Goal: Task Accomplishment & Management: Use online tool/utility

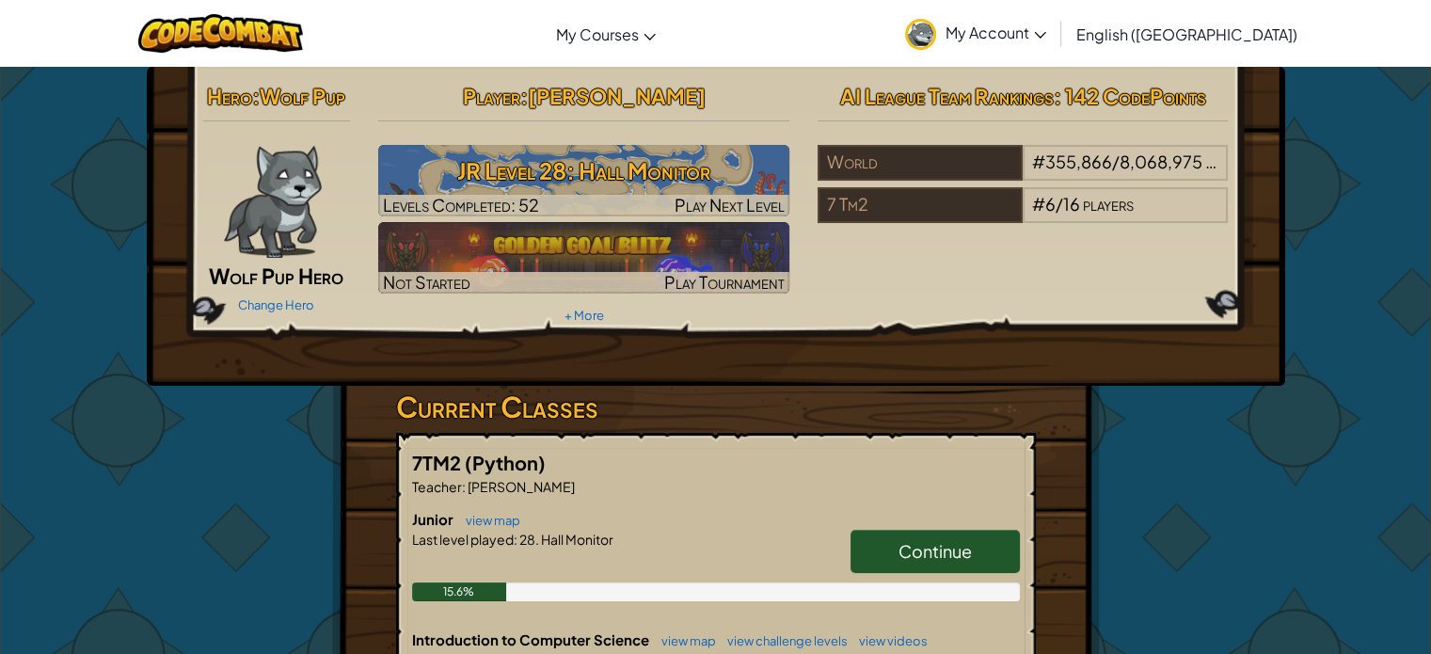
scroll to position [53, 0]
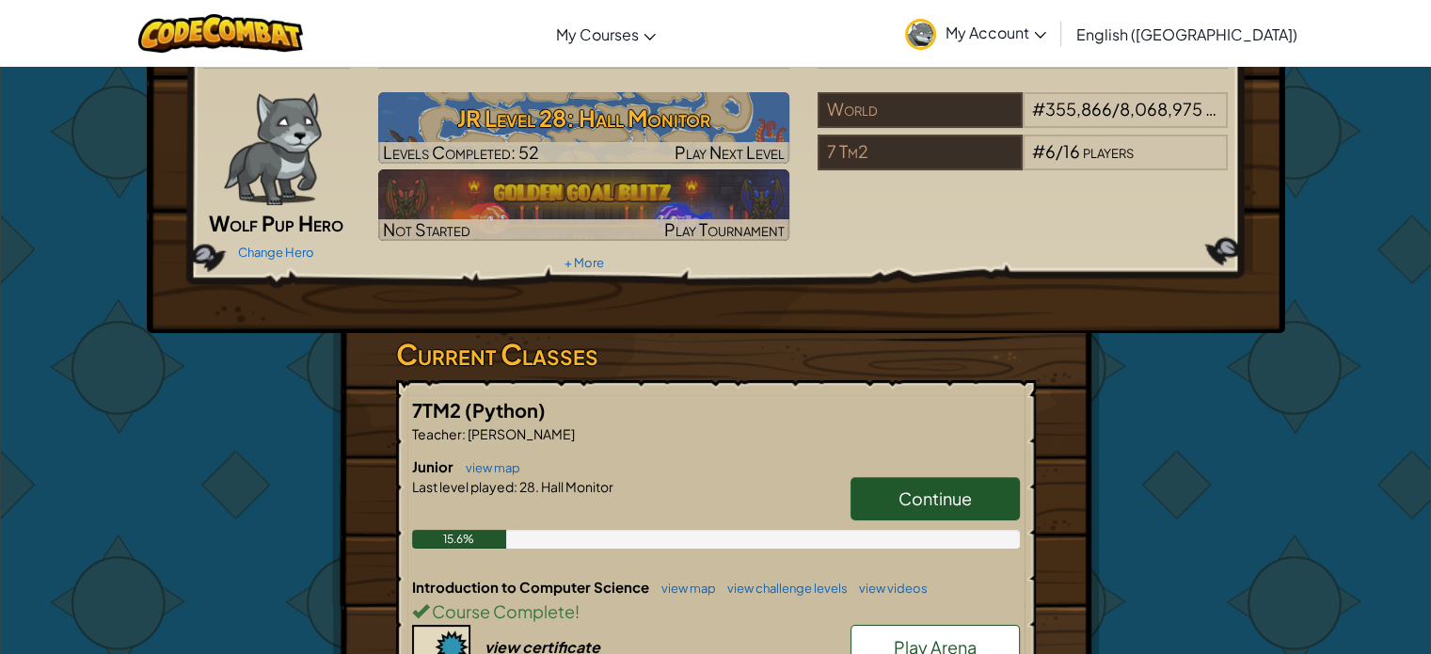
click at [907, 511] on link "Continue" at bounding box center [935, 498] width 169 height 43
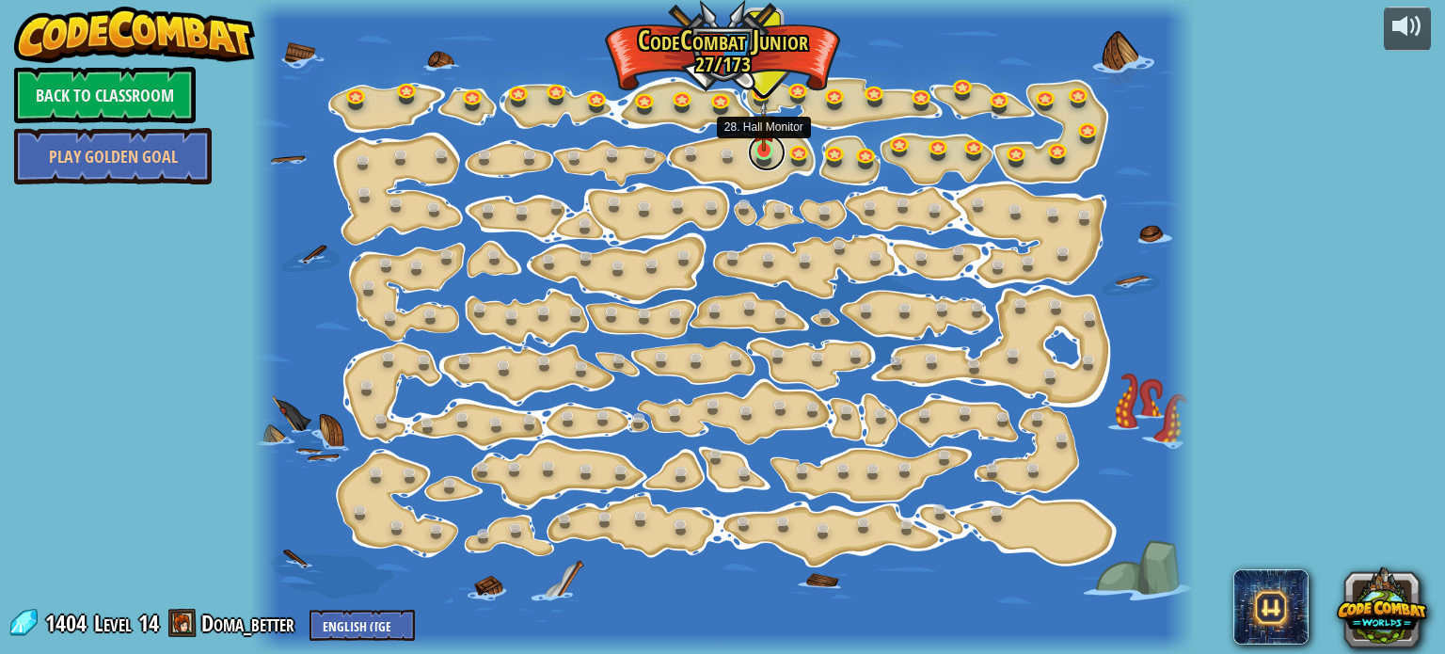
click at [768, 152] on link at bounding box center [767, 153] width 38 height 38
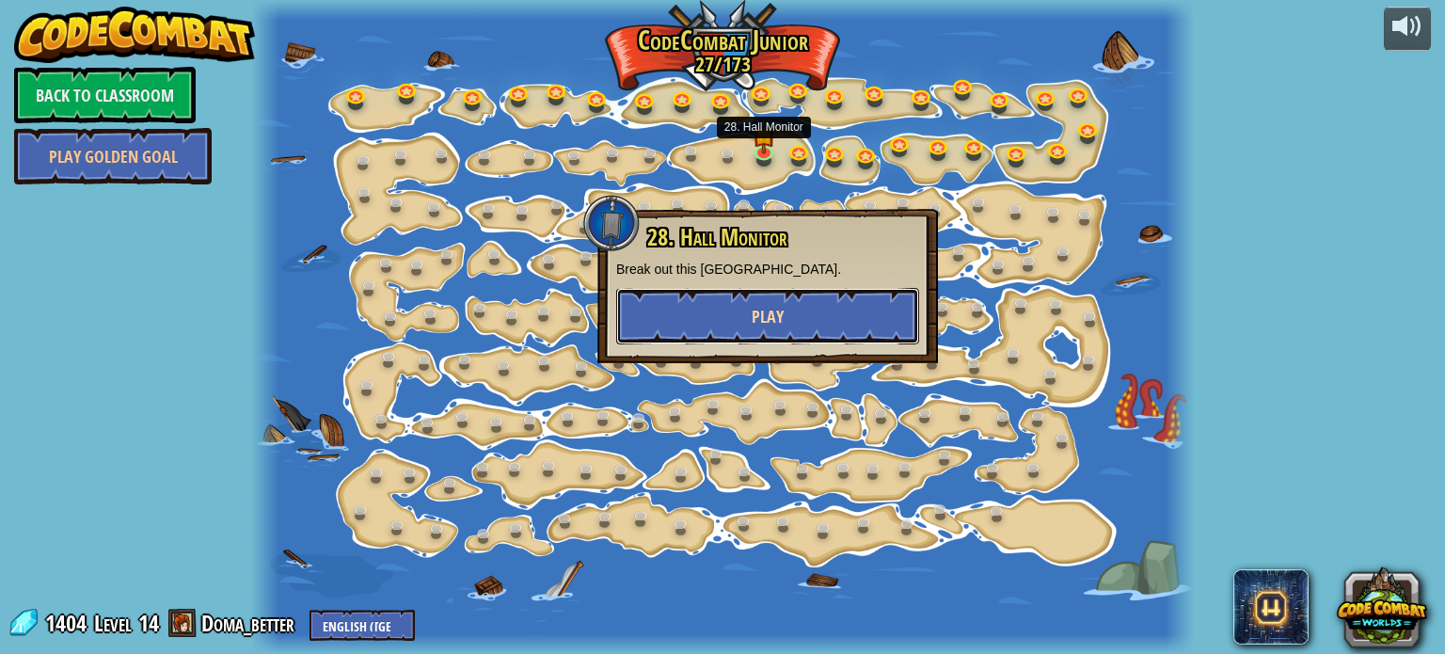
click at [775, 305] on span "Play" at bounding box center [768, 317] width 32 height 24
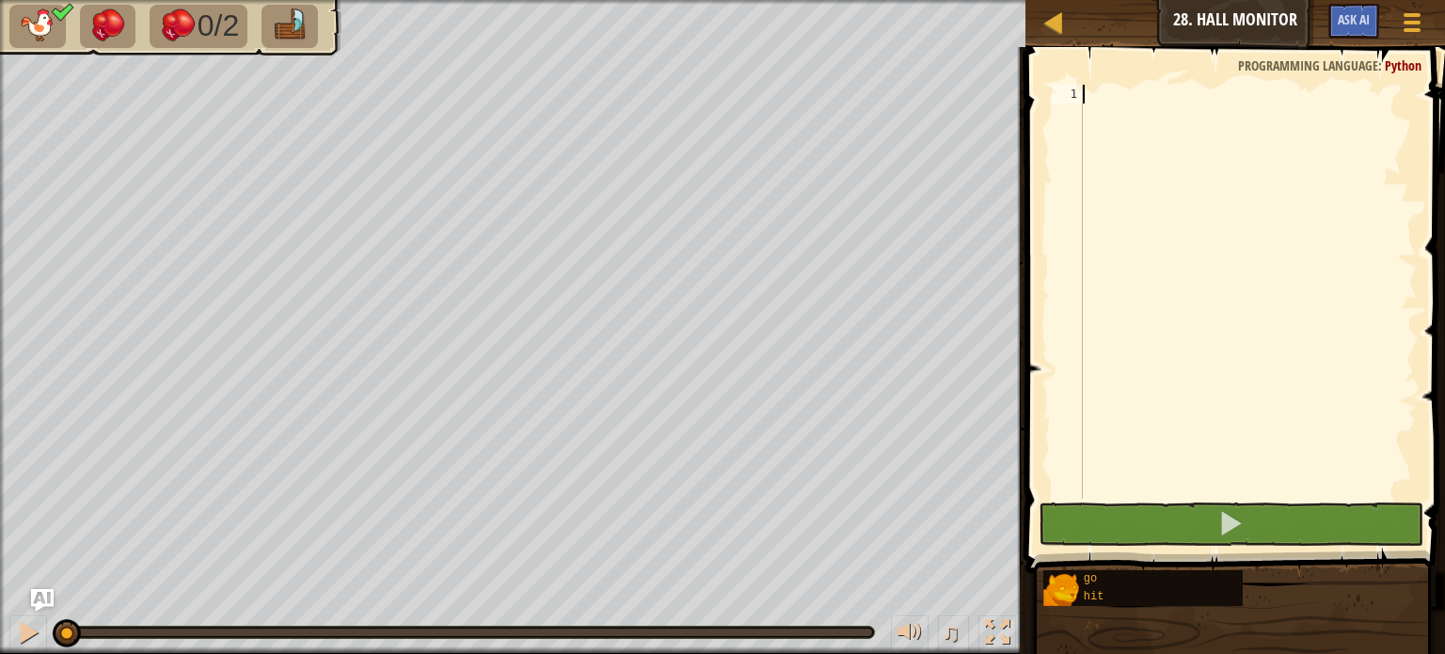
type textarea "h"
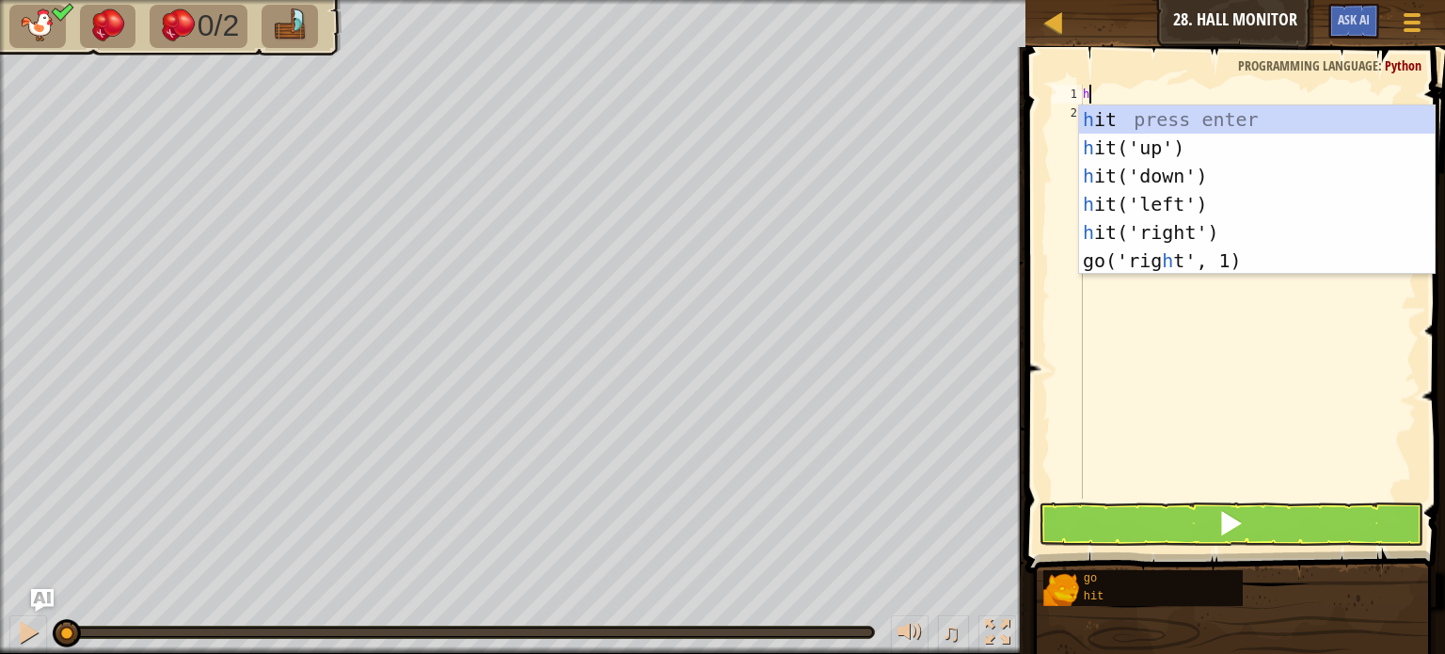
scroll to position [8, 0]
click at [1184, 229] on div "h it press enter h it('up') press enter h it('down') press enter h it('left') p…" at bounding box center [1257, 218] width 356 height 226
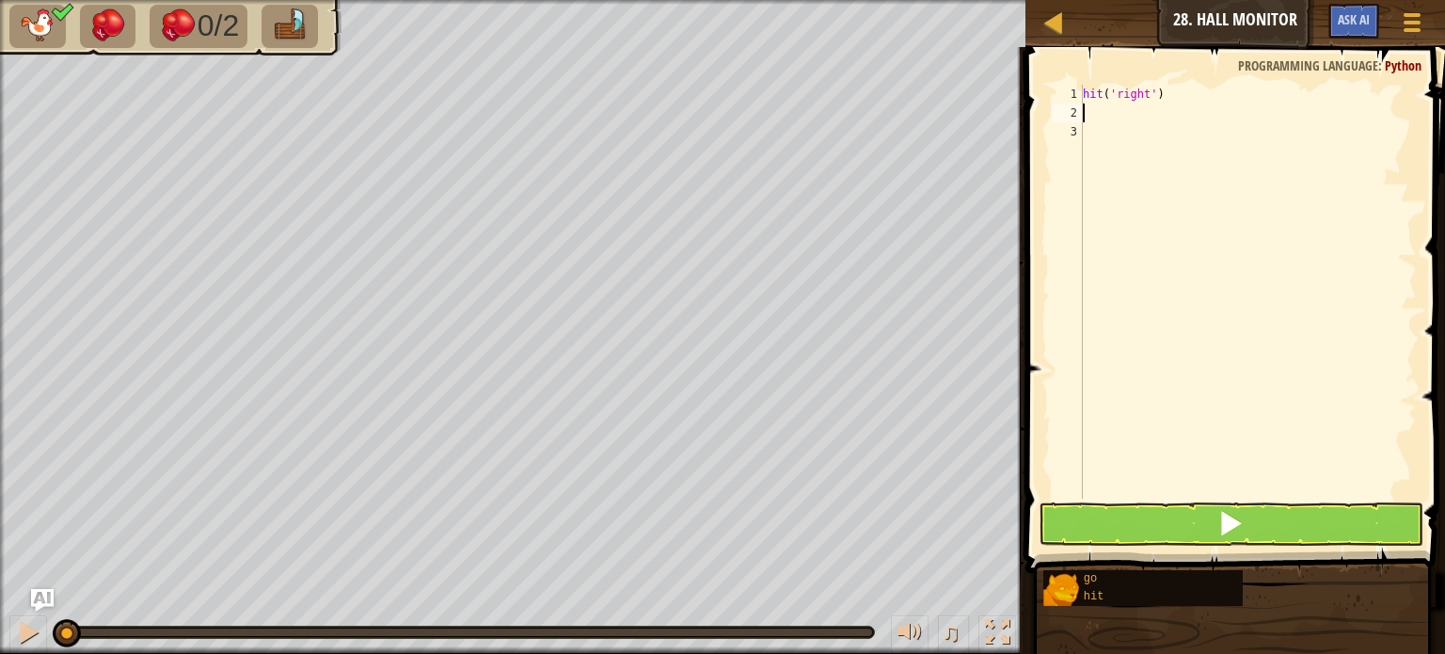
type textarea "h"
type textarea "g"
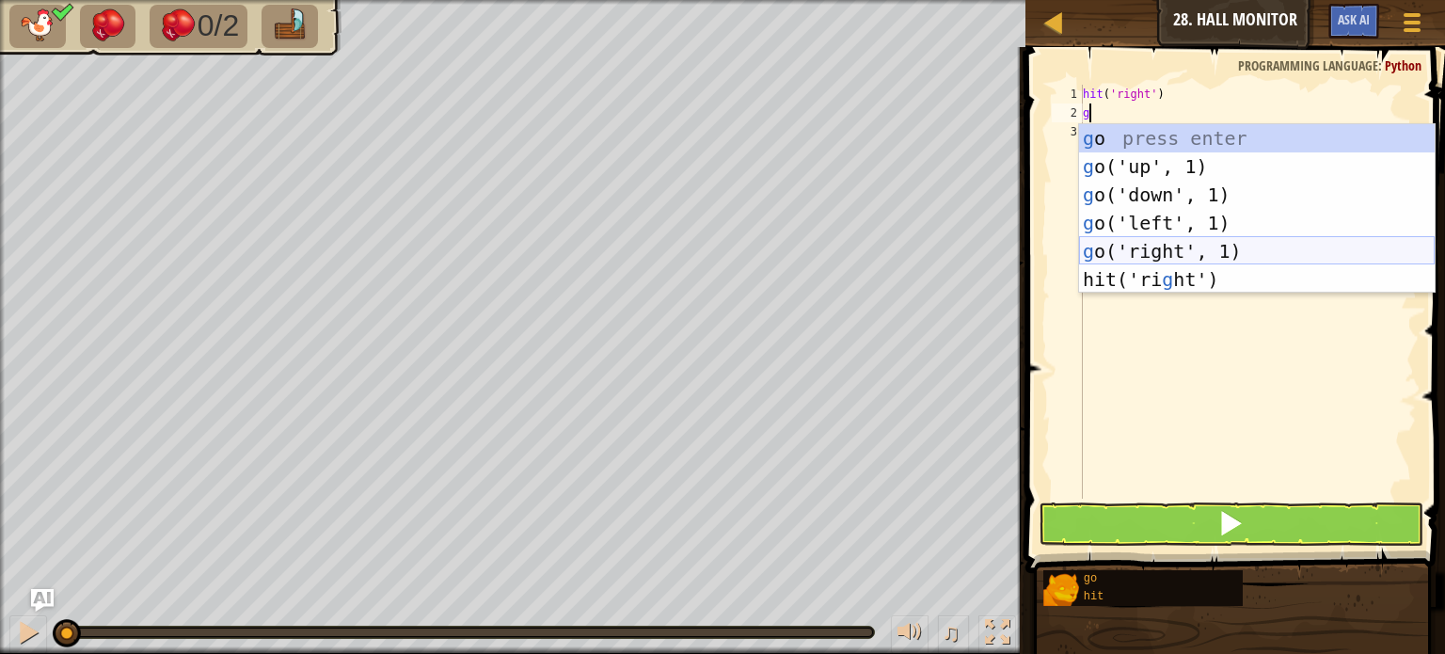
click at [1170, 241] on div "g o press enter g o('up', 1) press enter g o('down', 1) press enter g o('left',…" at bounding box center [1257, 237] width 356 height 226
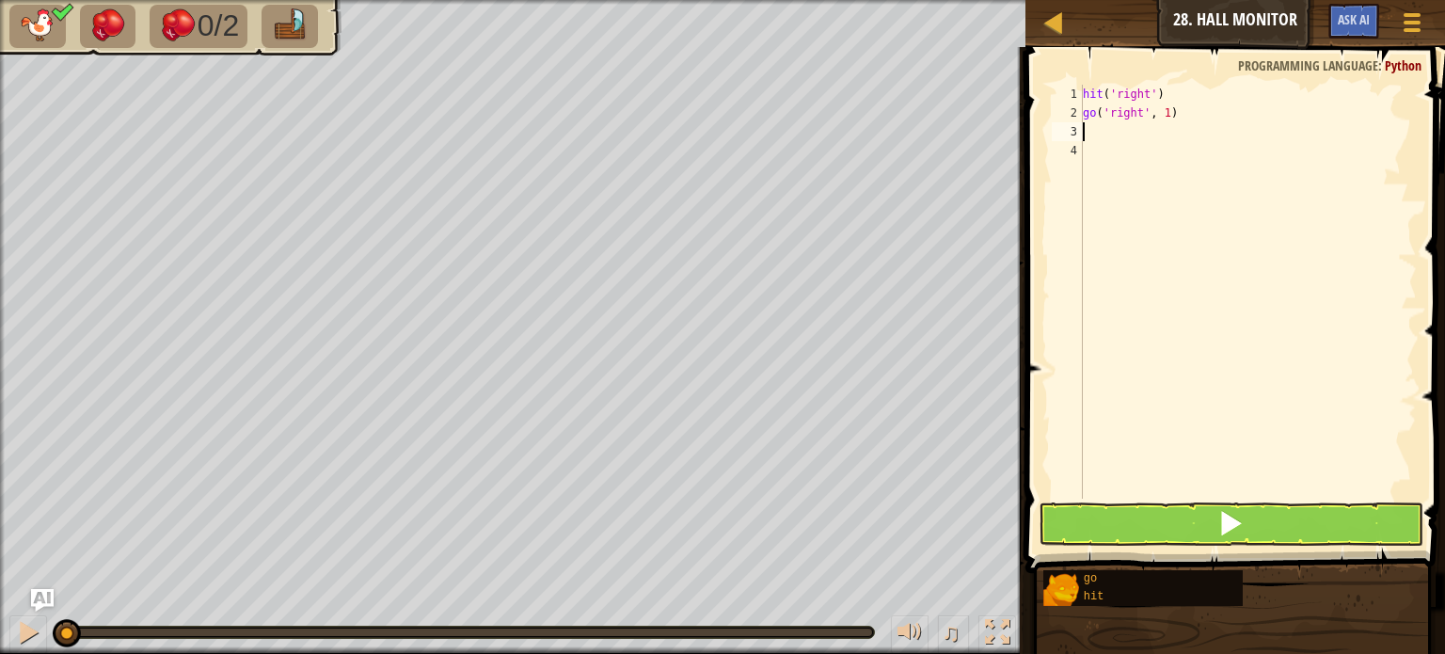
type textarea "h"
type textarea "g"
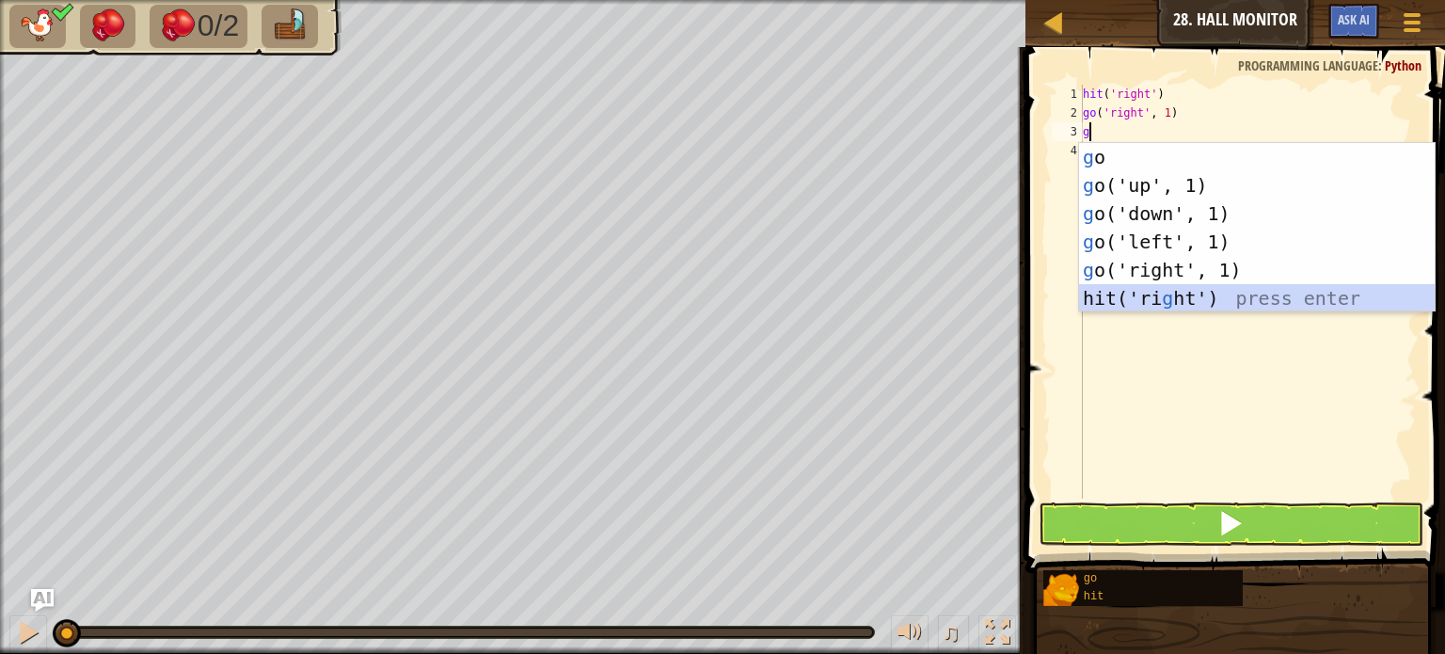
click at [1126, 306] on div "g o press enter g o('up', 1) press enter g o('down', 1) press enter g o('left',…" at bounding box center [1257, 256] width 356 height 226
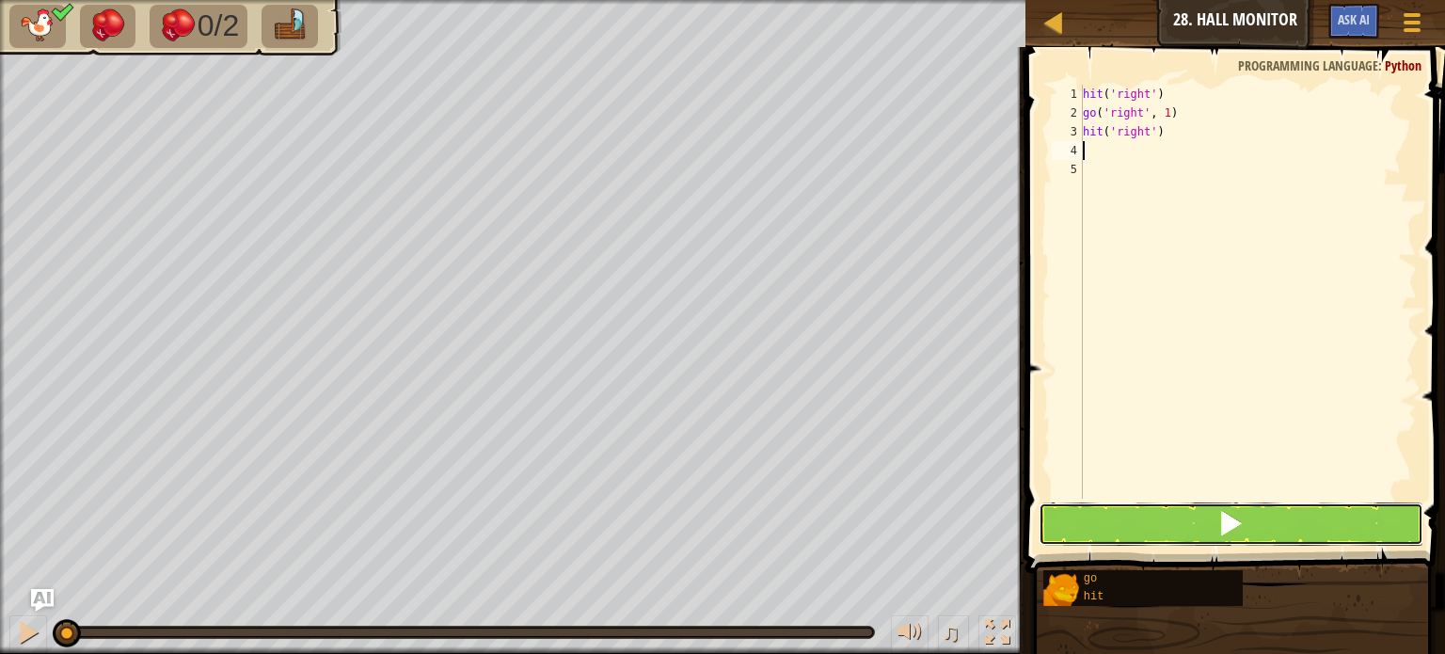
click at [1090, 514] on button at bounding box center [1231, 523] width 385 height 43
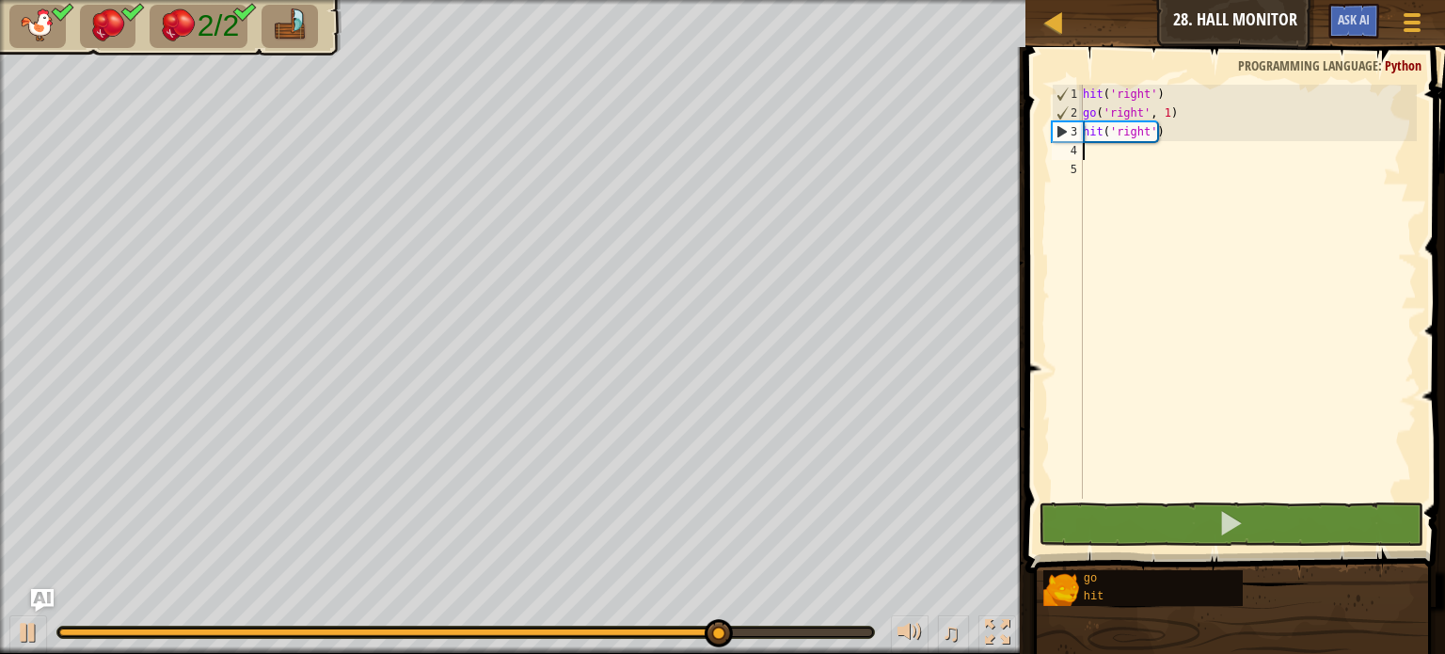
click at [1129, 151] on div "hit ( 'right' ) go ( 'right' , 1 ) hit ( 'right' )" at bounding box center [1248, 311] width 338 height 452
type textarea "g"
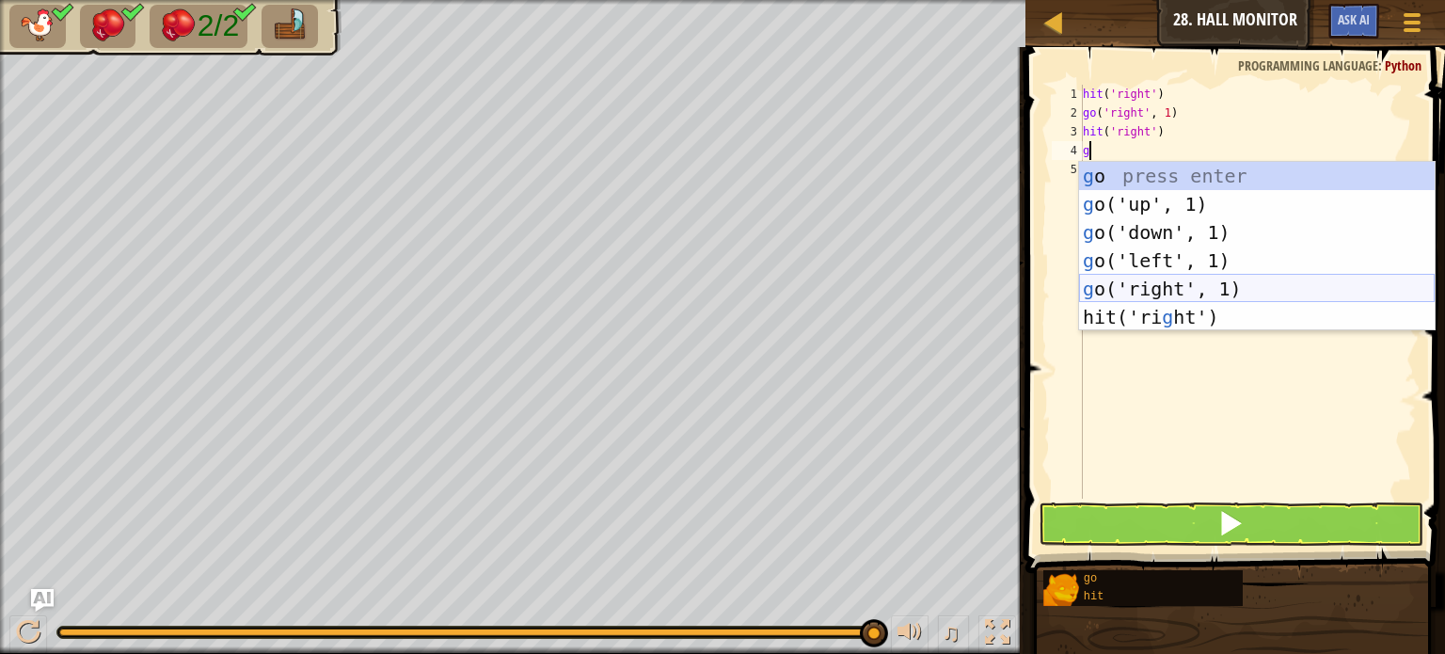
click at [1124, 278] on div "g o press enter g o('up', 1) press enter g o('down', 1) press enter g o('left',…" at bounding box center [1257, 275] width 356 height 226
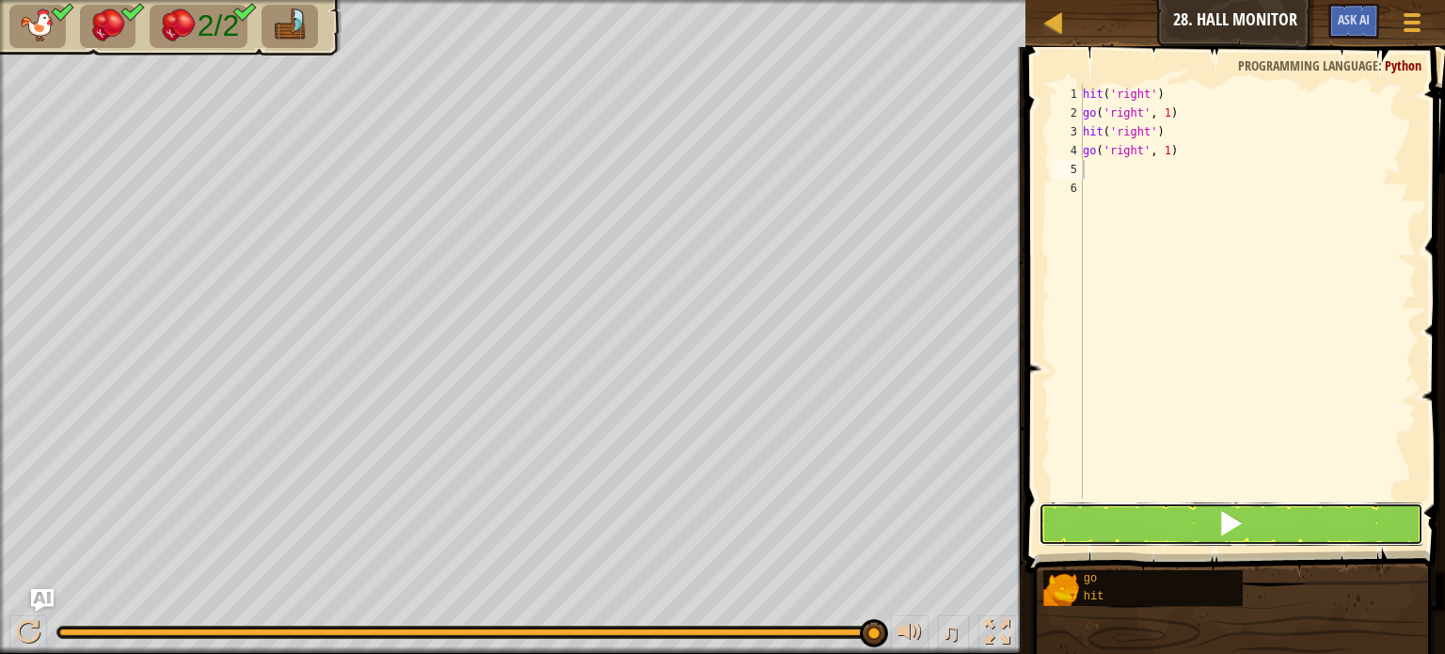
click at [1084, 515] on button at bounding box center [1231, 523] width 385 height 43
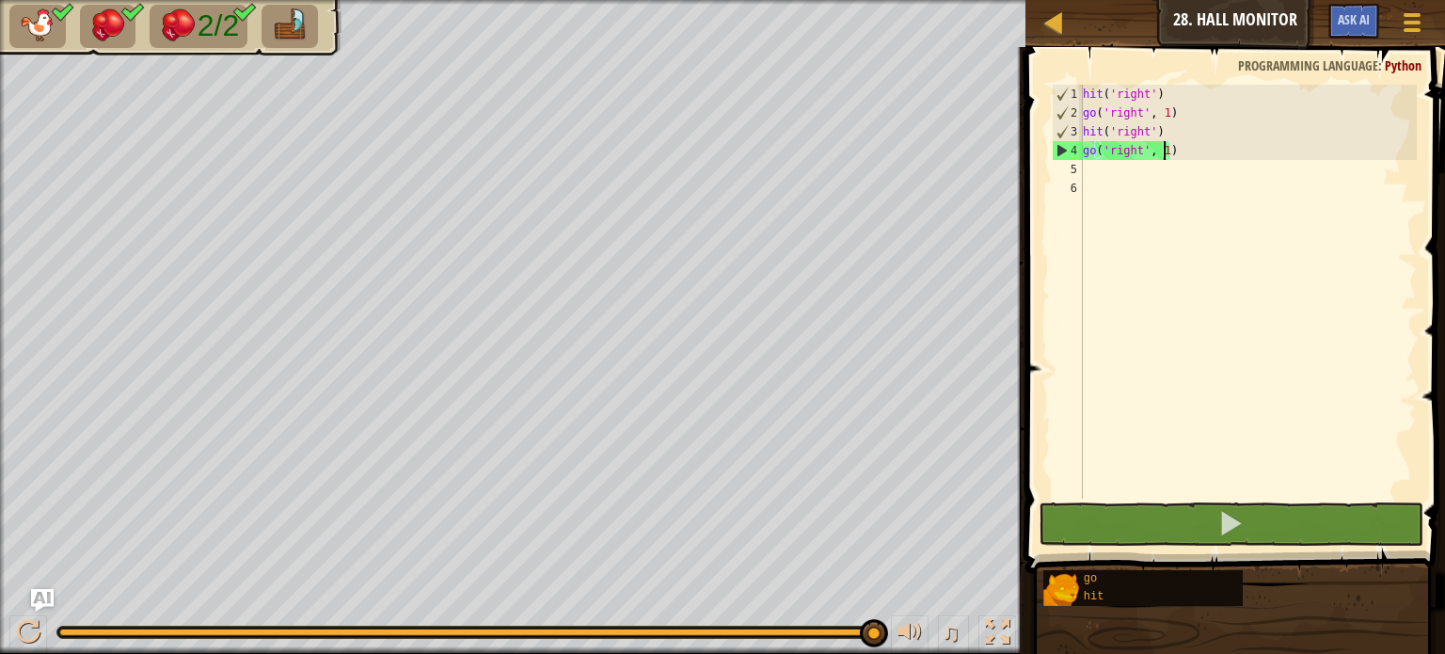
click at [1163, 157] on div "hit ( 'right' ) go ( 'right' , 1 ) hit ( 'right' ) go ( 'right' , 1 )" at bounding box center [1248, 311] width 338 height 452
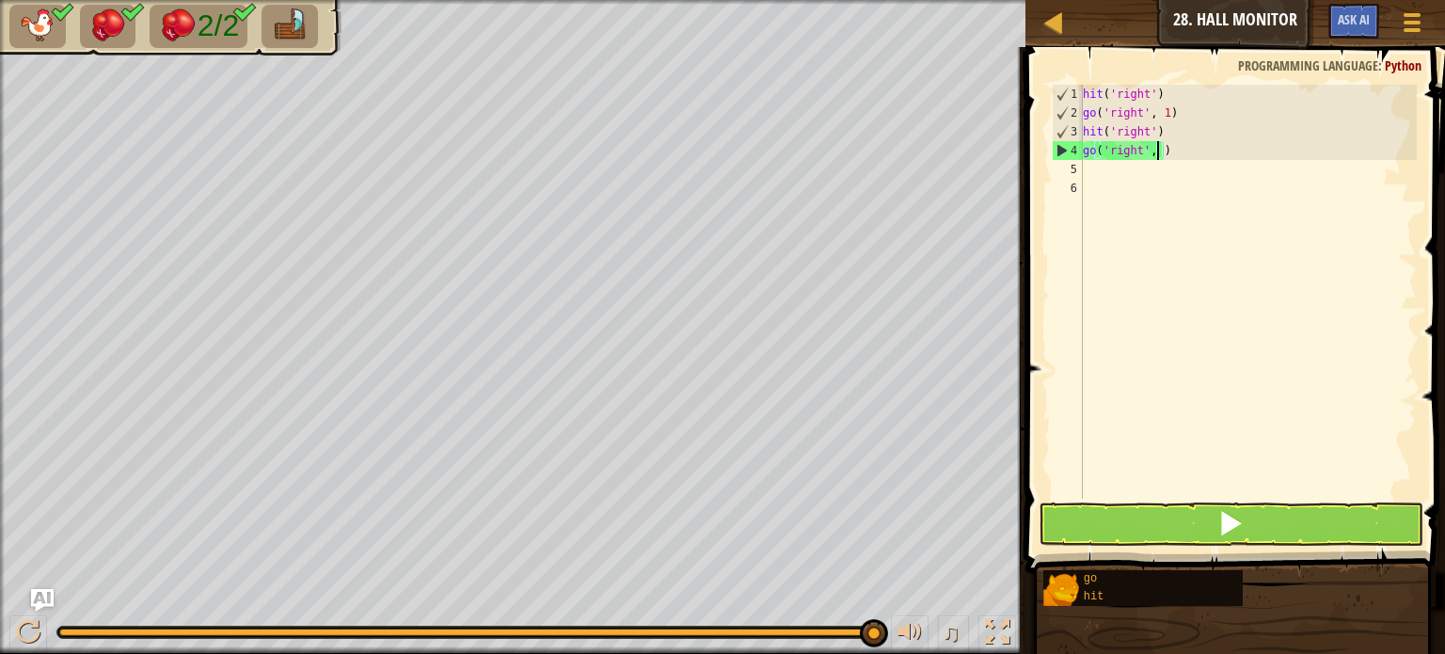
scroll to position [8, 6]
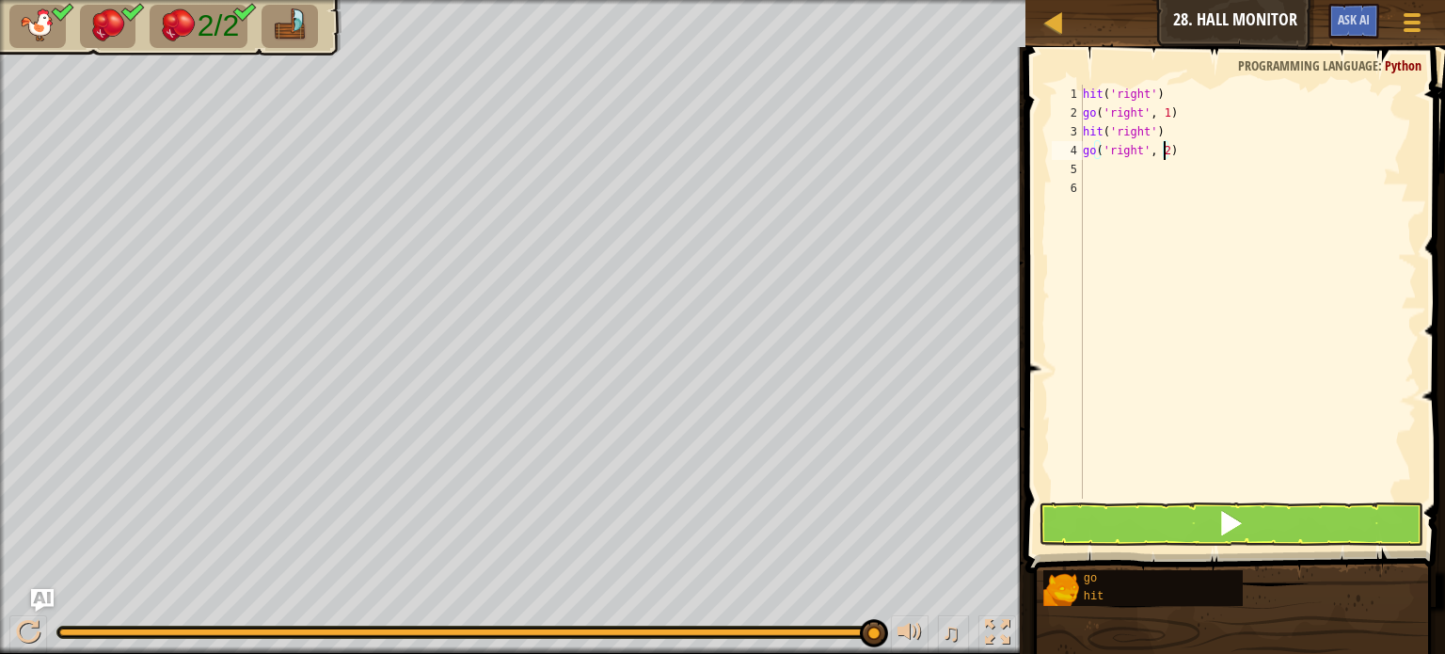
type textarea "go('right', 2)"
click at [1094, 522] on button at bounding box center [1231, 523] width 385 height 43
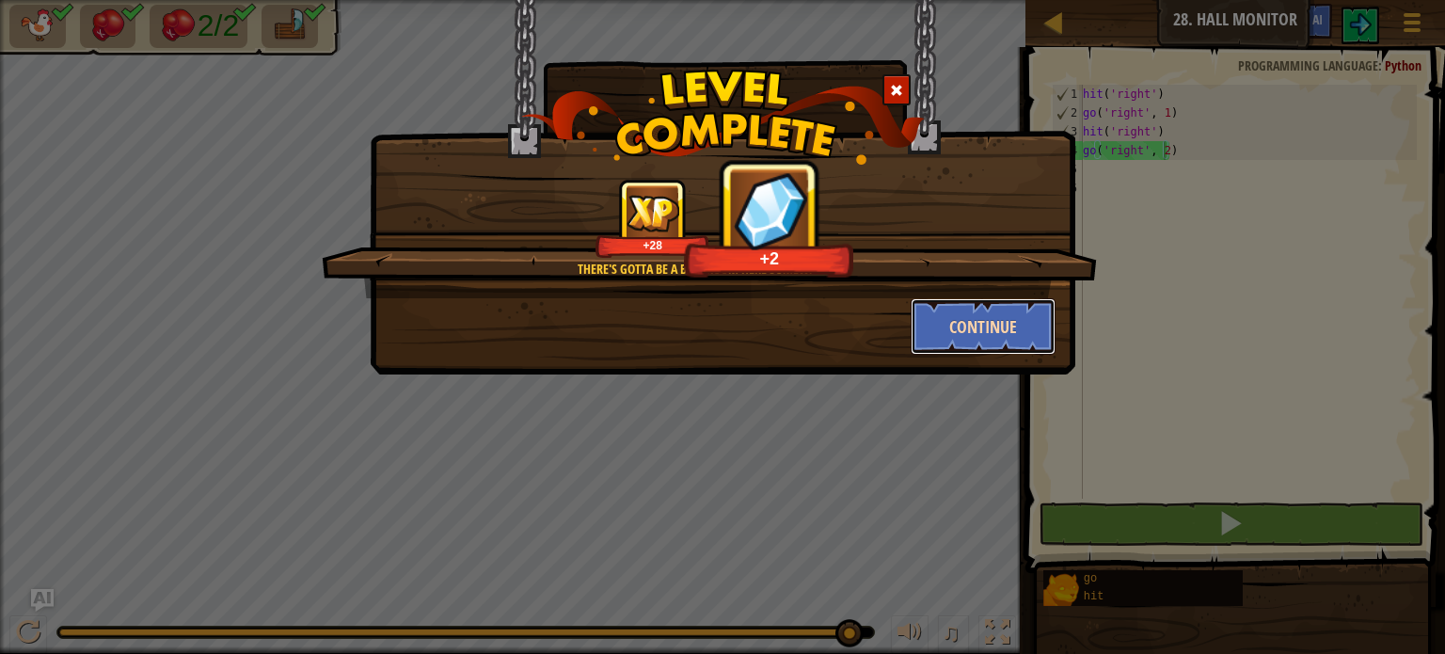
click at [1008, 317] on button "Continue" at bounding box center [984, 326] width 146 height 56
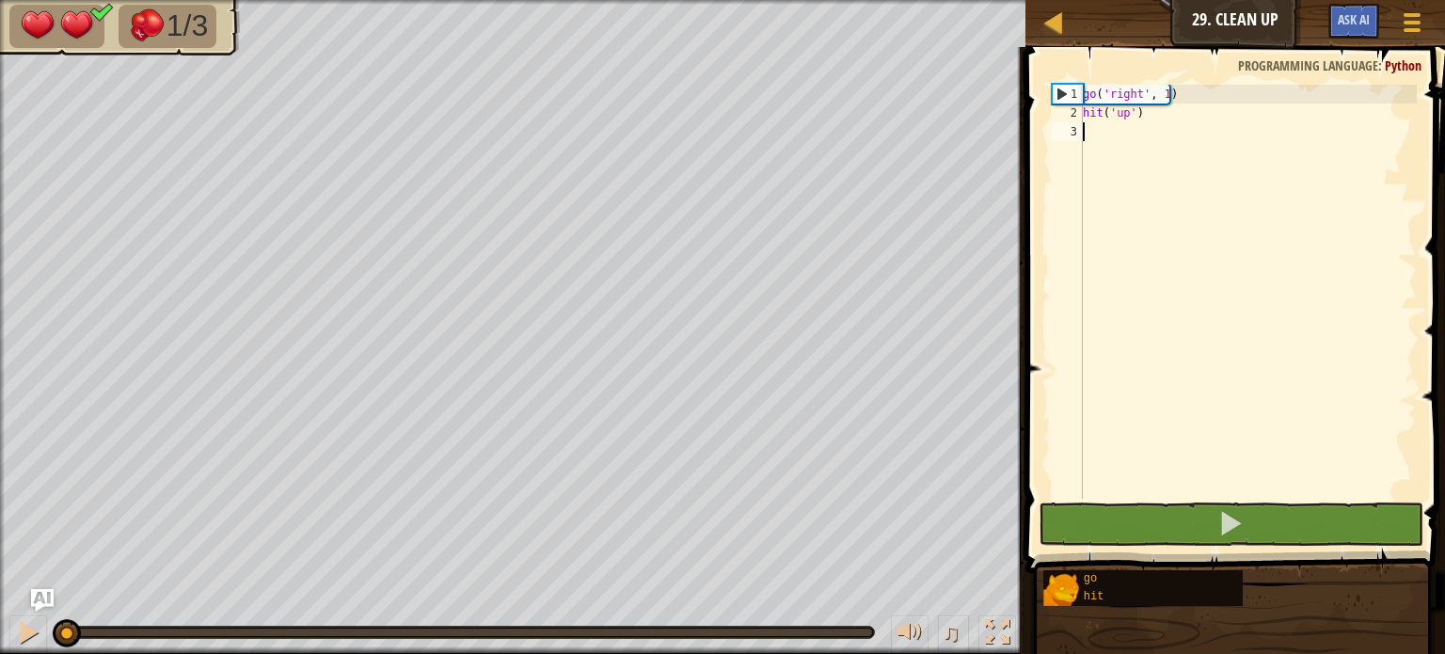
click at [1128, 136] on div "go ( 'right' , 1 ) hit ( 'up' )" at bounding box center [1248, 311] width 338 height 452
type textarea "g"
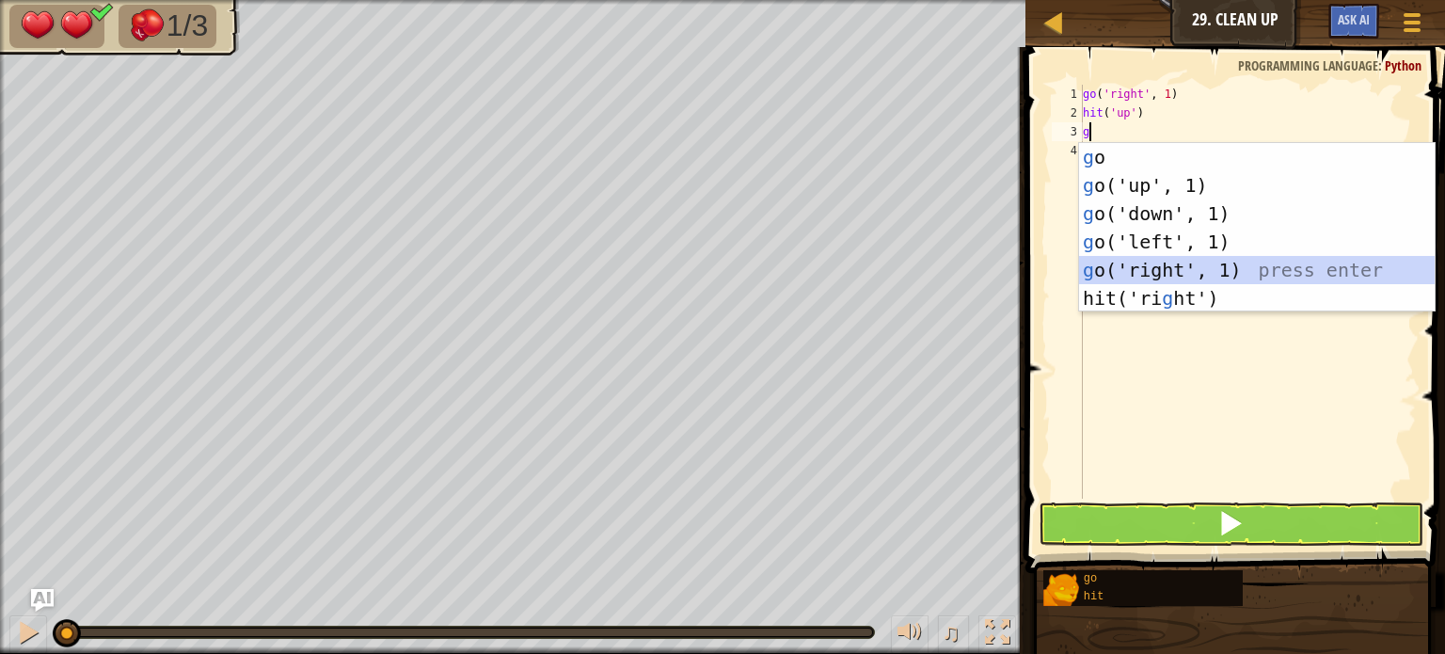
click at [1127, 264] on div "g o press enter g o('up', 1) press enter g o('down', 1) press enter g o('left',…" at bounding box center [1257, 256] width 356 height 226
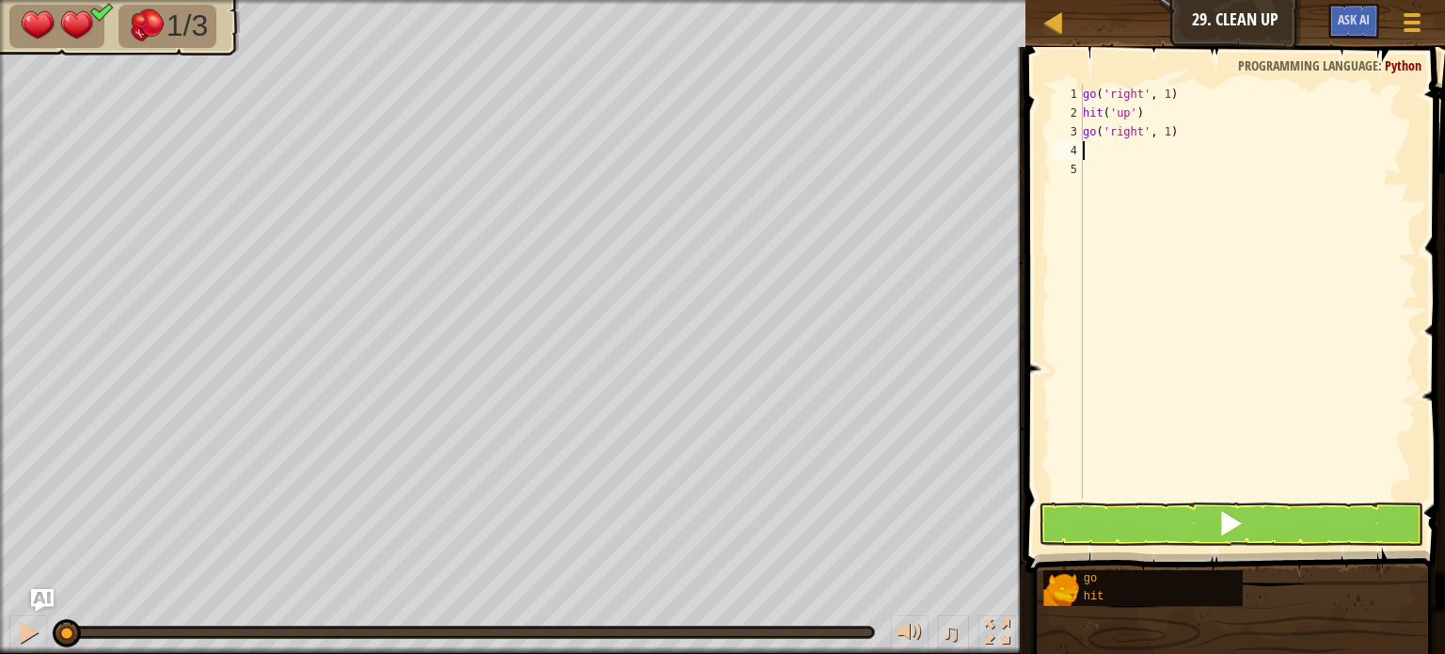
type textarea "h"
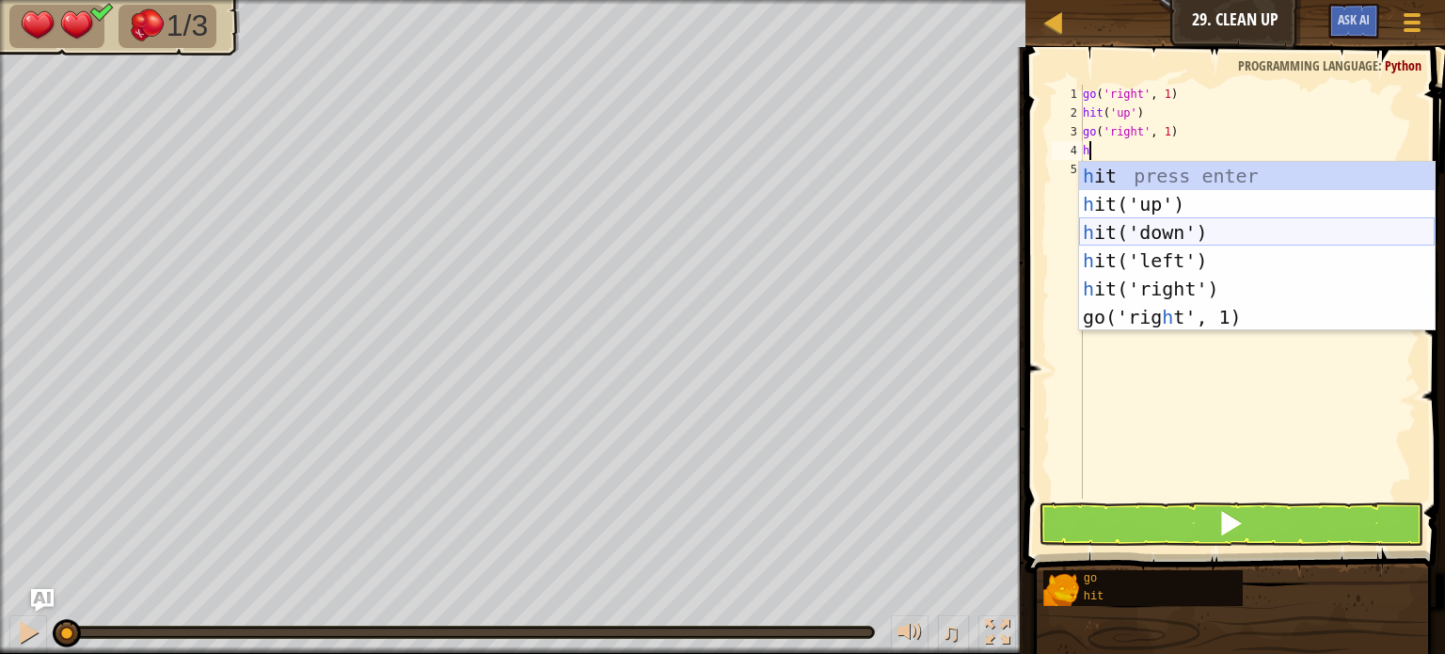
click at [1151, 232] on div "h it press enter h it('up') press enter h it('down') press enter h it('left') p…" at bounding box center [1257, 275] width 356 height 226
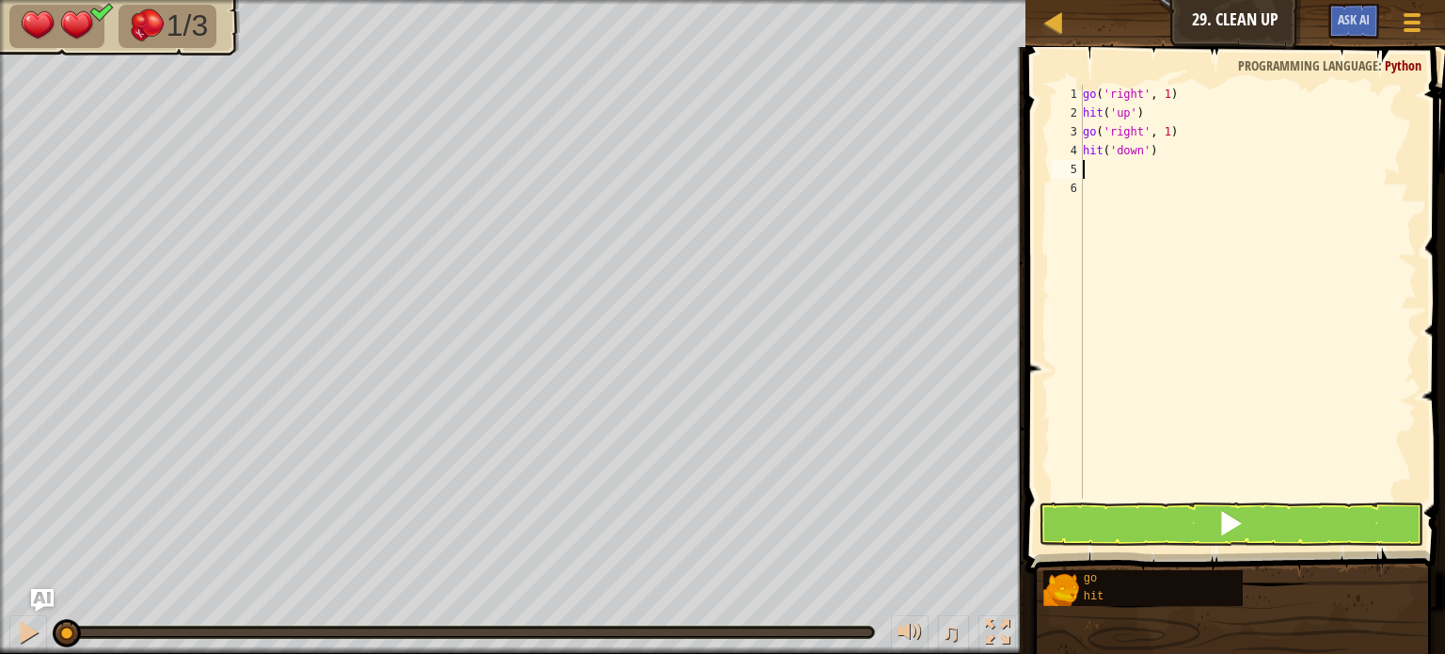
type textarea "g"
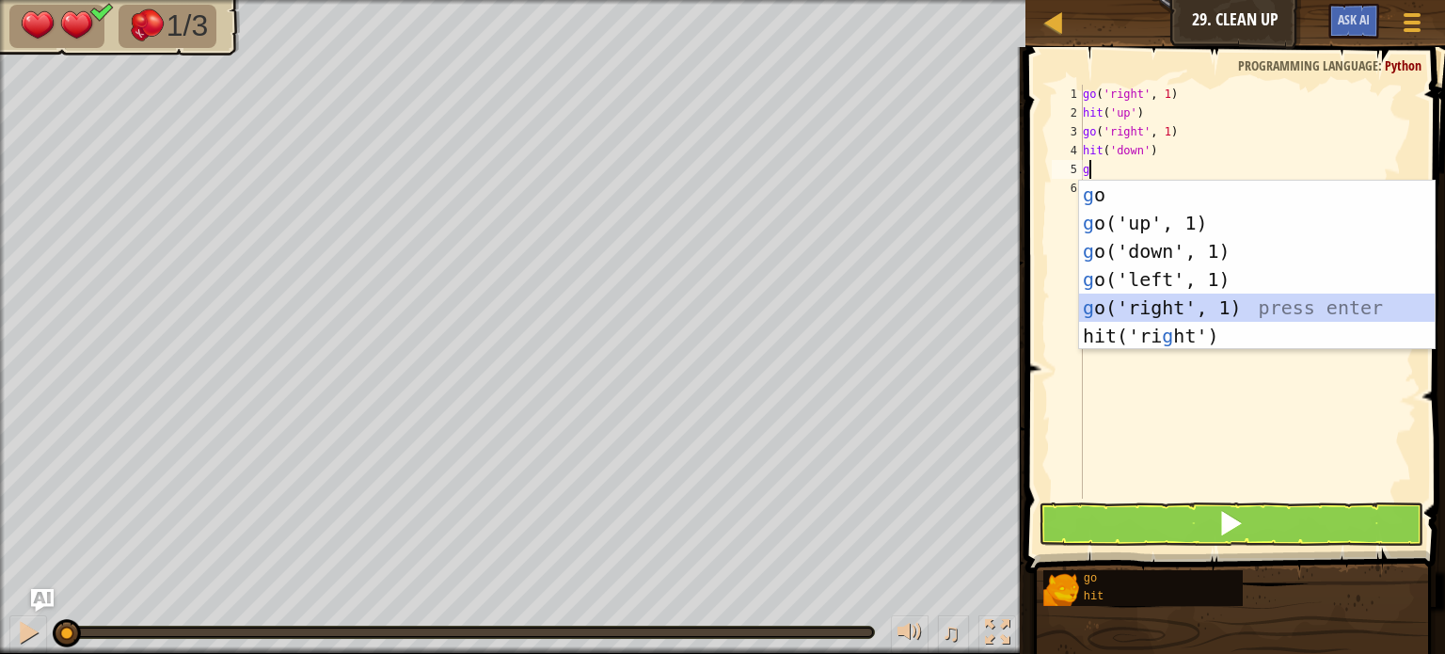
click at [1138, 298] on div "g o press enter g o('up', 1) press enter g o('down', 1) press enter g o('left',…" at bounding box center [1257, 294] width 356 height 226
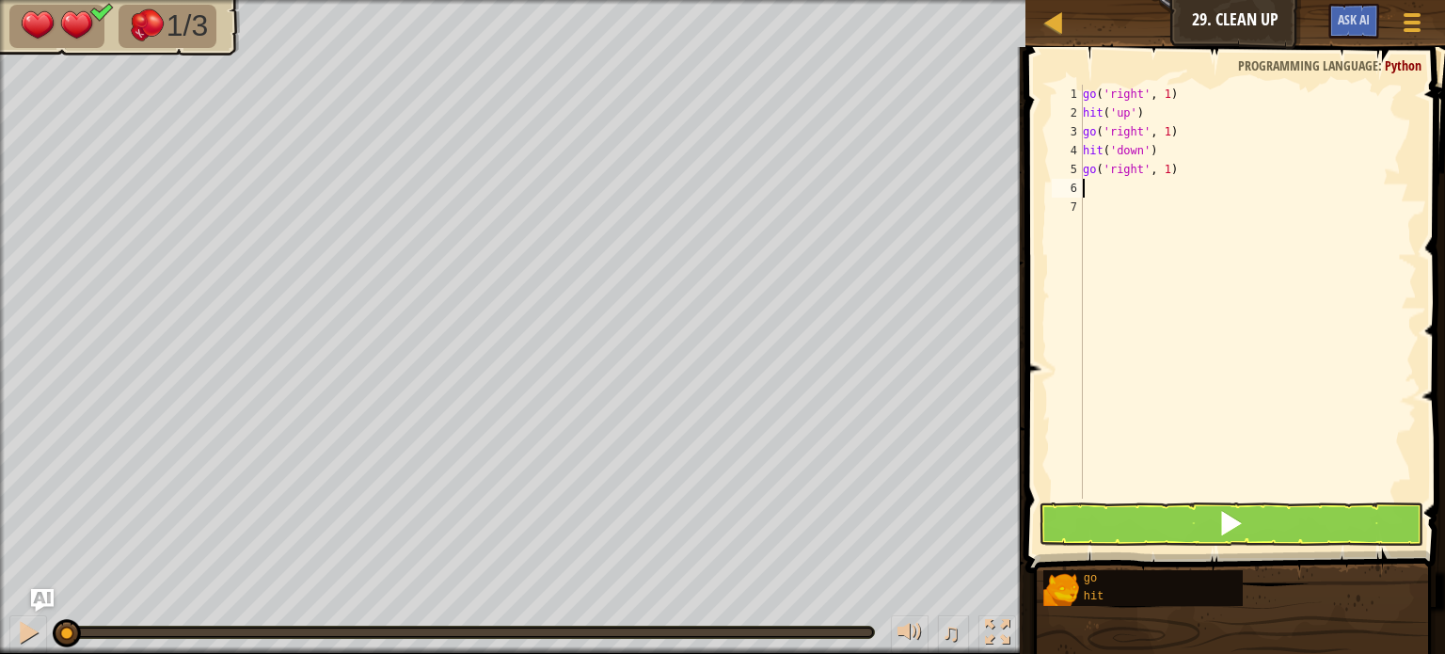
type textarea "h"
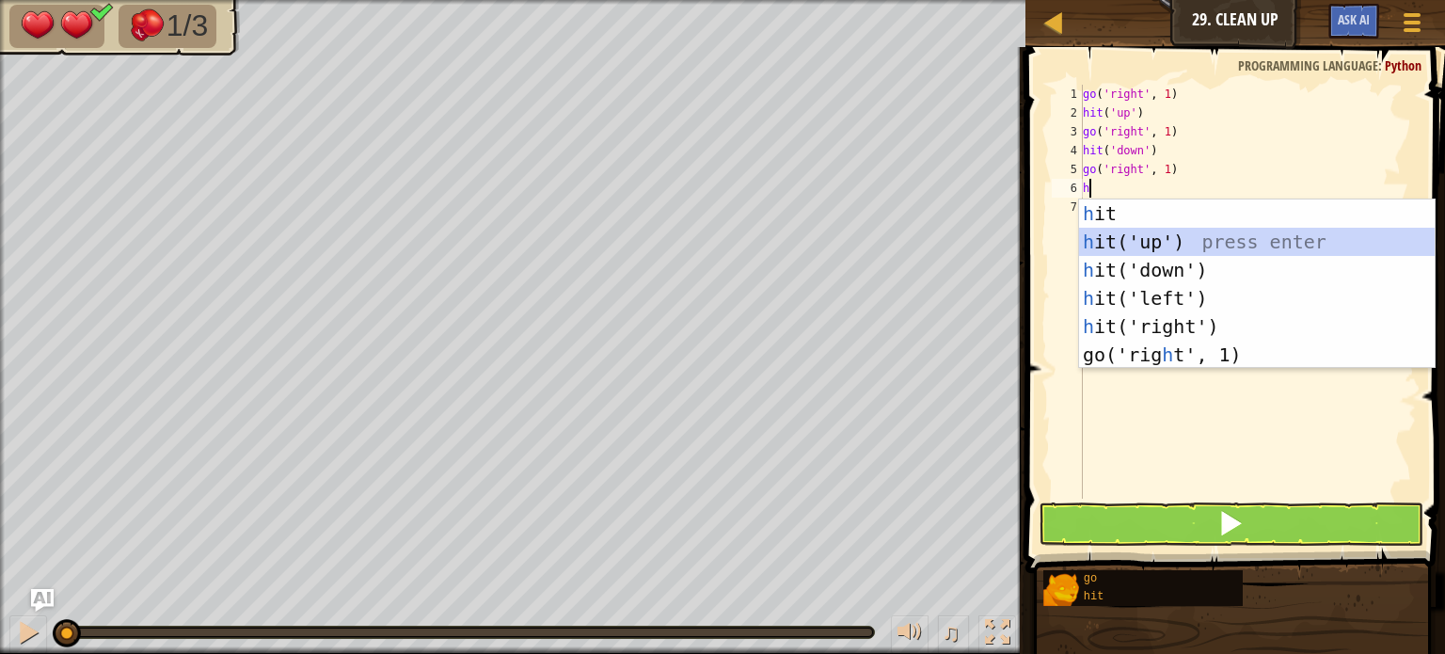
click at [1116, 234] on div "h it press enter h it('up') press enter h it('down') press enter h it('left') p…" at bounding box center [1257, 312] width 356 height 226
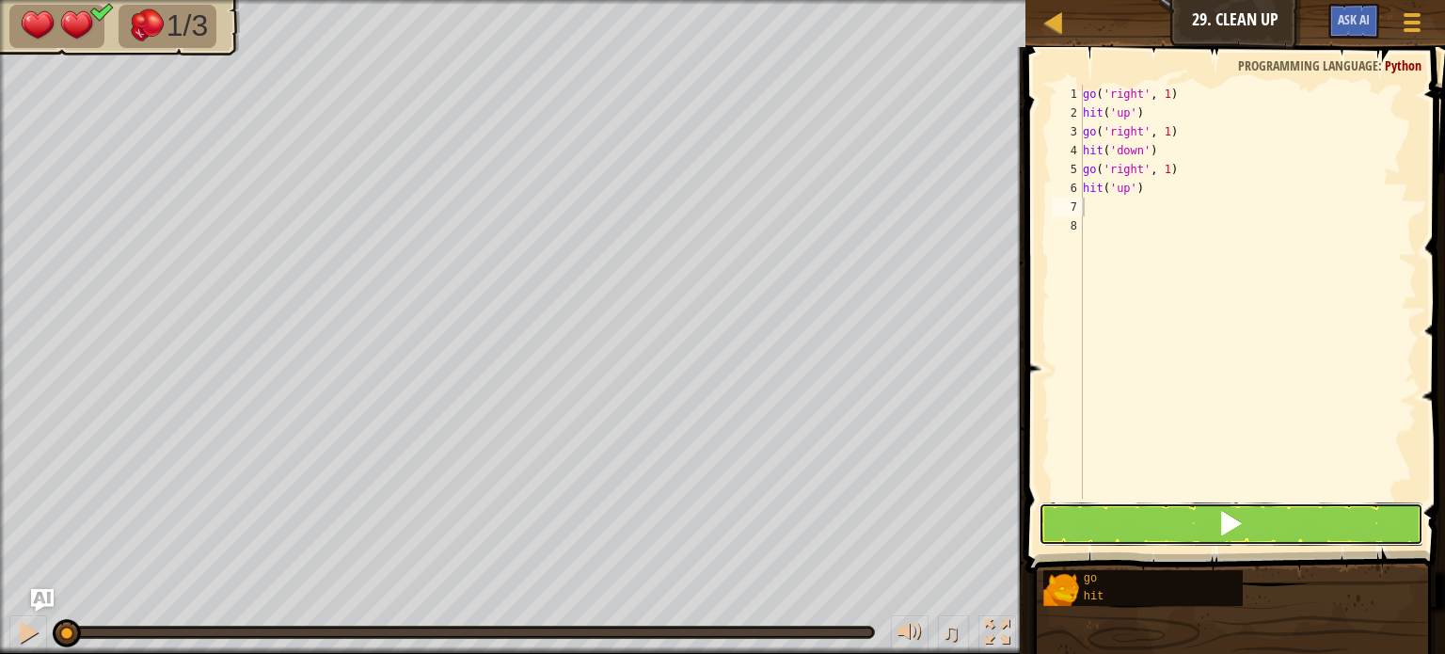
click at [1097, 522] on button at bounding box center [1231, 523] width 385 height 43
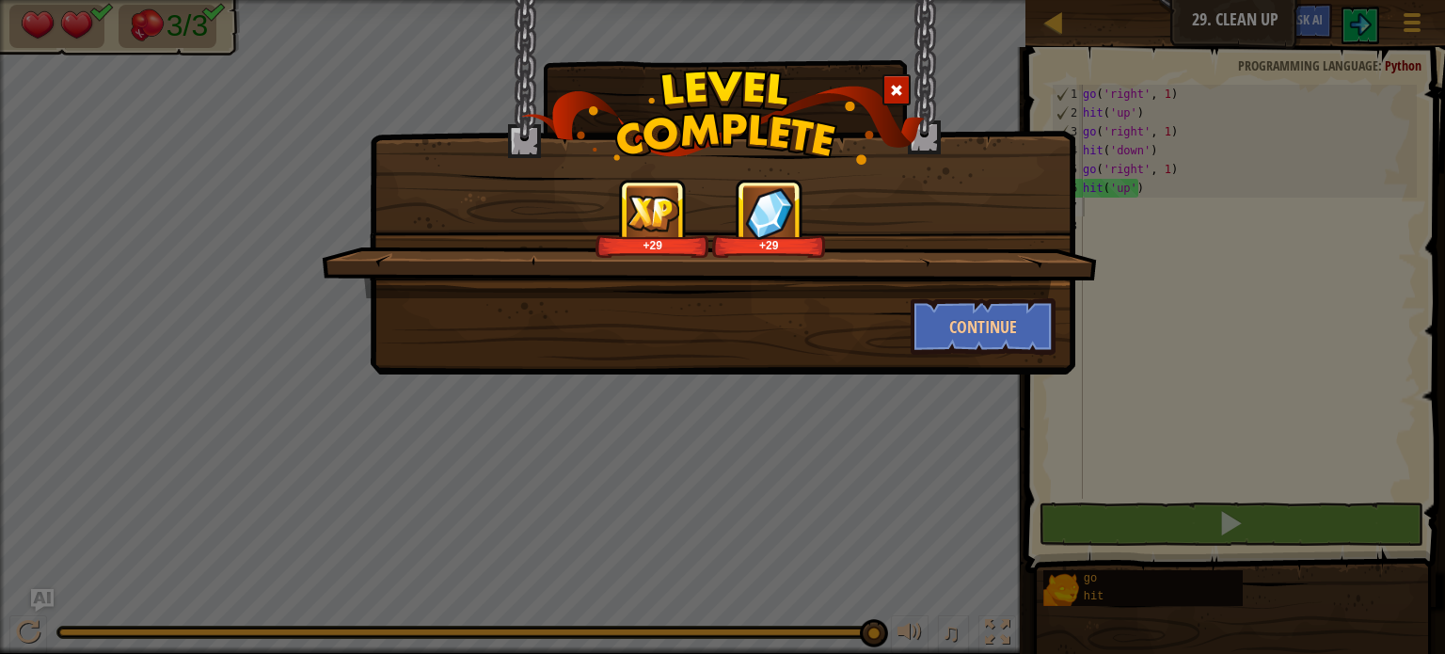
click at [956, 357] on div "+29 +29 Continue" at bounding box center [723, 187] width 706 height 374
click at [960, 325] on button "Continue" at bounding box center [984, 326] width 146 height 56
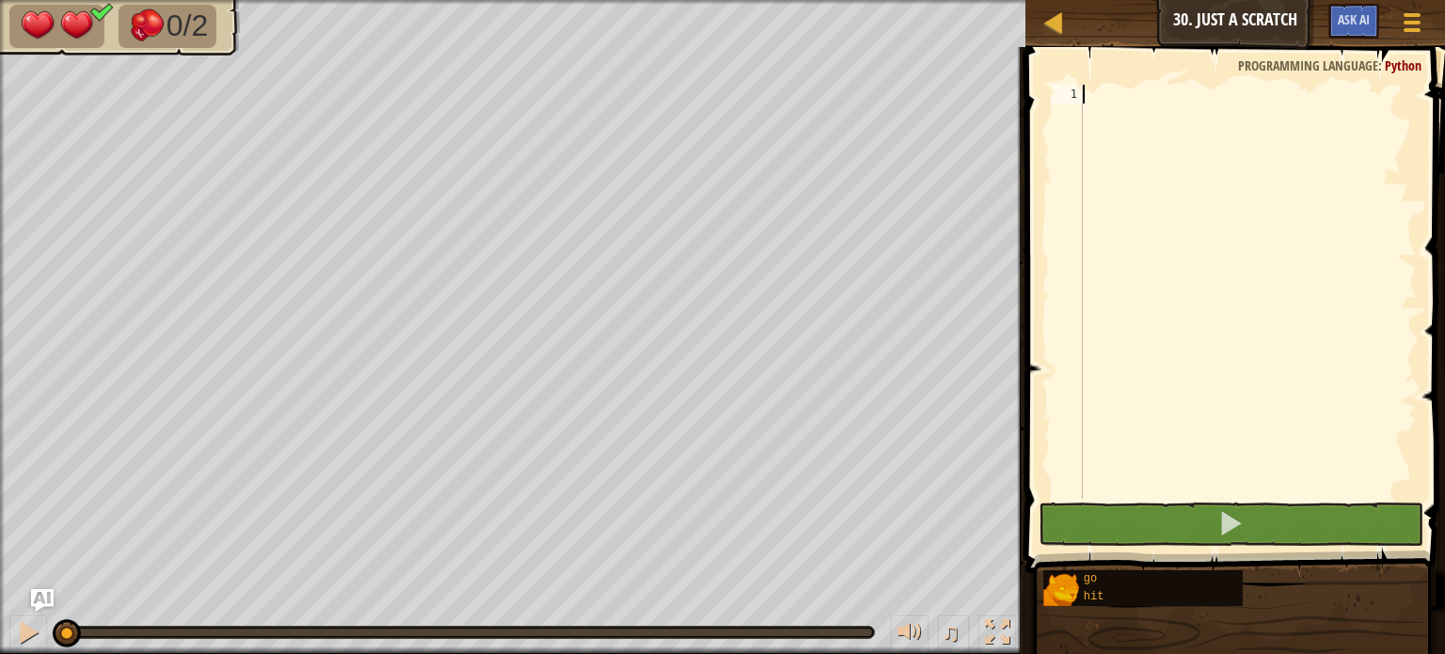
type textarea "g"
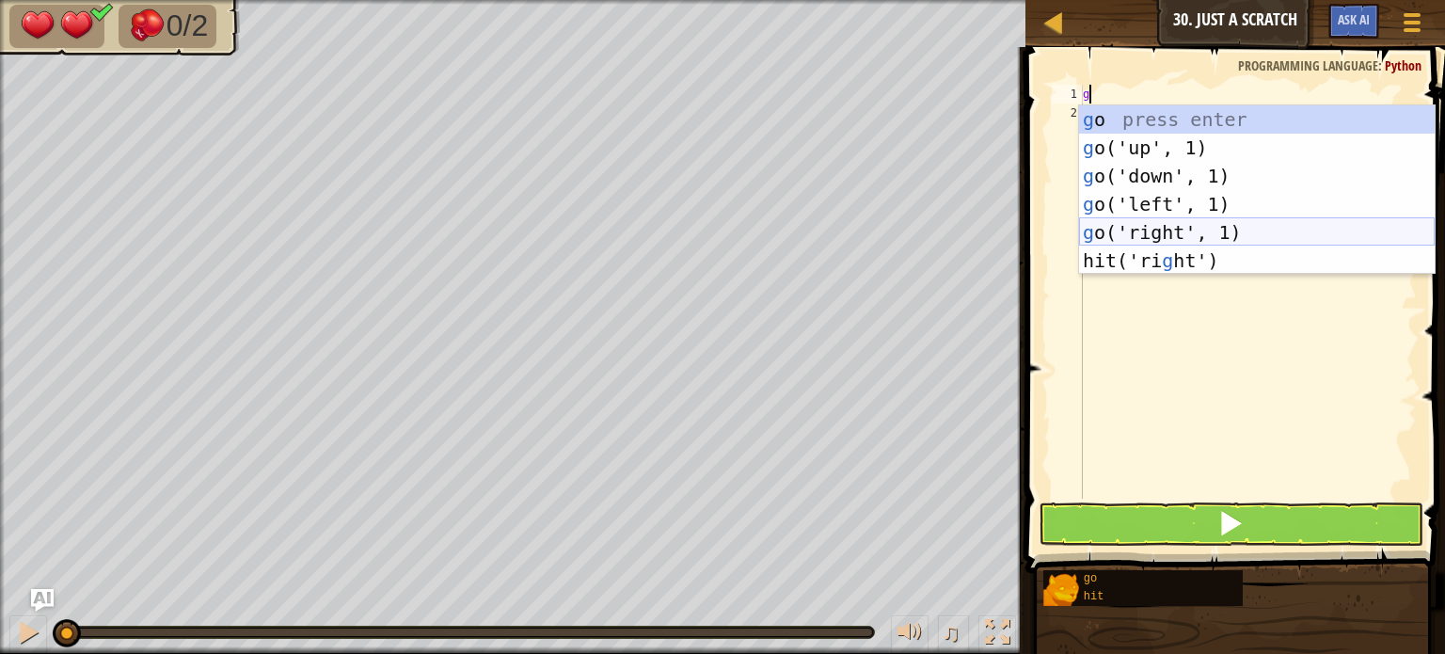
click at [1125, 236] on div "g o press enter g o('up', 1) press enter g o('down', 1) press enter g o('left',…" at bounding box center [1257, 218] width 356 height 226
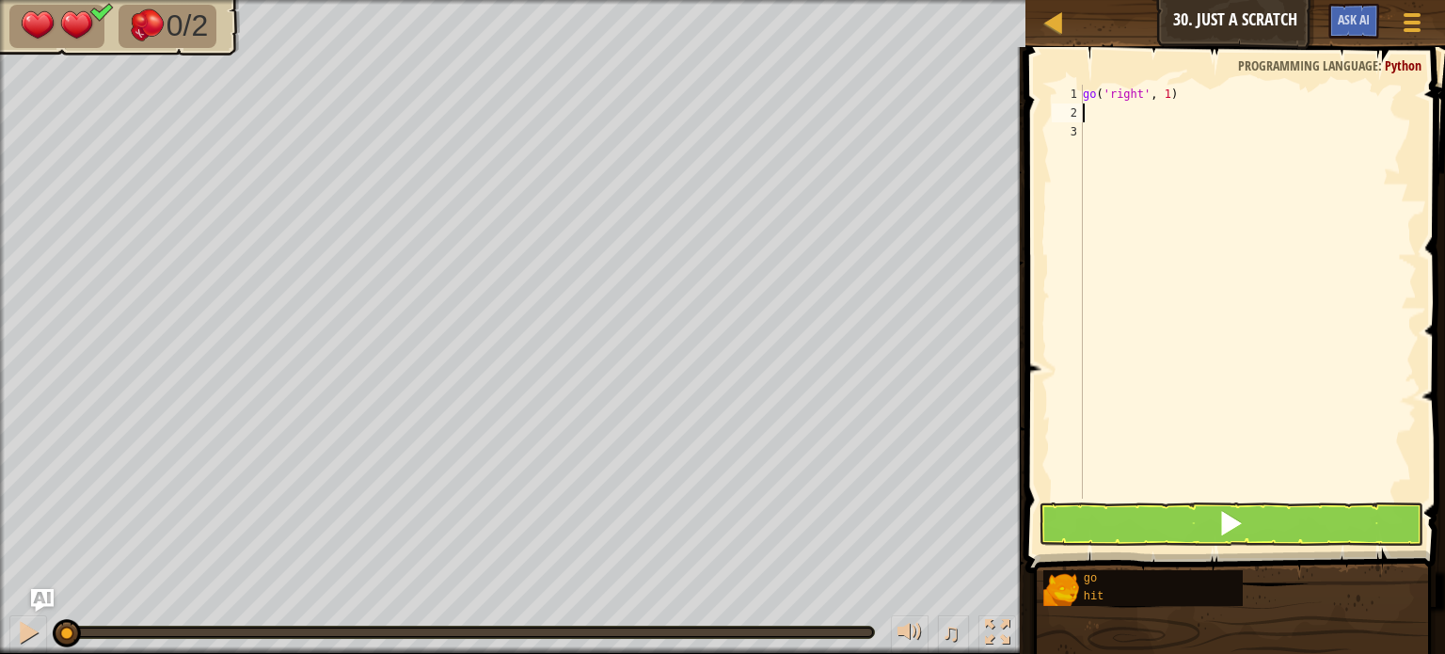
type textarea "h"
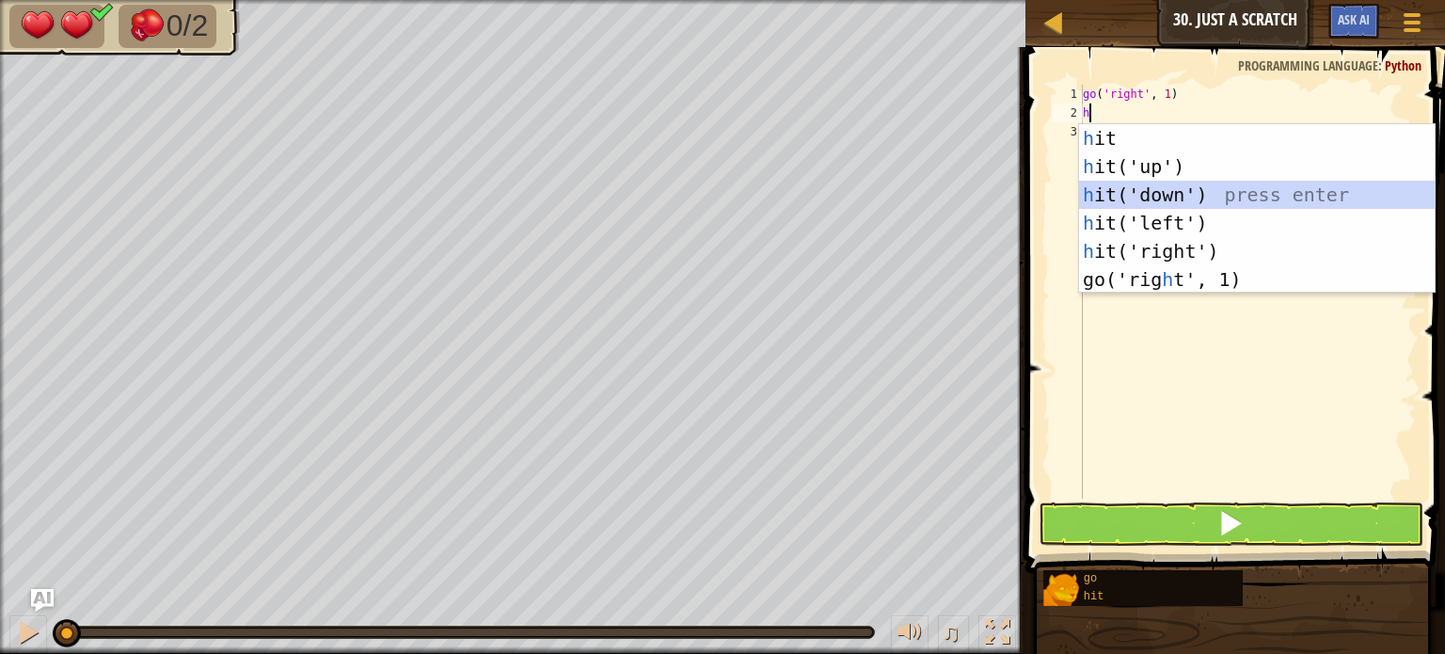
click at [1124, 195] on div "h it press enter h it('up') press enter h it('down') press enter h it('left') p…" at bounding box center [1257, 237] width 356 height 226
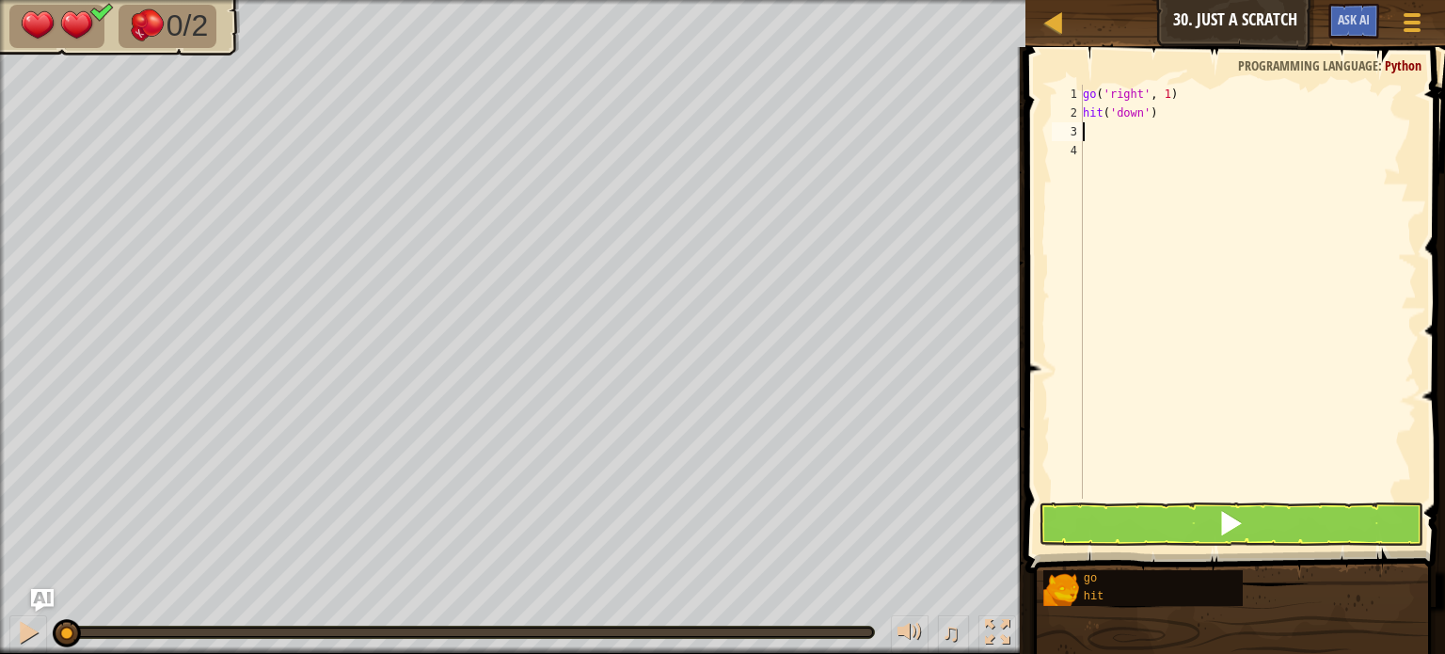
type textarea "h"
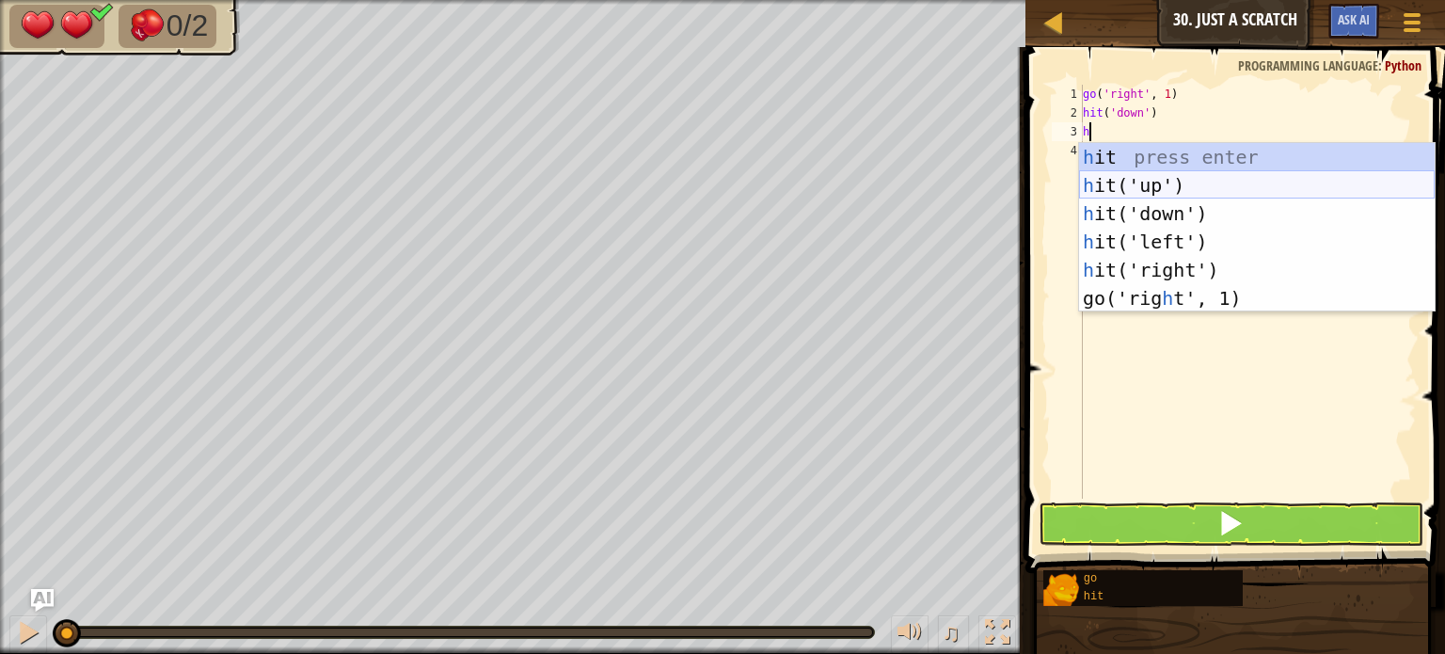
click at [1103, 185] on div "h it press enter h it('up') press enter h it('down') press enter h it('left') p…" at bounding box center [1257, 256] width 356 height 226
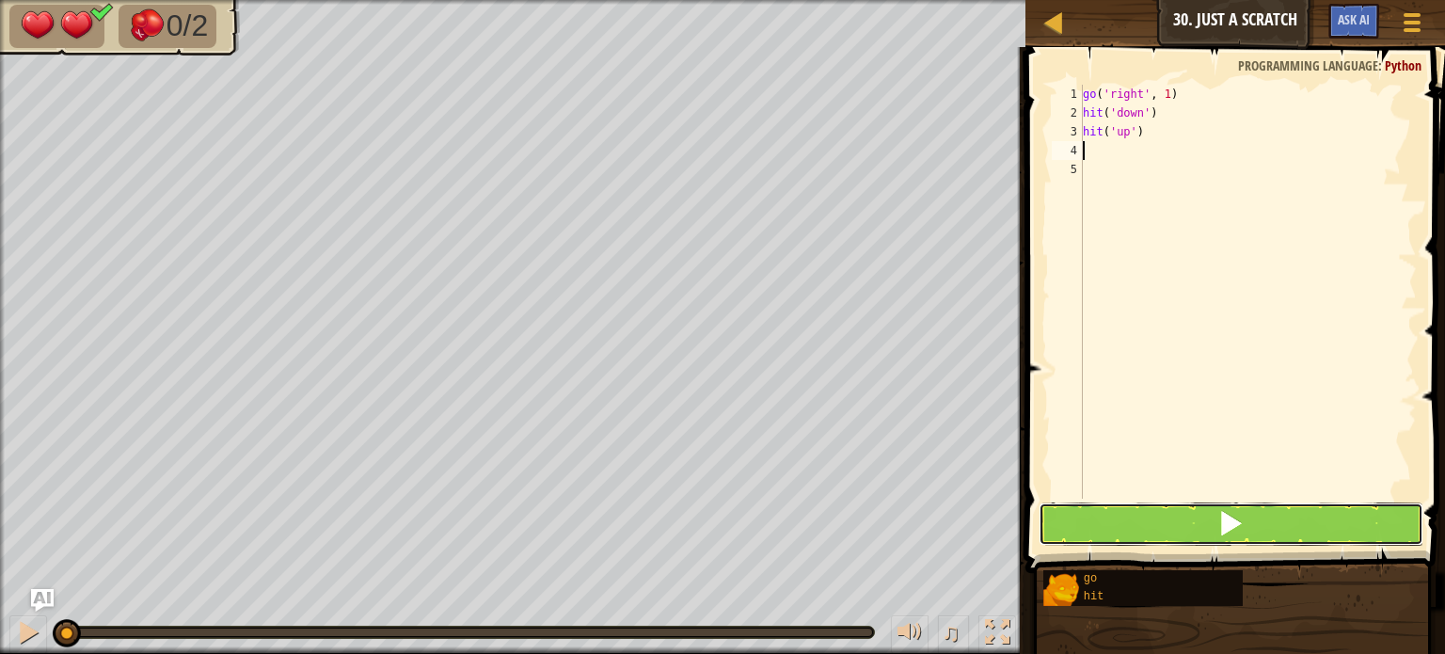
click at [1103, 521] on button at bounding box center [1231, 523] width 385 height 43
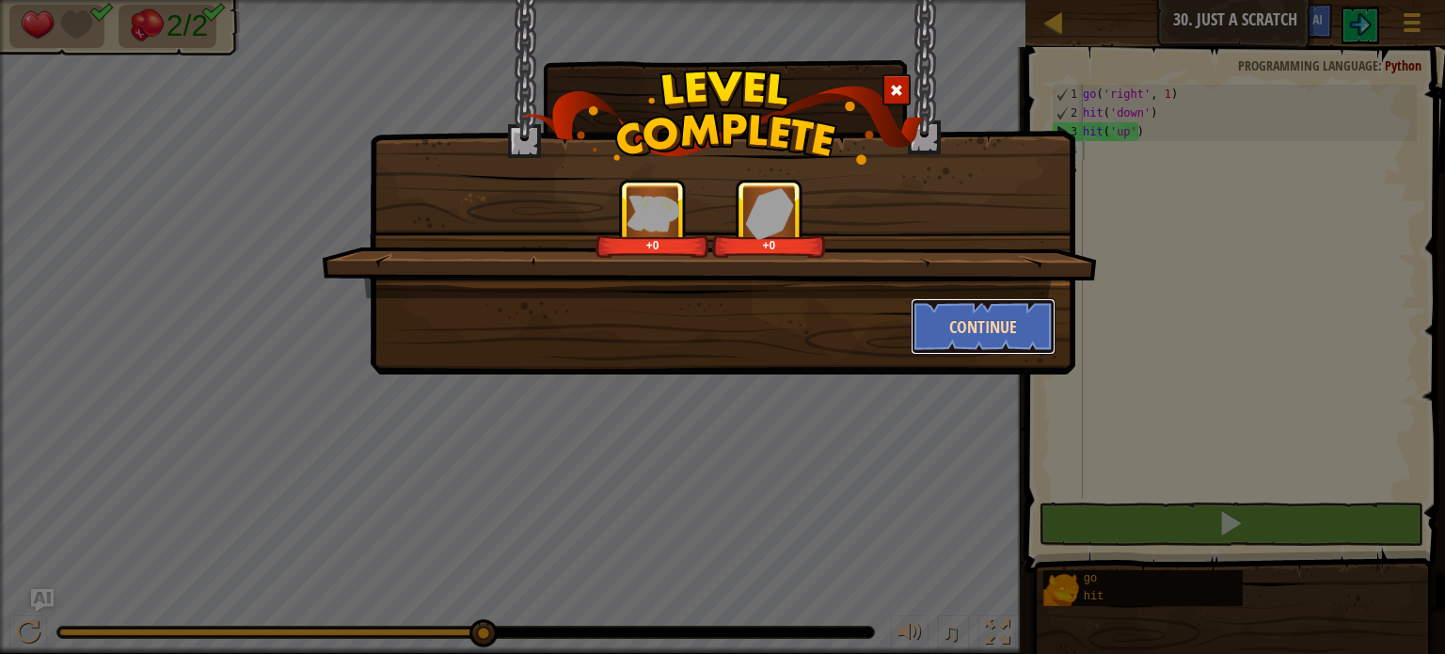
click at [983, 311] on button "Continue" at bounding box center [984, 326] width 146 height 56
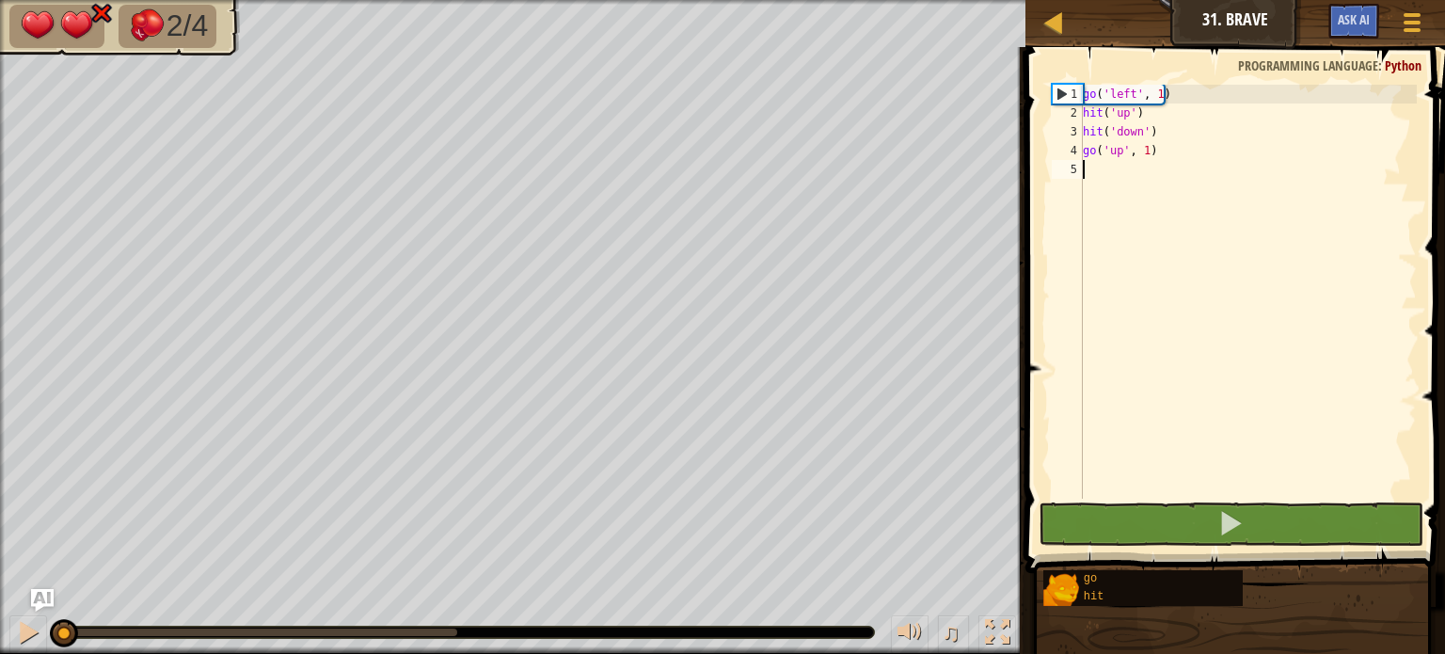
click at [1143, 174] on div "go ( 'left' , 1 ) hit ( 'up' ) hit ( 'down' ) go ( 'up' , 1 )" at bounding box center [1248, 311] width 338 height 452
type textarea "h"
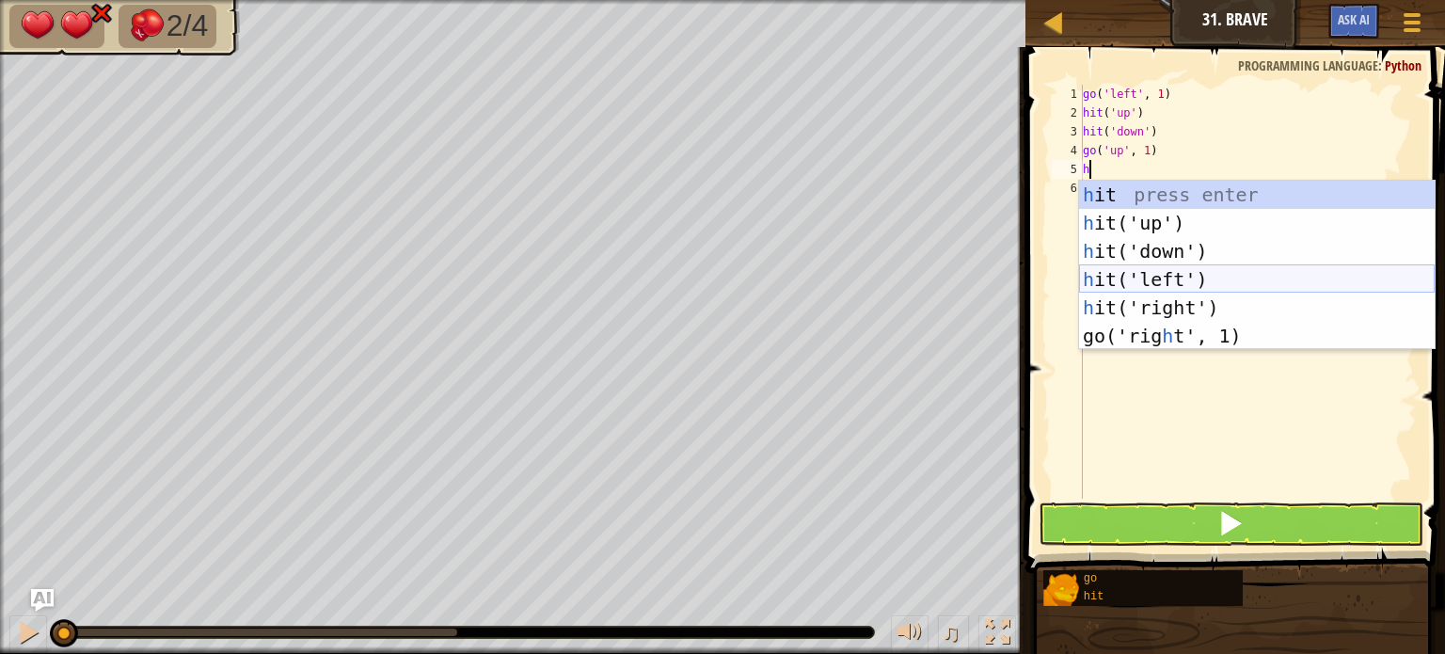
click at [1116, 274] on div "h it press enter h it('up') press enter h it('down') press enter h it('left') p…" at bounding box center [1257, 294] width 356 height 226
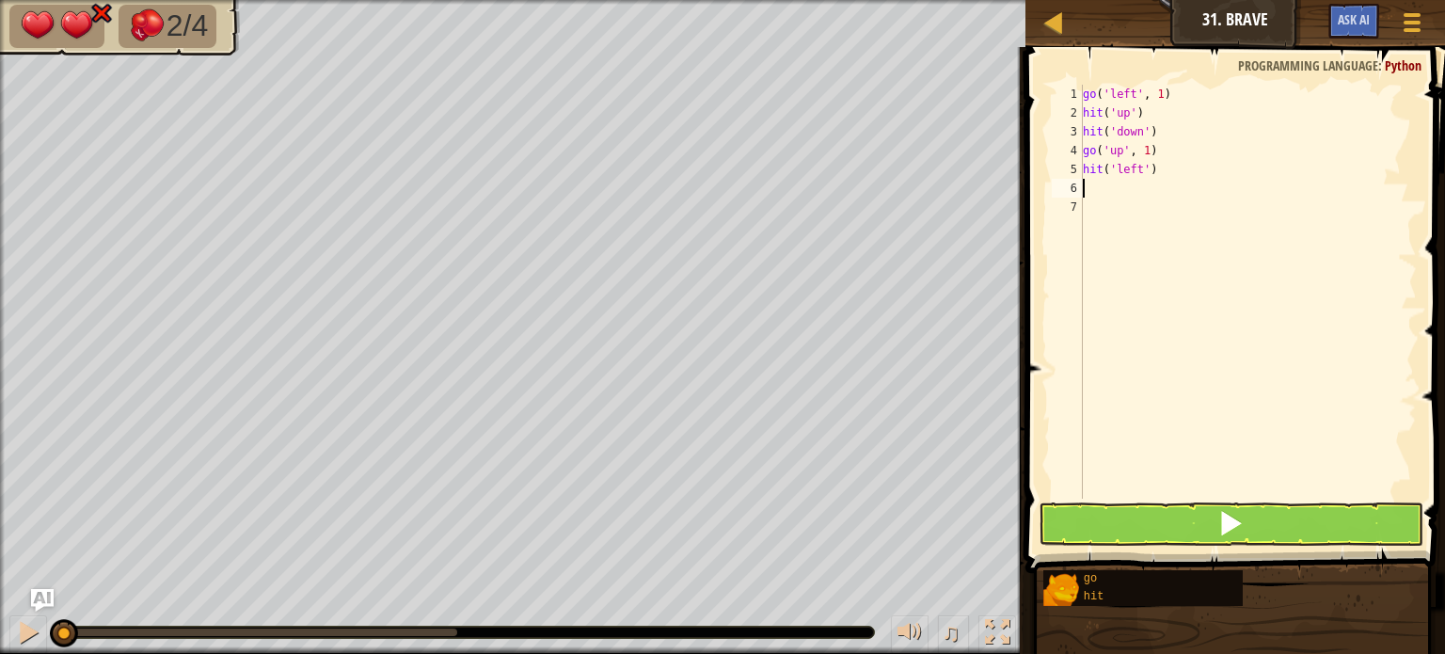
type textarea "g"
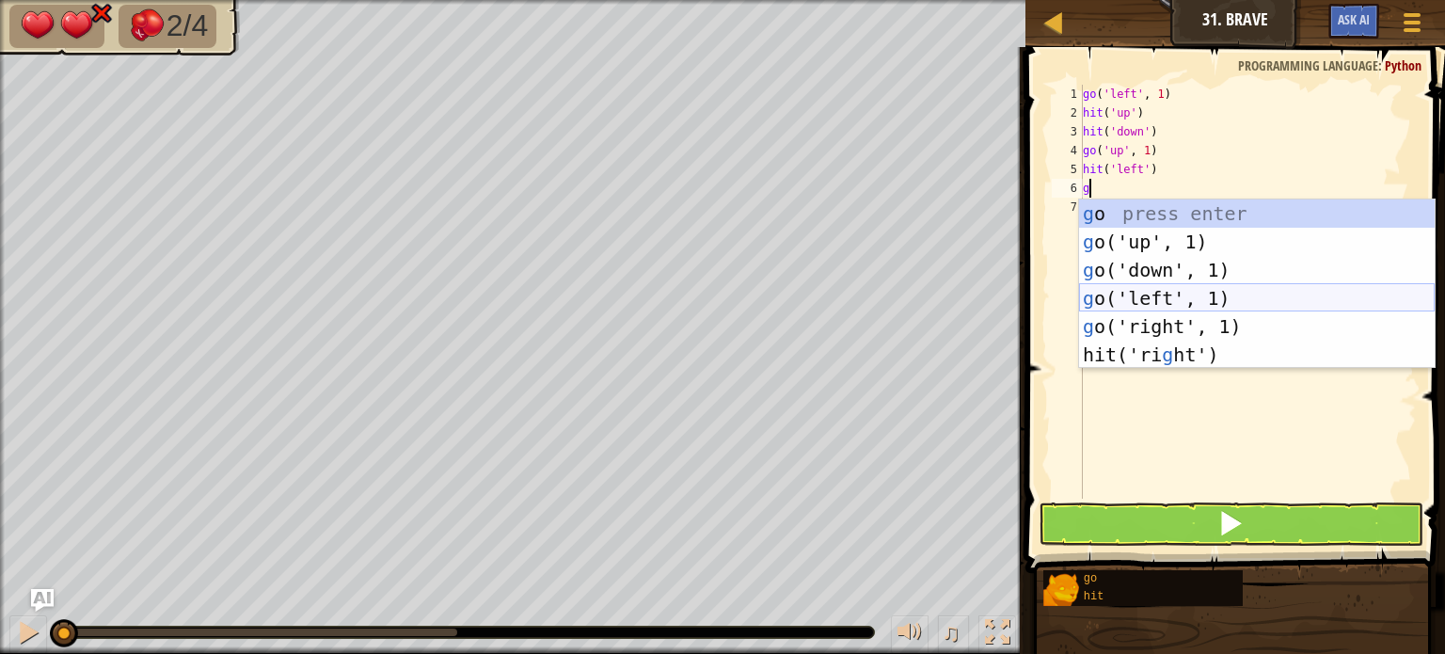
click at [1129, 293] on div "g o press enter g o('up', 1) press enter g o('down', 1) press enter g o('left',…" at bounding box center [1257, 312] width 356 height 226
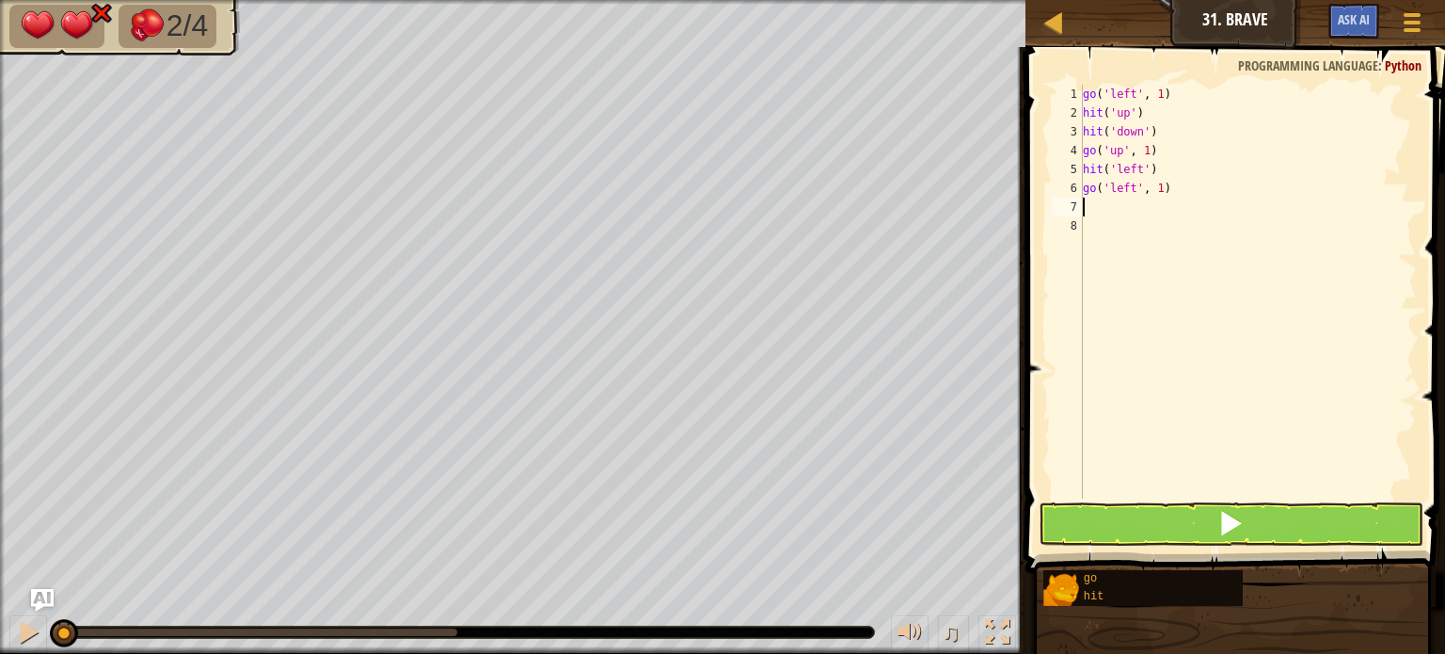
type textarea "g"
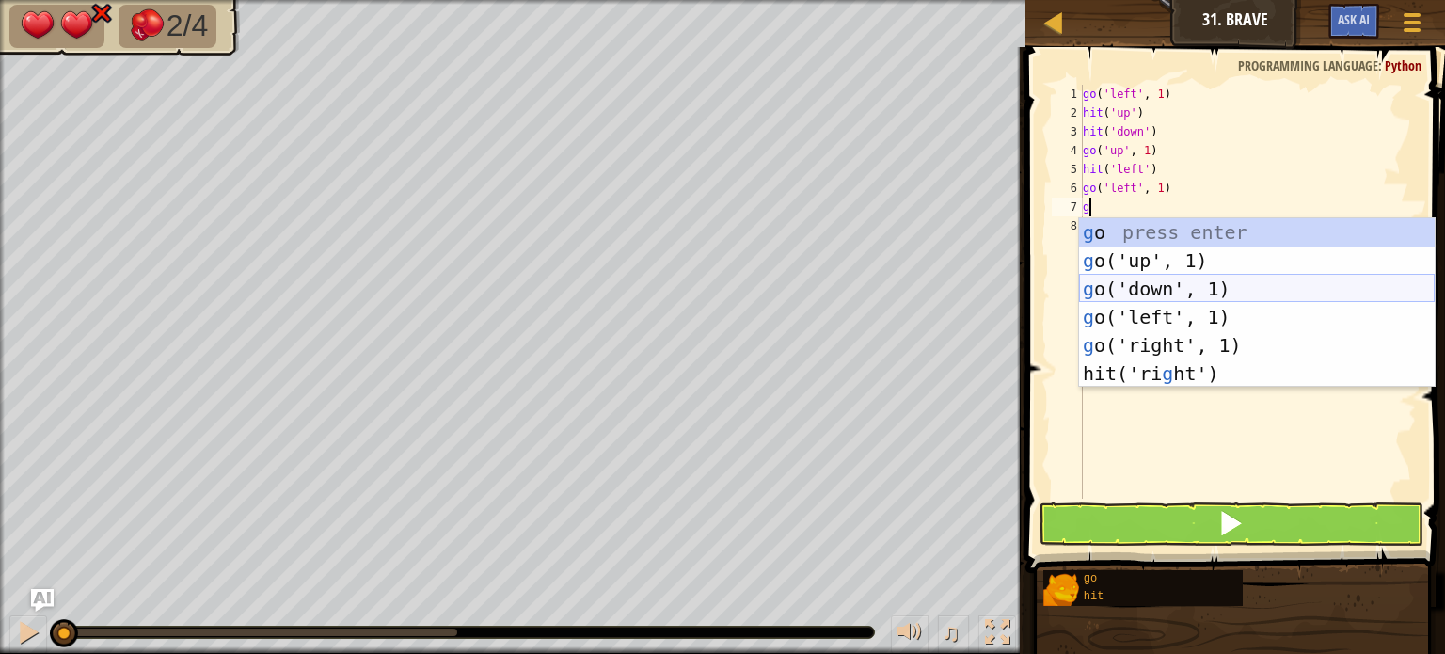
click at [1124, 296] on div "g o press enter g o('up', 1) press enter g o('down', 1) press enter g o('left',…" at bounding box center [1257, 331] width 356 height 226
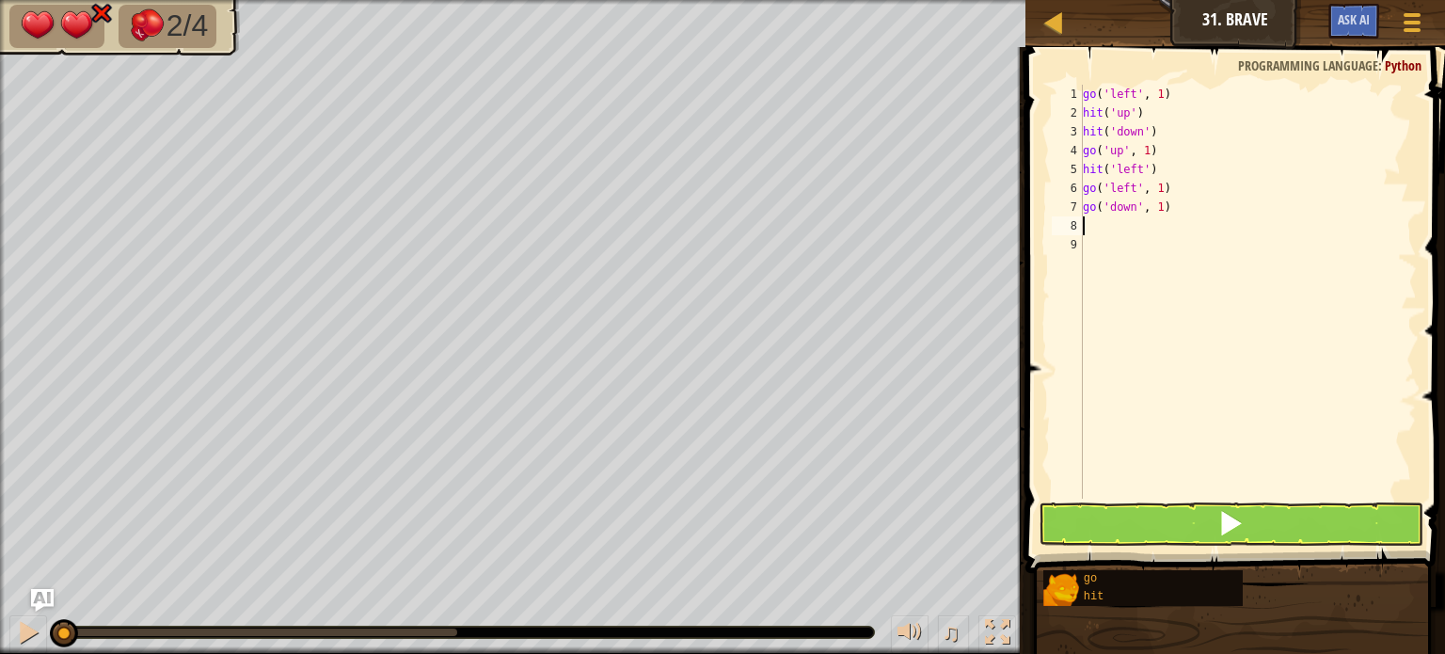
type textarea "g"
type textarea "h"
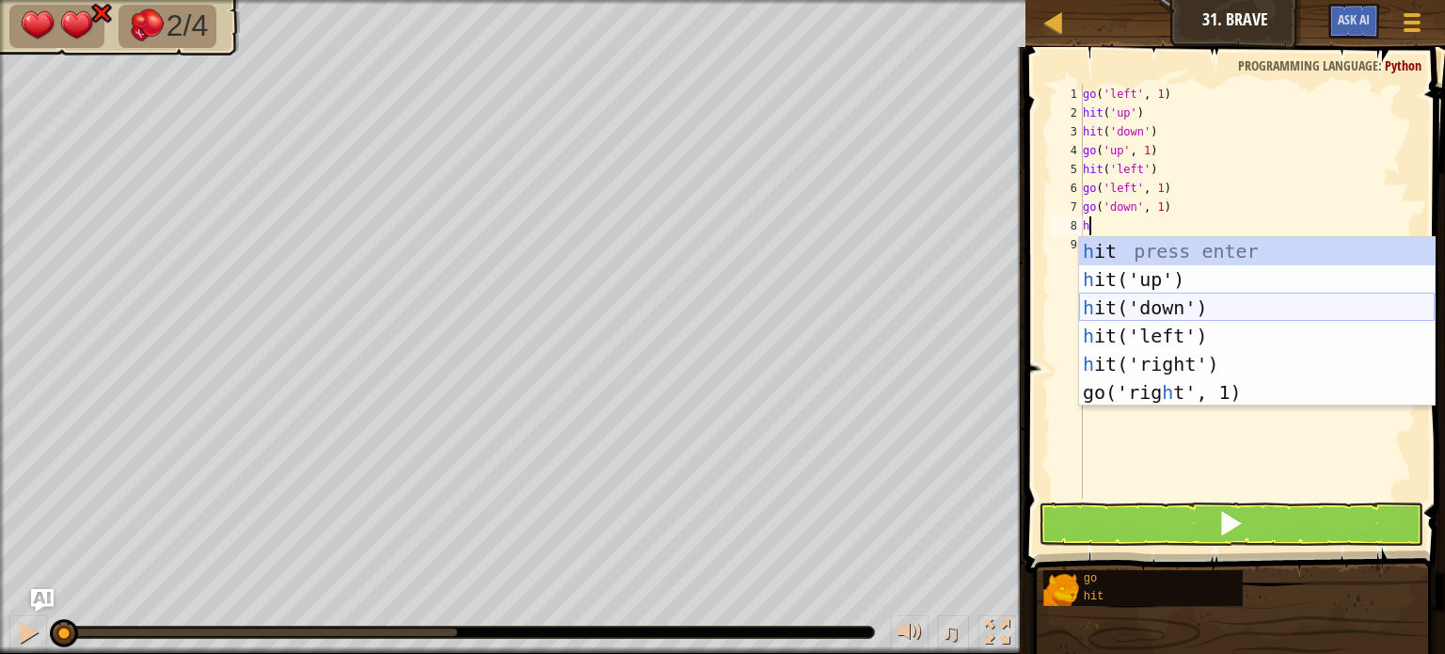
click at [1140, 310] on div "h it press enter h it('up') press enter h it('down') press enter h it('left') p…" at bounding box center [1257, 350] width 356 height 226
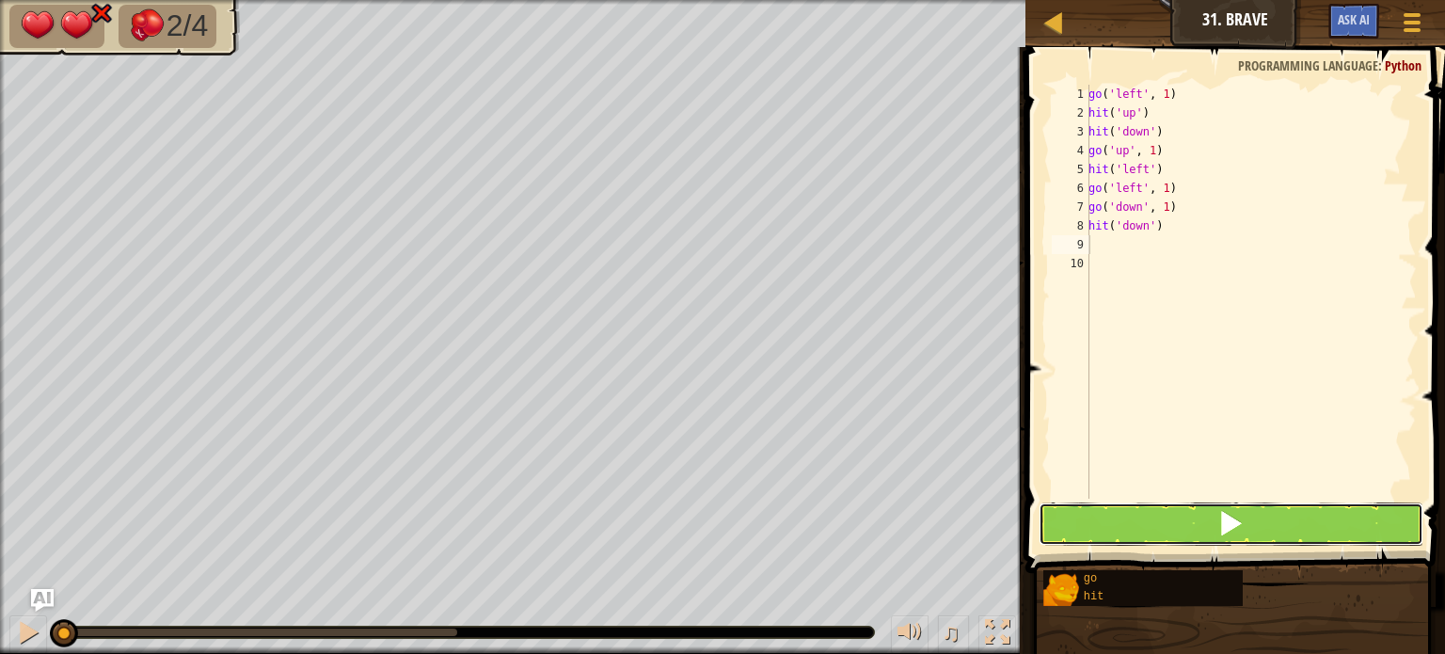
click at [1055, 522] on button at bounding box center [1231, 523] width 385 height 43
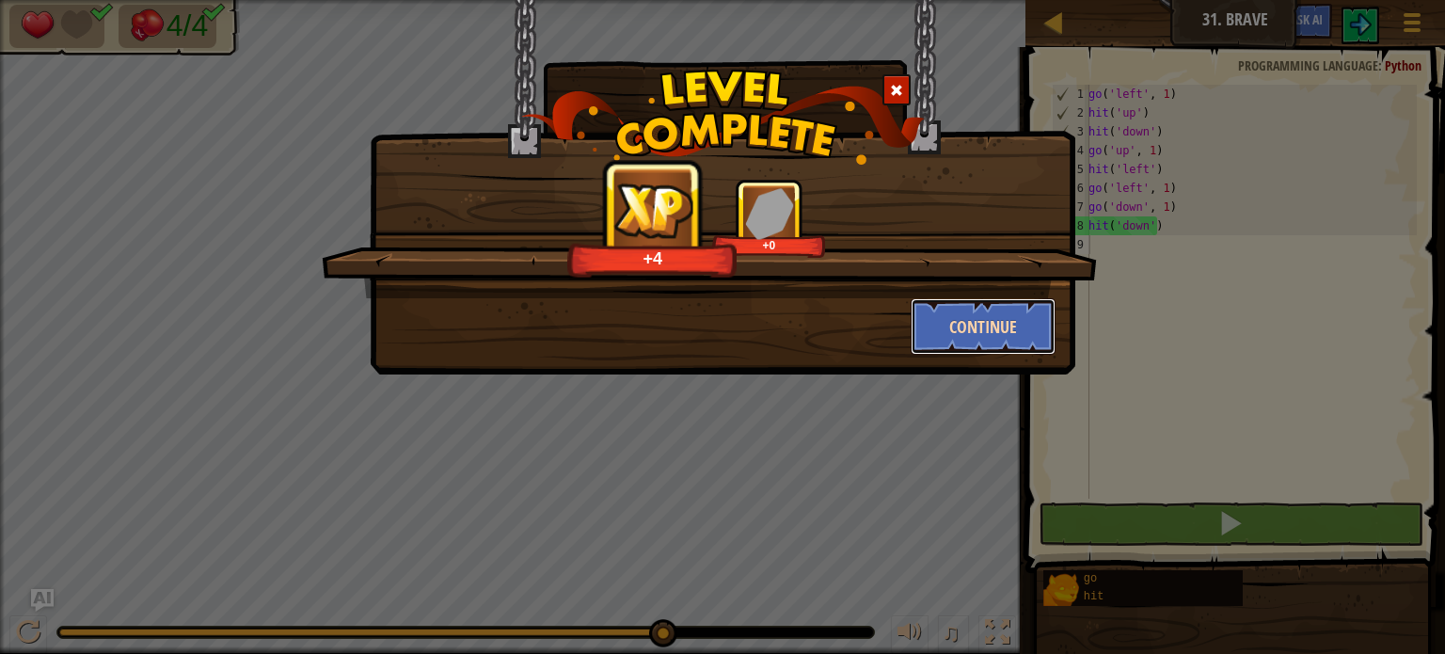
click at [953, 298] on button "Continue" at bounding box center [984, 326] width 146 height 56
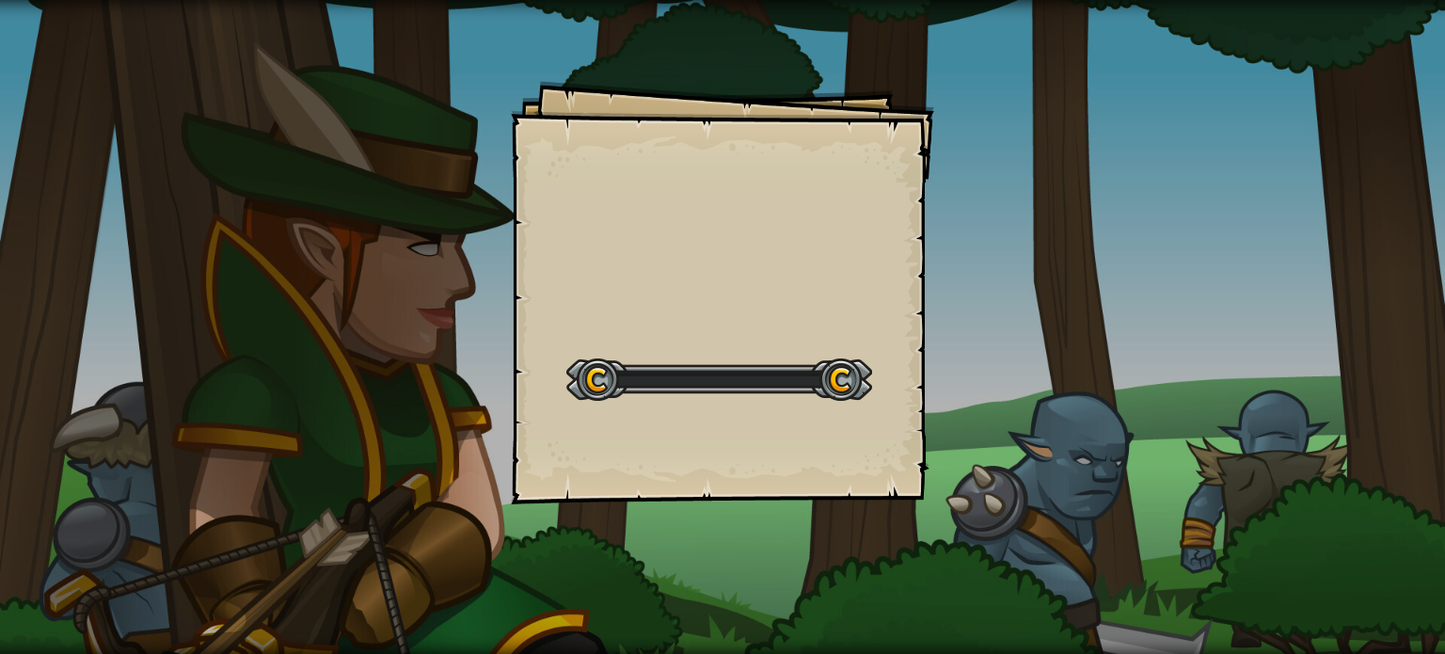
click at [954, 310] on div "Goals Start Level Error loading from server. Try refreshing the page. You'll ne…" at bounding box center [722, 327] width 1445 height 654
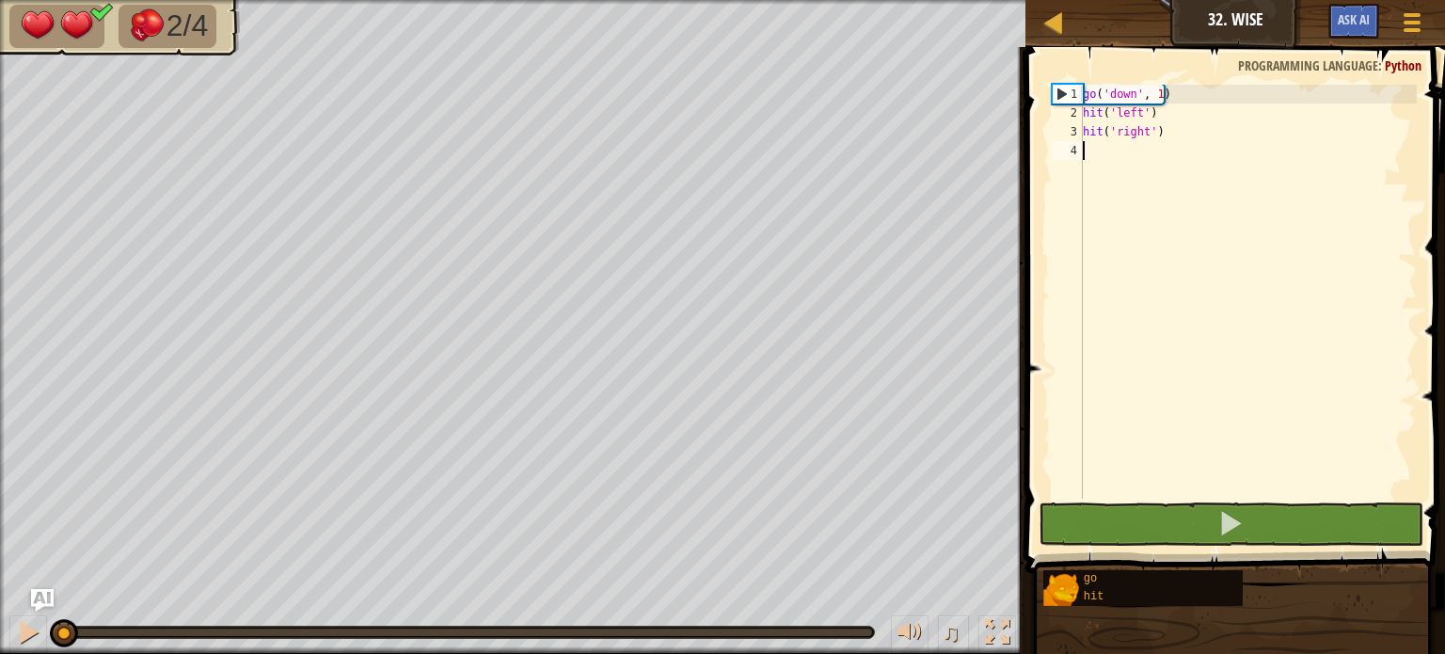
click at [1140, 166] on div "go ( 'down' , 1 ) hit ( 'left' ) hit ( 'right' )" at bounding box center [1248, 311] width 338 height 452
type textarea "g"
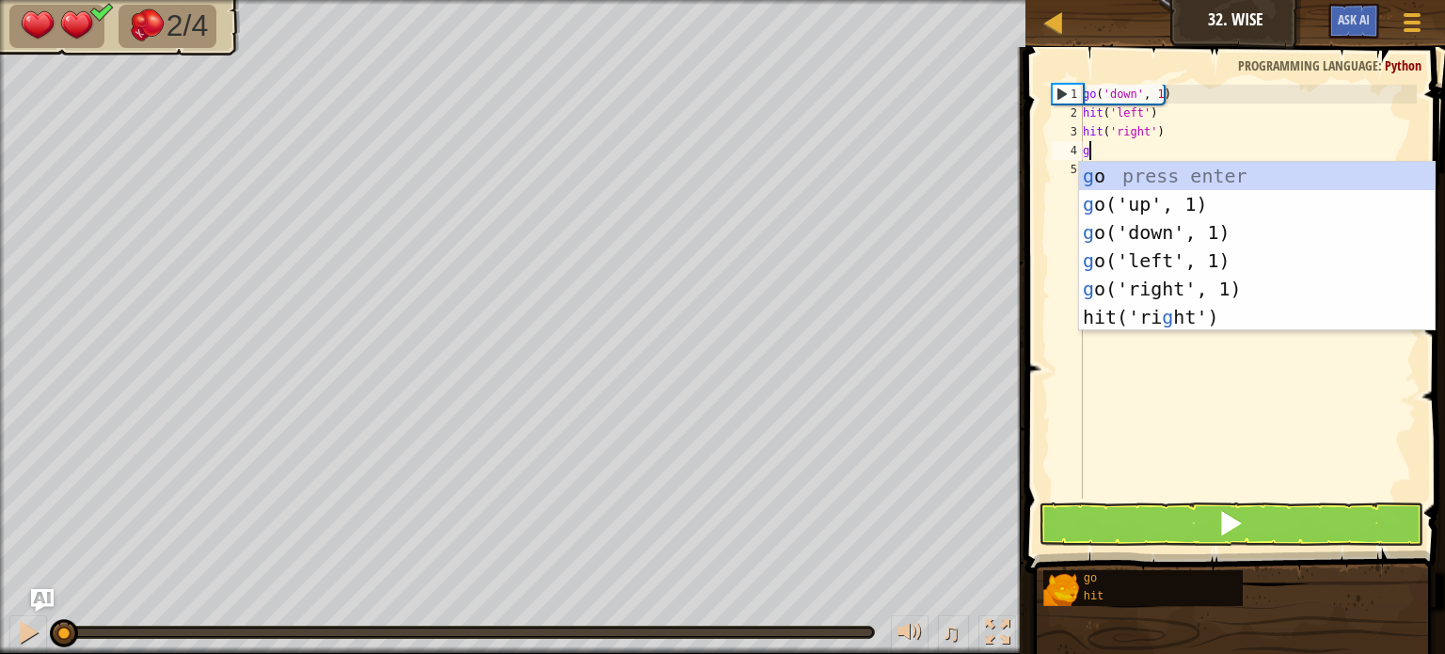
scroll to position [8, 0]
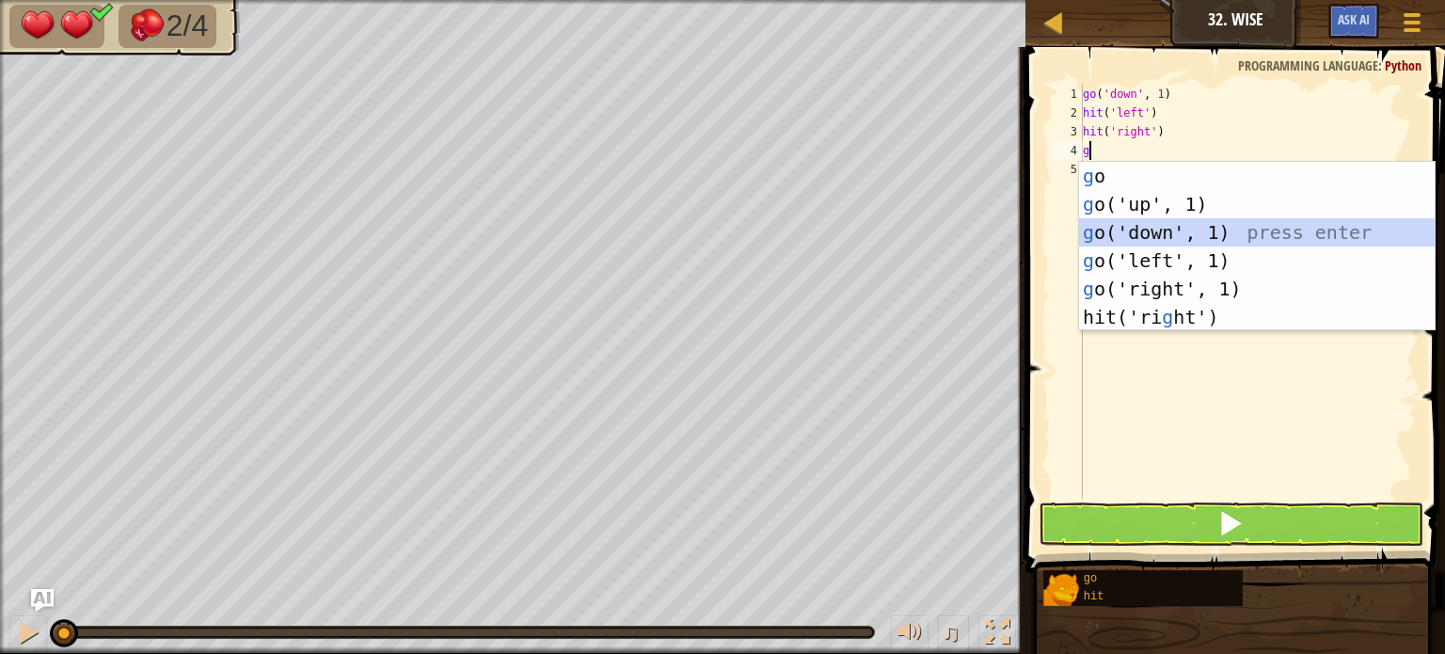
click at [1160, 241] on div "g o press enter g o('up', 1) press enter g o('down', 1) press enter g o('left',…" at bounding box center [1257, 275] width 356 height 226
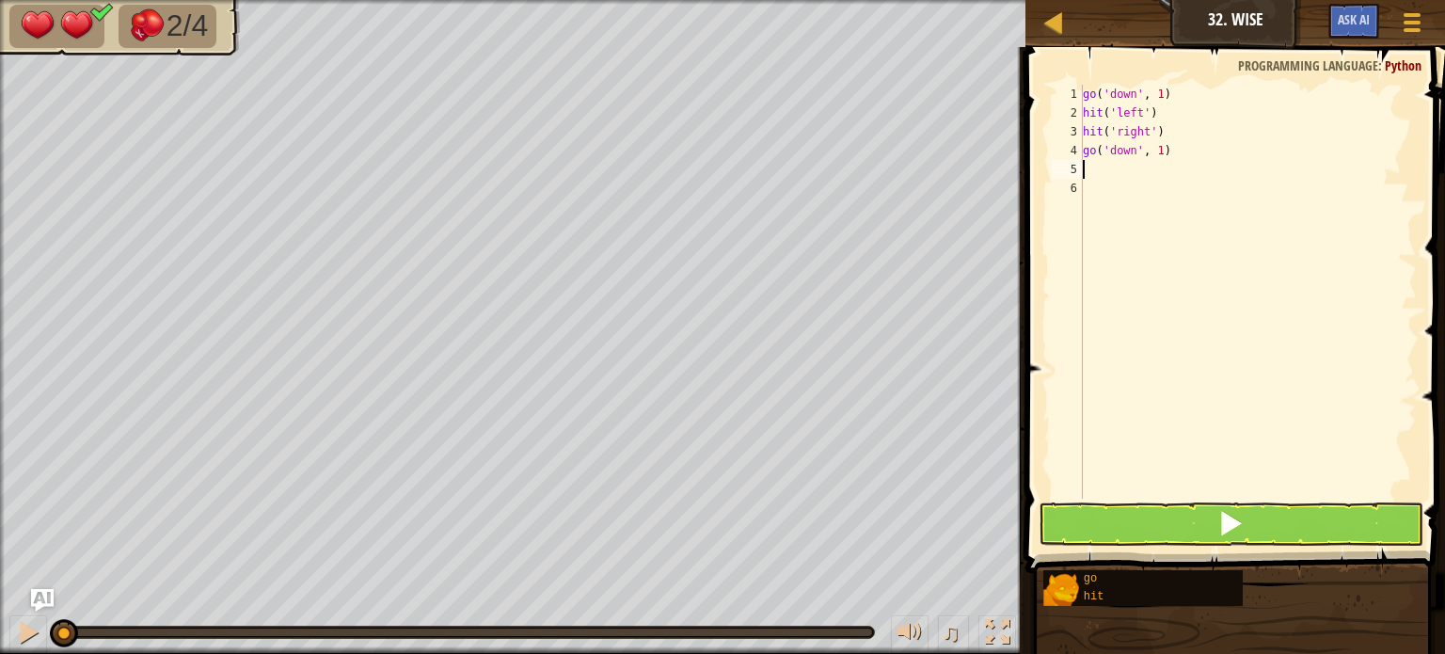
type textarea "h"
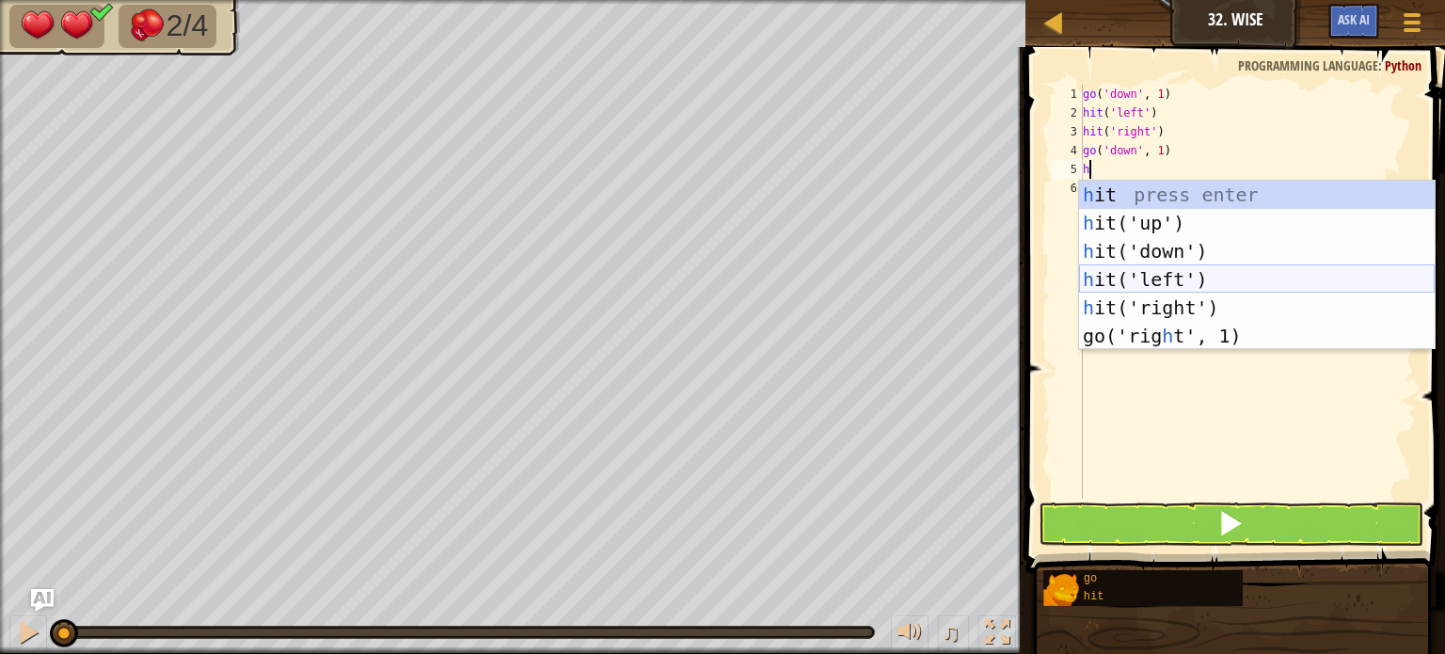
click at [1118, 292] on div "h it press enter h it('up') press enter h it('down') press enter h it('left') p…" at bounding box center [1257, 294] width 356 height 226
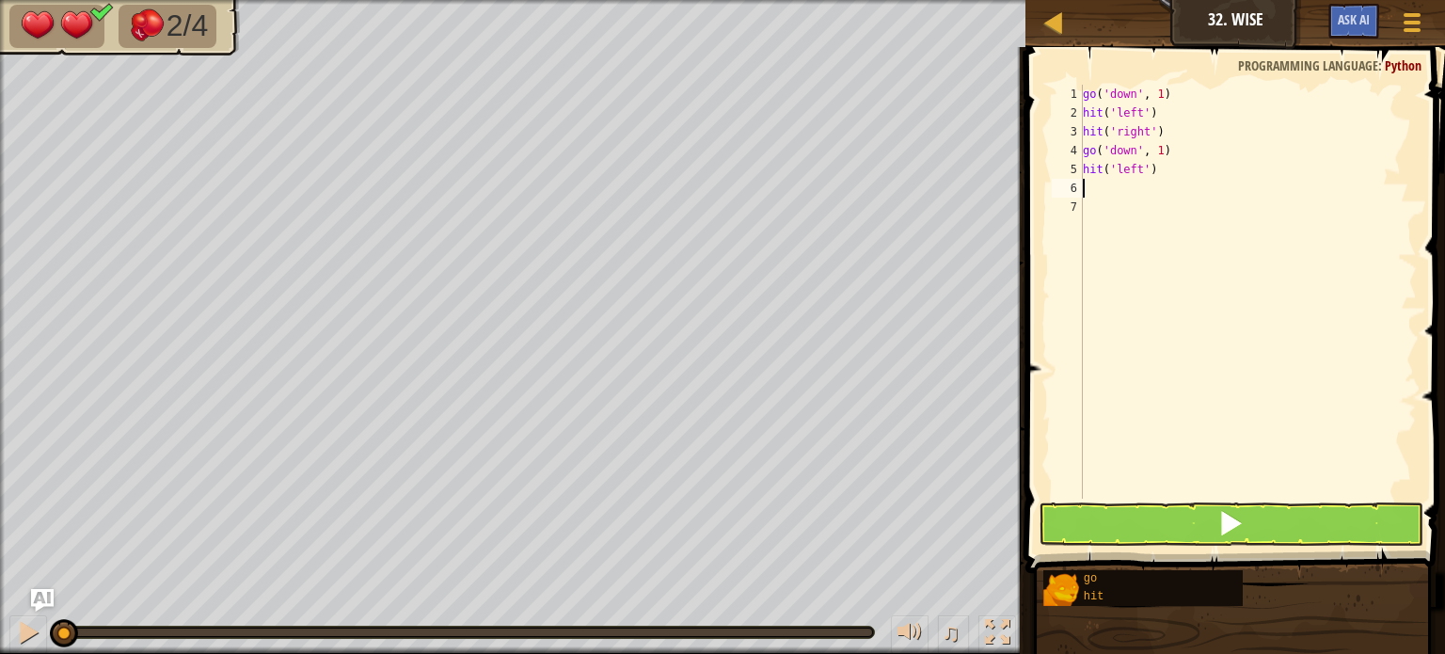
type textarea "h"
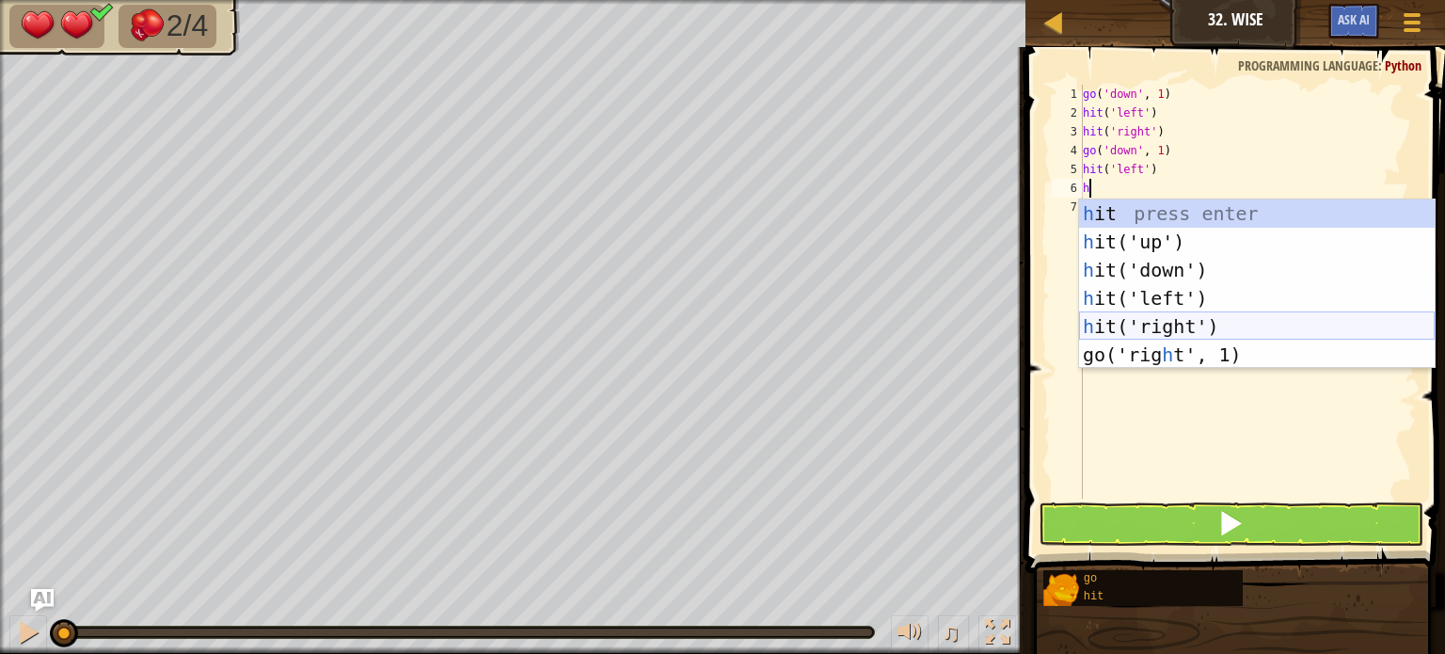
click at [1146, 338] on div "h it press enter h it('up') press enter h it('down') press enter h it('left') p…" at bounding box center [1257, 312] width 356 height 226
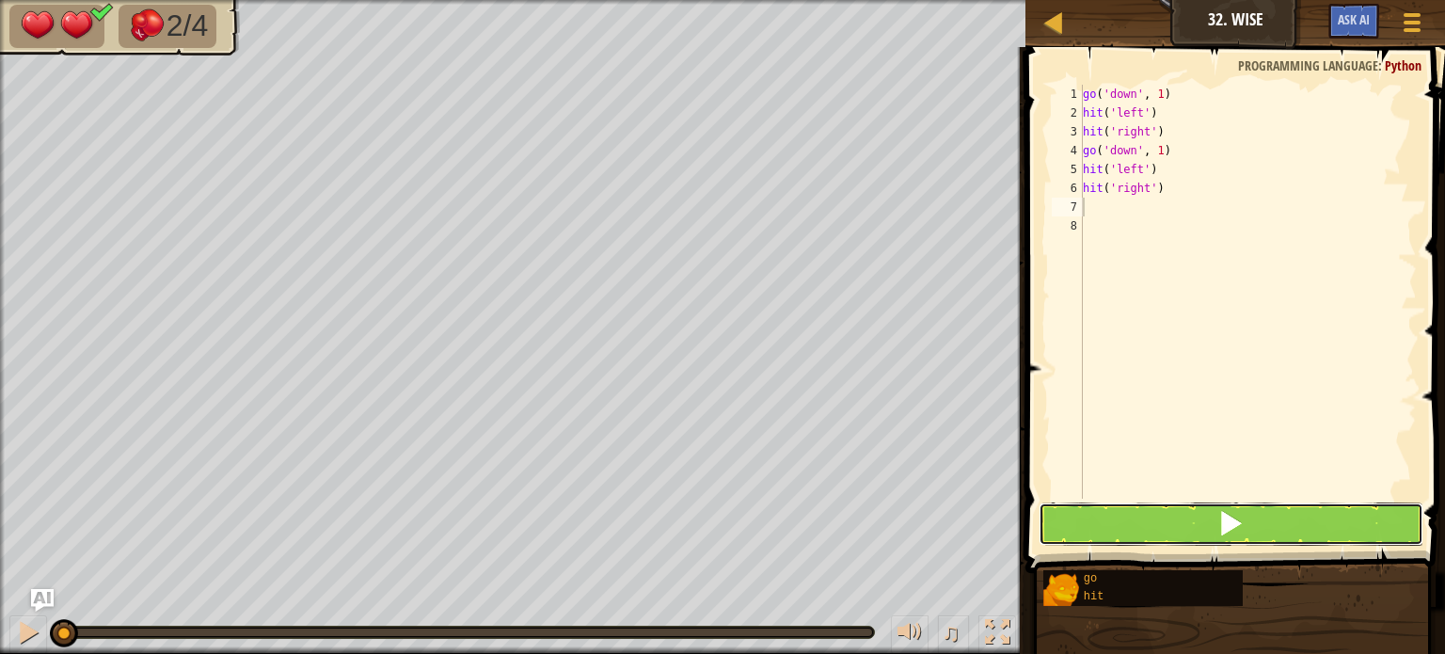
click at [1136, 533] on button at bounding box center [1231, 523] width 385 height 43
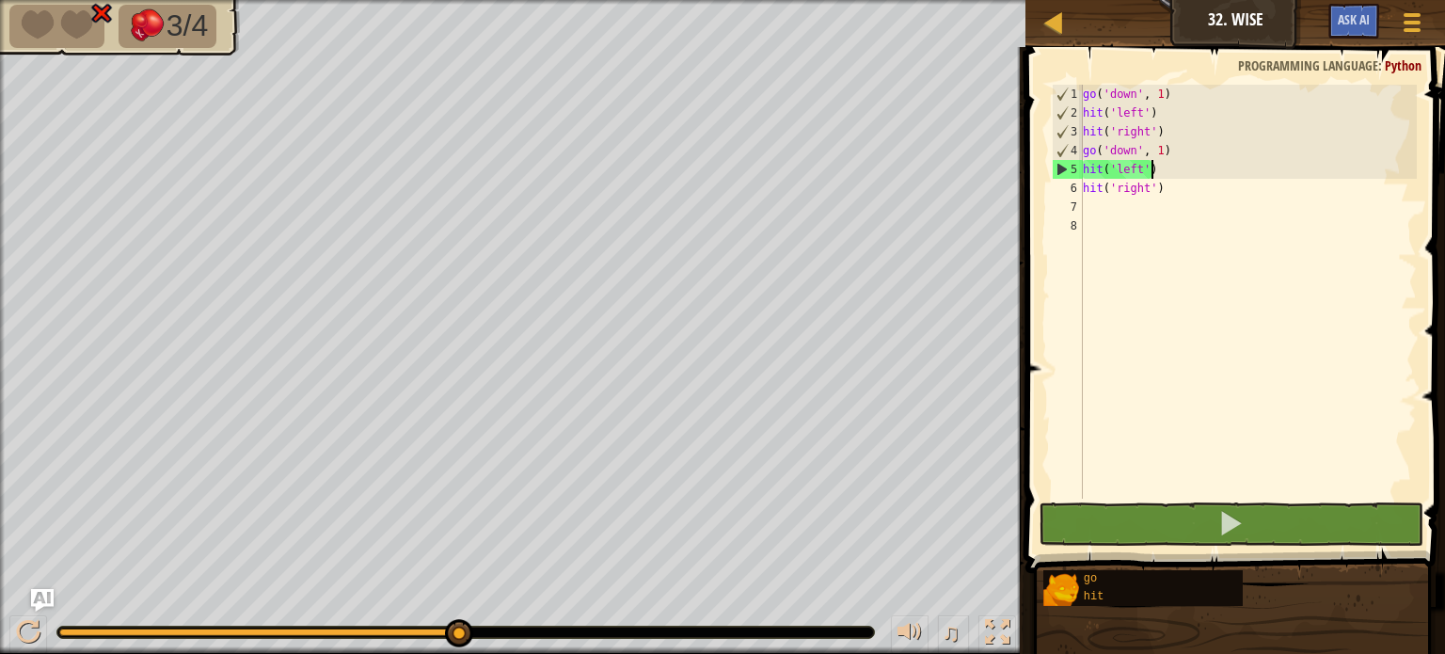
click at [1174, 170] on div "go ( 'down' , 1 ) hit ( 'left' ) hit ( 'right' ) go ( 'down' , 1 ) hit ( 'left'…" at bounding box center [1248, 311] width 338 height 452
type textarea "hit('left')"
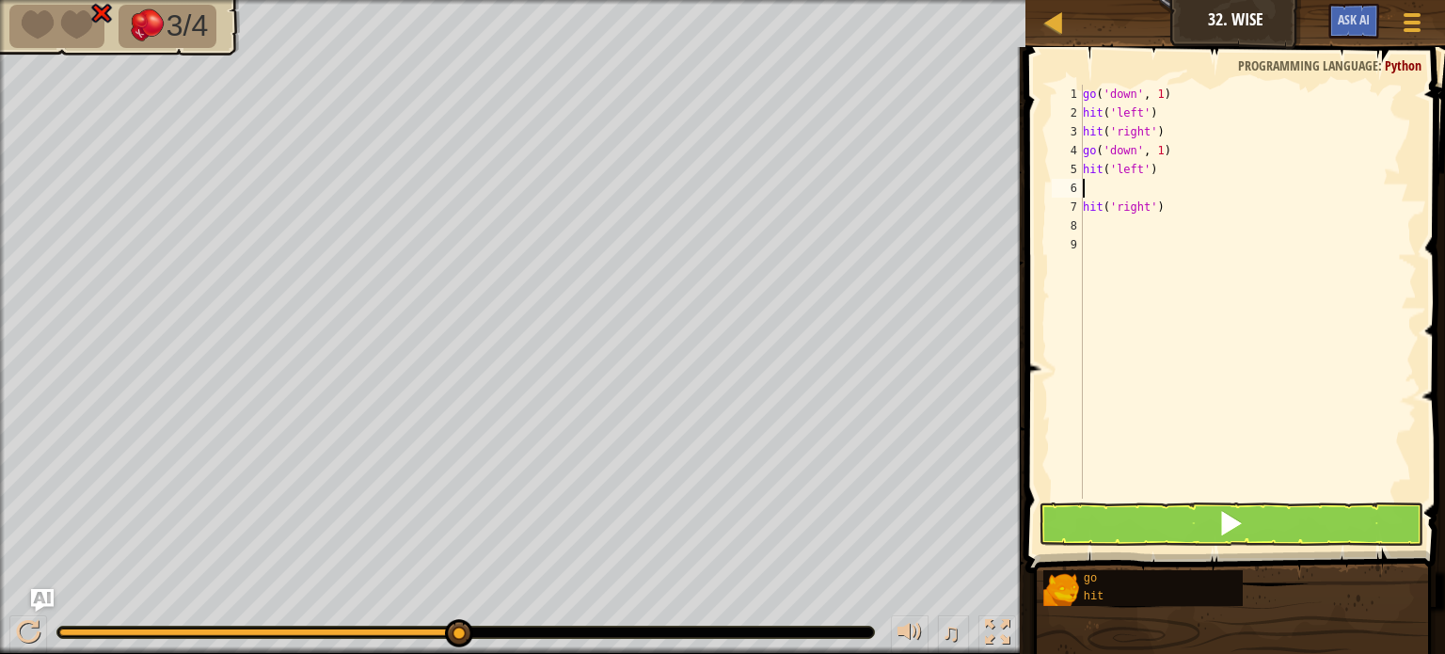
type textarea "g"
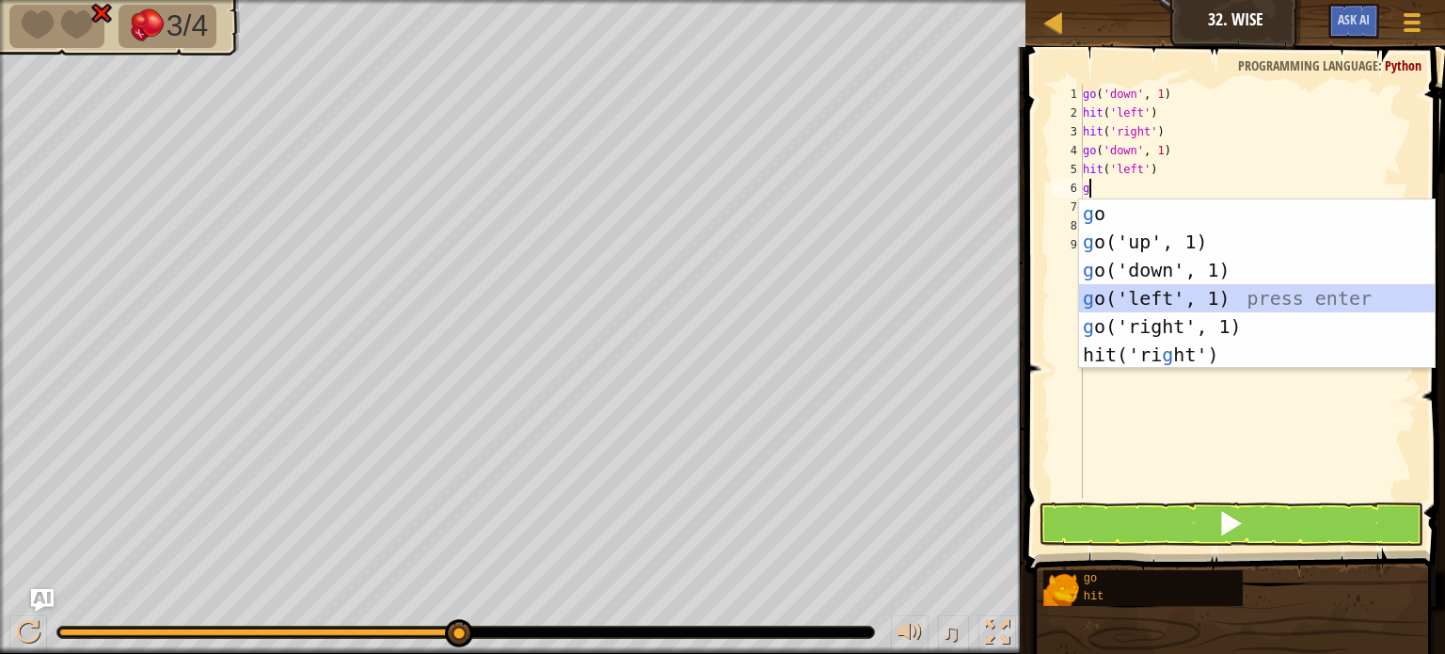
click at [1164, 294] on div "g o press enter g o('up', 1) press enter g o('down', 1) press enter g o('left',…" at bounding box center [1257, 312] width 356 height 226
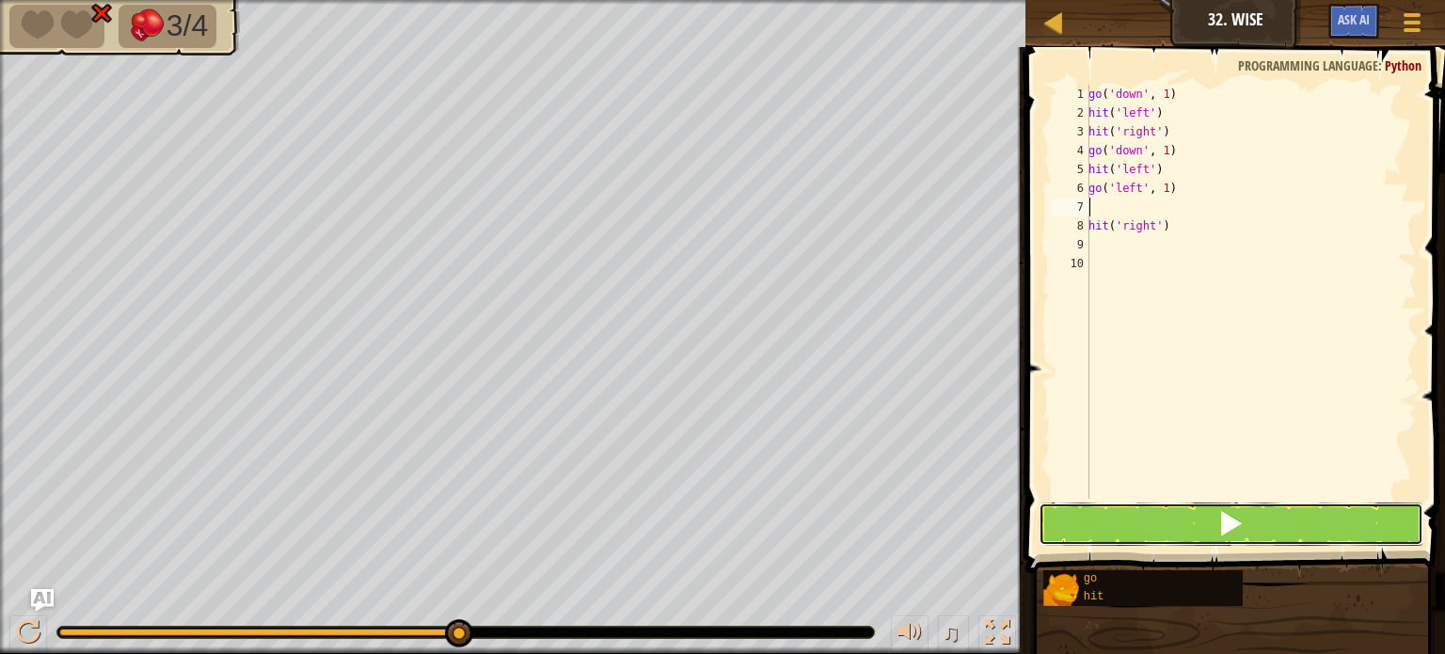
click at [1109, 515] on button at bounding box center [1231, 523] width 385 height 43
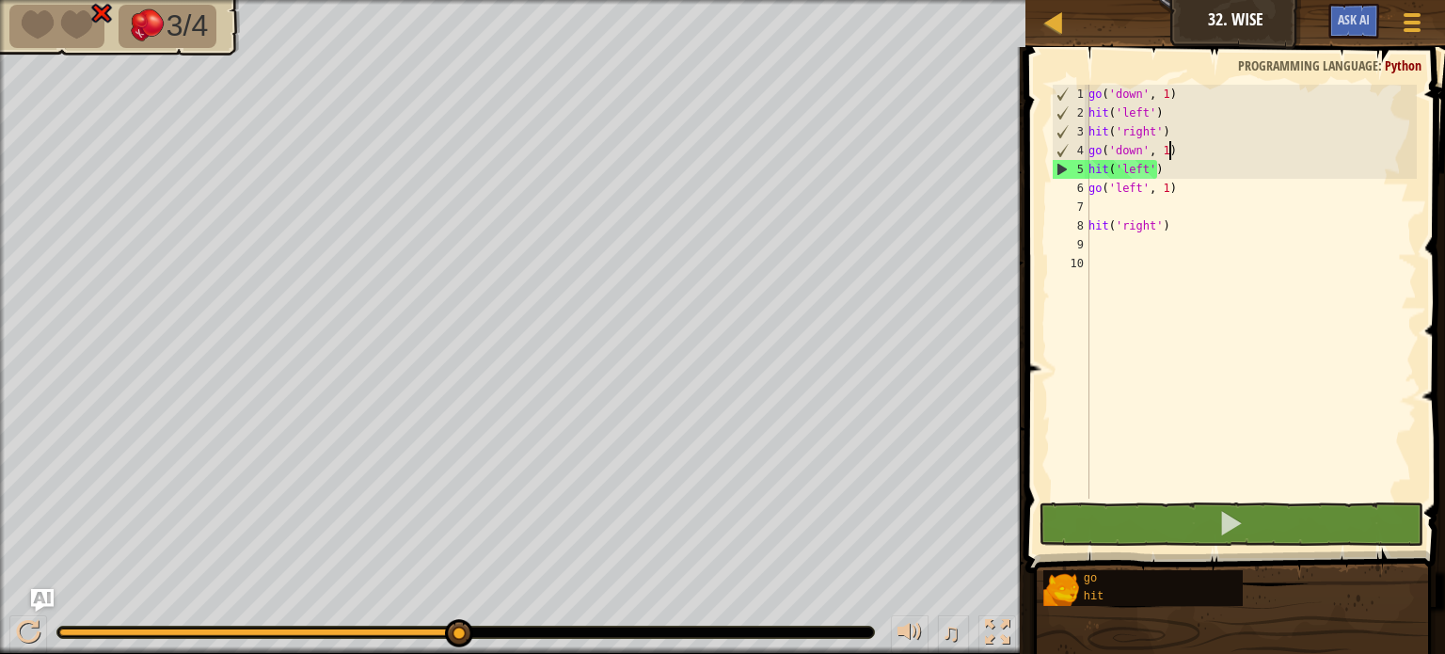
click at [1178, 150] on div "go ( 'down' , 1 ) hit ( 'left' ) hit ( 'right' ) go ( 'down' , 1 ) hit ( 'left'…" at bounding box center [1251, 311] width 332 height 452
drag, startPoint x: 1167, startPoint y: 150, endPoint x: 1103, endPoint y: 150, distance: 64.0
click at [1103, 150] on div "go ( 'down' , 1 ) hit ( 'left' ) hit ( 'right' ) go ( 'down' , 1 ) hit ( 'left'…" at bounding box center [1251, 311] width 332 height 452
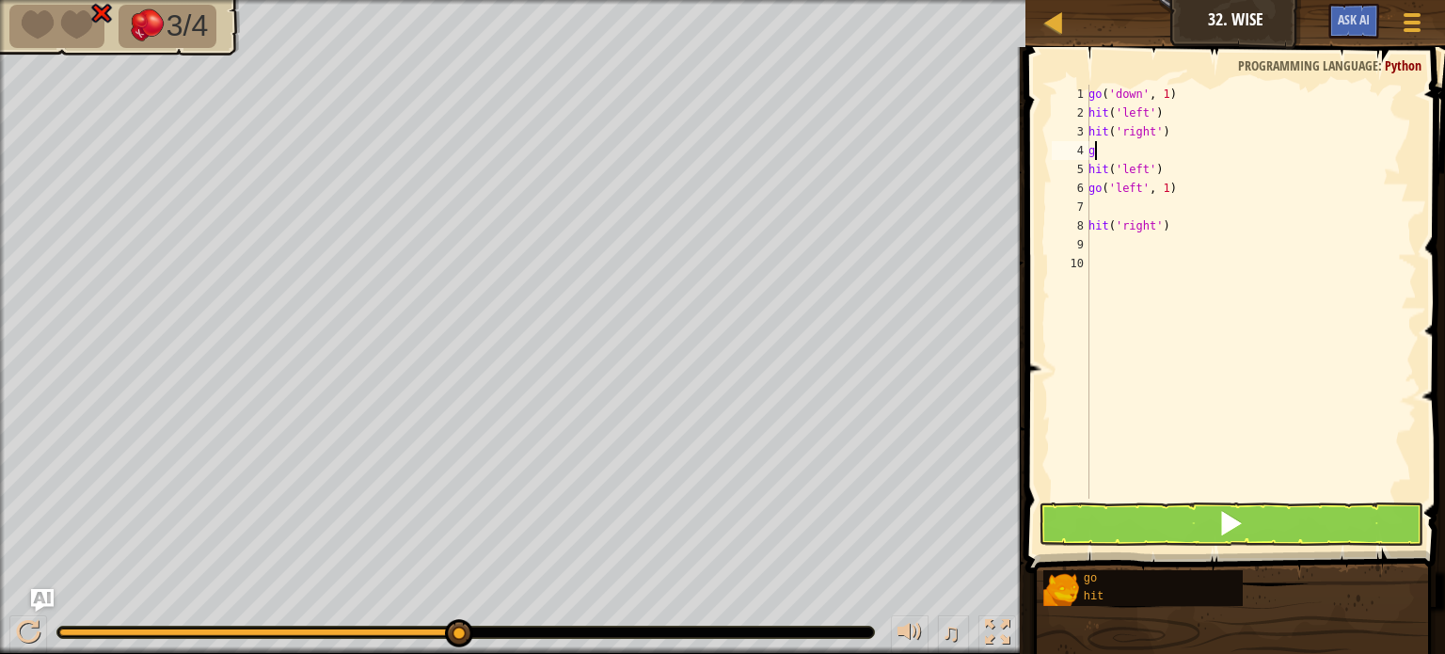
type textarea "go"
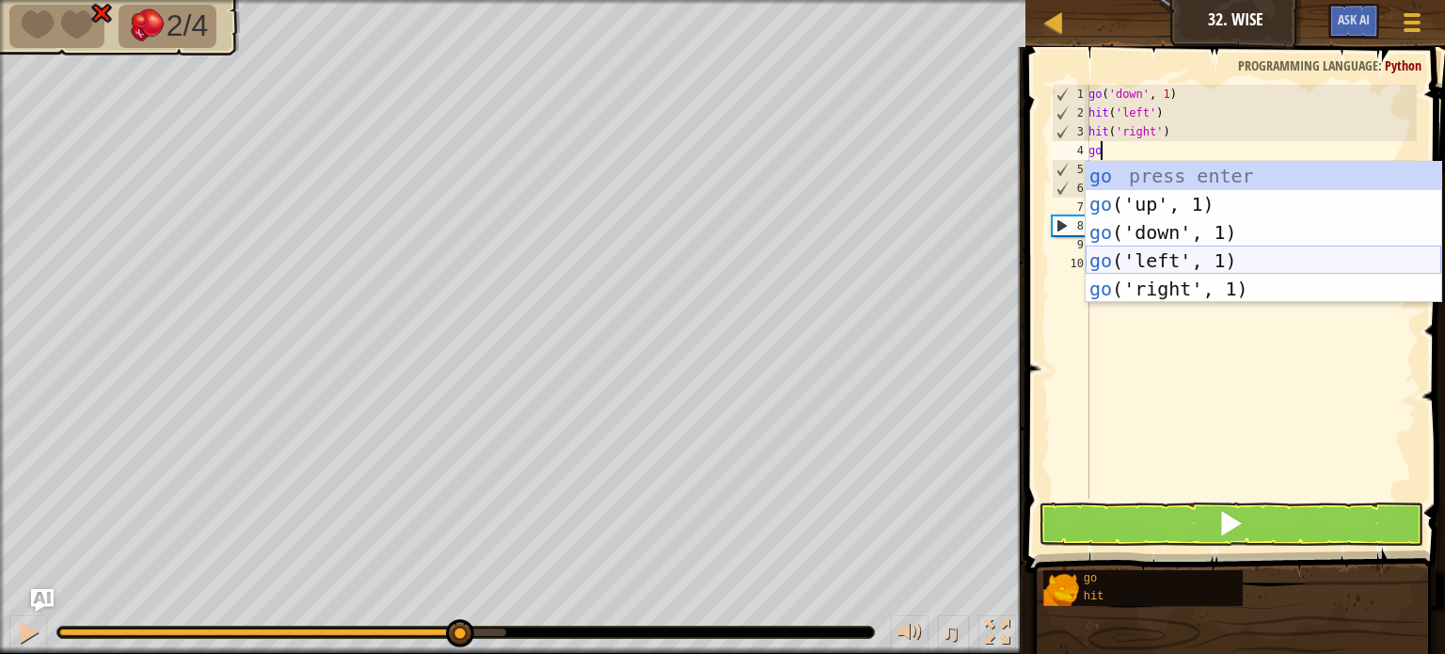
click at [1134, 263] on div "go press enter go ('up', 1) press enter go ('down', 1) press enter go ('left', …" at bounding box center [1264, 261] width 356 height 198
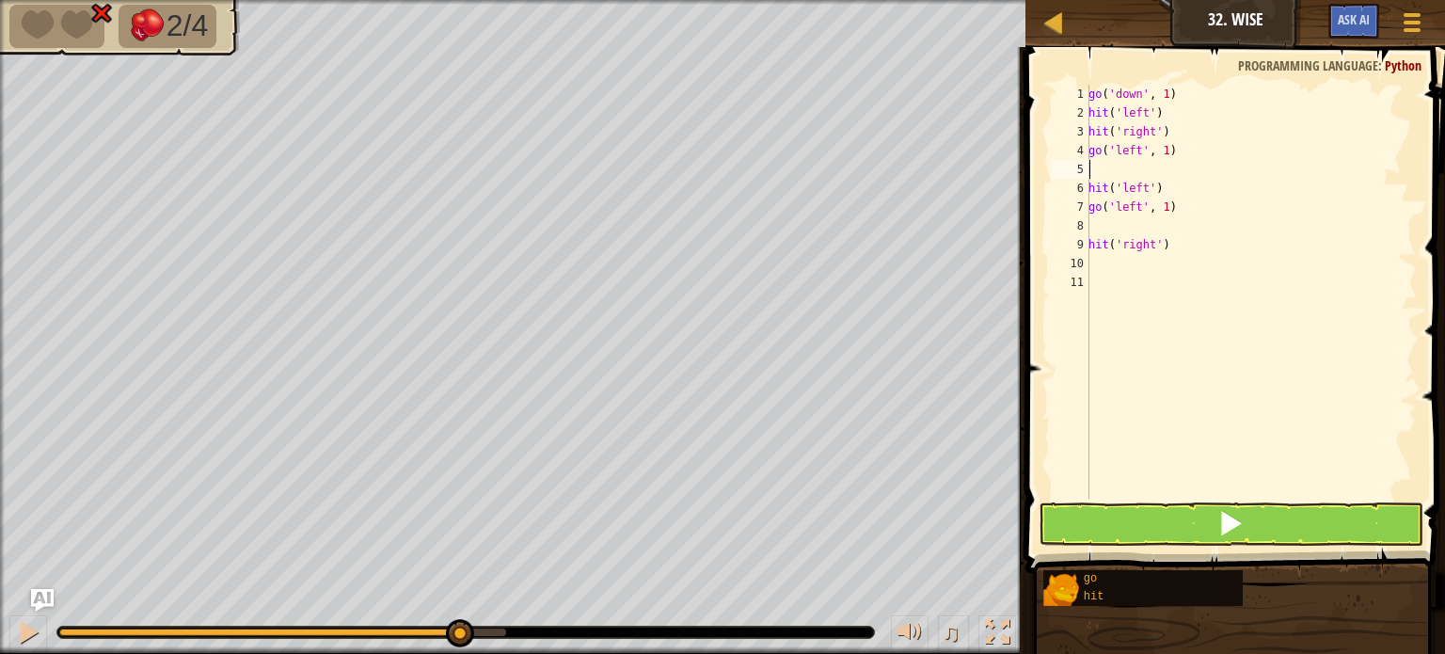
type textarea "h"
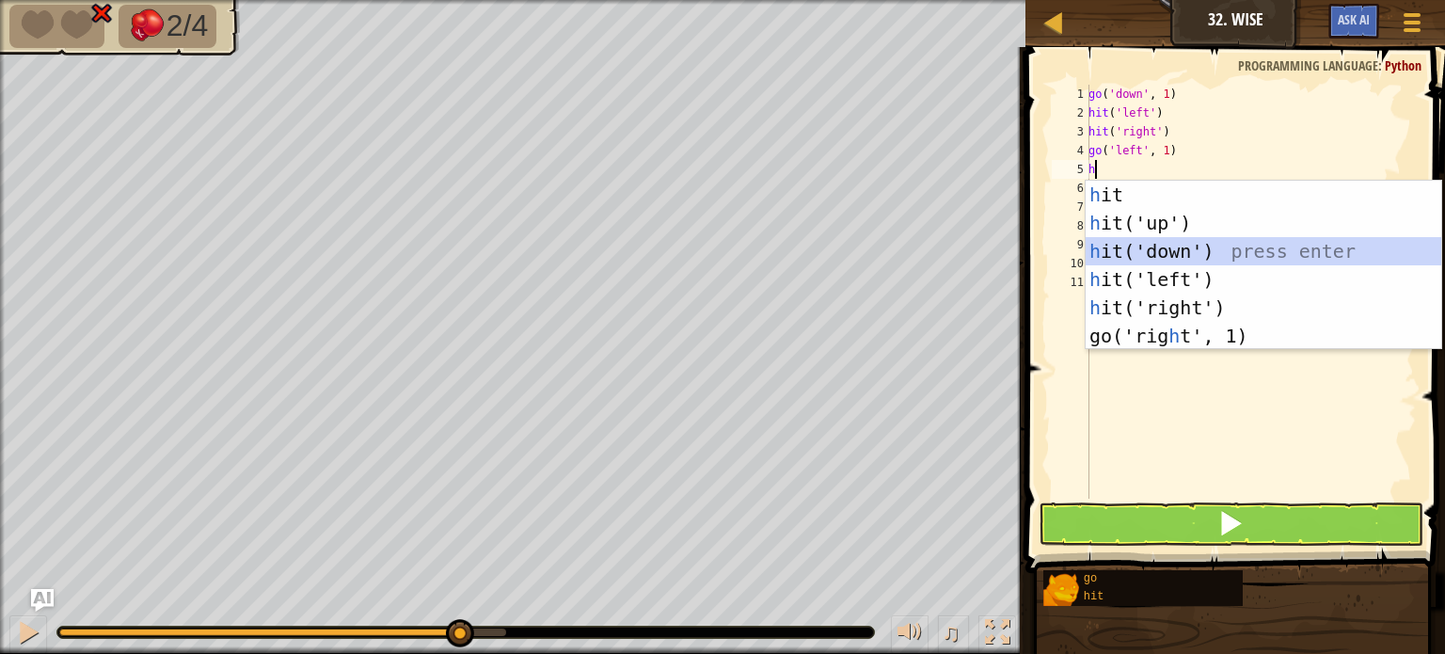
click at [1121, 246] on div "h it press enter h it('up') press enter h it('down') press enter h it('left') p…" at bounding box center [1264, 294] width 356 height 226
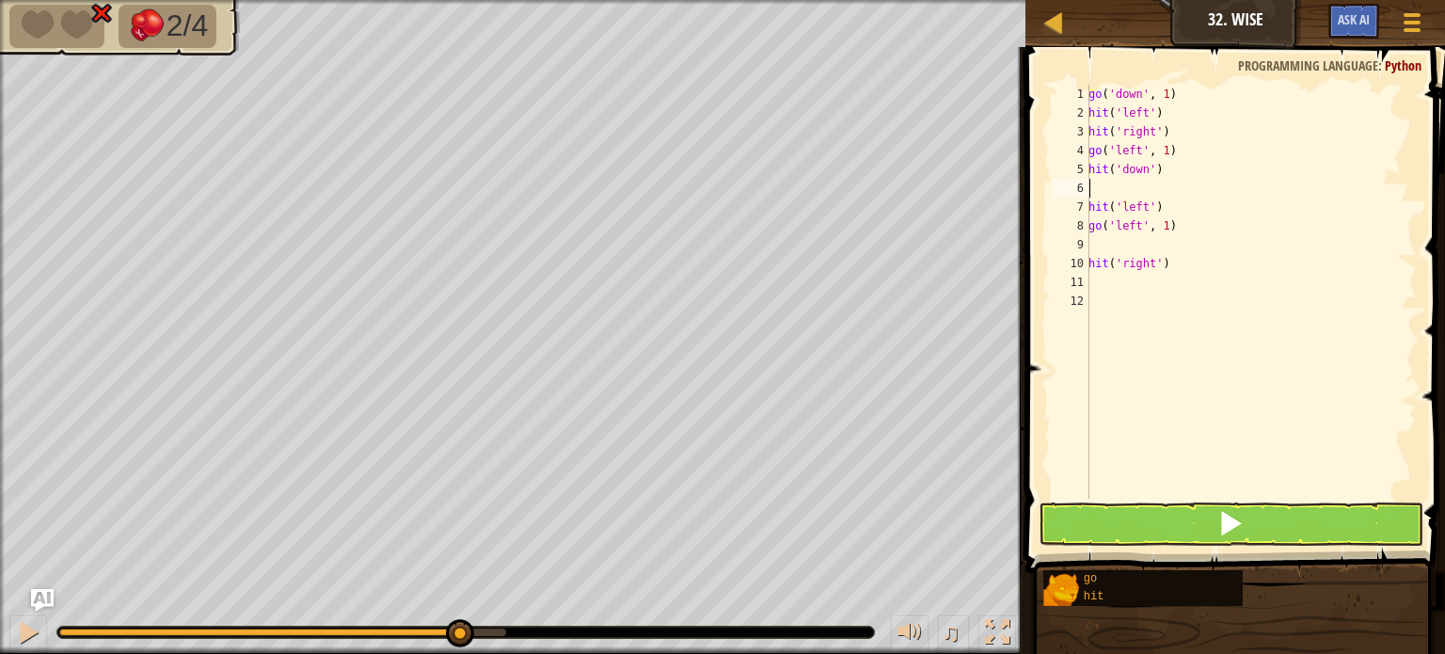
type textarea "g"
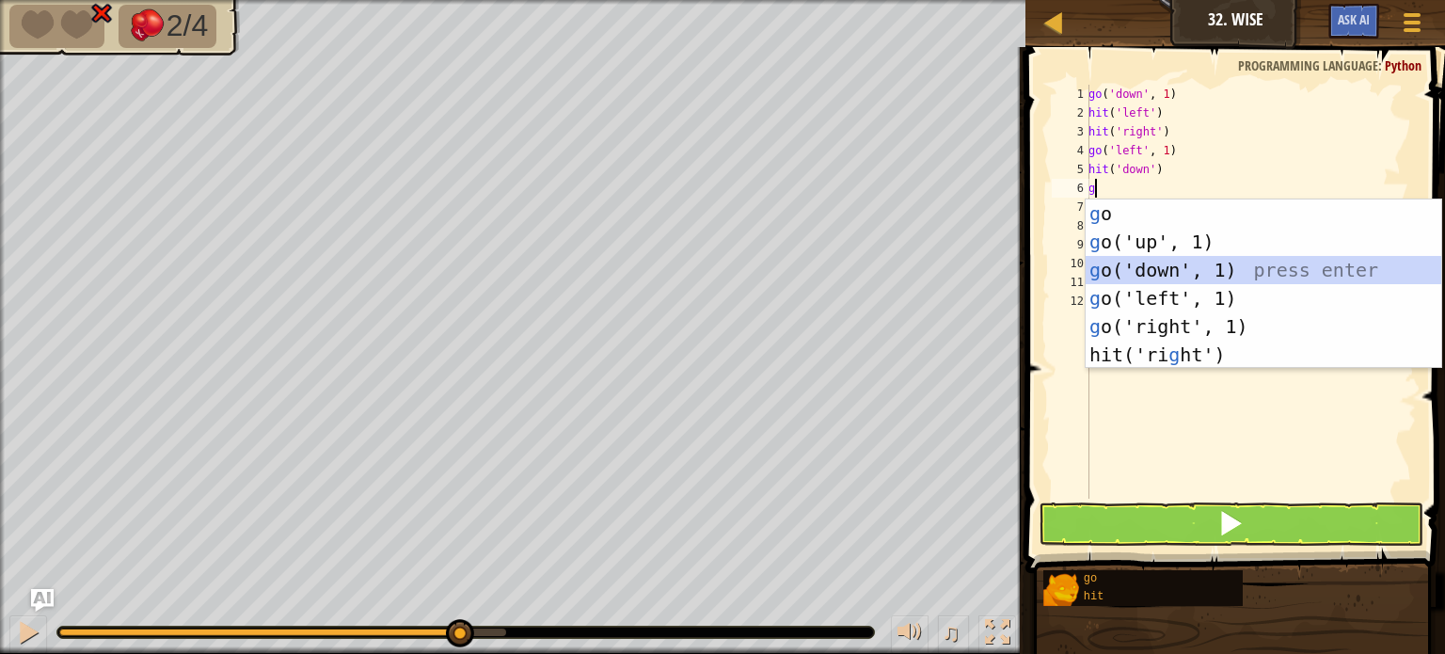
click at [1152, 259] on div "g o press enter g o('up', 1) press enter g o('down', 1) press enter g o('left',…" at bounding box center [1264, 312] width 356 height 226
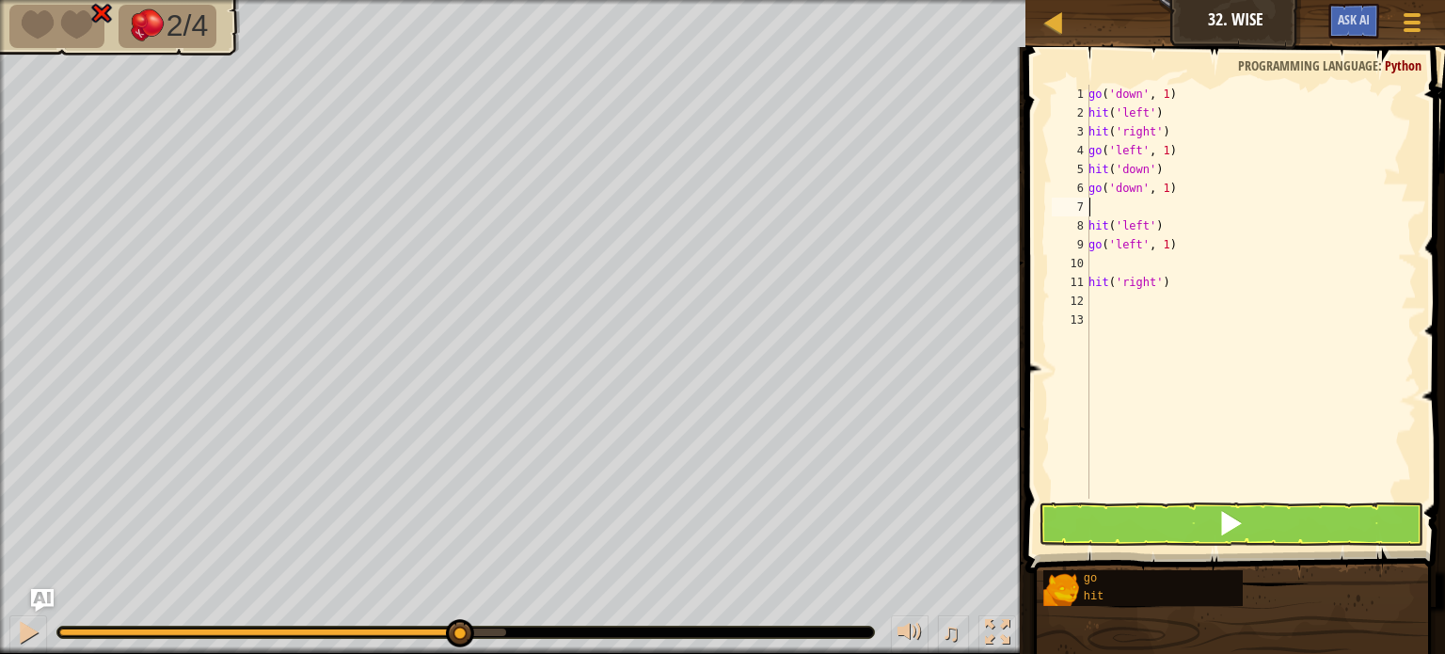
type textarea "g"
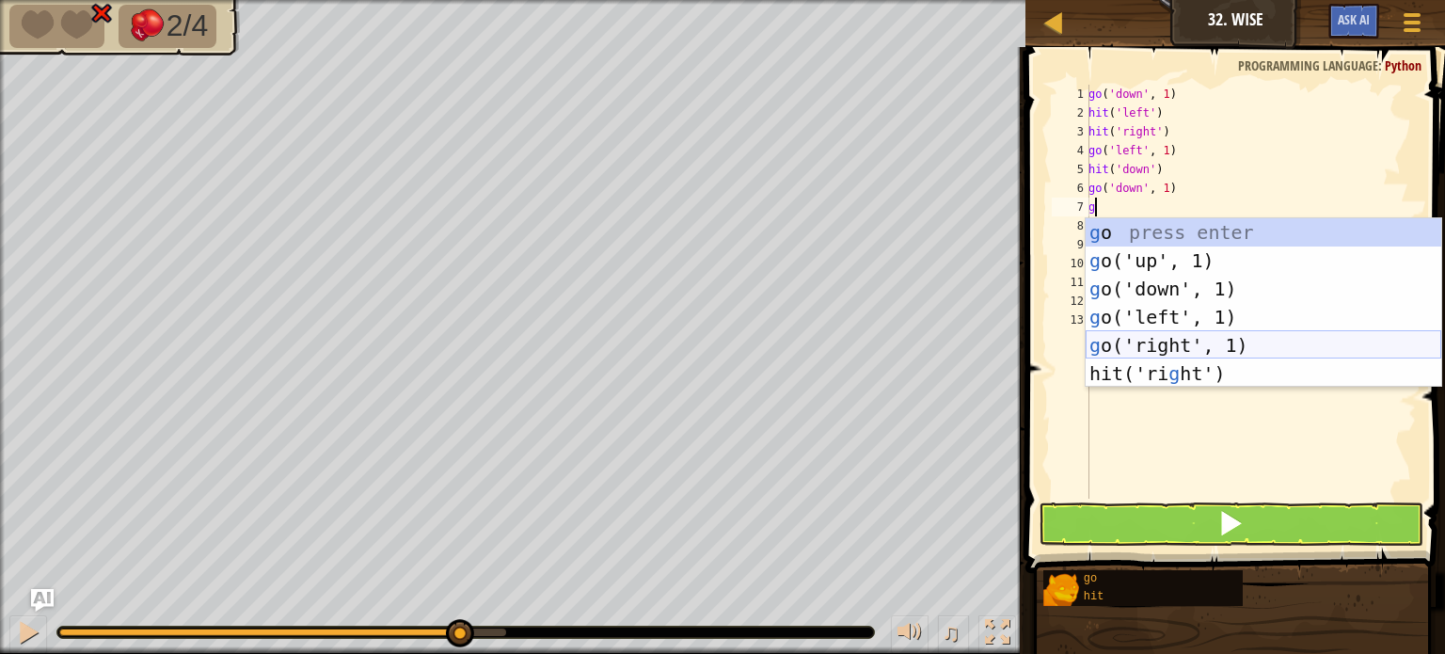
click at [1162, 356] on div "g o press enter g o('up', 1) press enter g o('down', 1) press enter g o('left',…" at bounding box center [1264, 331] width 356 height 226
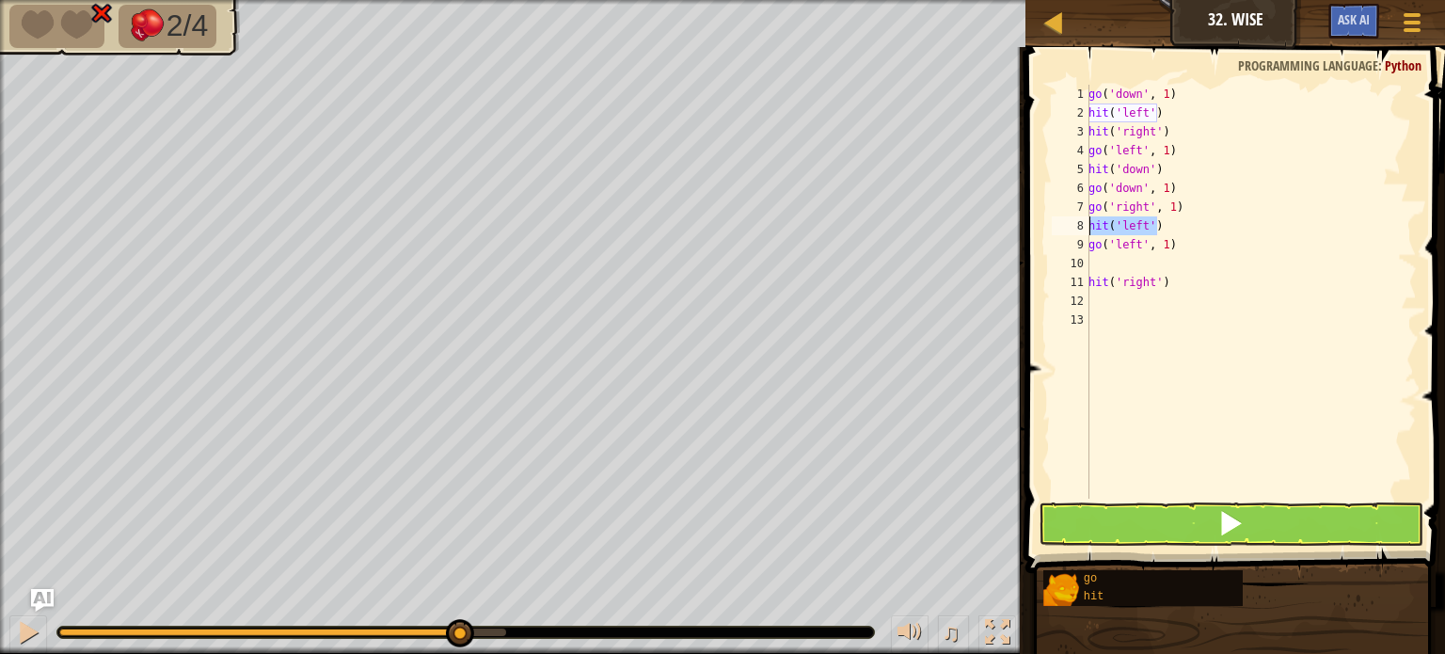
drag, startPoint x: 1160, startPoint y: 227, endPoint x: 1080, endPoint y: 231, distance: 80.1
click at [1080, 231] on div "go('right', 1) 1 2 3 4 5 6 7 8 9 10 11 12 13 go ( 'down' , 1 ) hit ( 'left' ) h…" at bounding box center [1232, 292] width 369 height 414
type textarea "h"
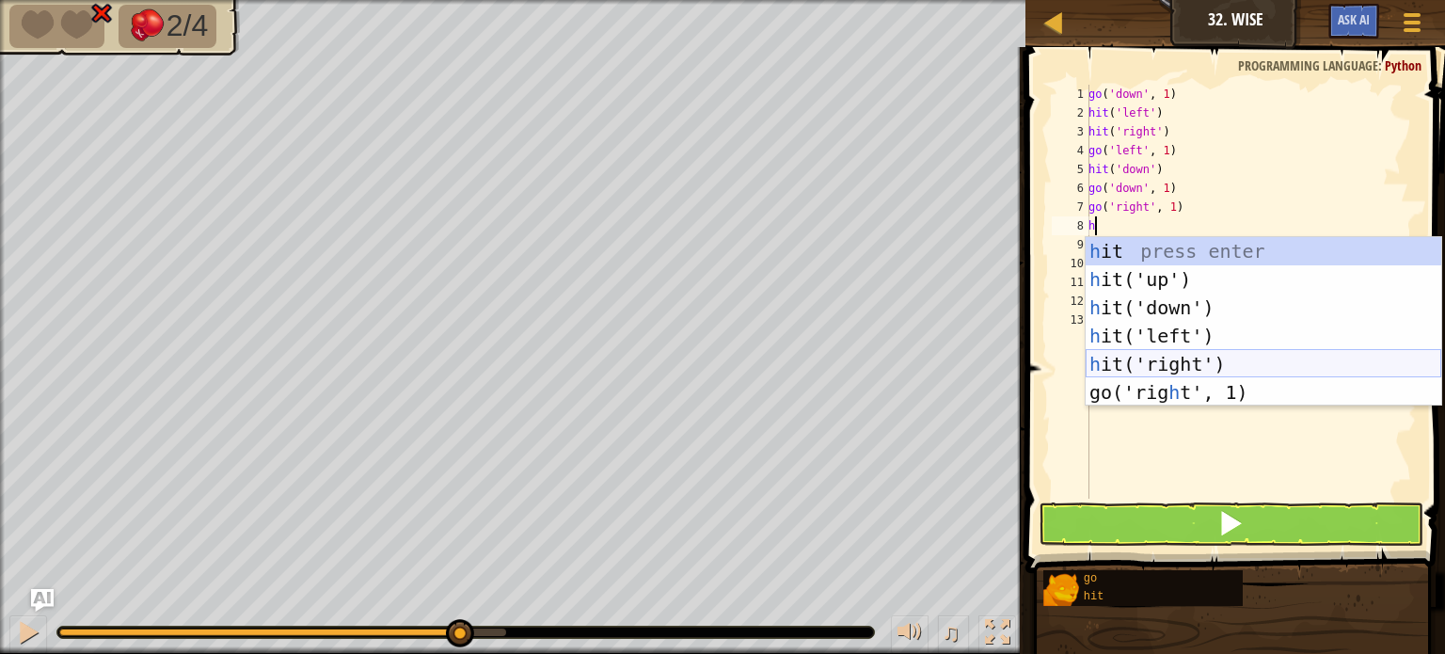
click at [1152, 366] on div "h it press enter h it('up') press enter h it('down') press enter h it('left') p…" at bounding box center [1264, 350] width 356 height 226
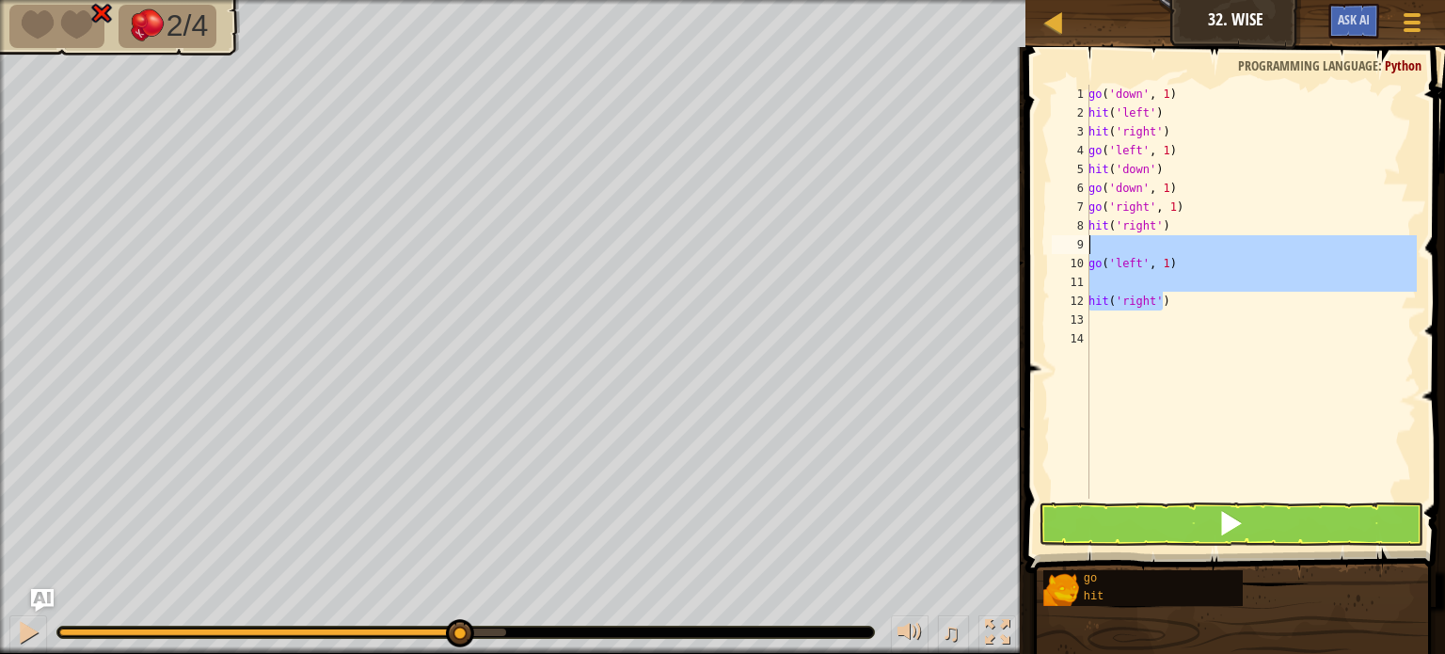
drag, startPoint x: 1179, startPoint y: 310, endPoint x: 1083, endPoint y: 251, distance: 112.3
click at [1083, 251] on div "1 2 3 4 5 6 7 8 9 10 11 12 13 14 go ( 'down' , 1 ) hit ( 'left' ) hit ( 'right'…" at bounding box center [1232, 292] width 369 height 414
type textarea "go('left', 1)"
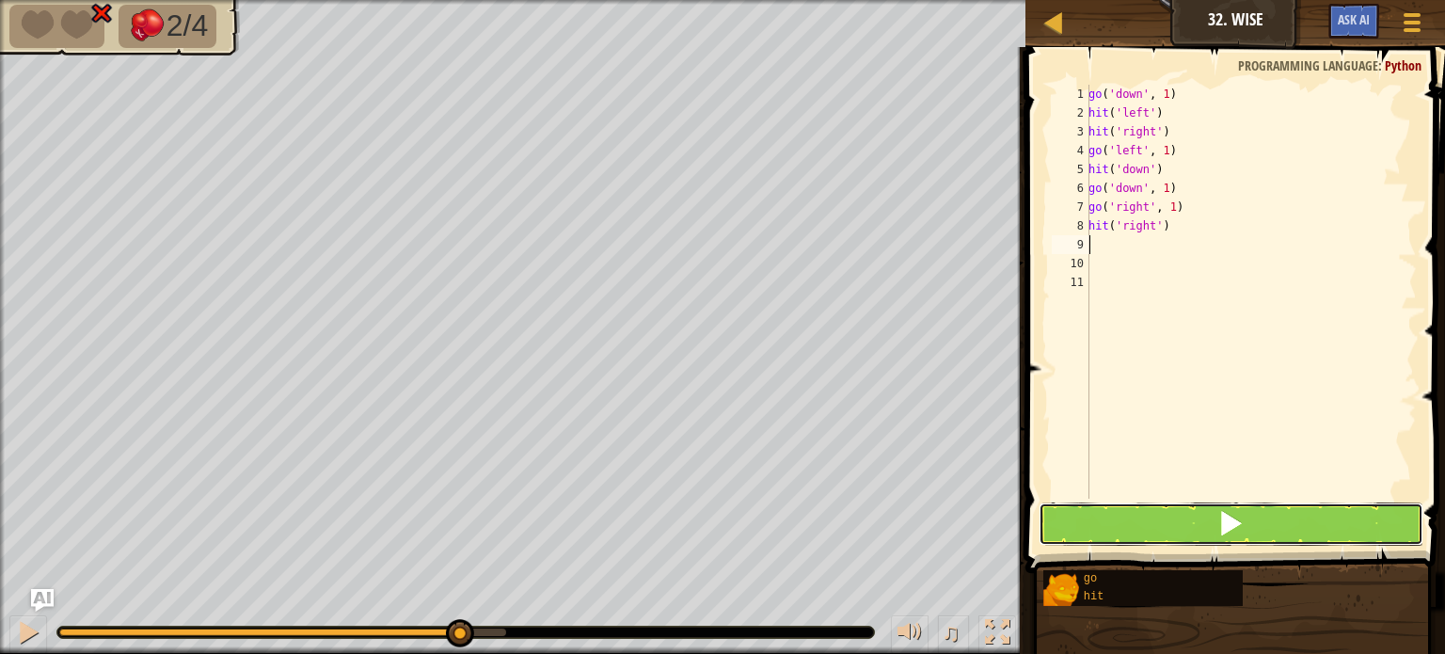
click at [1111, 510] on button at bounding box center [1231, 523] width 385 height 43
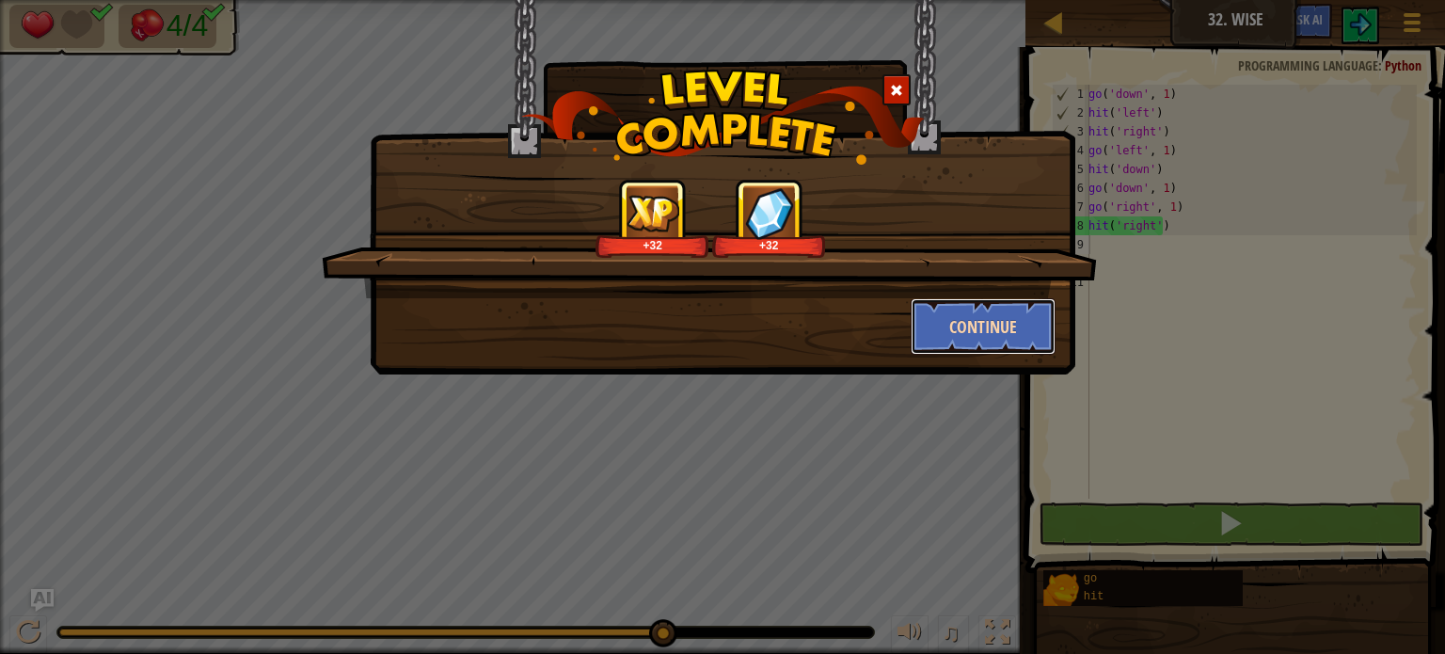
click at [1015, 348] on button "Continue" at bounding box center [984, 326] width 146 height 56
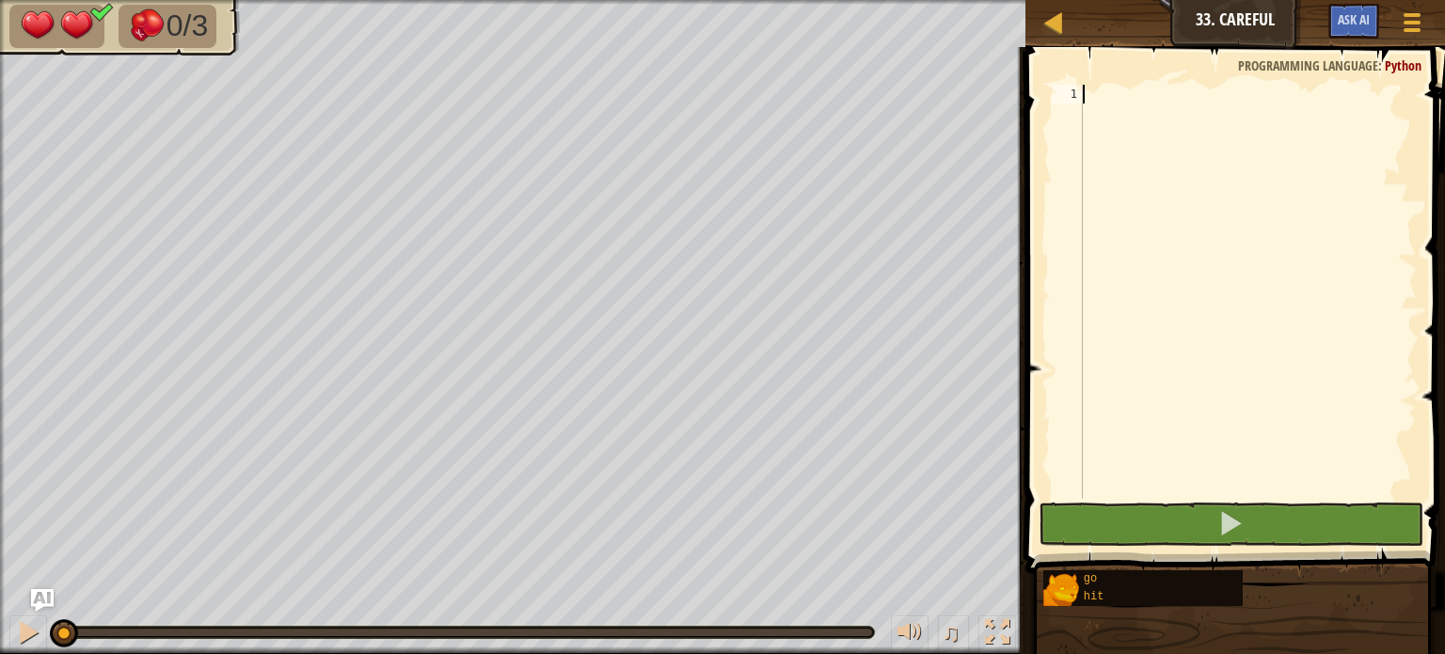
type textarea "h"
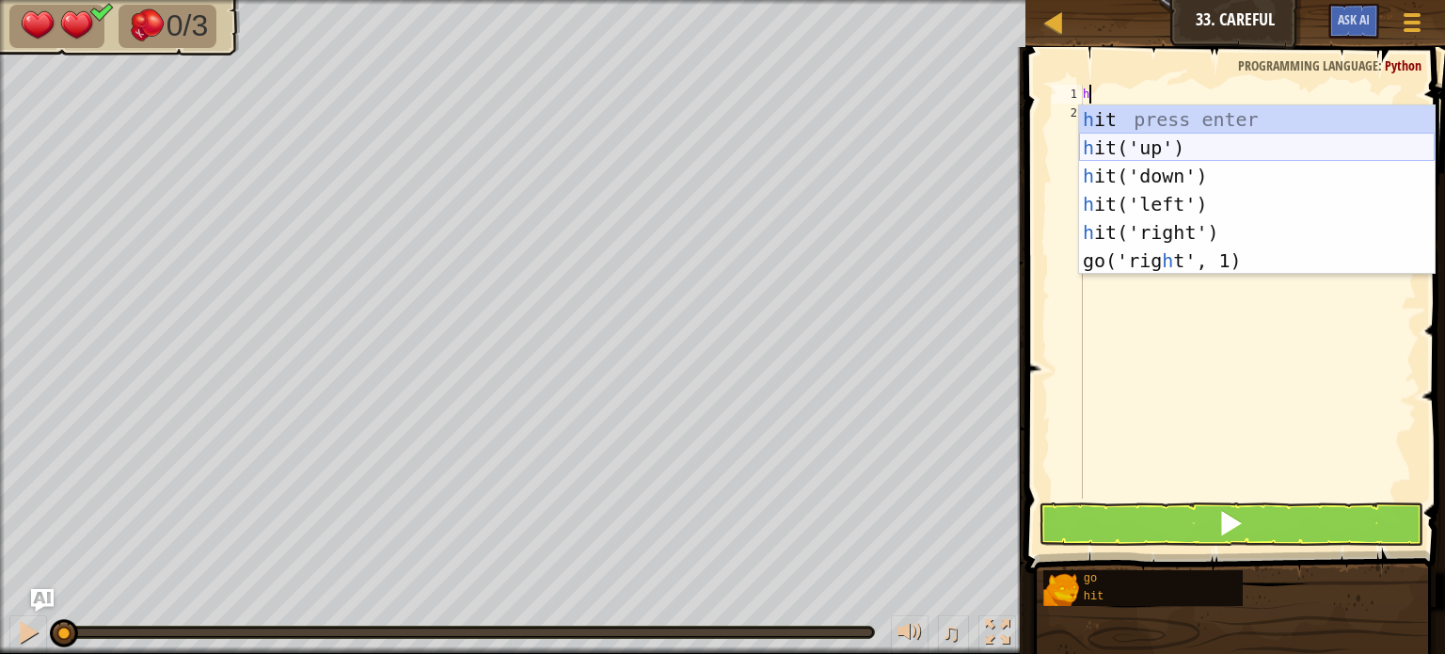
click at [1099, 153] on div "h it press enter h it('up') press enter h it('down') press enter h it('left') p…" at bounding box center [1257, 218] width 356 height 226
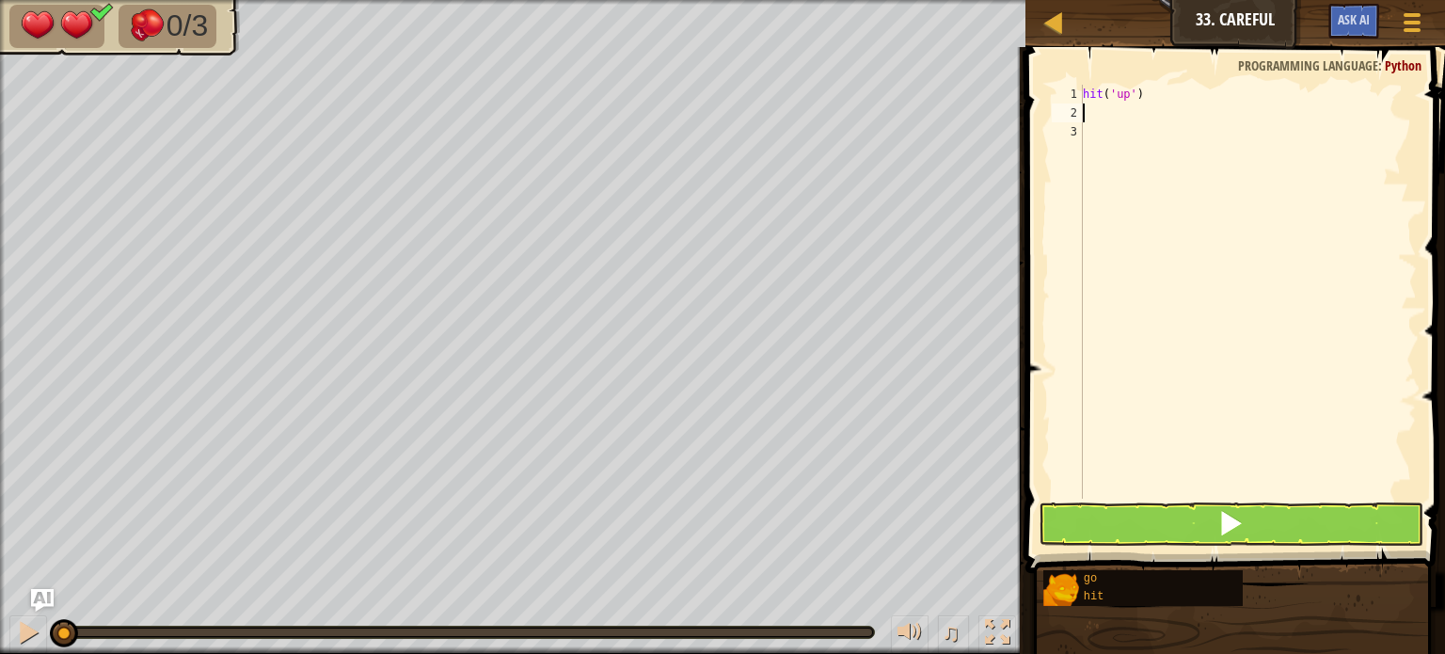
type textarea "h"
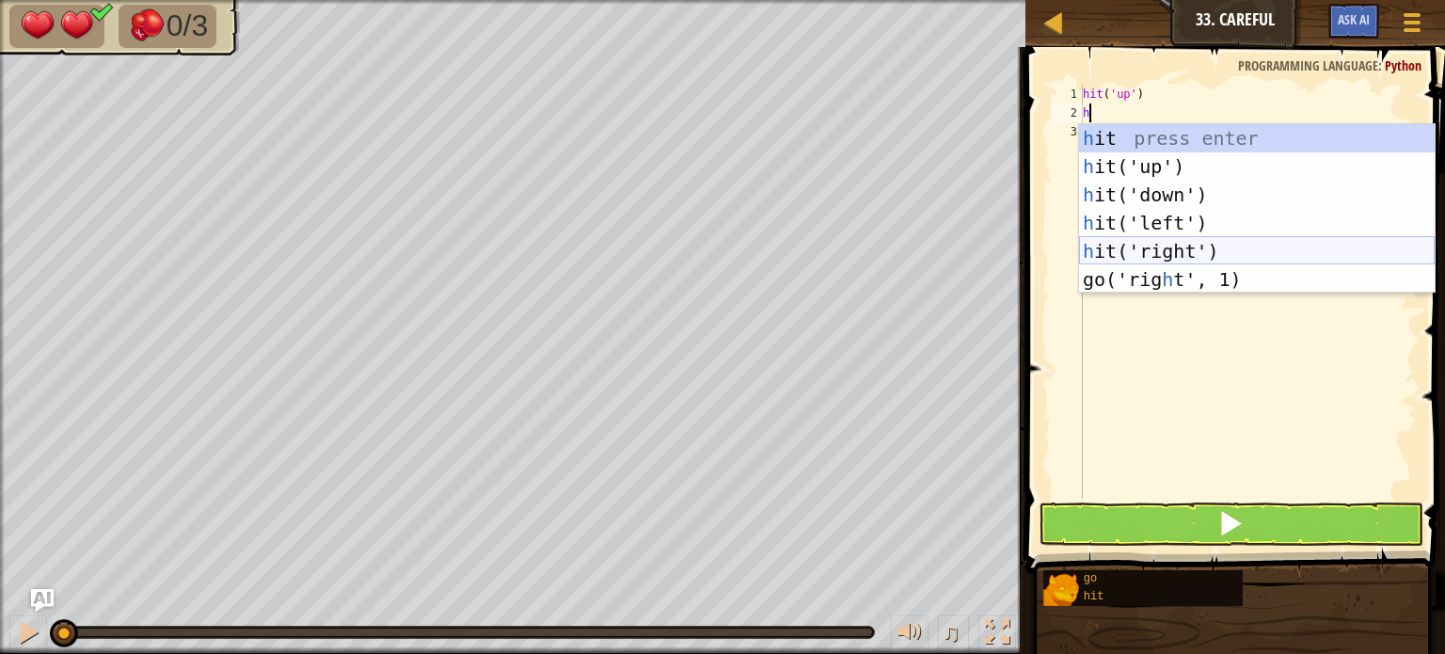
click at [1127, 246] on div "h it press enter h it('up') press enter h it('down') press enter h it('left') p…" at bounding box center [1257, 237] width 356 height 226
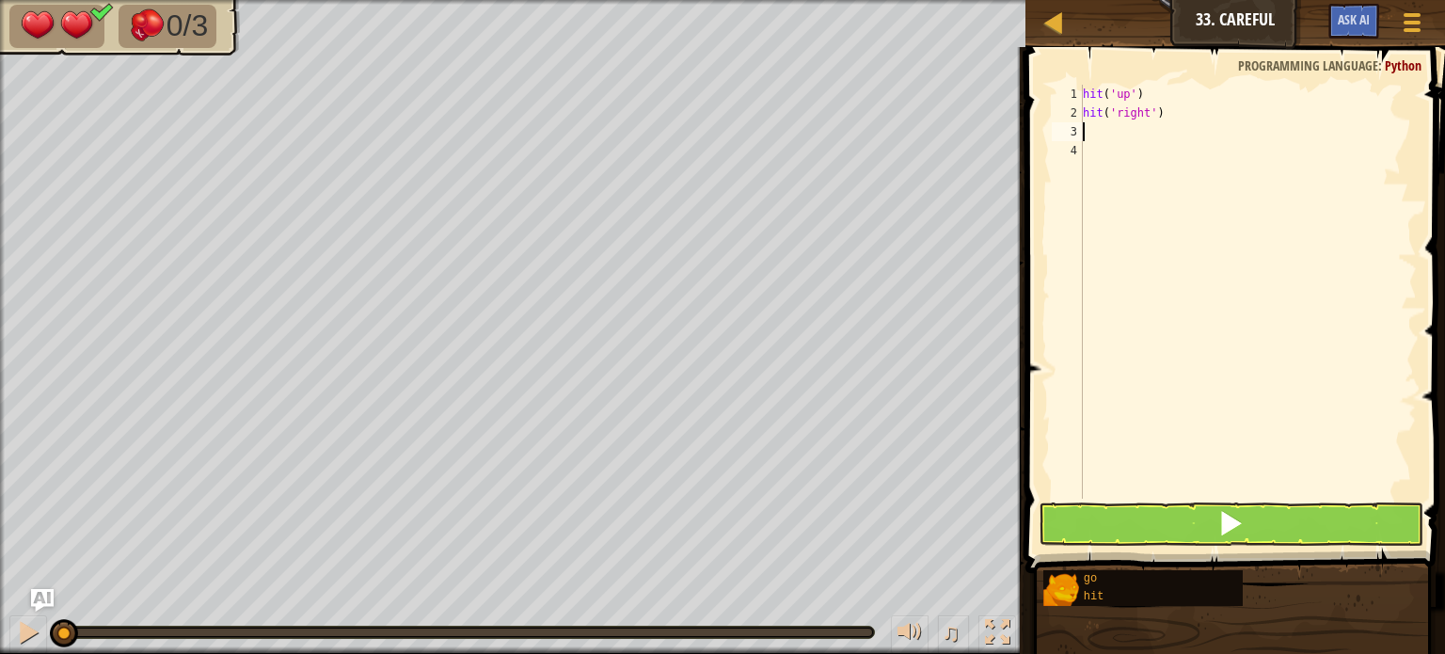
type textarea "g"
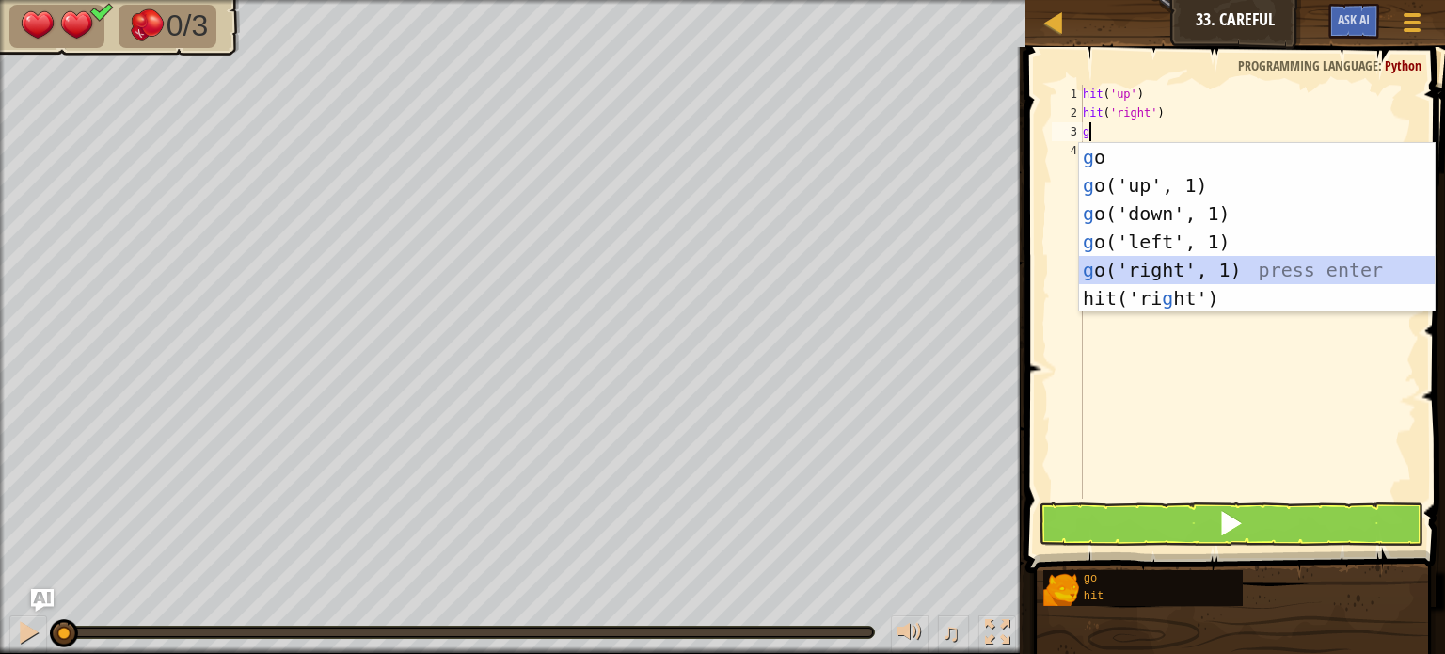
click at [1128, 266] on div "g o press enter g o('up', 1) press enter g o('down', 1) press enter g o('left',…" at bounding box center [1257, 256] width 356 height 226
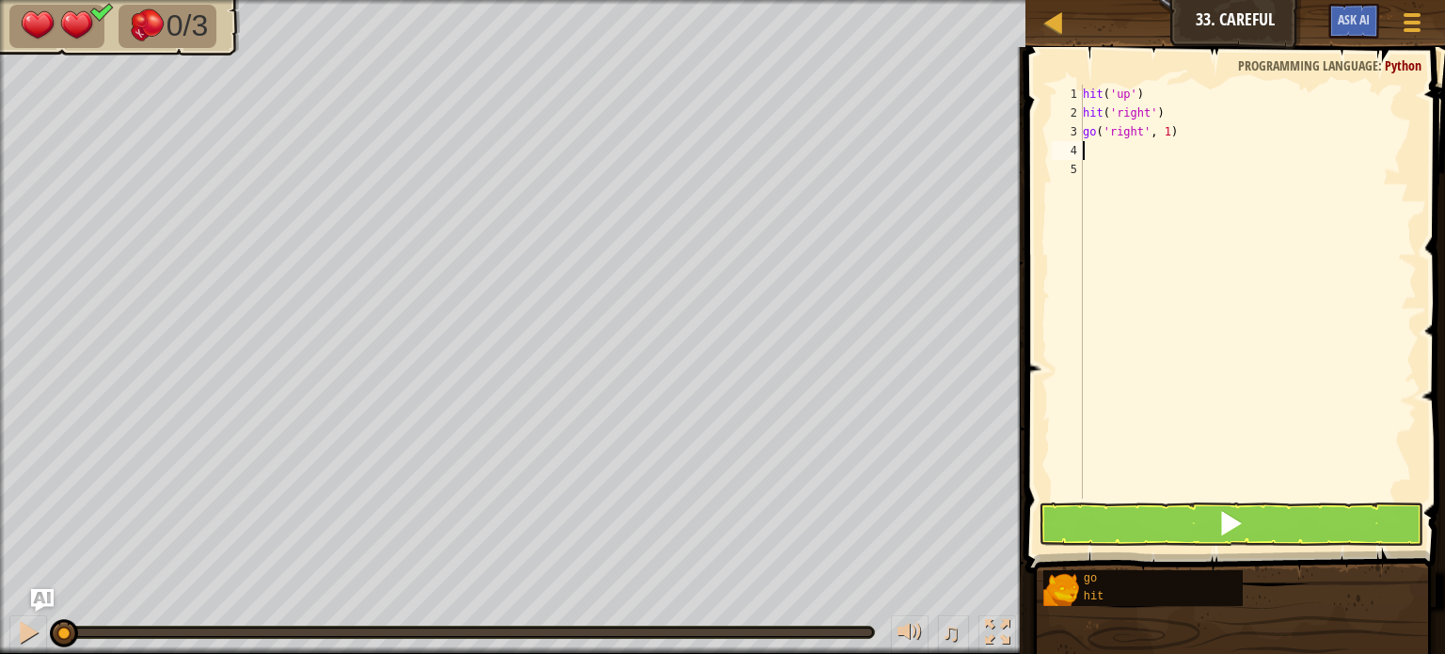
type textarea "g"
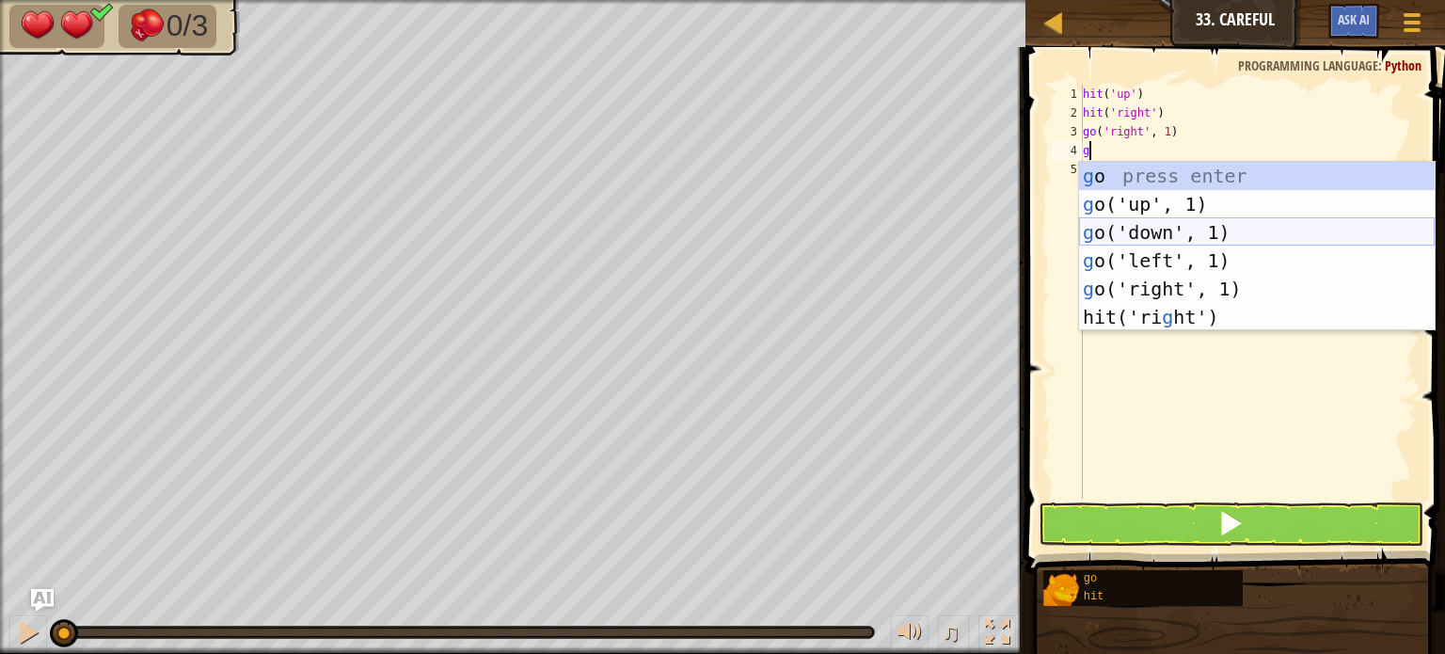
click at [1141, 244] on div "g o press enter g o('up', 1) press enter g o('down', 1) press enter g o('left',…" at bounding box center [1257, 275] width 356 height 226
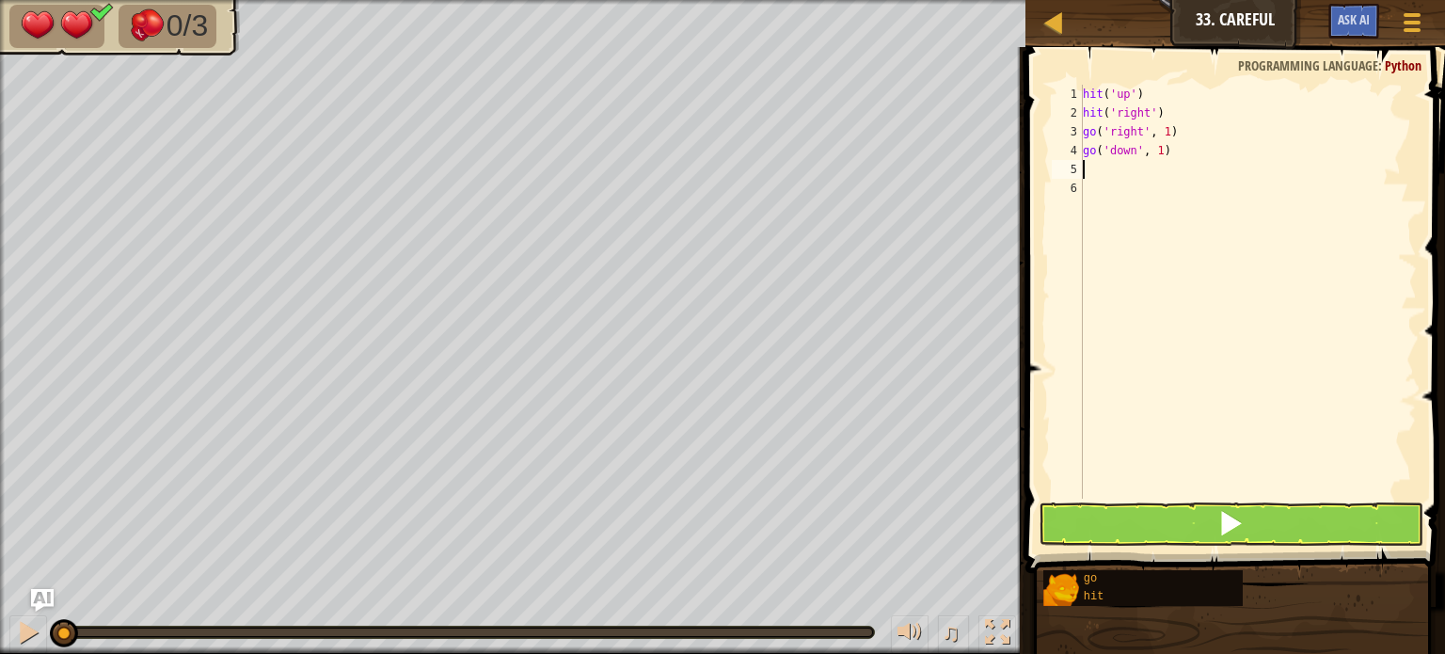
type textarea "h"
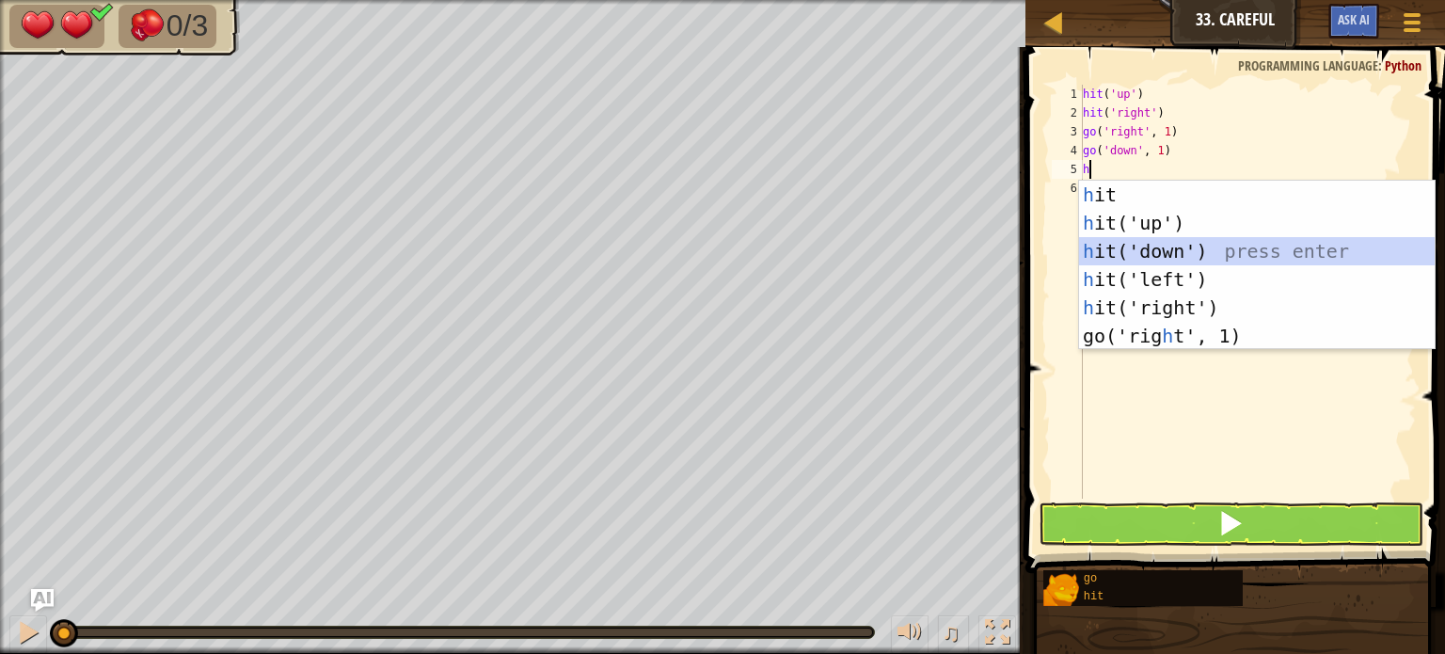
click at [1149, 259] on div "h it press enter h it('up') press enter h it('down') press enter h it('left') p…" at bounding box center [1257, 294] width 356 height 226
type textarea "h"
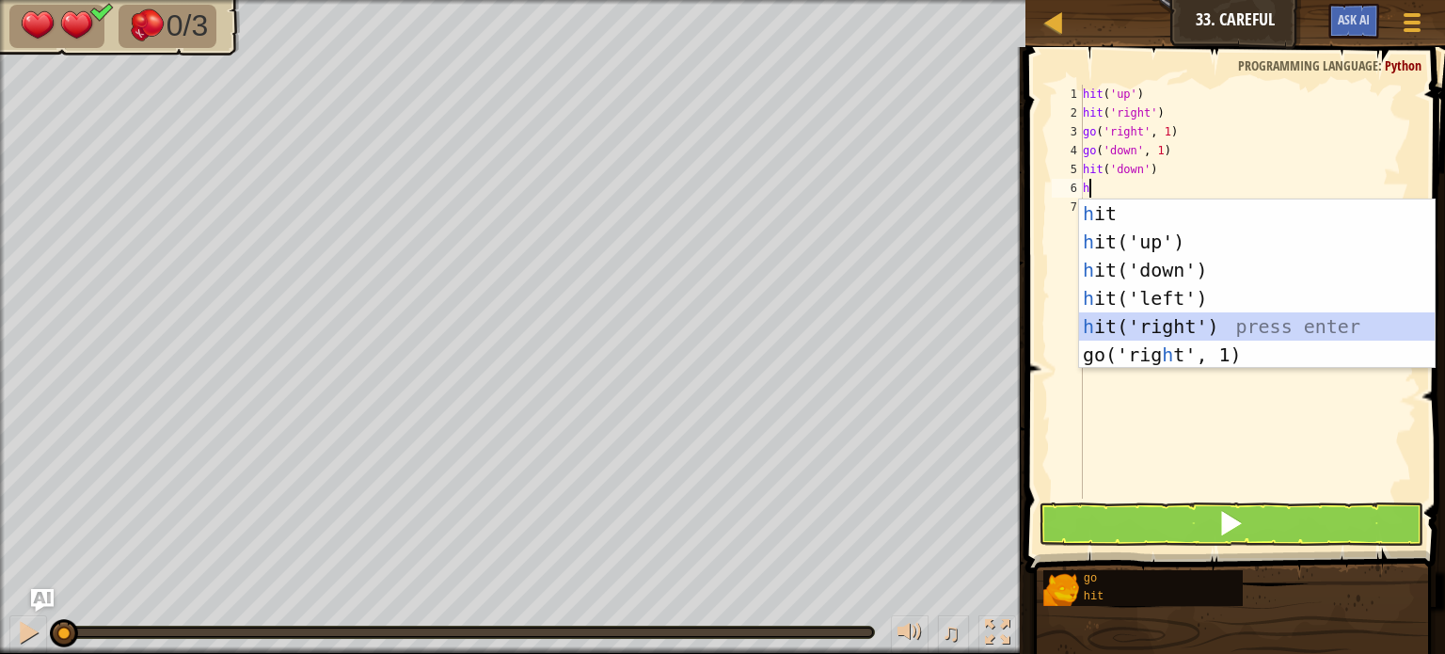
click at [1171, 326] on div "h it press enter h it('up') press enter h it('down') press enter h it('left') p…" at bounding box center [1257, 312] width 356 height 226
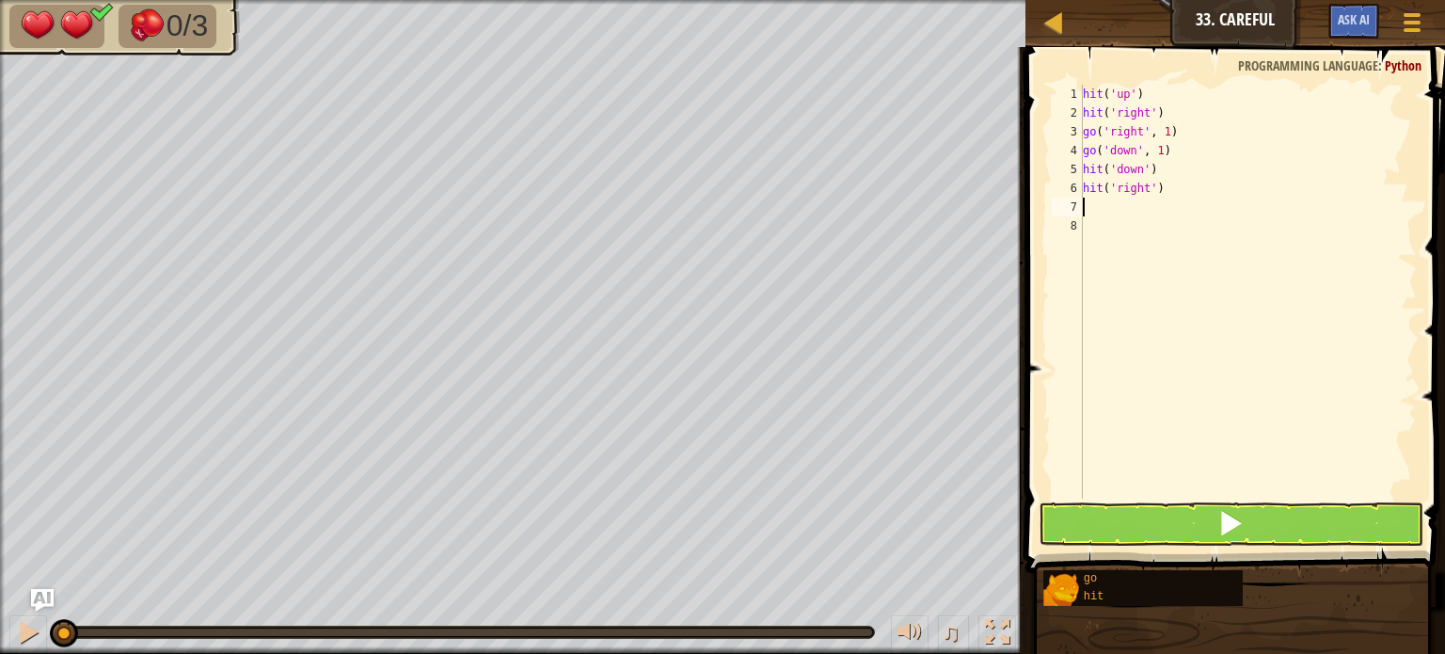
click at [1134, 497] on div "hit ( 'up' ) hit ( 'right' ) go ( 'right' , 1 ) go ( 'down' , 1 ) hit ( 'down' …" at bounding box center [1248, 311] width 338 height 452
click at [1133, 503] on button at bounding box center [1231, 523] width 385 height 43
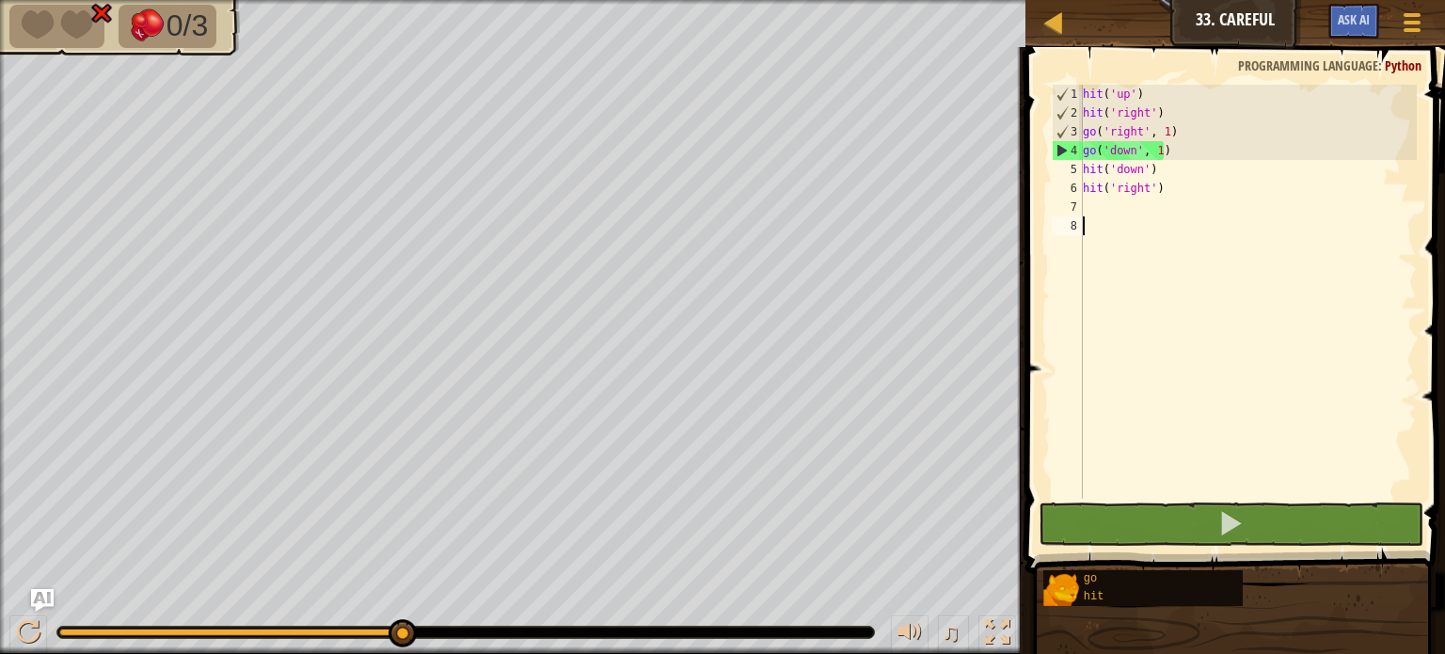
click at [1131, 76] on span at bounding box center [1237, 282] width 435 height 581
click at [1151, 103] on div "hit ( 'up' ) hit ( 'right' ) go ( 'right' , 1 ) go ( 'down' , 1 ) hit ( 'down' …" at bounding box center [1248, 311] width 338 height 452
drag, startPoint x: 1163, startPoint y: 97, endPoint x: 1076, endPoint y: 95, distance: 86.6
click at [1076, 95] on div "hit('right') 1 2 3 4 5 6 7 8 hit ( 'up' ) hit ( 'right' ) go ( 'right' , 1 ) go…" at bounding box center [1232, 292] width 369 height 414
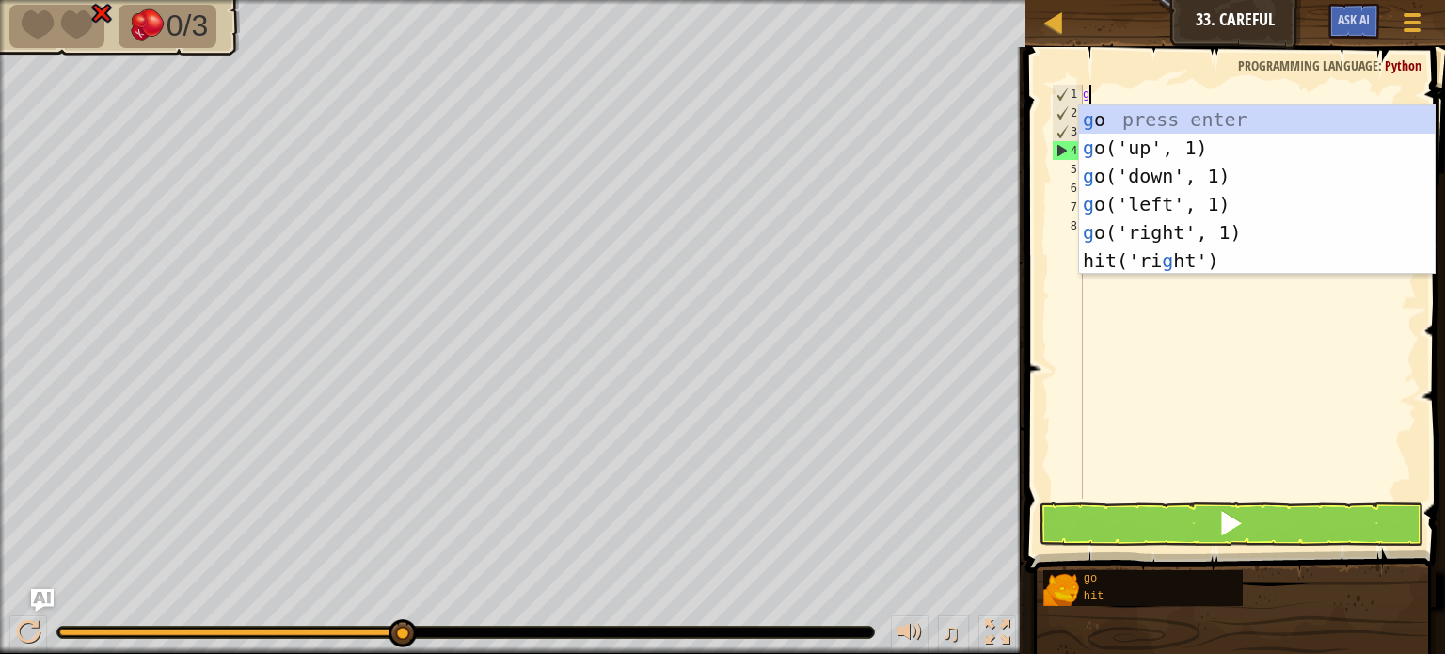
type textarea "go"
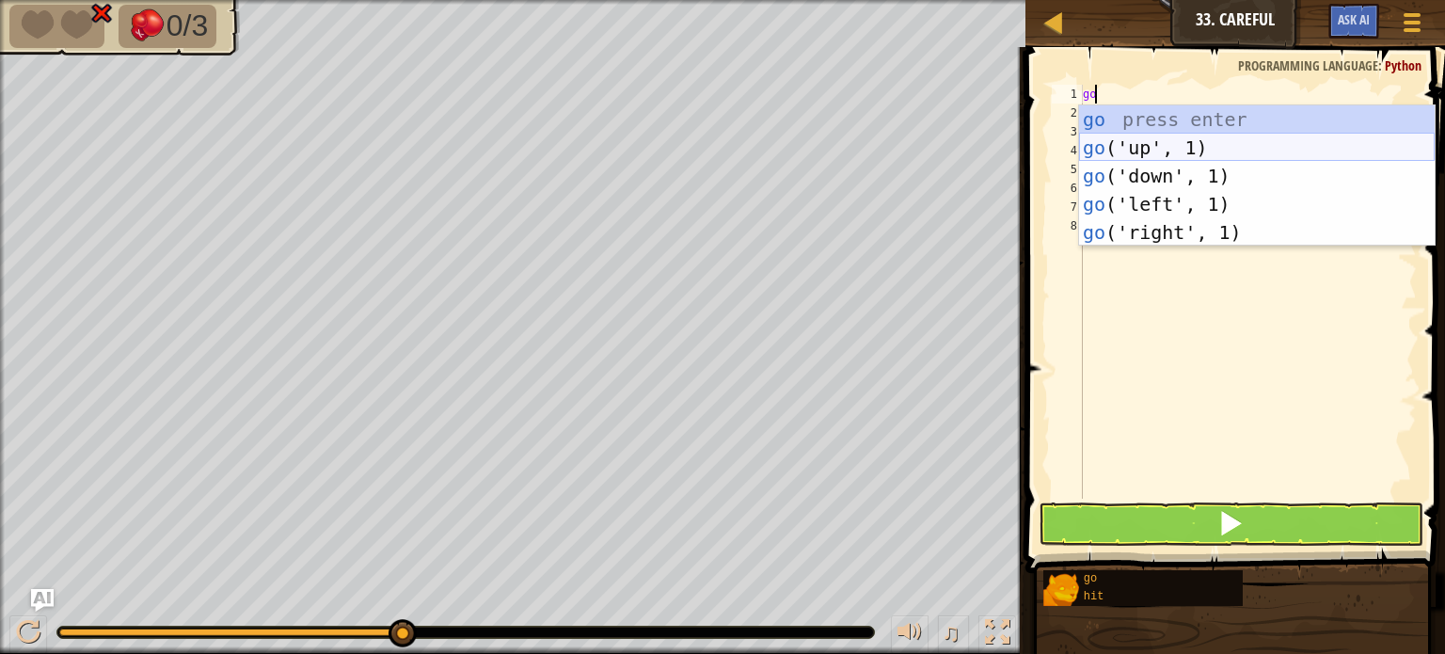
click at [1156, 142] on div "go press enter go ('up', 1) press enter go ('down', 1) press enter go ('left', …" at bounding box center [1257, 204] width 356 height 198
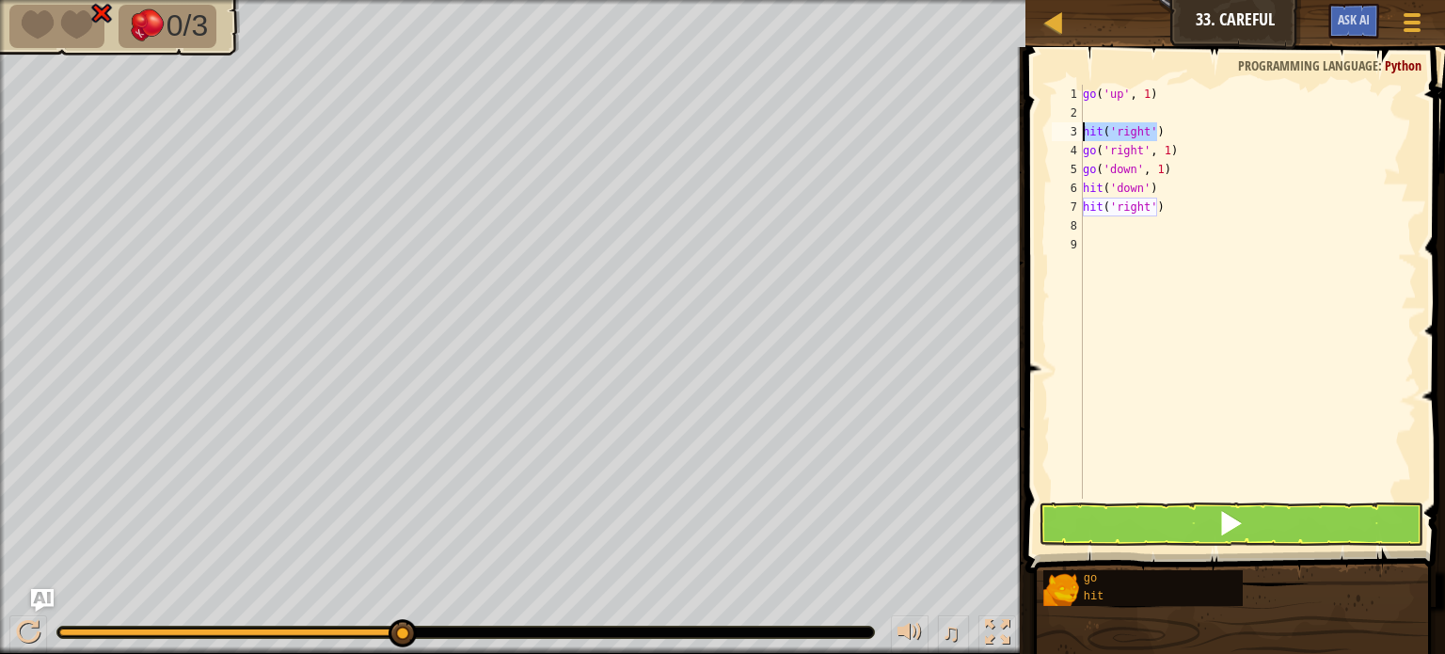
drag, startPoint x: 1172, startPoint y: 131, endPoint x: 1083, endPoint y: 127, distance: 89.5
click at [1083, 127] on div "1 2 3 4 5 6 7 8 9 go ( 'up' , 1 ) hit ( 'right' ) go ( 'right' , 1 ) go ( 'down…" at bounding box center [1232, 292] width 369 height 414
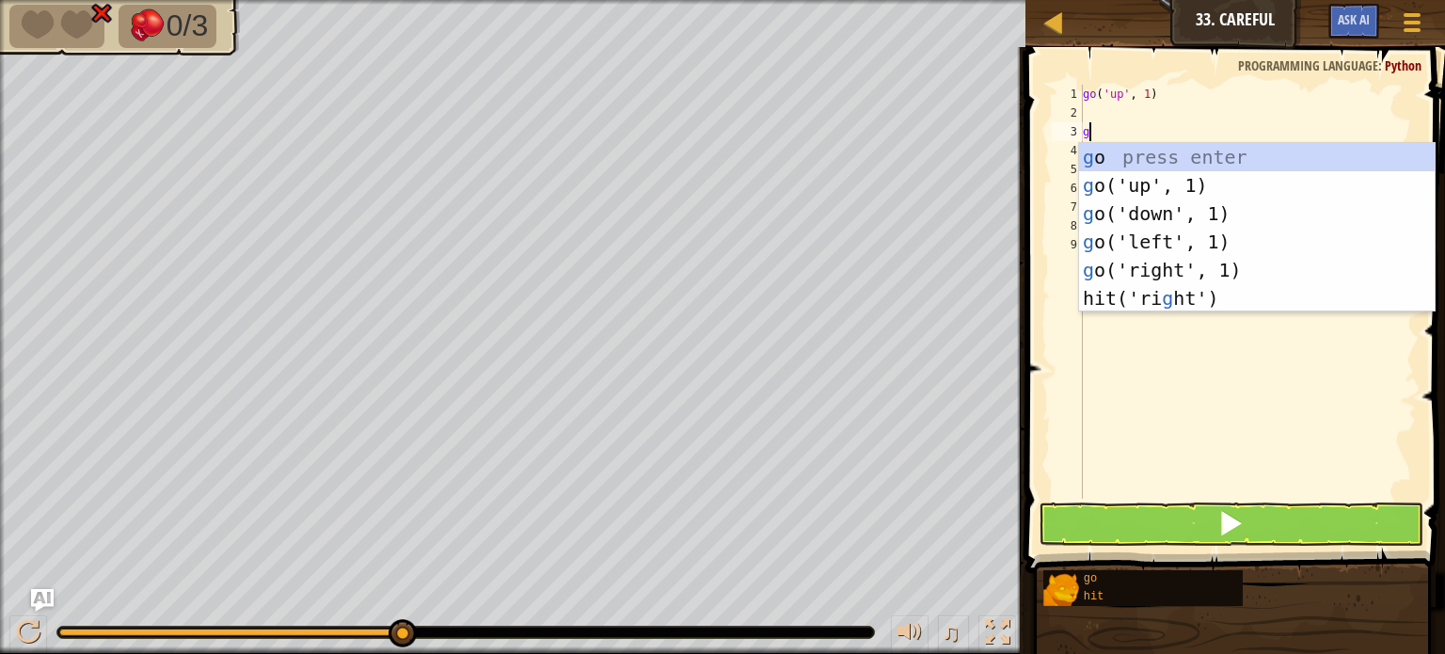
type textarea "go"
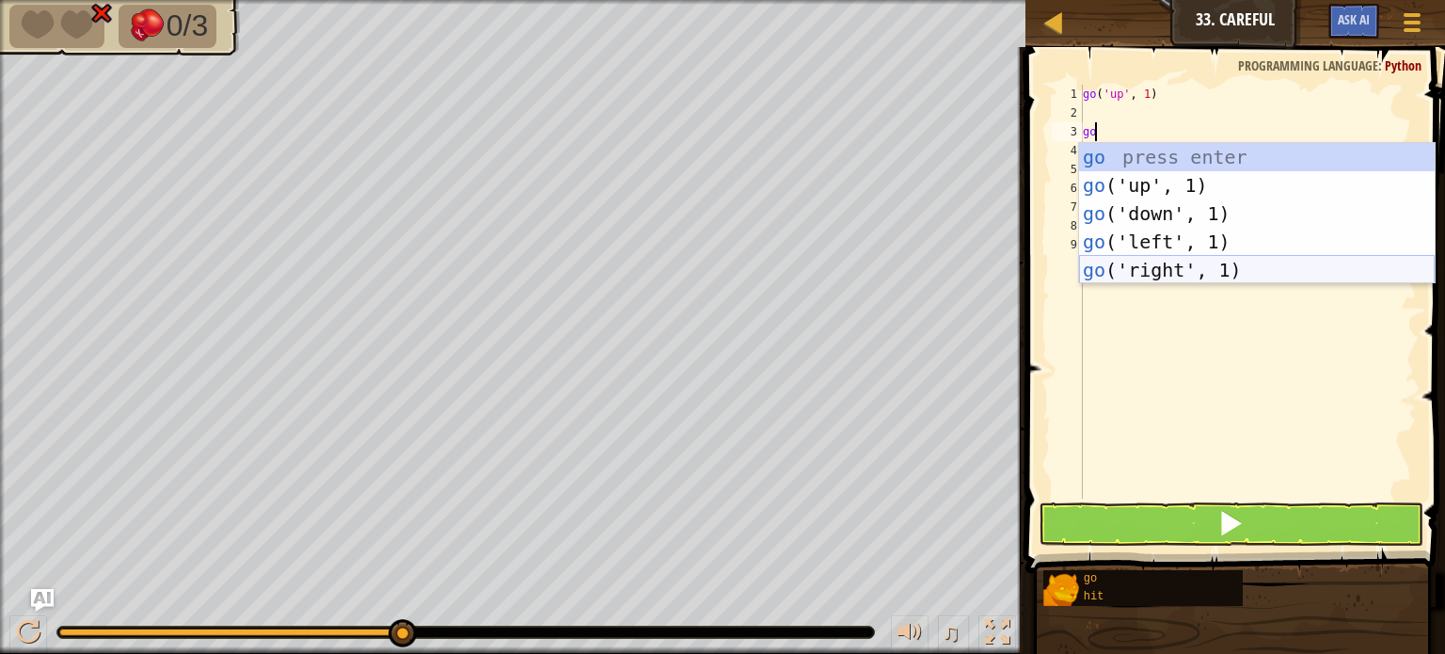
click at [1130, 271] on div "go press enter go ('up', 1) press enter go ('down', 1) press enter go ('left', …" at bounding box center [1257, 242] width 356 height 198
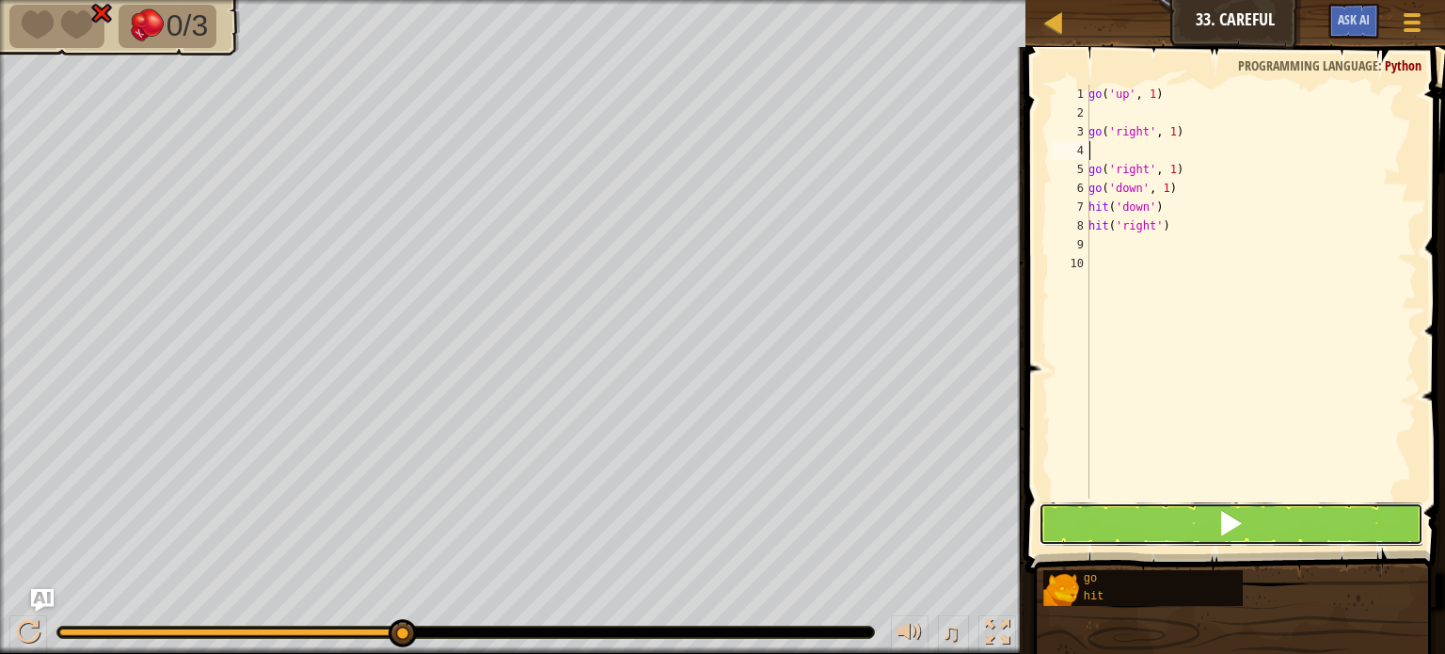
click at [1109, 512] on button at bounding box center [1231, 523] width 385 height 43
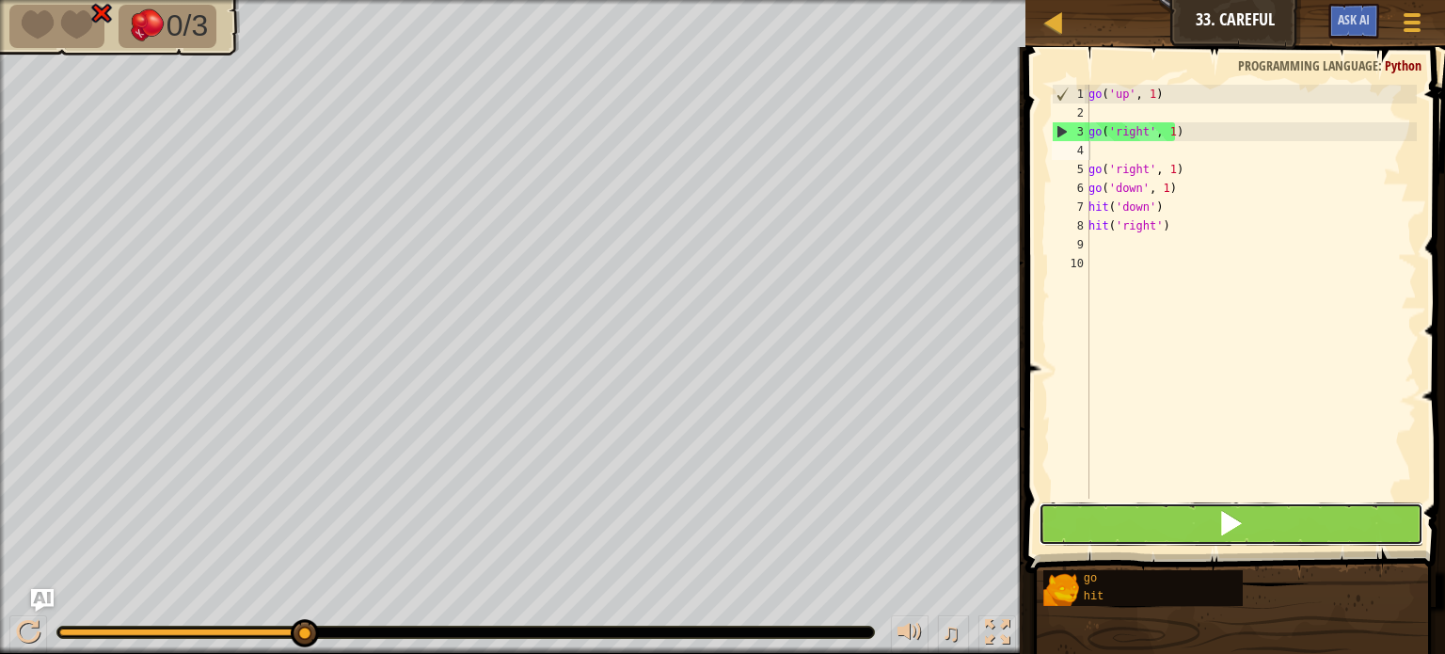
click at [1213, 537] on button at bounding box center [1231, 523] width 385 height 43
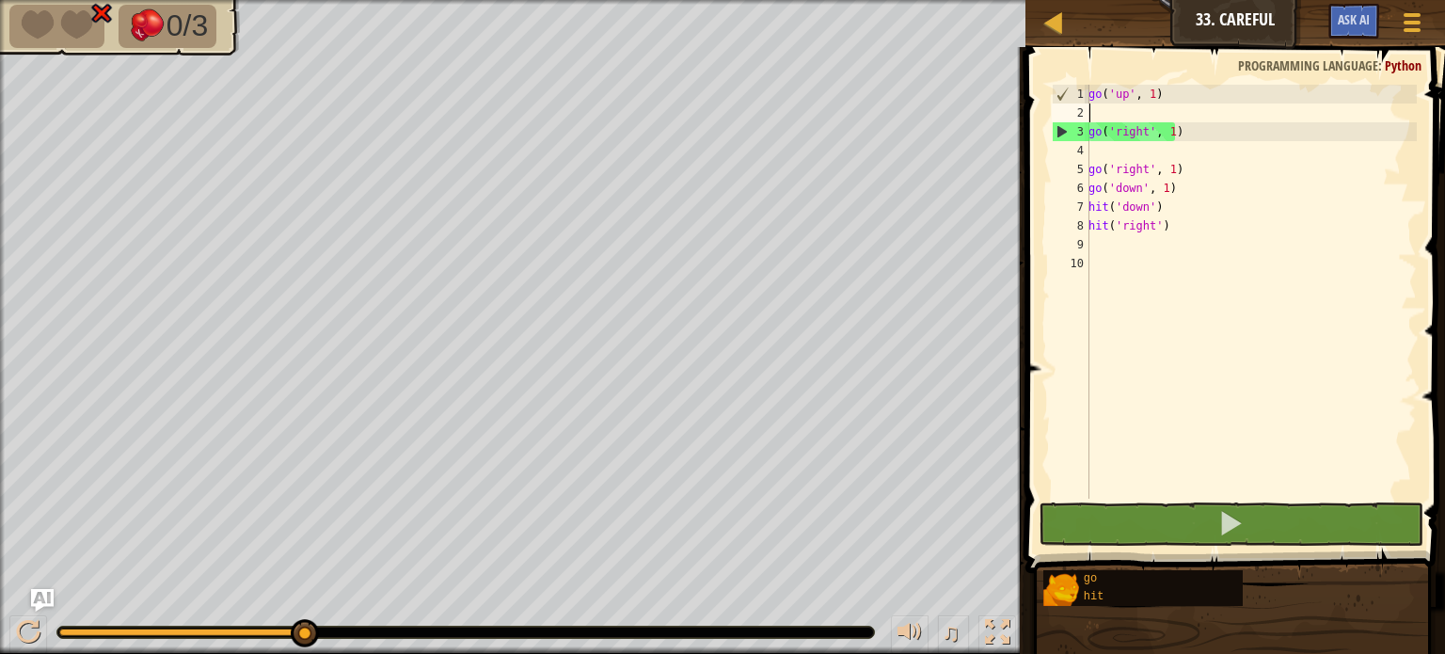
click at [1108, 116] on div "go ( 'up' , 1 ) go ( 'right' , 1 ) go ( 'right' , 1 ) go ( 'down' , 1 ) hit ( '…" at bounding box center [1251, 311] width 332 height 452
type textarea "go('up', 1)"
type textarea "h"
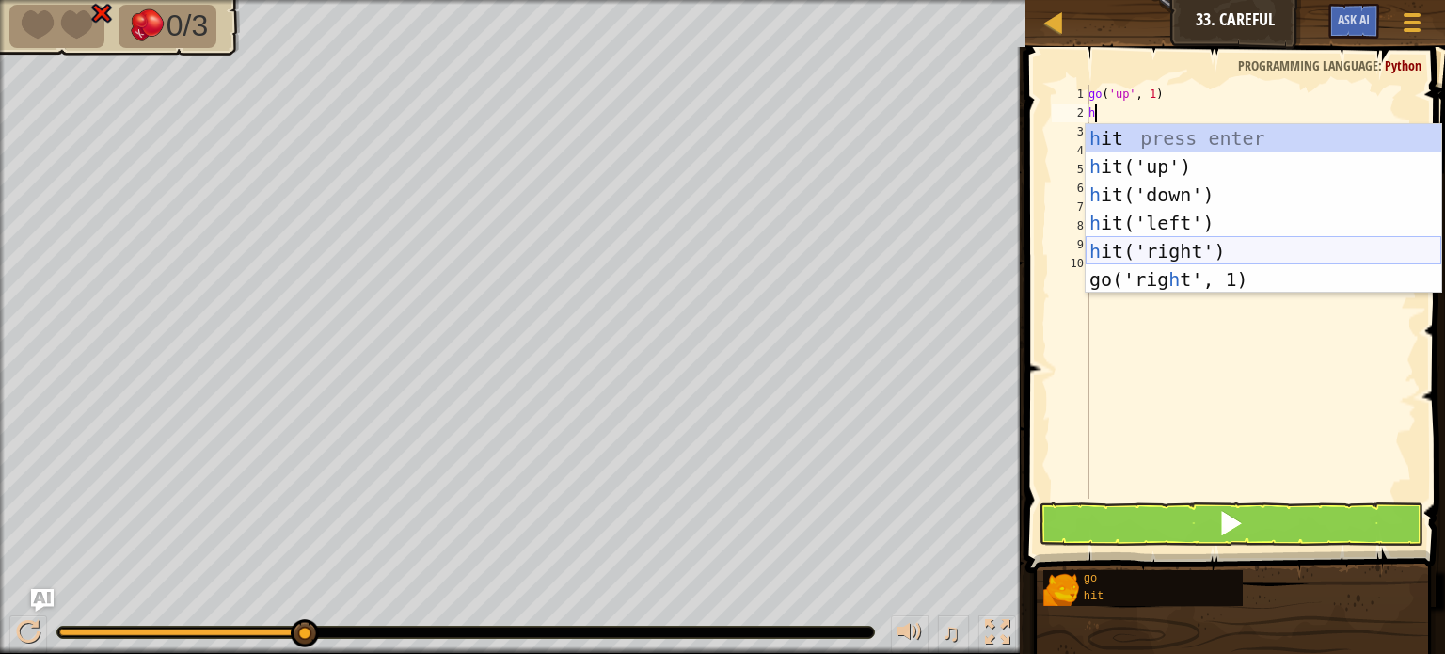
click at [1123, 249] on div "h it press enter h it('up') press enter h it('down') press enter h it('left') p…" at bounding box center [1264, 237] width 356 height 226
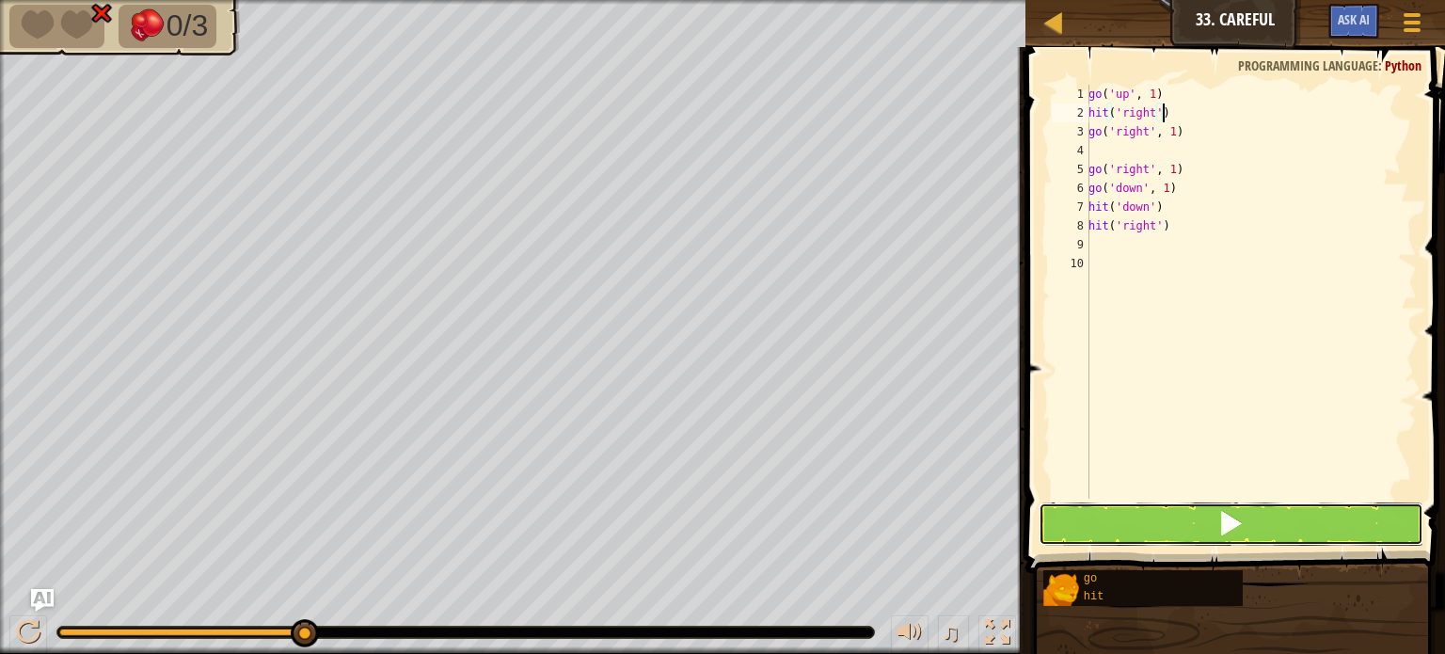
click at [1100, 506] on button at bounding box center [1231, 523] width 385 height 43
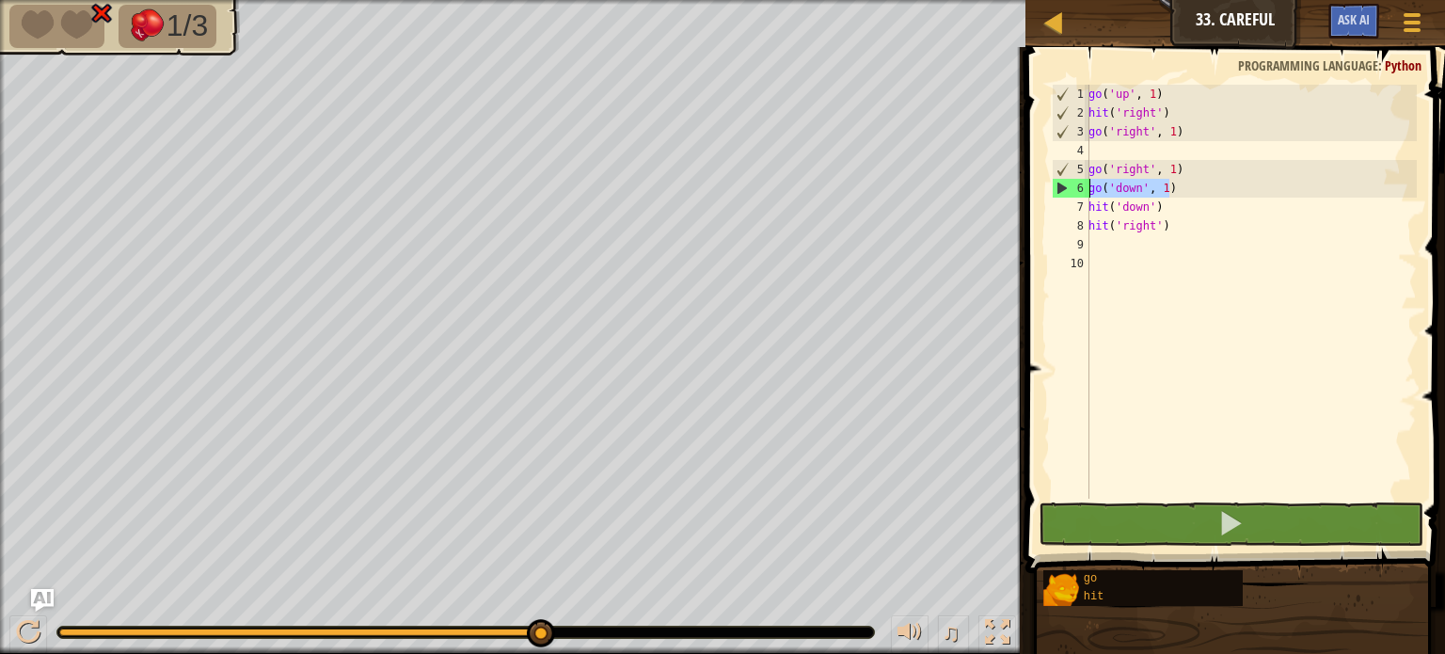
drag, startPoint x: 1163, startPoint y: 191, endPoint x: 1088, endPoint y: 188, distance: 75.3
click at [1088, 188] on div "hit('right') 1 2 3 4 5 6 7 8 9 10 go ( 'up' , 1 ) hit ( 'right' ) go ( 'right' …" at bounding box center [1232, 292] width 369 height 414
type textarea "h"
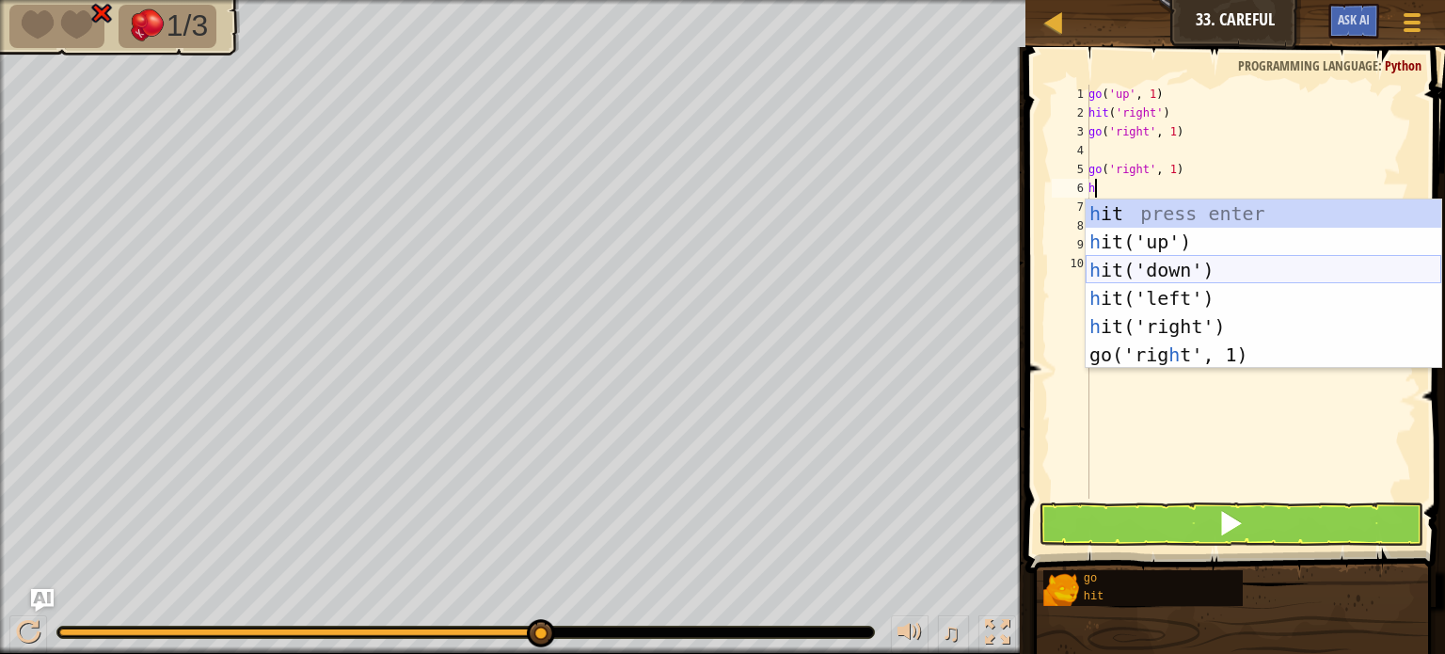
click at [1103, 274] on div "h it press enter h it('up') press enter h it('down') press enter h it('left') p…" at bounding box center [1264, 312] width 356 height 226
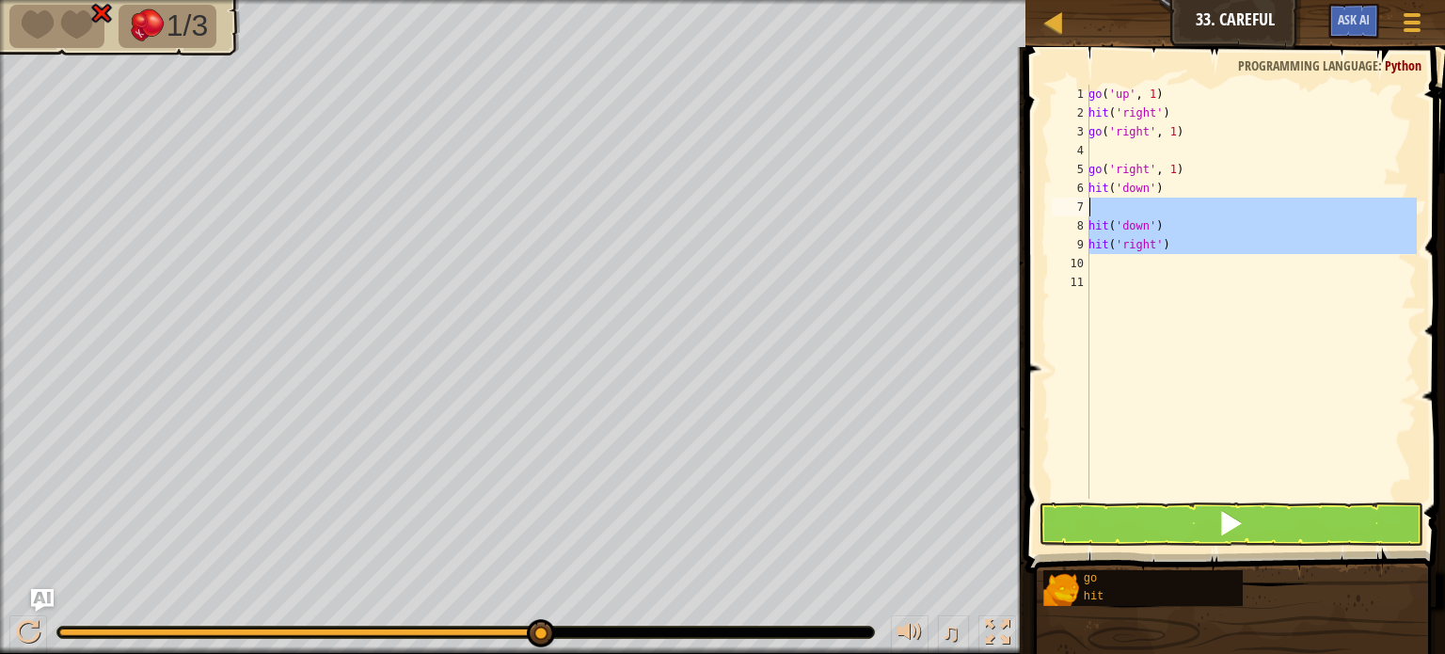
drag, startPoint x: 1175, startPoint y: 259, endPoint x: 1094, endPoint y: 203, distance: 98.1
click at [1094, 203] on div "go ( 'up' , 1 ) hit ( 'right' ) go ( 'right' , 1 ) go ( 'right' , 1 ) hit ( 'do…" at bounding box center [1251, 311] width 332 height 452
type textarea "hit('down')"
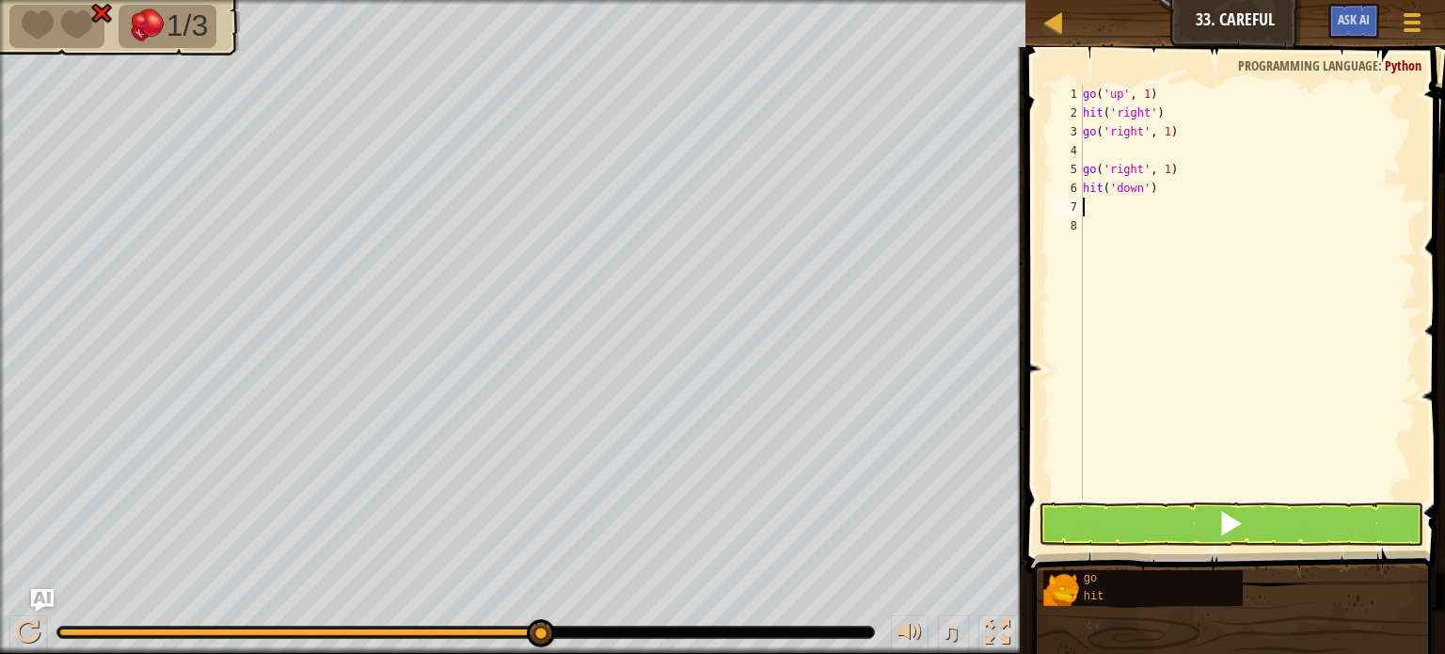
type textarea "g"
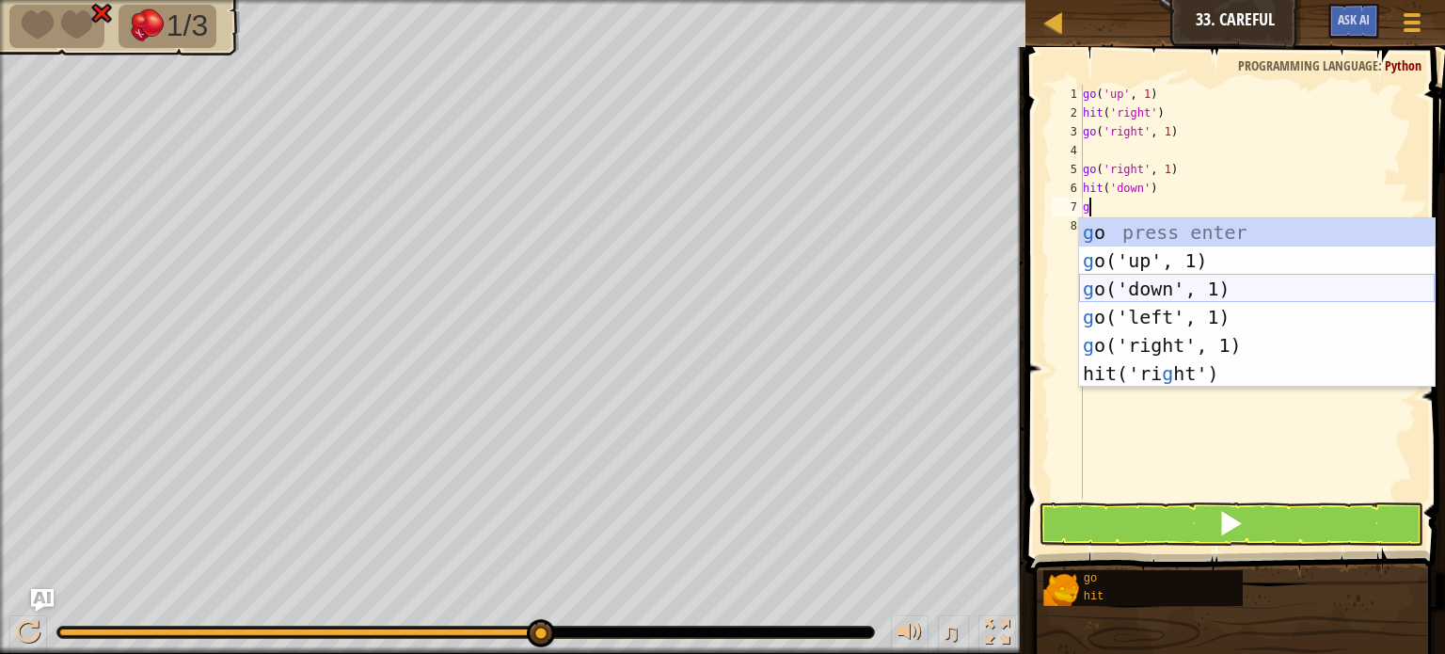
click at [1149, 278] on div "g o press enter g o('up', 1) press enter g o('down', 1) press enter g o('left',…" at bounding box center [1257, 331] width 356 height 226
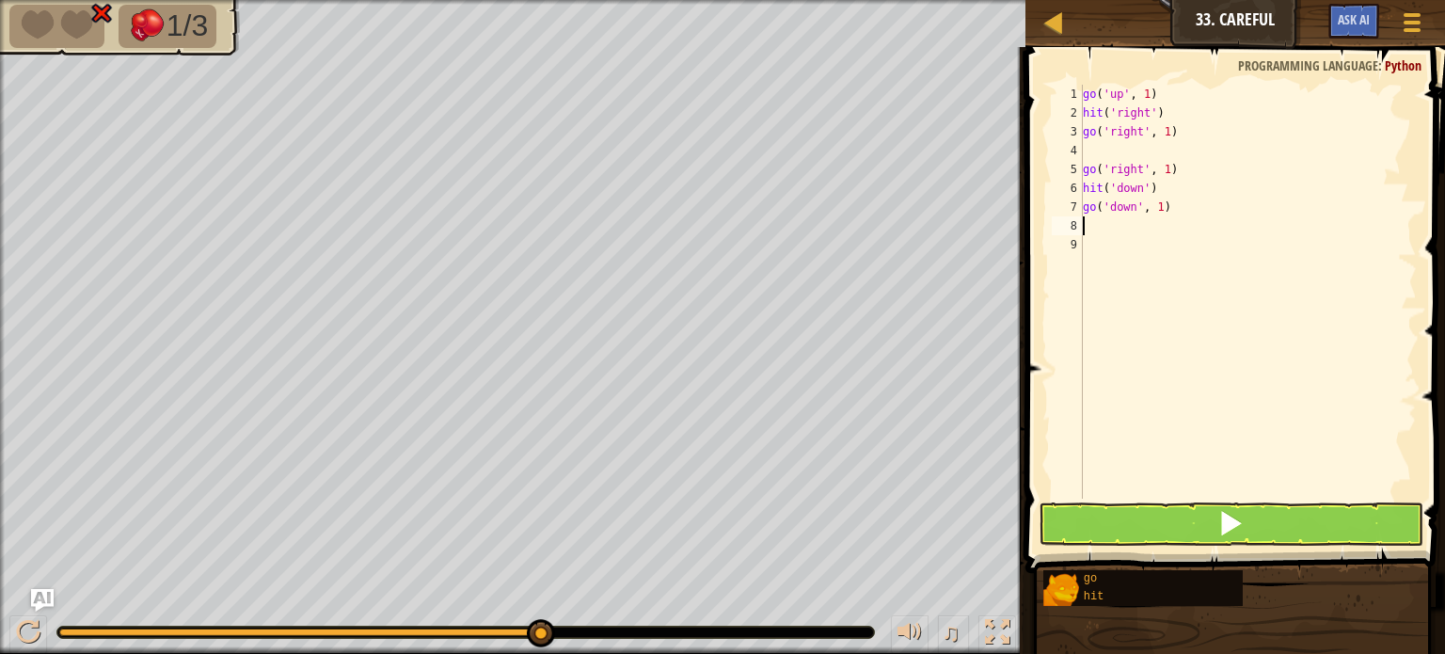
type textarea "h"
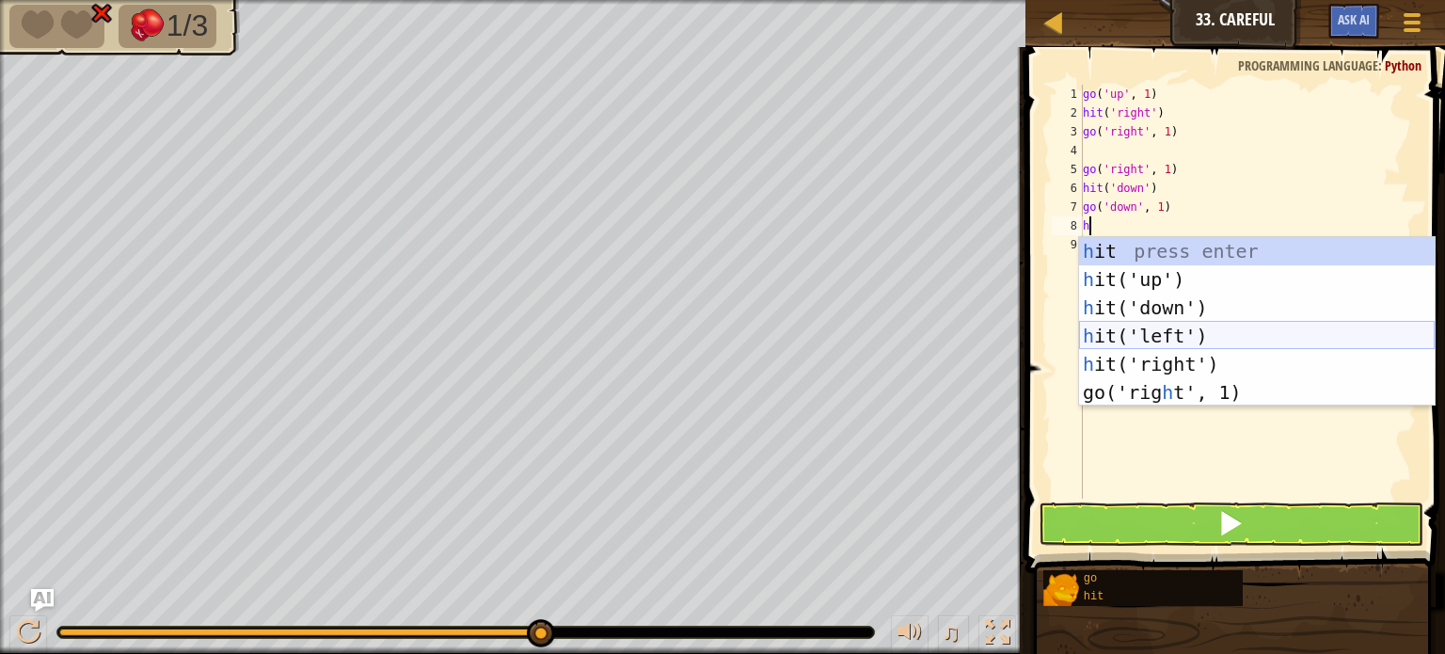
click at [1101, 331] on div "h it press enter h it('up') press enter h it('down') press enter h it('left') p…" at bounding box center [1257, 350] width 356 height 226
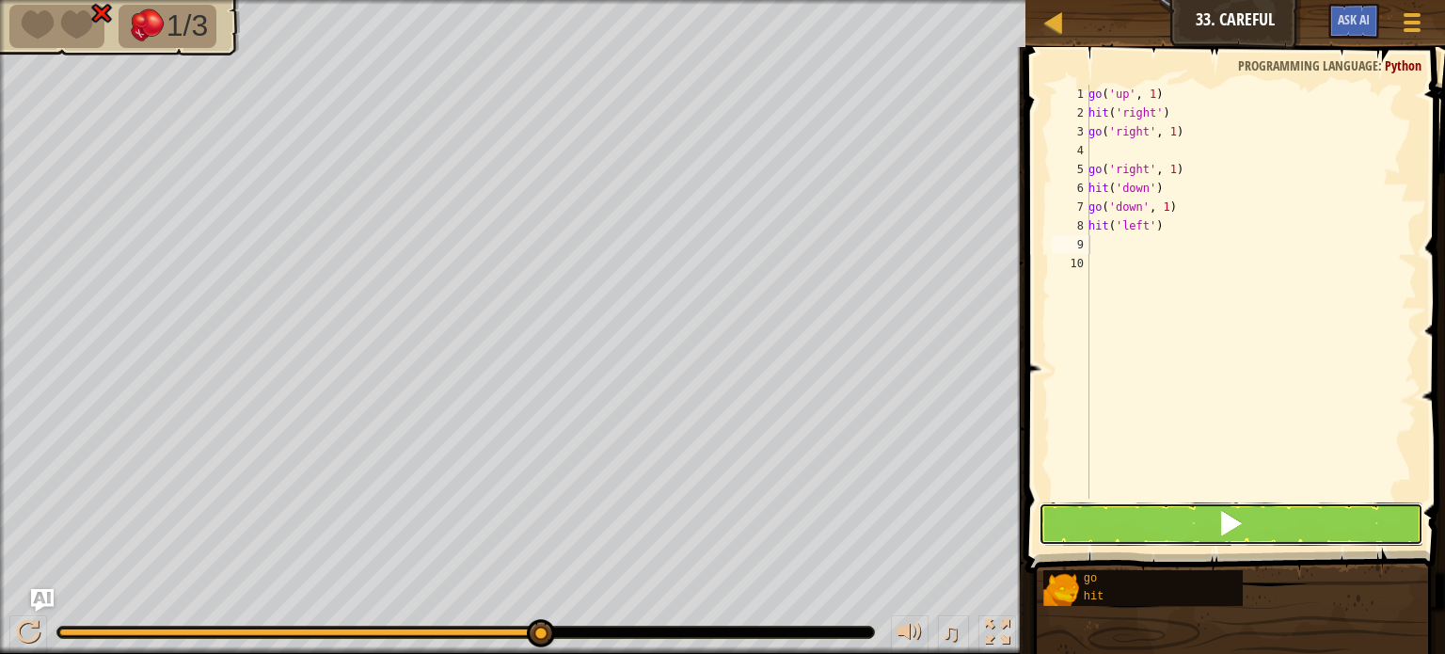
click at [1122, 519] on button at bounding box center [1231, 523] width 385 height 43
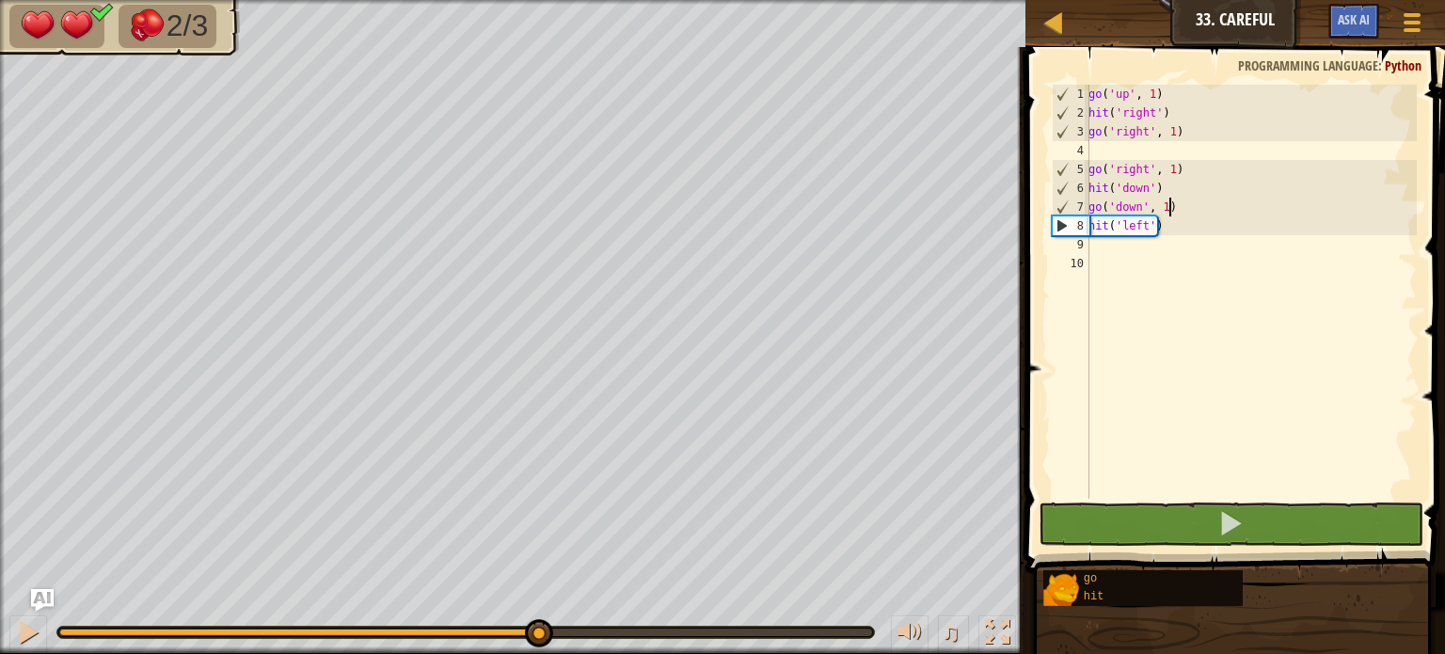
click at [1233, 212] on div "go ( 'up' , 1 ) hit ( 'right' ) go ( 'right' , 1 ) go ( 'right' , 1 ) hit ( 'do…" at bounding box center [1251, 311] width 332 height 452
click at [1172, 211] on div "go ( 'up' , 1 ) hit ( 'right' ) go ( 'right' , 1 ) go ( 'right' , 1 ) hit ( 'do…" at bounding box center [1251, 311] width 332 height 452
click at [1163, 211] on div "go ( 'up' , 1 ) hit ( 'right' ) go ( 'right' , 1 ) go ( 'right' , 1 ) hit ( 'do…" at bounding box center [1251, 311] width 332 height 452
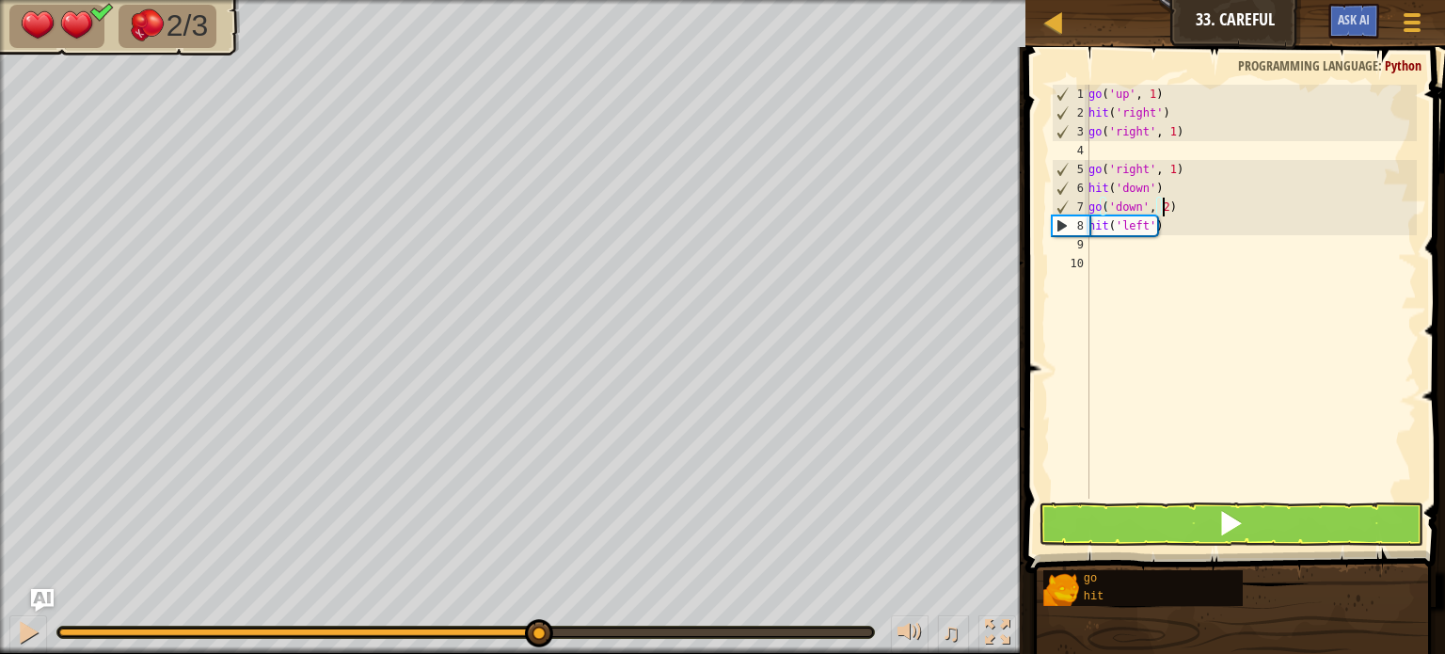
scroll to position [8, 5]
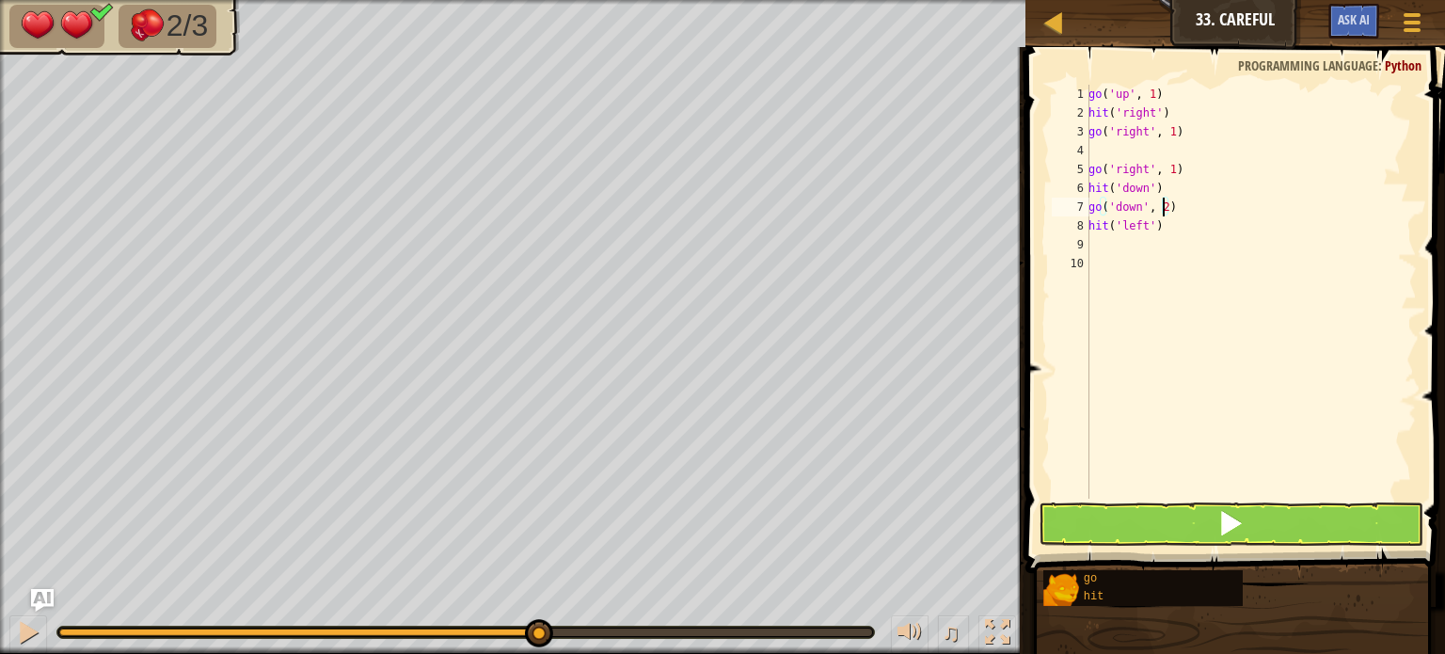
type textarea "go('down', 2)"
click at [1099, 516] on button at bounding box center [1231, 523] width 385 height 43
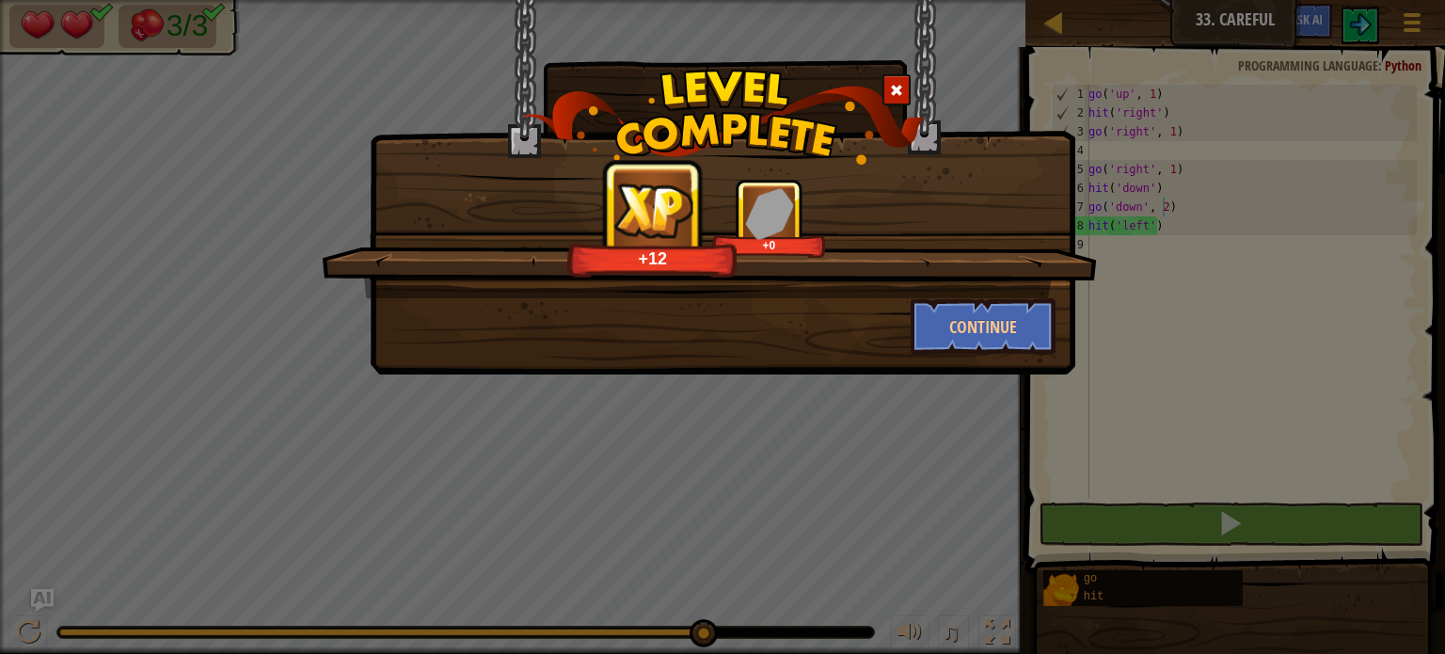
click at [1012, 365] on div "+12 +0 Continue" at bounding box center [723, 187] width 706 height 374
click at [1000, 345] on button "Continue" at bounding box center [984, 326] width 146 height 56
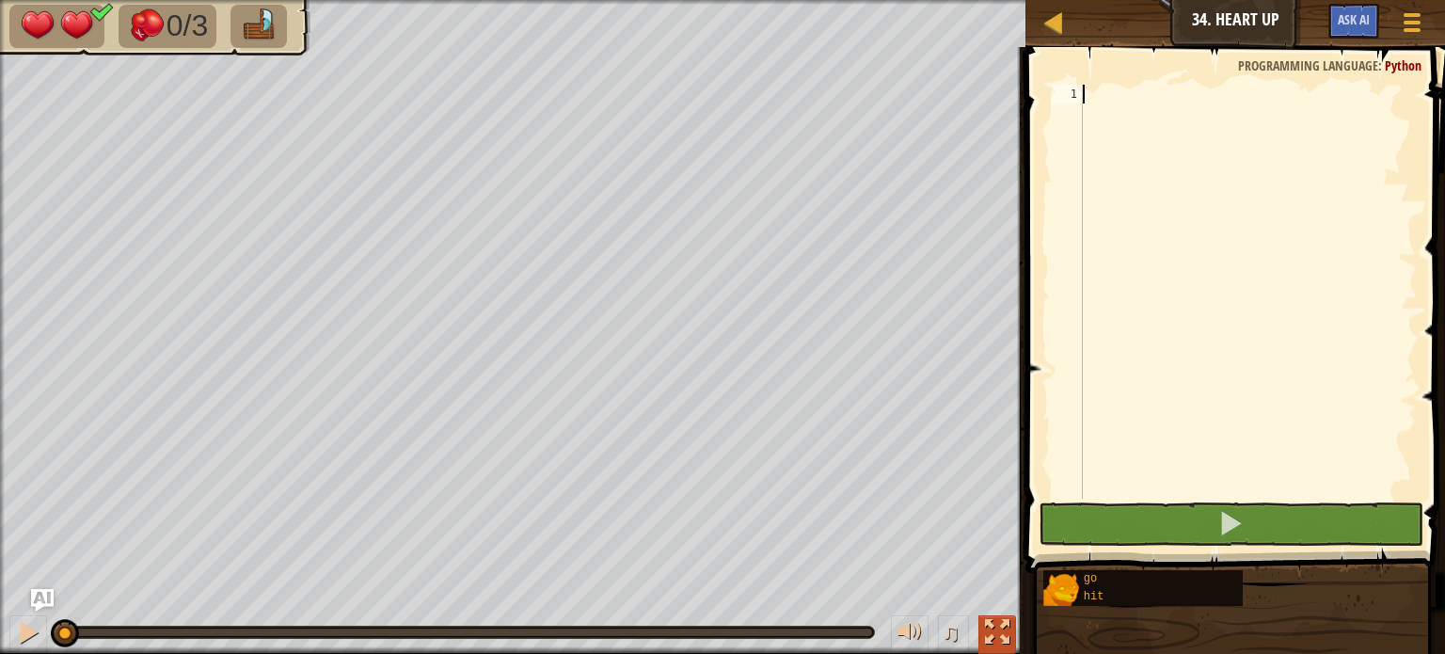
type textarea "g"
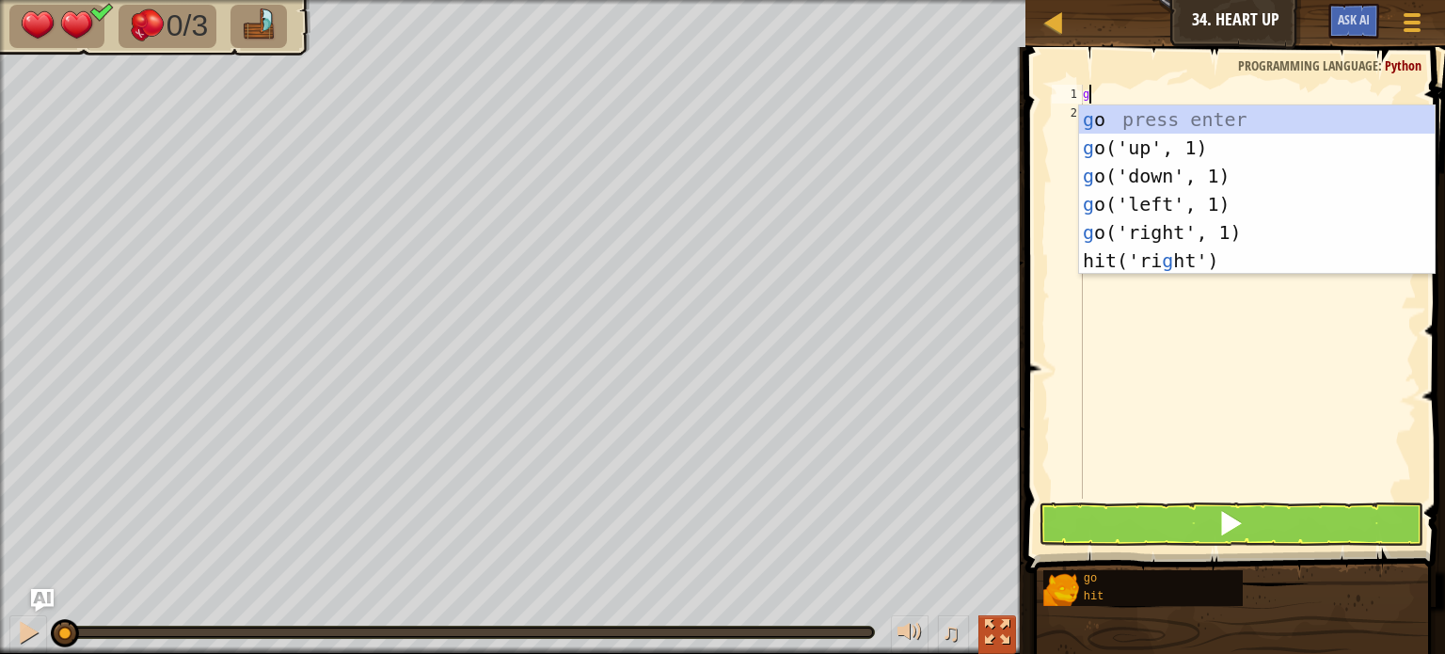
scroll to position [8, 0]
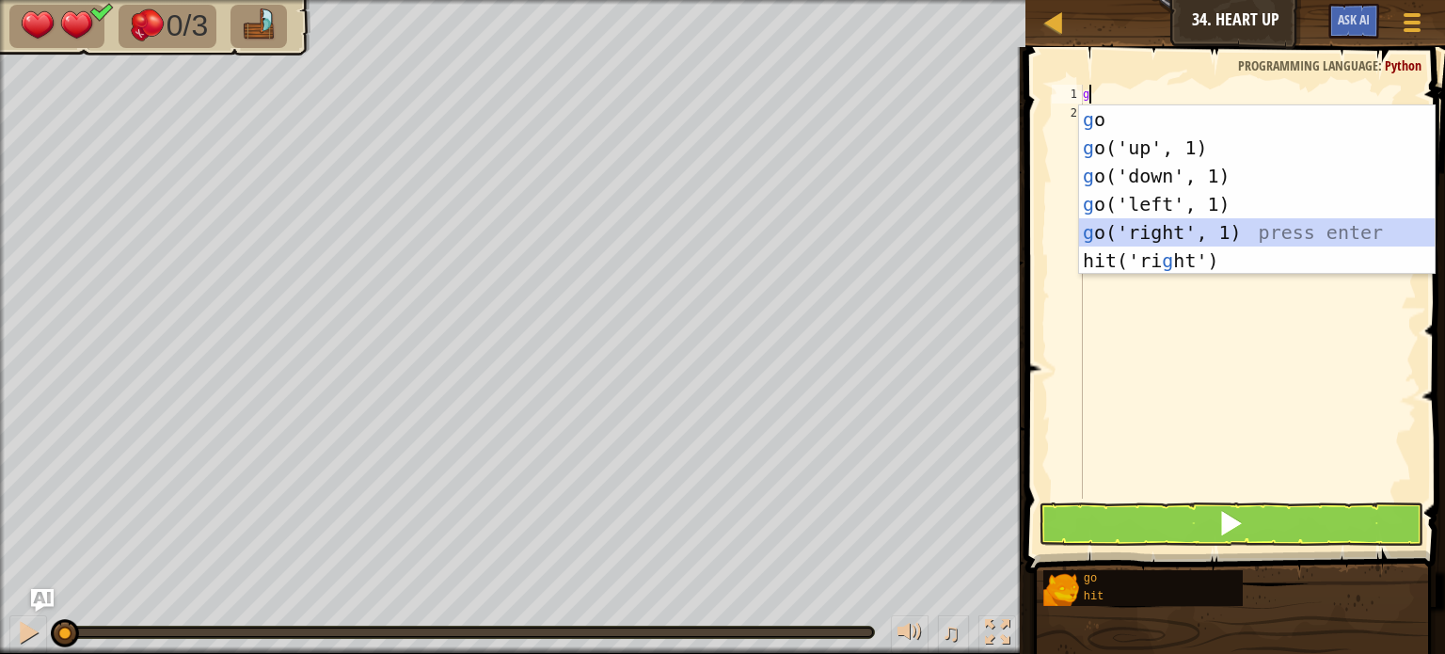
click at [1168, 240] on div "g o press enter g o('up', 1) press enter g o('down', 1) press enter g o('left',…" at bounding box center [1257, 218] width 356 height 226
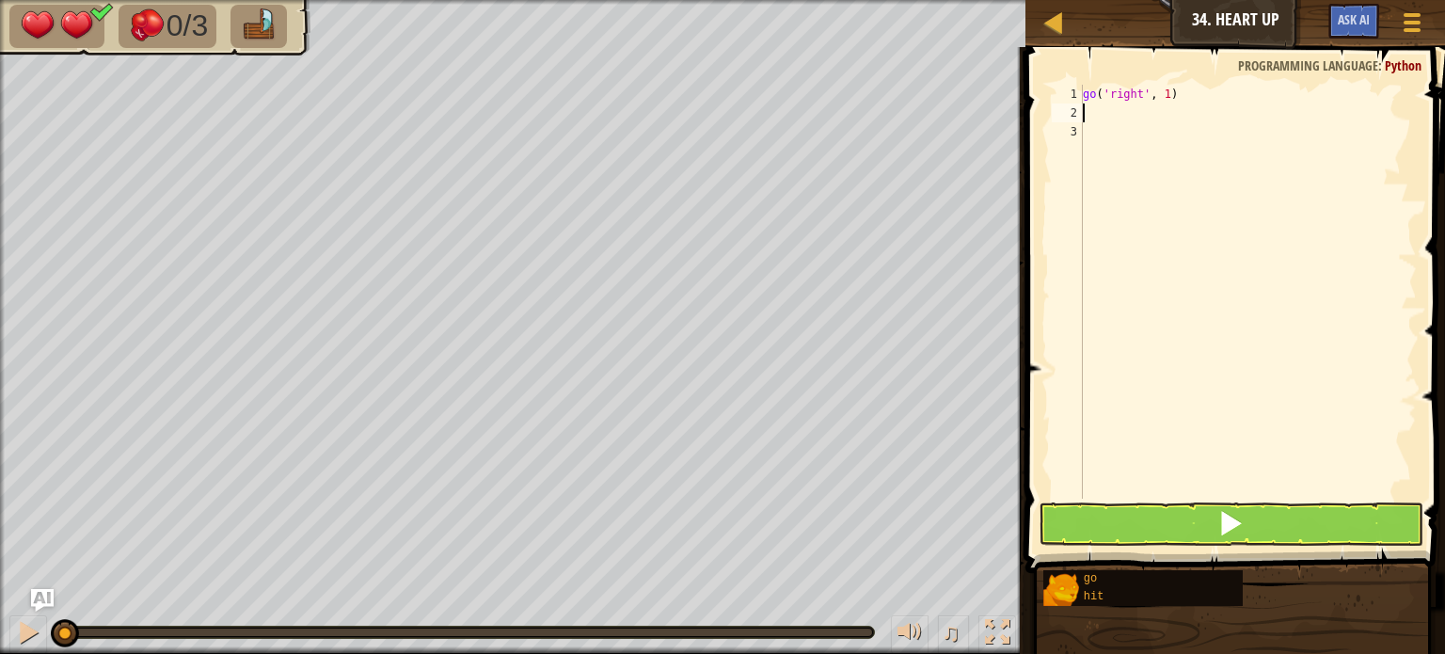
type textarea "h"
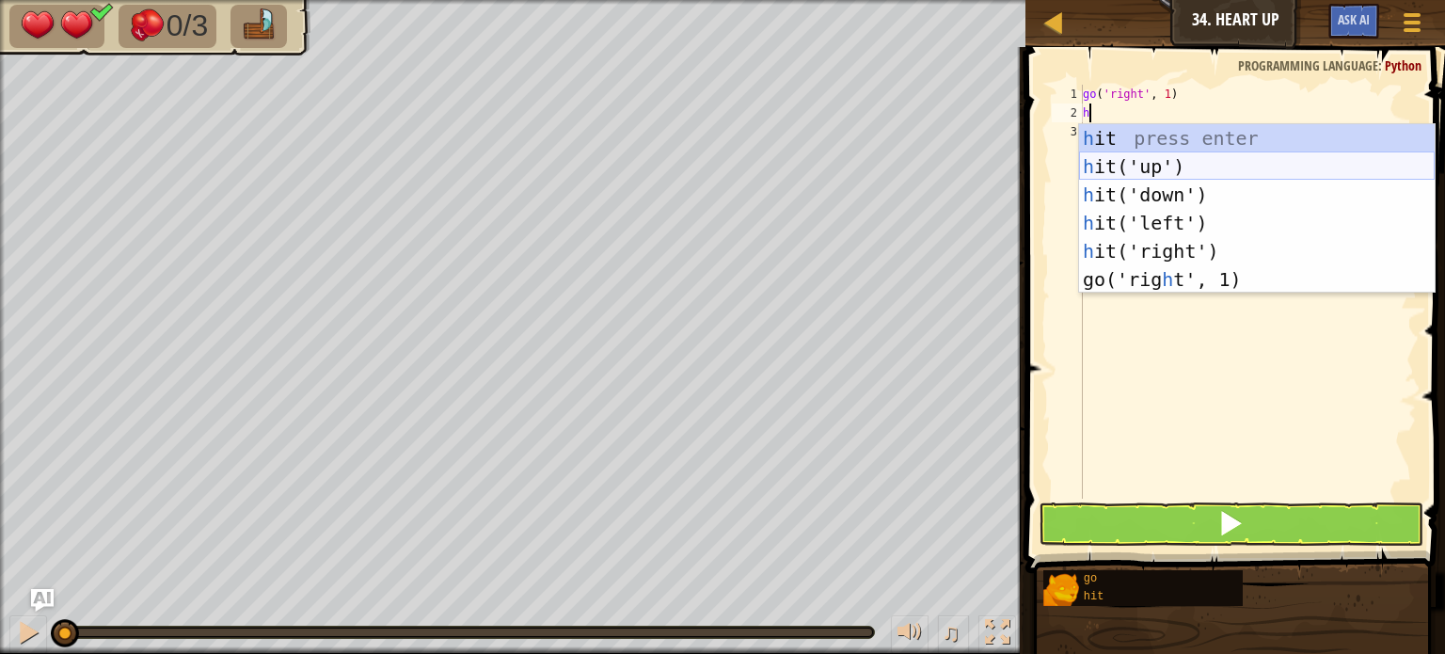
click at [1129, 154] on div "h it press enter h it('up') press enter h it('down') press enter h it('left') p…" at bounding box center [1257, 237] width 356 height 226
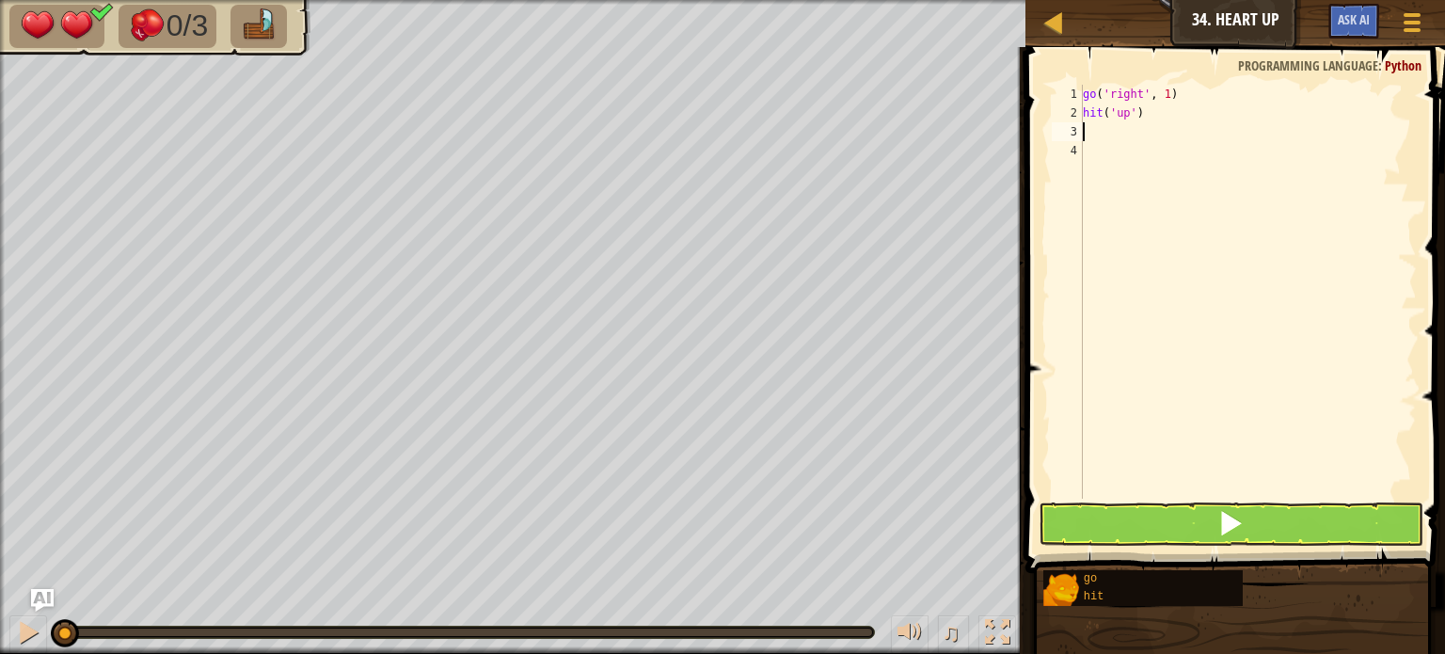
type textarea "g"
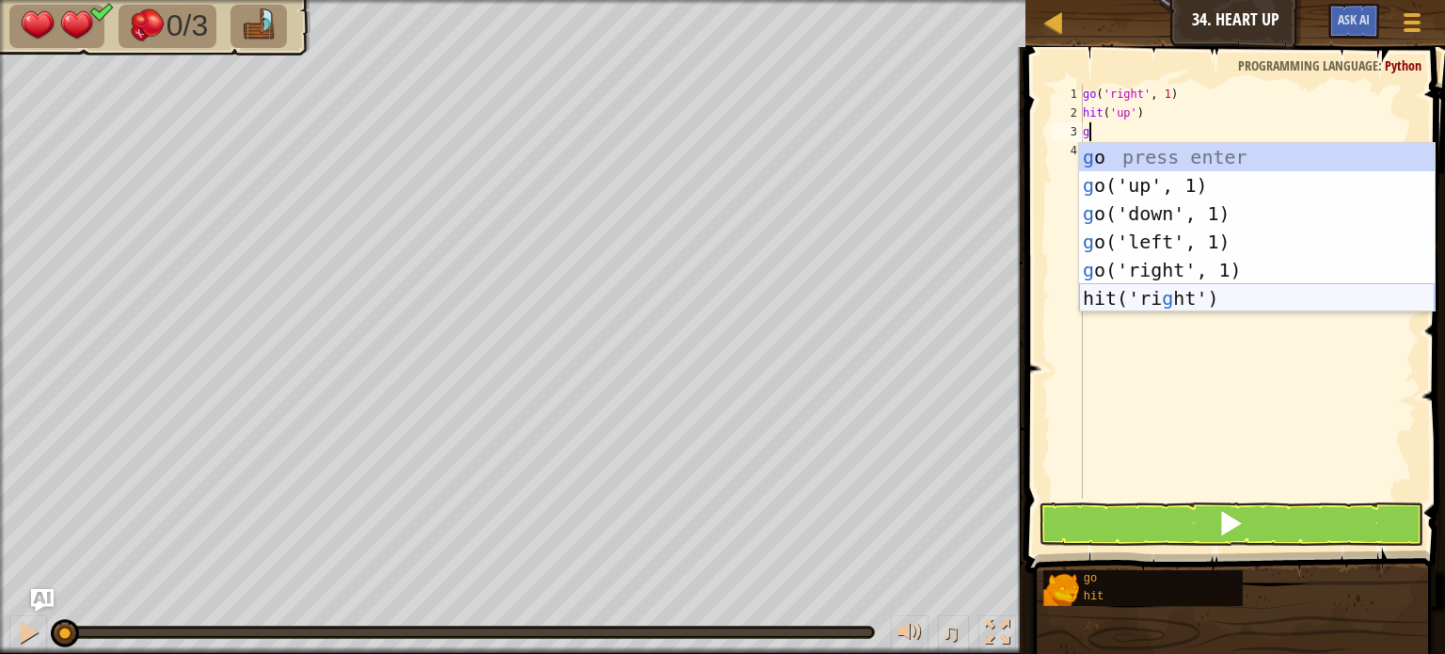
click at [1130, 294] on div "g o press enter g o('up', 1) press enter g o('down', 1) press enter g o('left',…" at bounding box center [1257, 256] width 356 height 226
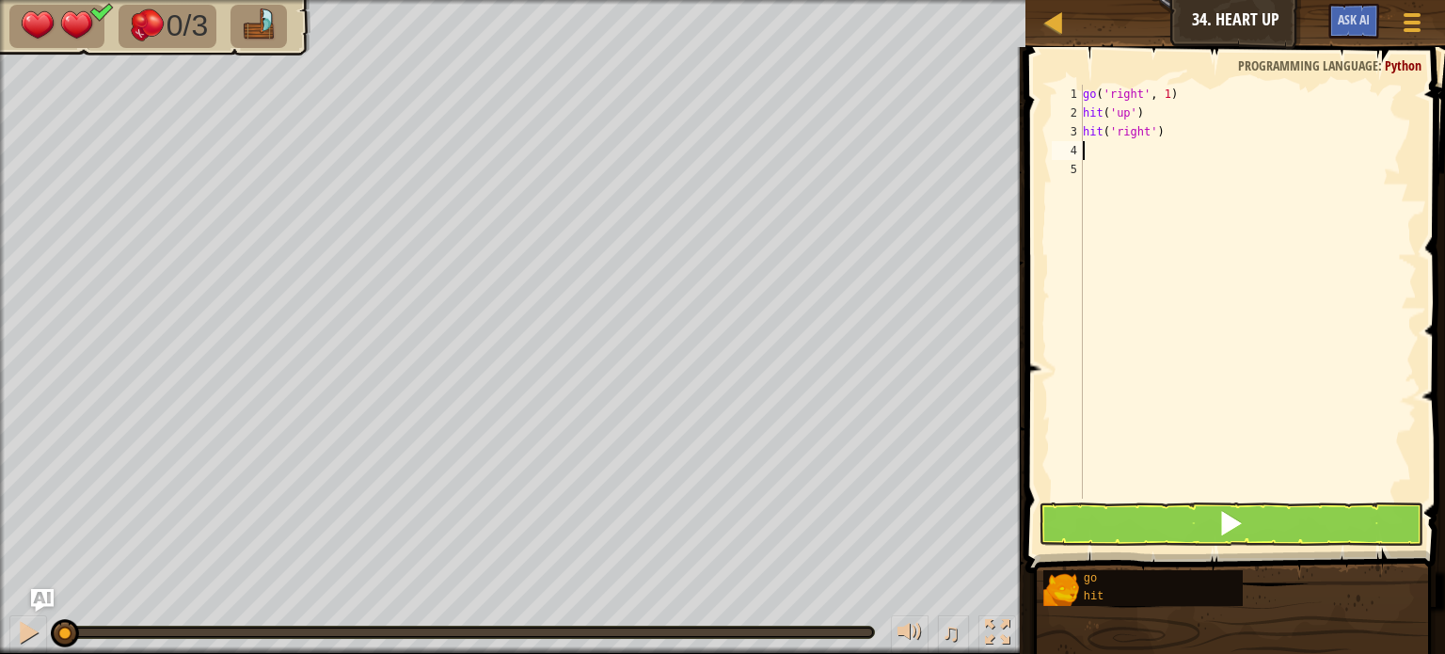
type textarea "g"
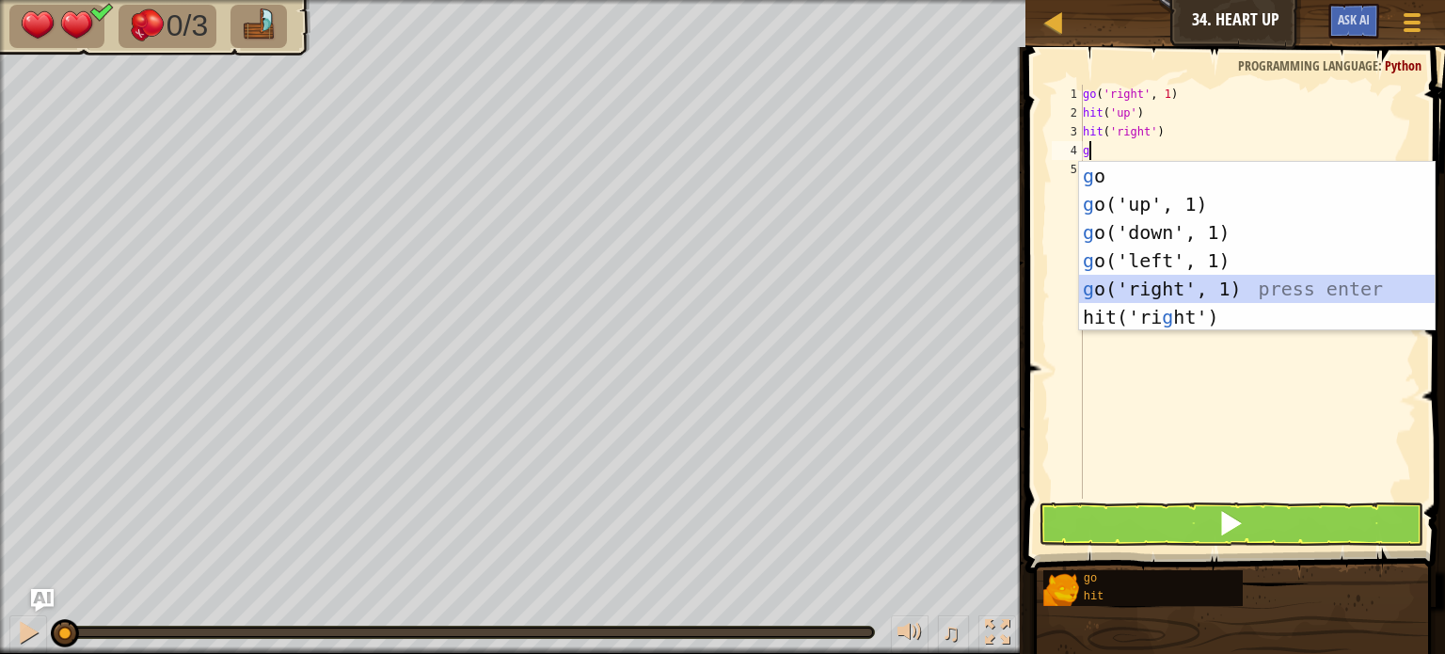
click at [1149, 284] on div "g o press enter g o('up', 1) press enter g o('down', 1) press enter g o('left',…" at bounding box center [1257, 275] width 356 height 226
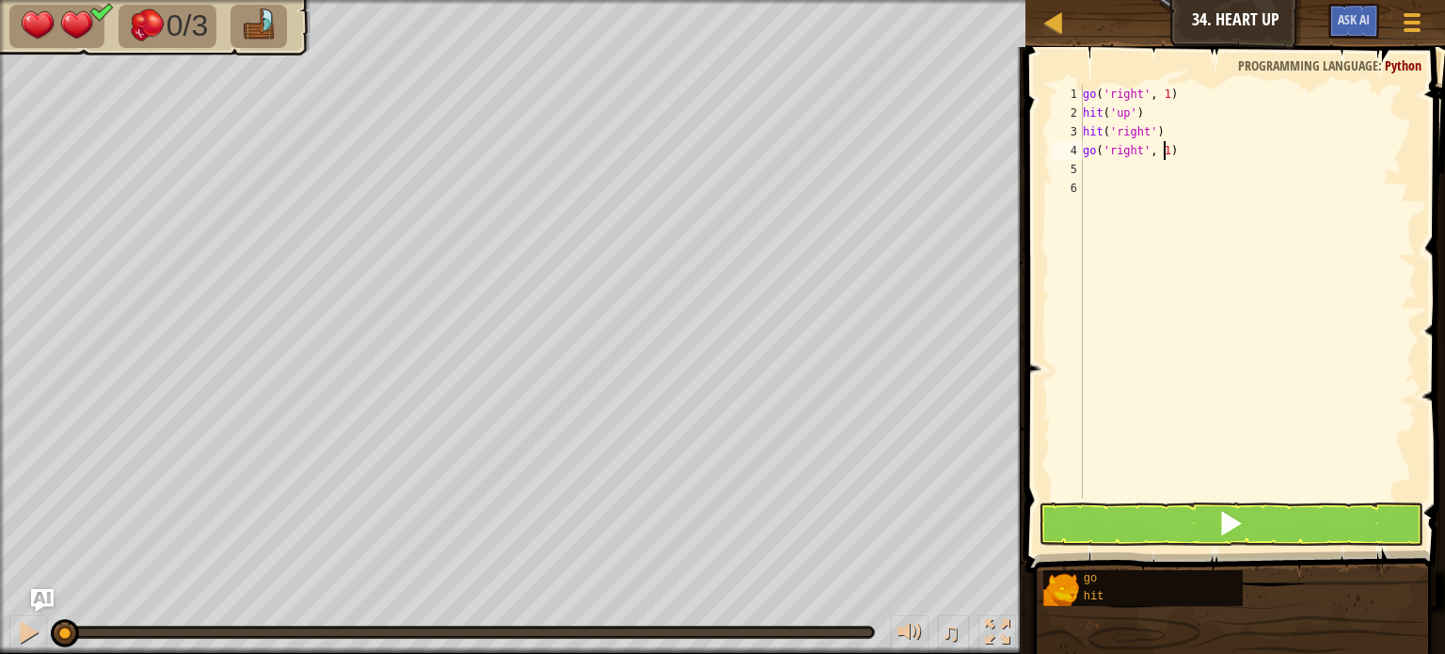
click at [1163, 155] on div "go ( 'right' , 1 ) hit ( 'up' ) hit ( 'right' ) go ( 'right' , 1 )" at bounding box center [1248, 311] width 338 height 452
type textarea "go('right', 2)"
click at [1095, 179] on div "go ( 'right' , 1 ) hit ( 'up' ) hit ( 'right' ) go ( 'right' , 2 )" at bounding box center [1248, 311] width 338 height 452
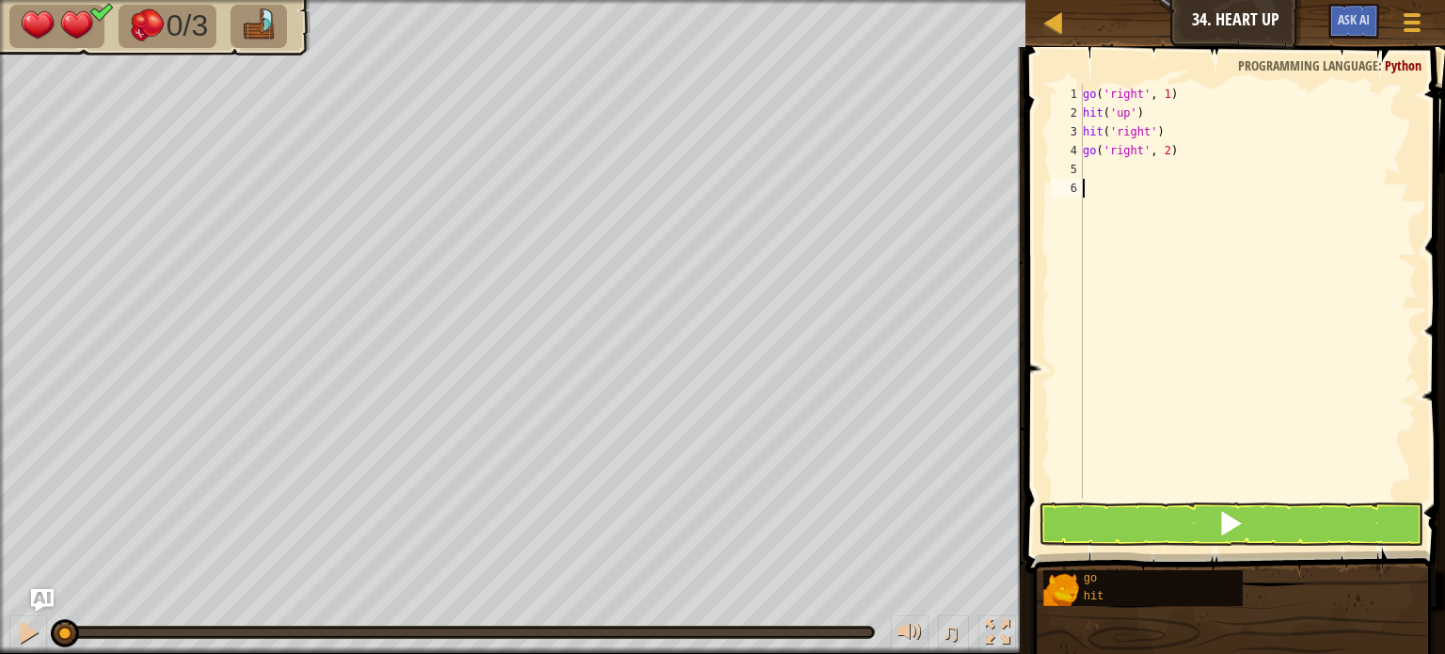
click at [1098, 165] on div "go ( 'right' , 1 ) hit ( 'up' ) hit ( 'right' ) go ( 'right' , 2 )" at bounding box center [1248, 311] width 338 height 452
type textarea "h"
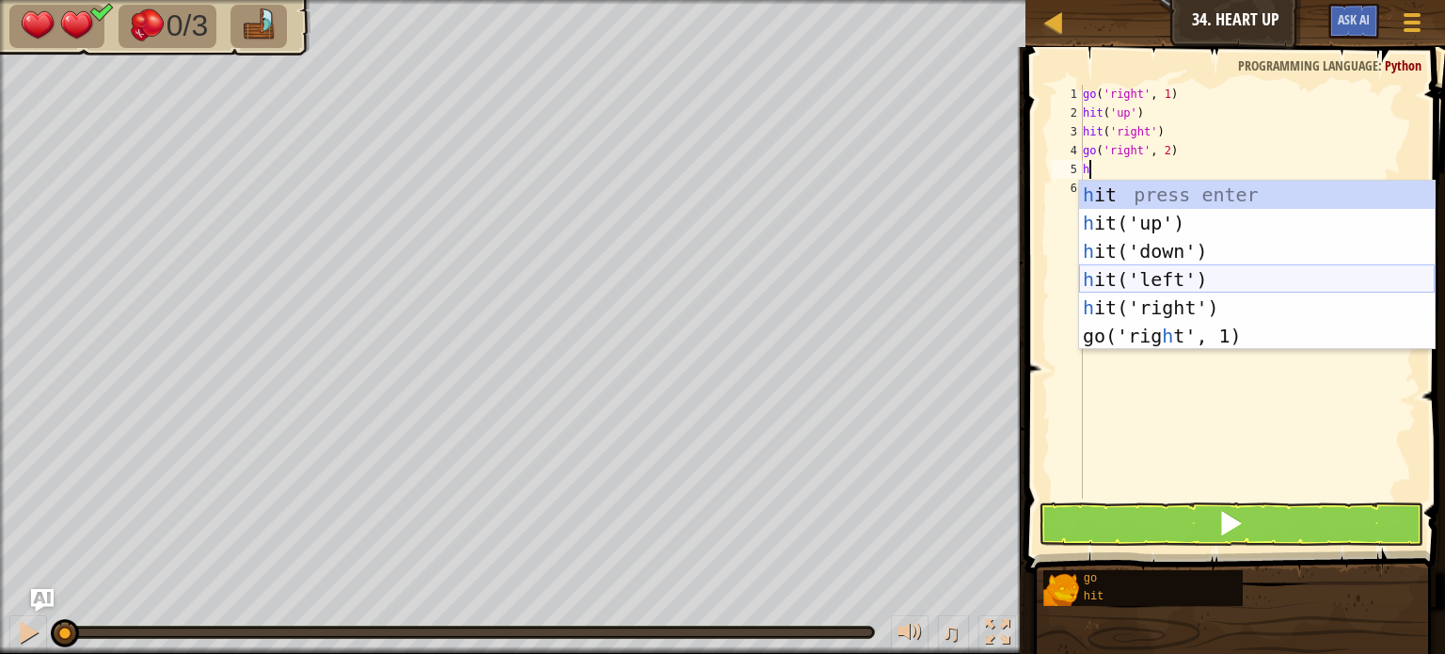
click at [1115, 274] on div "h it press enter h it('up') press enter h it('down') press enter h it('left') p…" at bounding box center [1257, 294] width 356 height 226
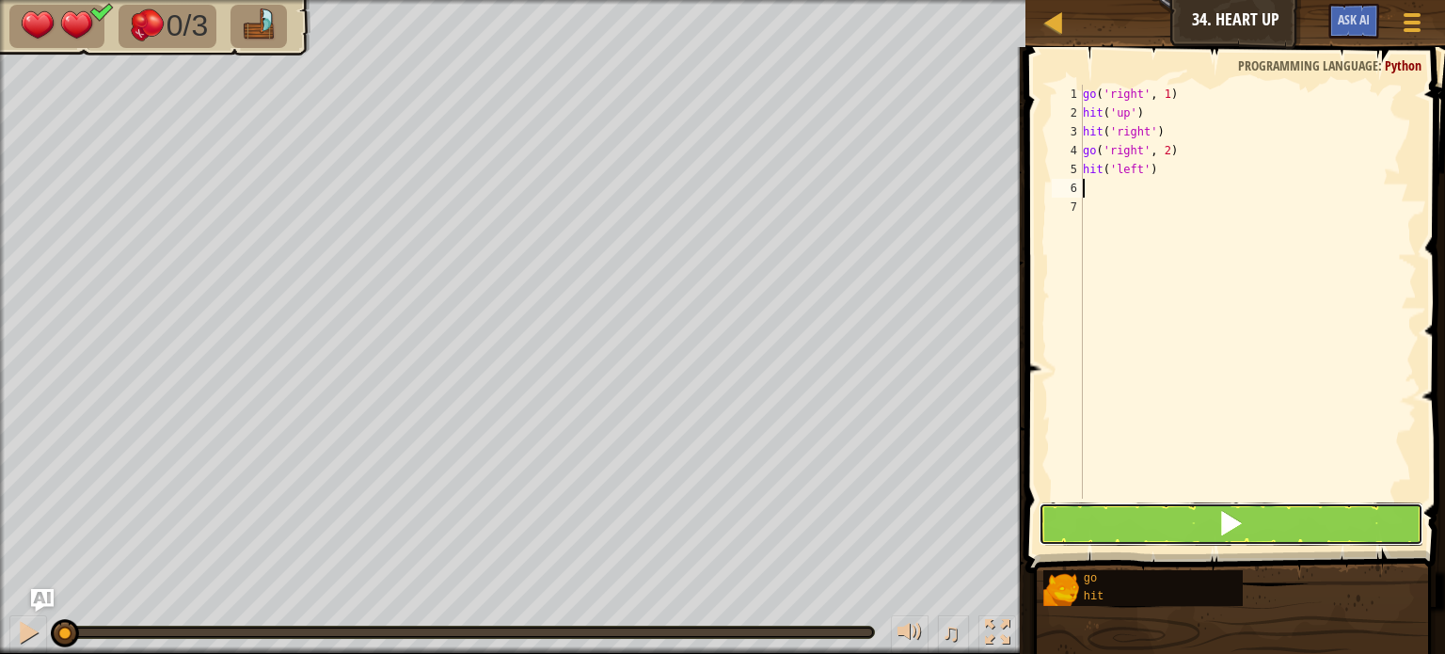
click at [1151, 534] on button at bounding box center [1231, 523] width 385 height 43
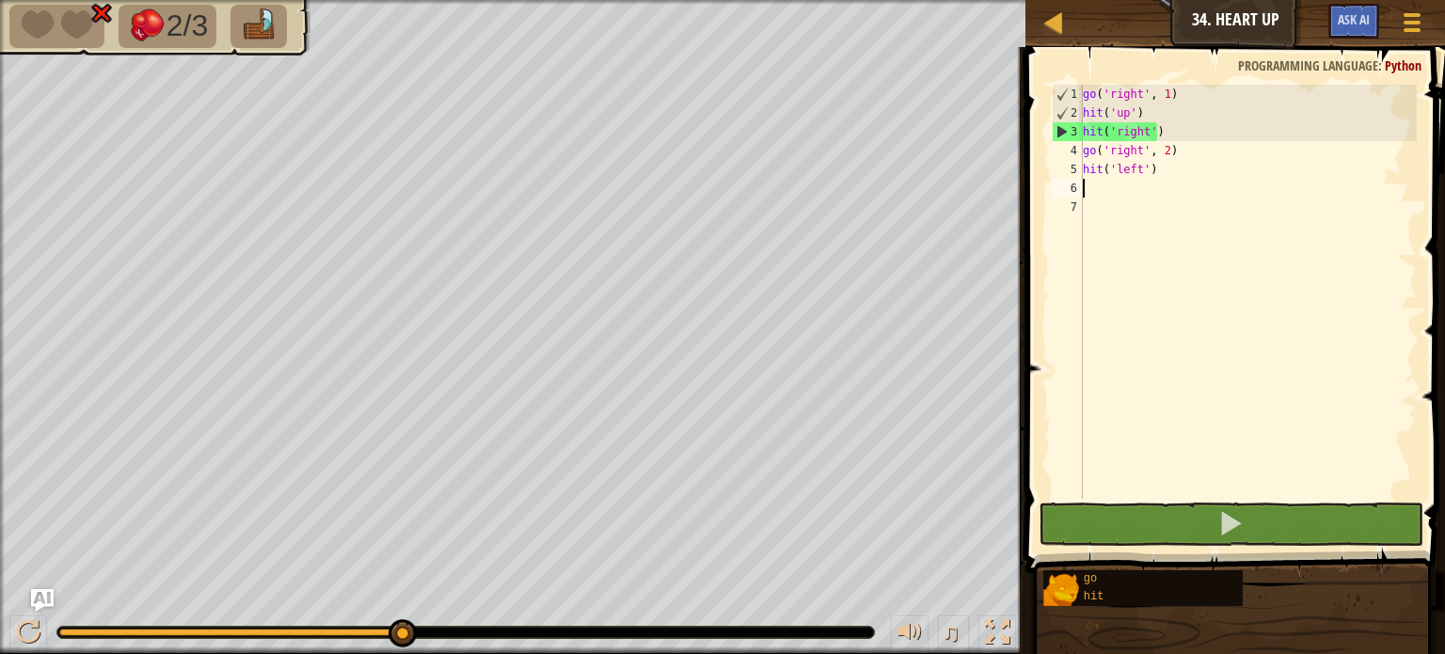
click at [1185, 126] on div "go ( 'right' , 1 ) hit ( 'up' ) hit ( 'right' ) go ( 'right' , 2 ) hit ( 'left'…" at bounding box center [1248, 311] width 338 height 452
click at [1165, 117] on div "go ( 'right' , 1 ) hit ( 'up' ) hit ( 'right' ) go ( 'right' , 2 ) hit ( 'left'…" at bounding box center [1248, 311] width 338 height 452
type textarea "hit('up')"
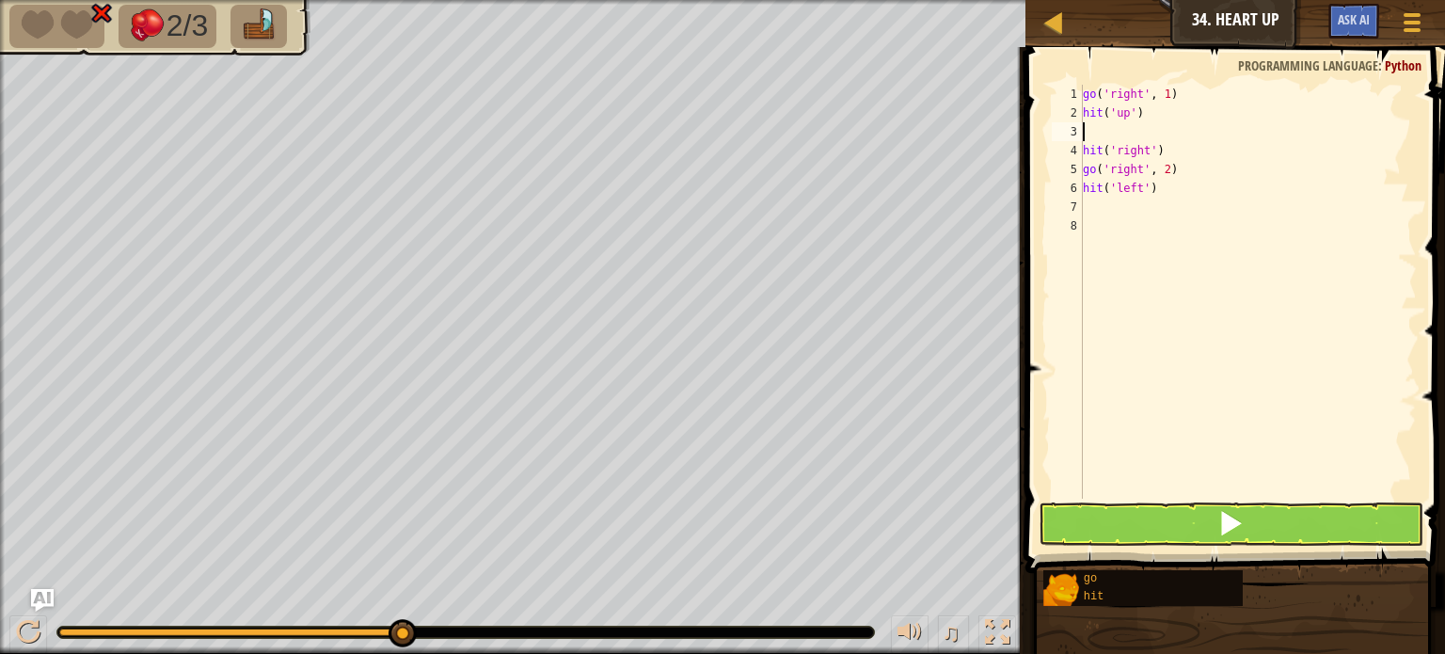
type textarea "h"
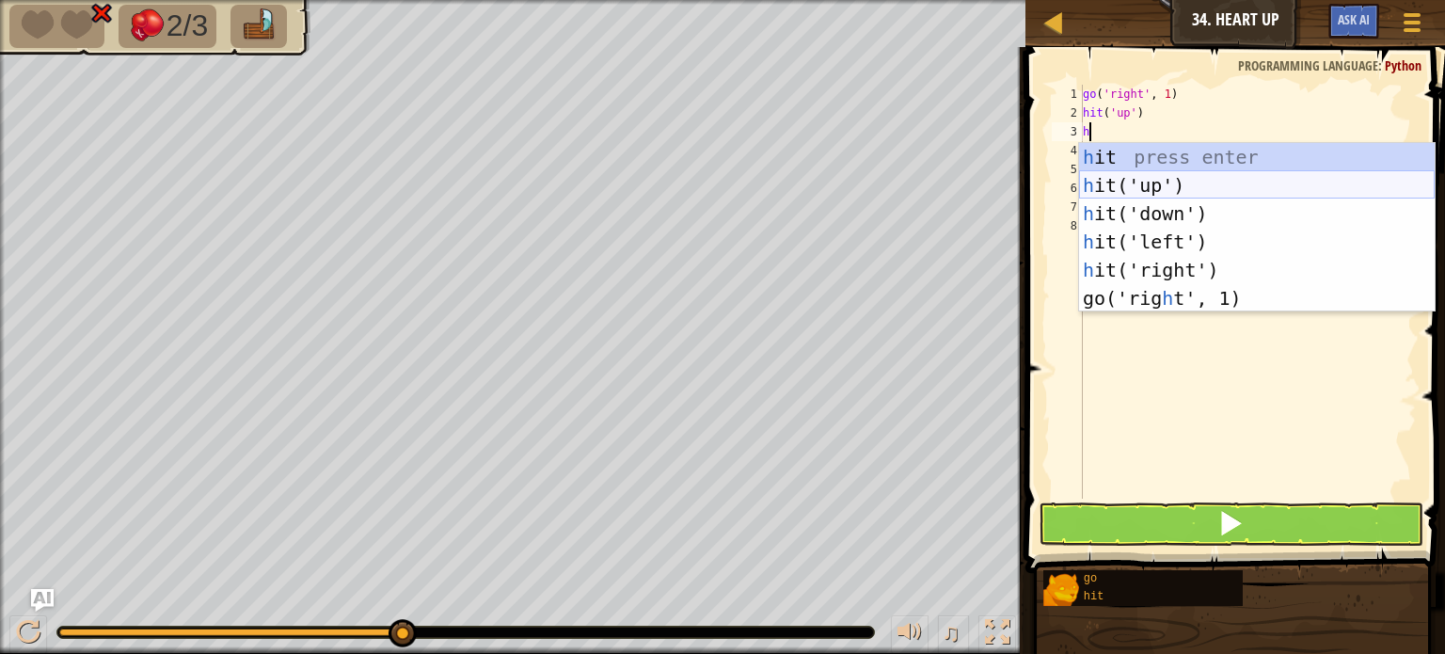
click at [1143, 199] on div "h it press enter h it('up') press enter h it('down') press enter h it('left') p…" at bounding box center [1257, 256] width 356 height 226
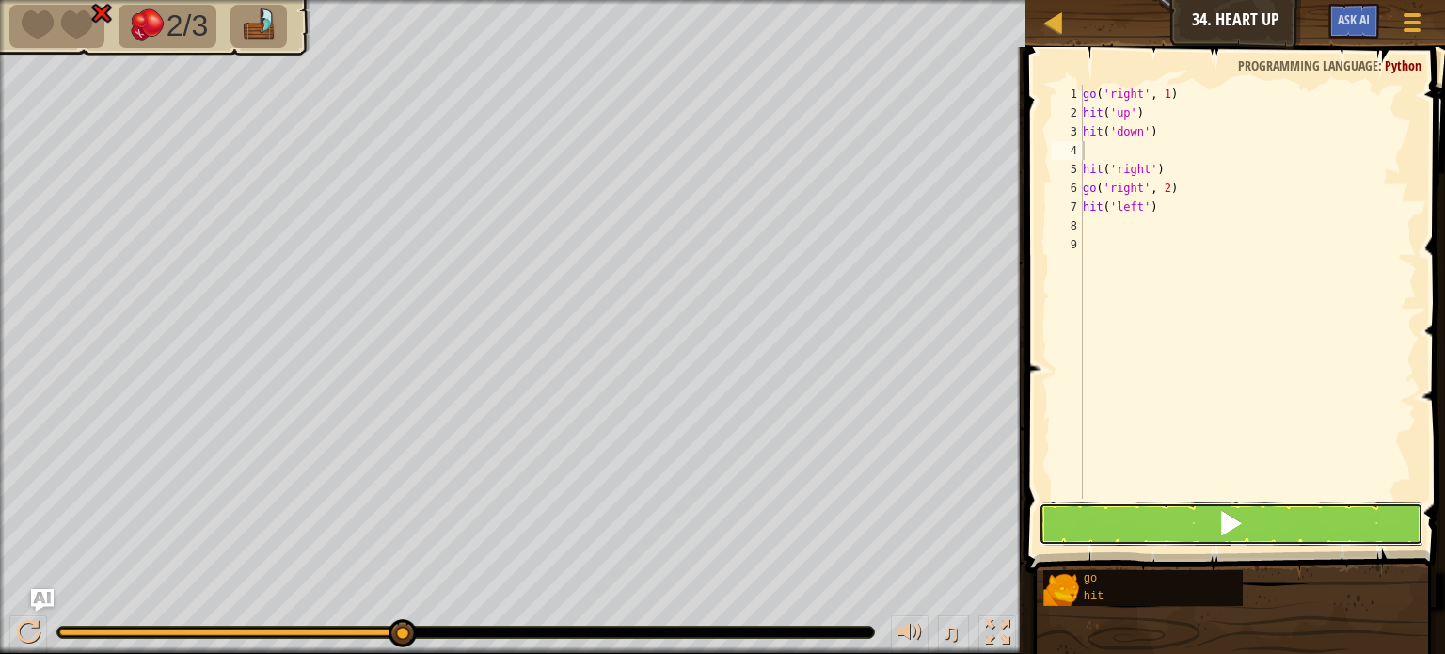
click at [1054, 503] on button at bounding box center [1231, 523] width 385 height 43
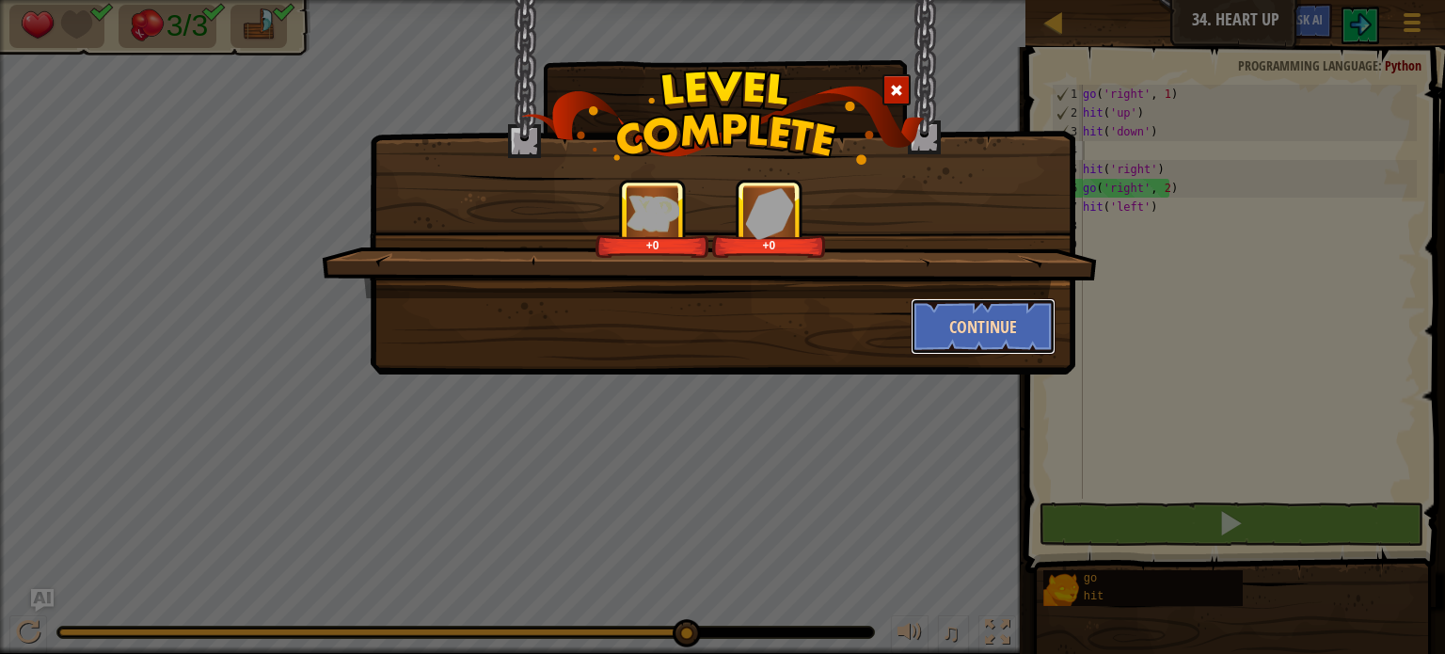
click at [979, 328] on button "Continue" at bounding box center [984, 326] width 146 height 56
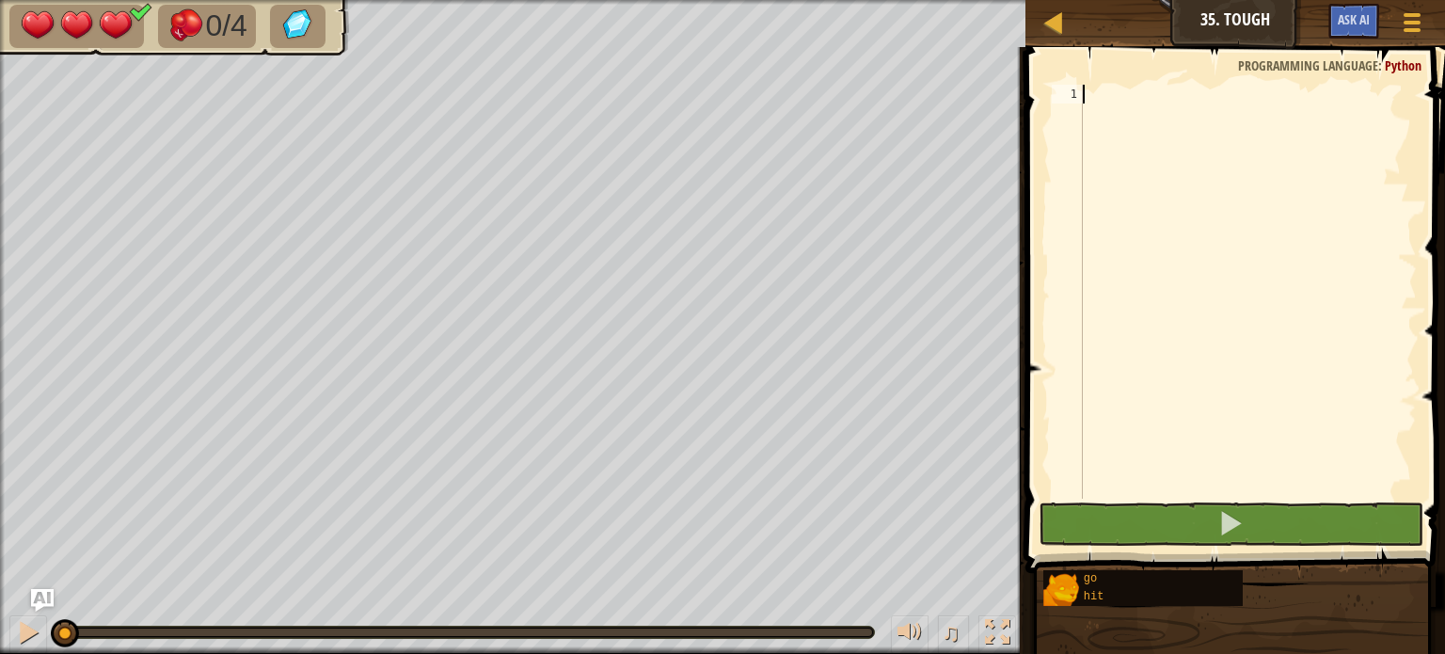
type textarea "h"
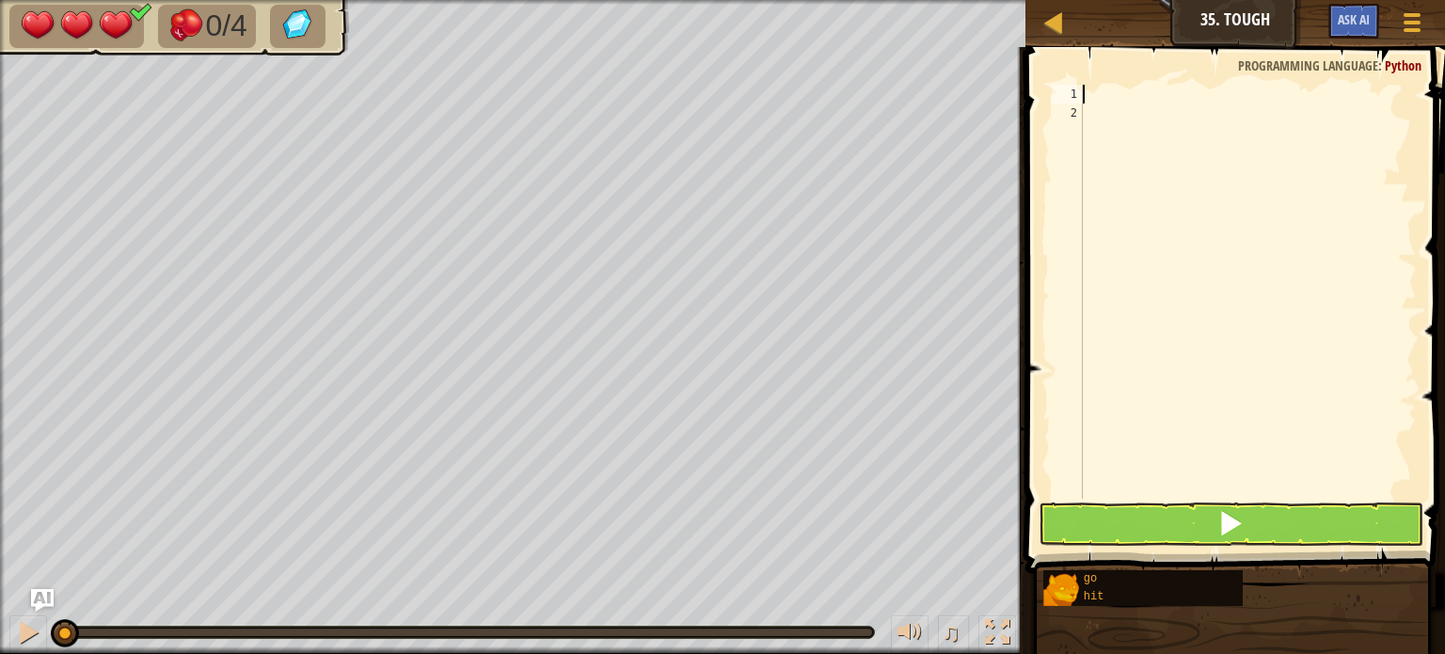
type textarea "g"
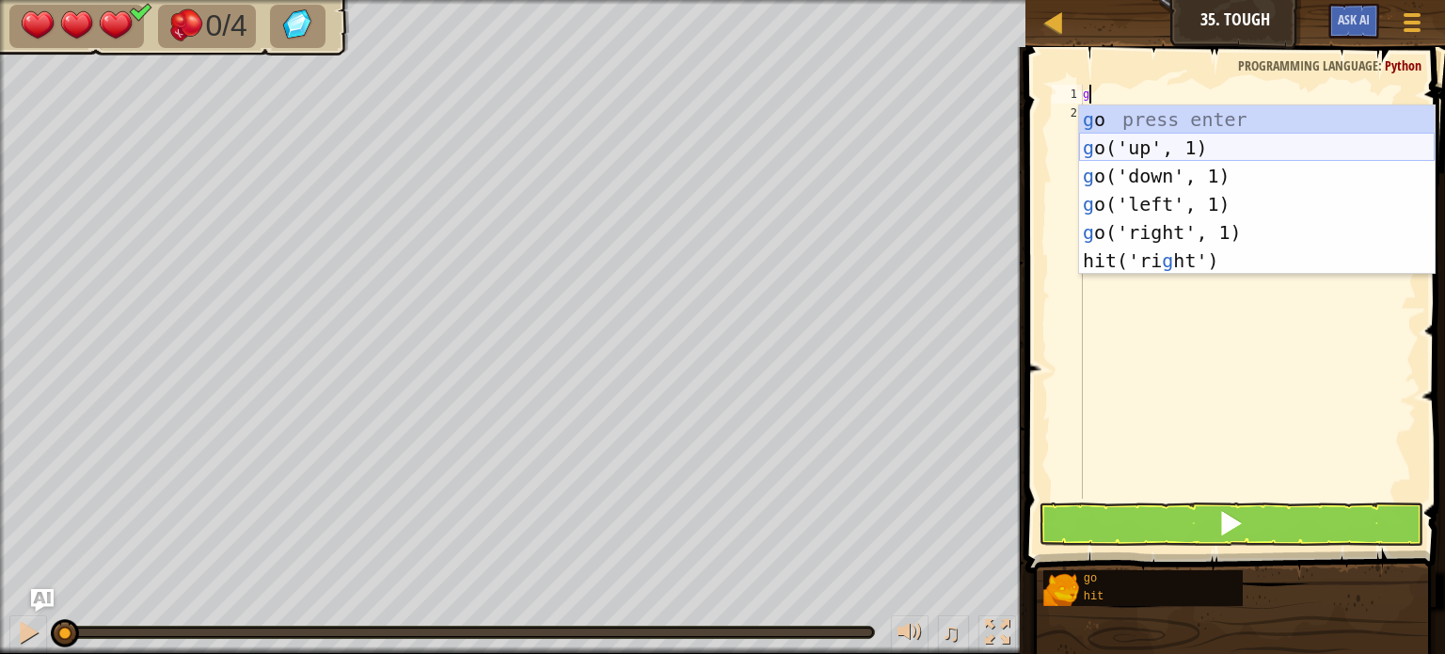
click at [1138, 143] on div "g o press enter g o('up', 1) press enter g o('down', 1) press enter g o('left',…" at bounding box center [1257, 218] width 356 height 226
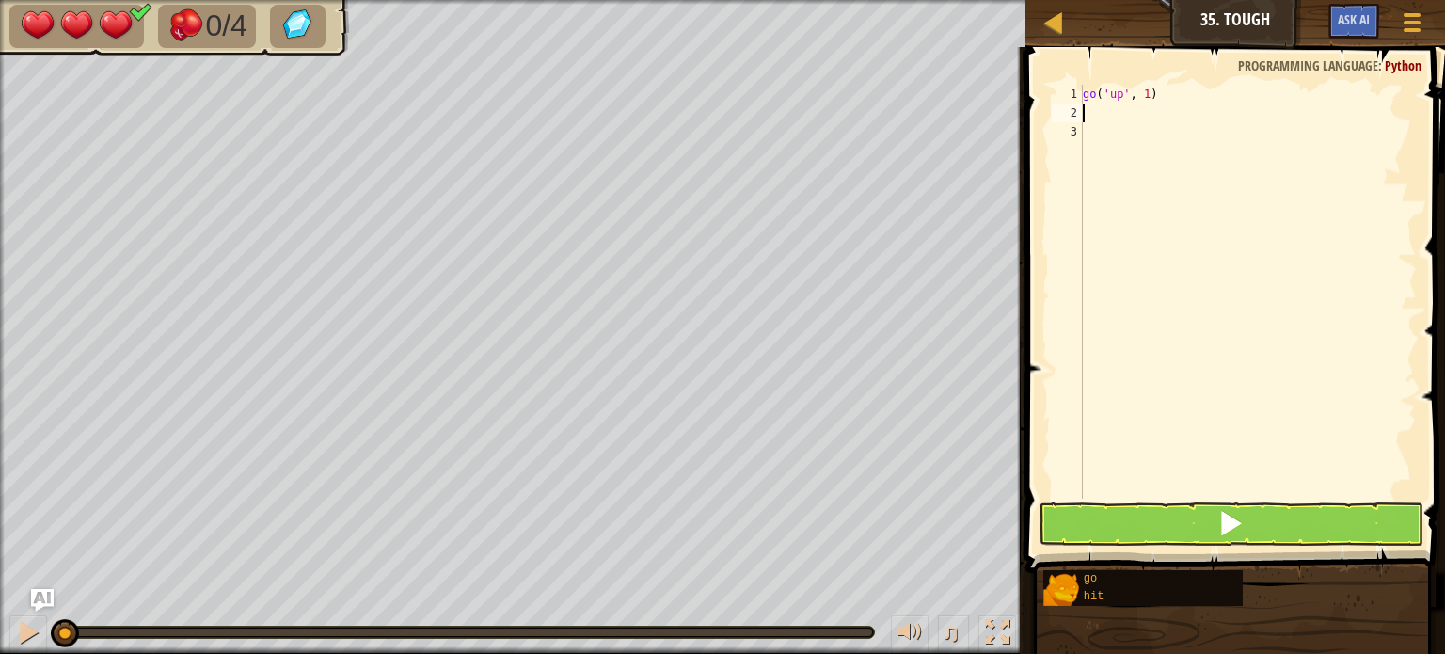
type textarea "h"
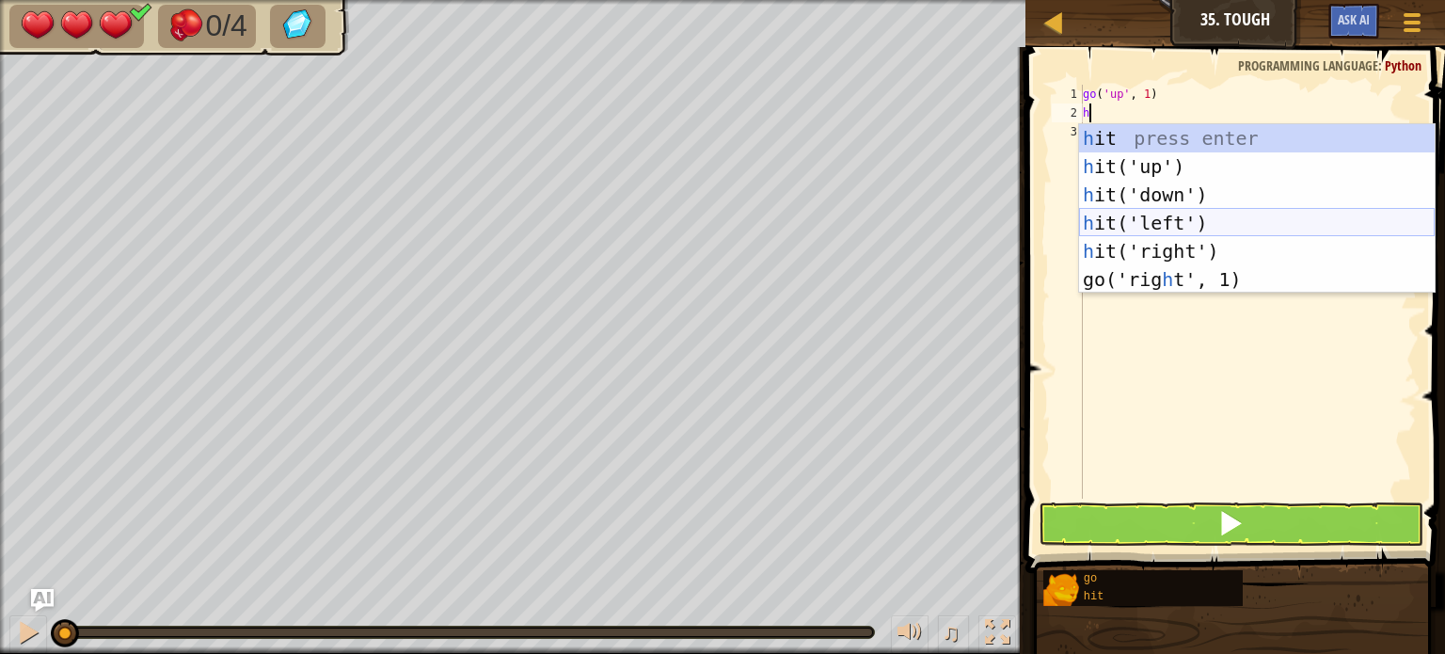
click at [1142, 216] on div "h it press enter h it('up') press enter h it('down') press enter h it('left') p…" at bounding box center [1257, 237] width 356 height 226
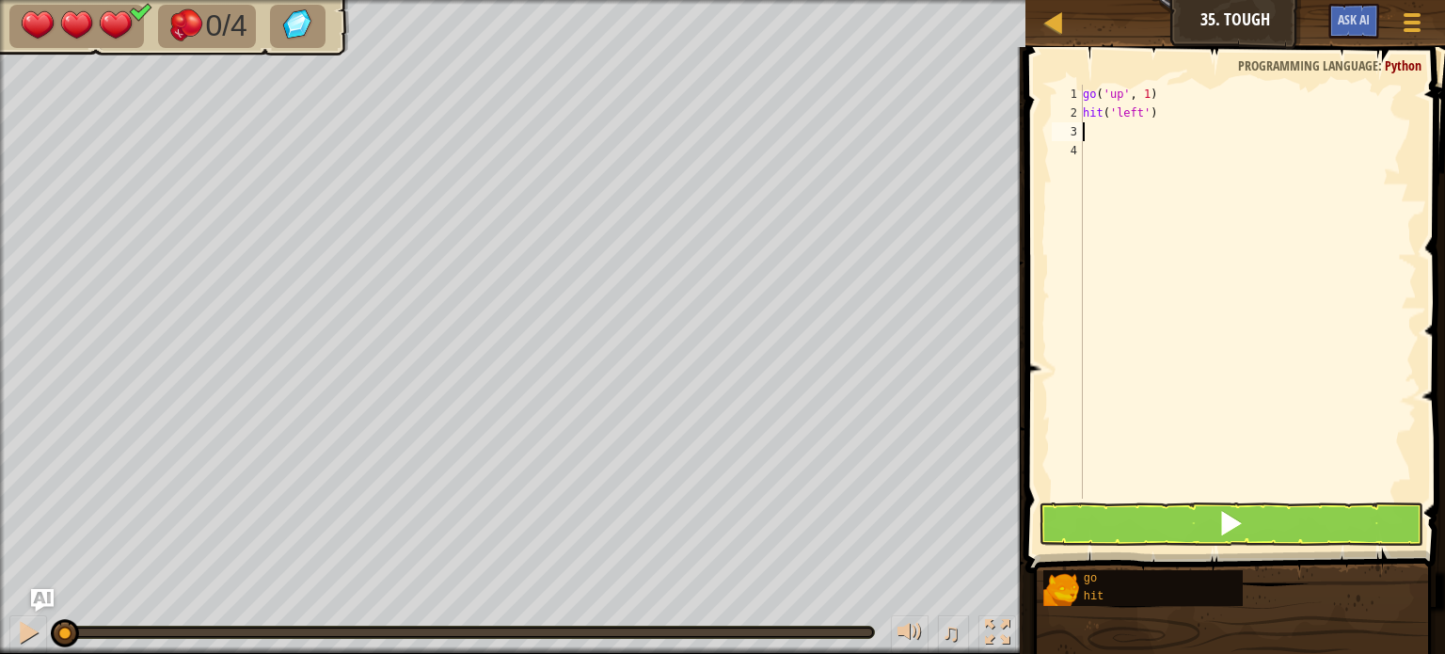
type textarea "h"
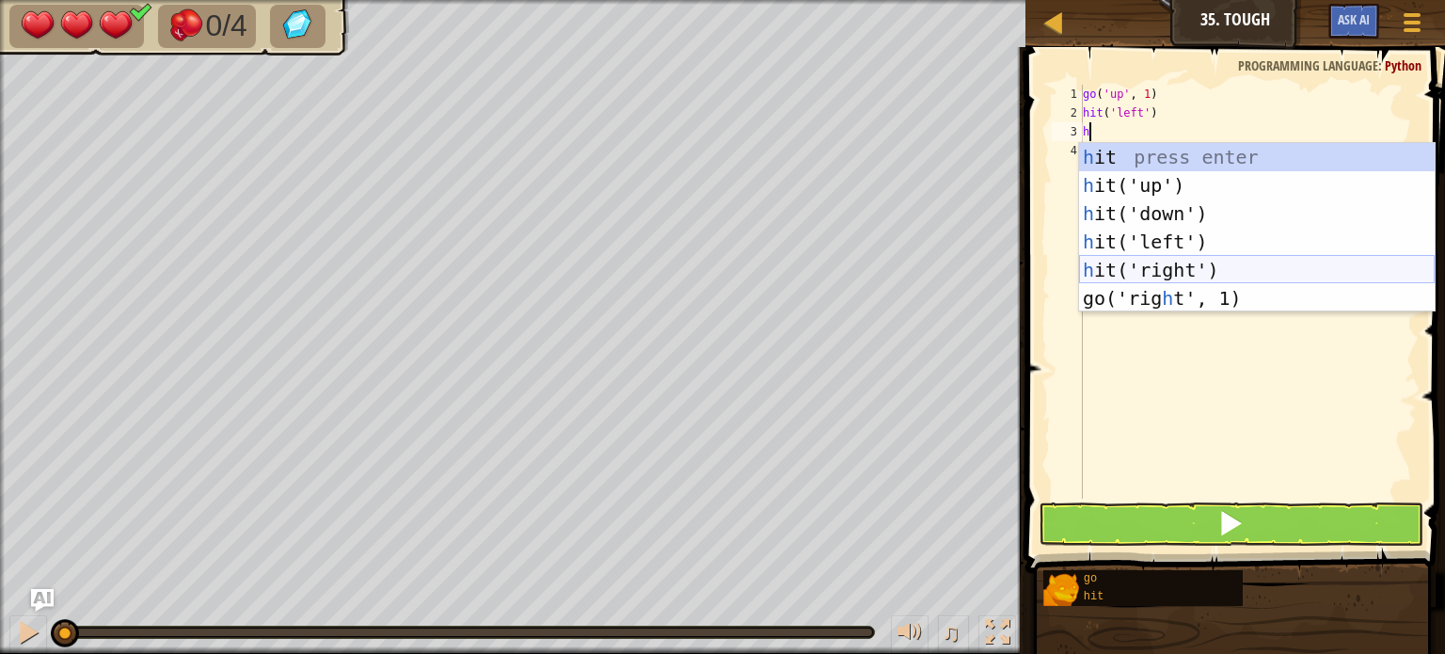
click at [1151, 270] on div "h it press enter h it('up') press enter h it('down') press enter h it('left') p…" at bounding box center [1257, 256] width 356 height 226
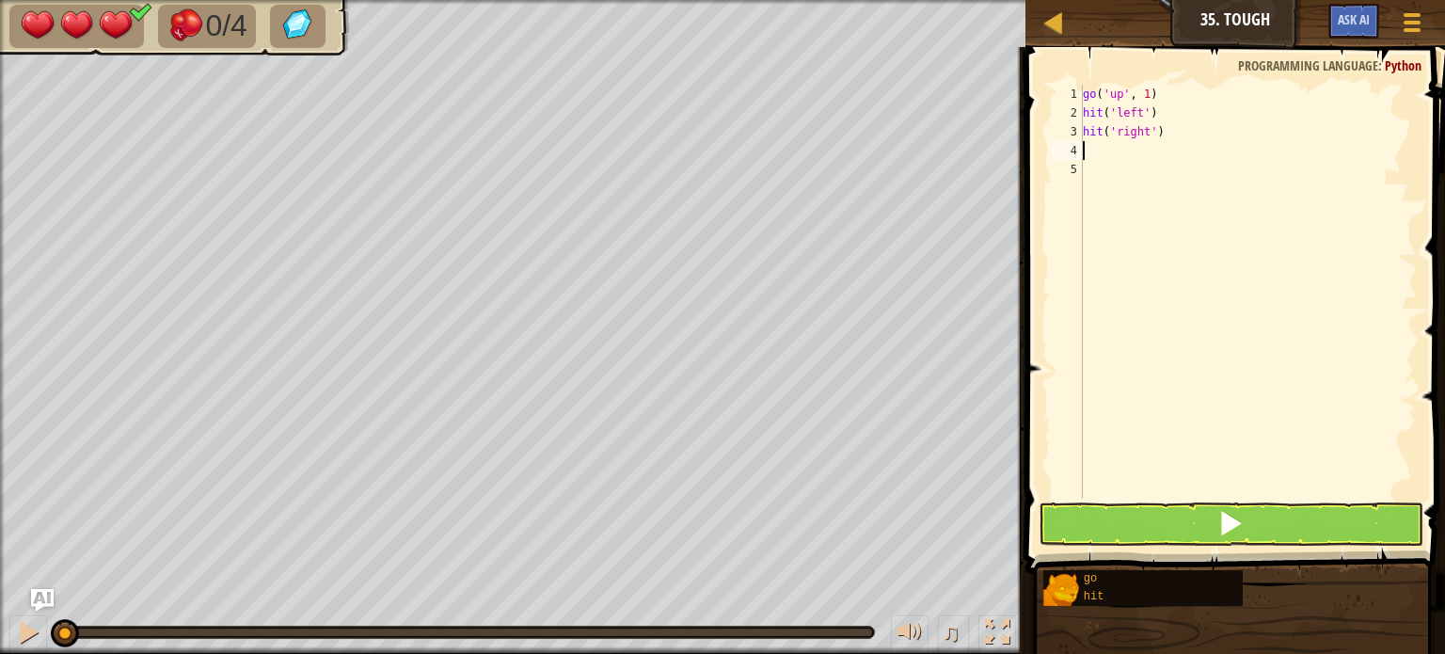
type textarea "g"
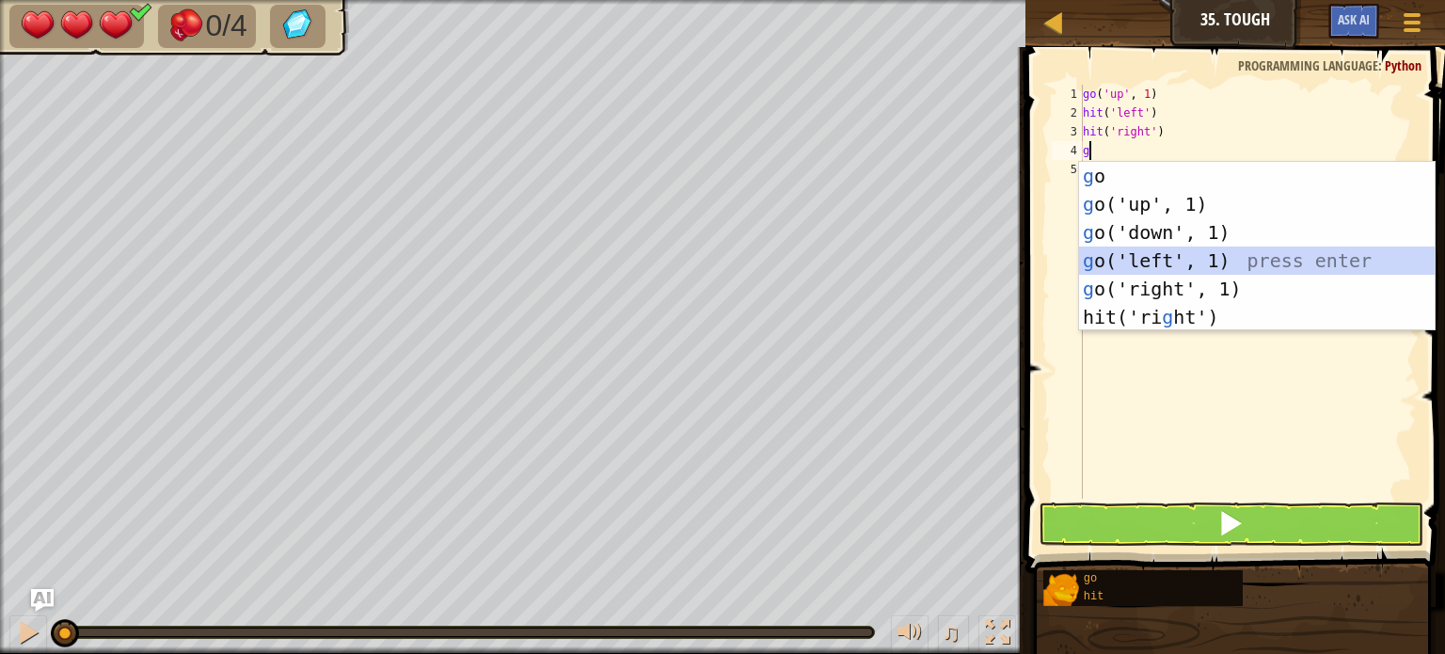
click at [1135, 249] on div "g o press enter g o('up', 1) press enter g o('down', 1) press enter g o('left',…" at bounding box center [1257, 275] width 356 height 226
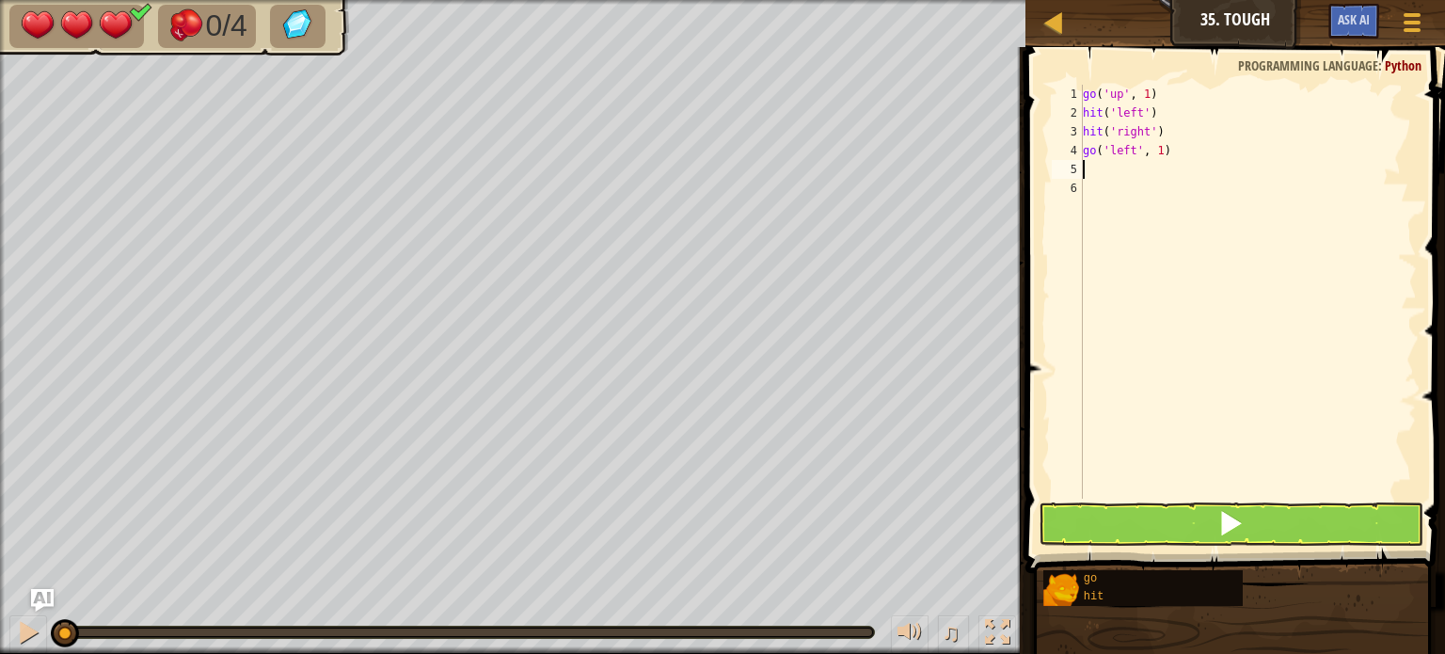
type textarea "h"
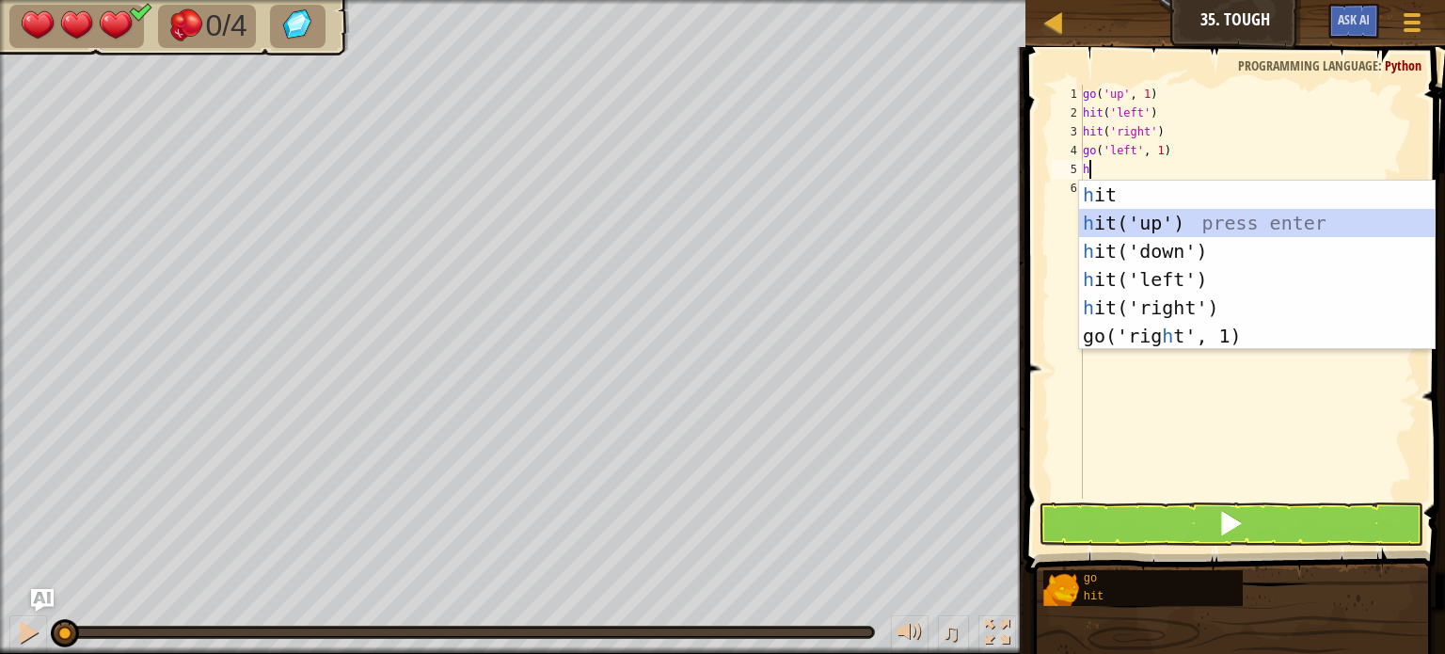
click at [1151, 229] on div "h it press enter h it('up') press enter h it('down') press enter h it('left') p…" at bounding box center [1257, 294] width 356 height 226
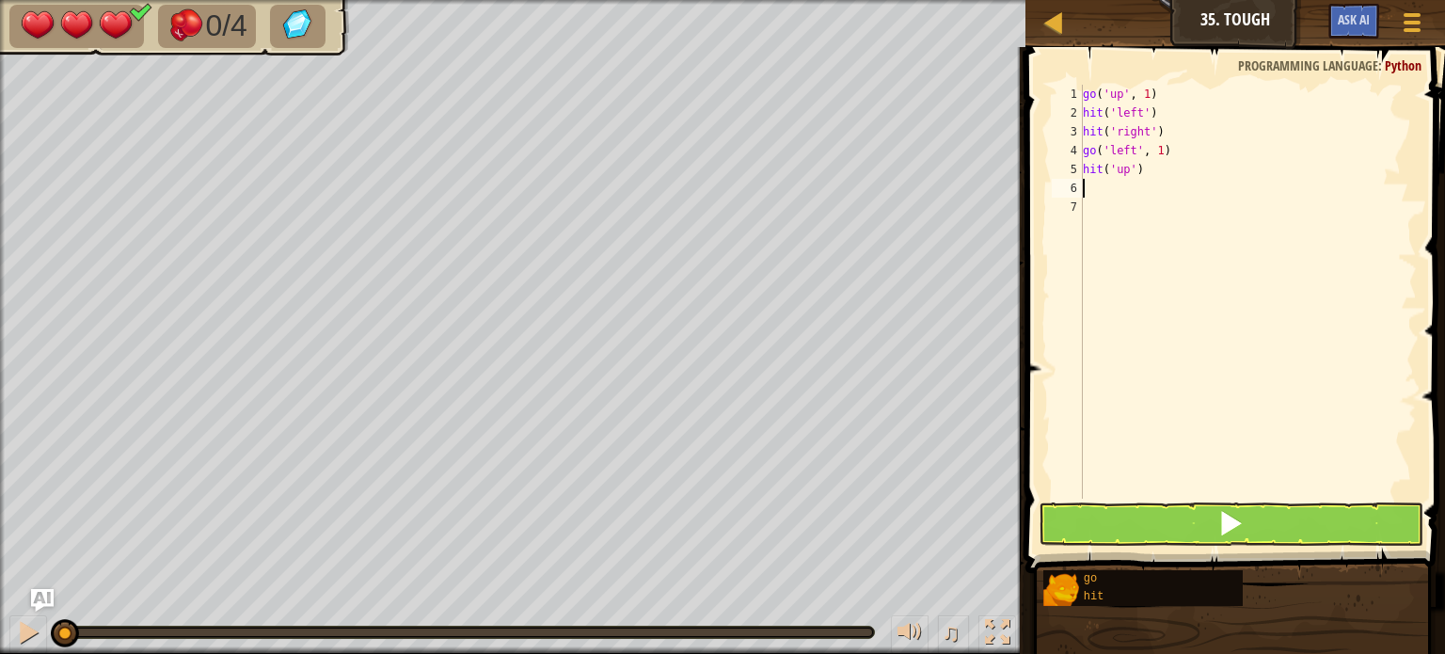
type textarea "g"
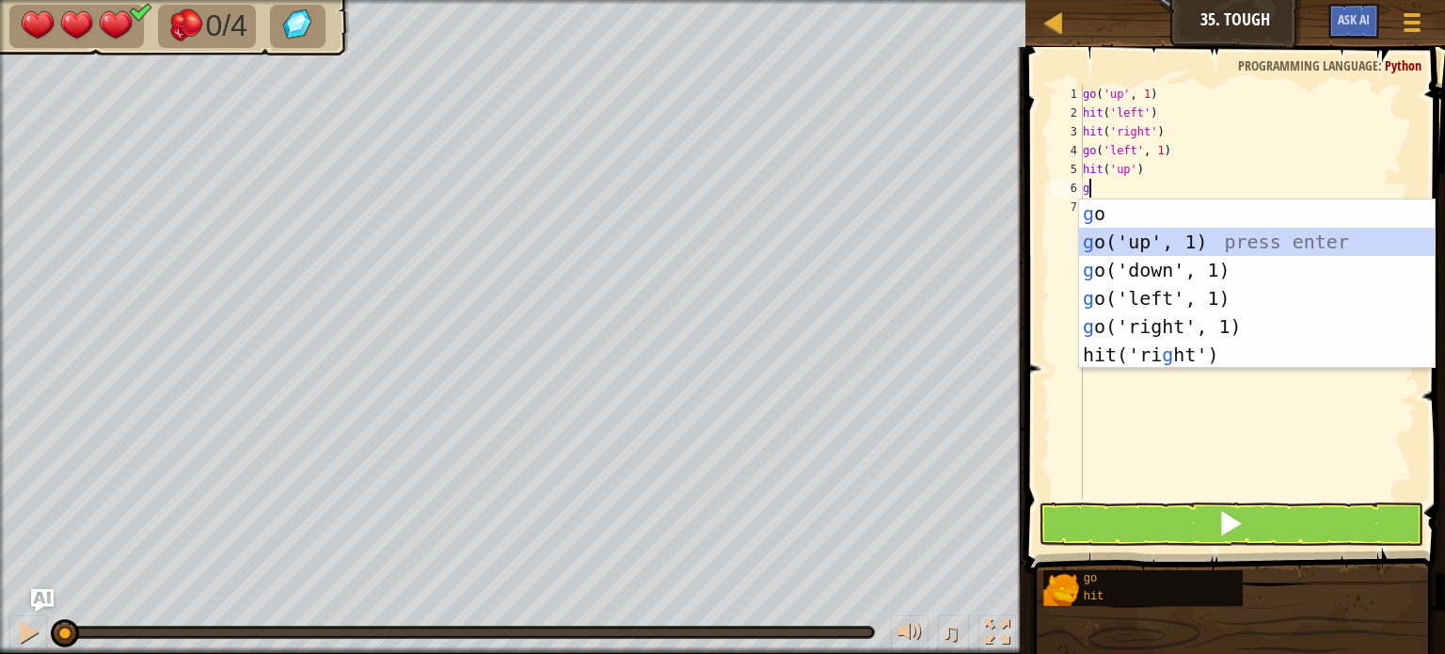
click at [1088, 247] on div "g o press enter g o('up', 1) press enter g o('down', 1) press enter g o('left',…" at bounding box center [1257, 312] width 356 height 226
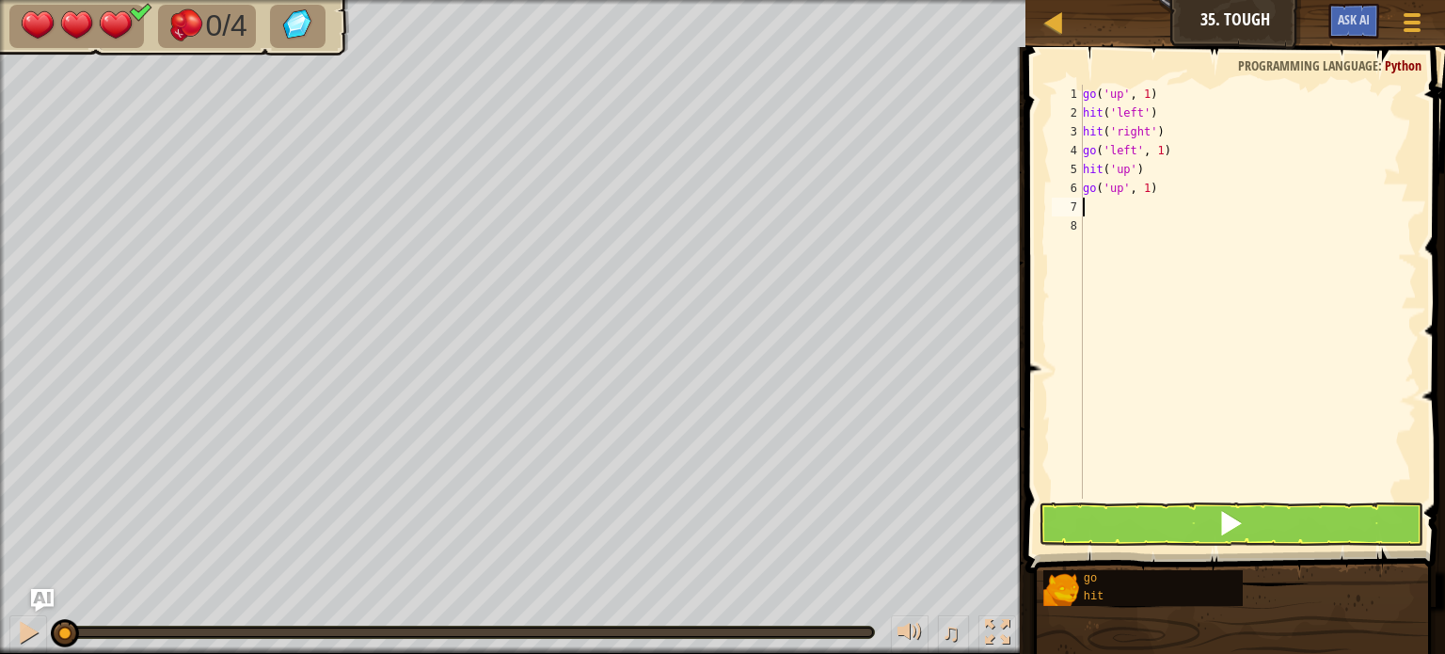
type textarea "g"
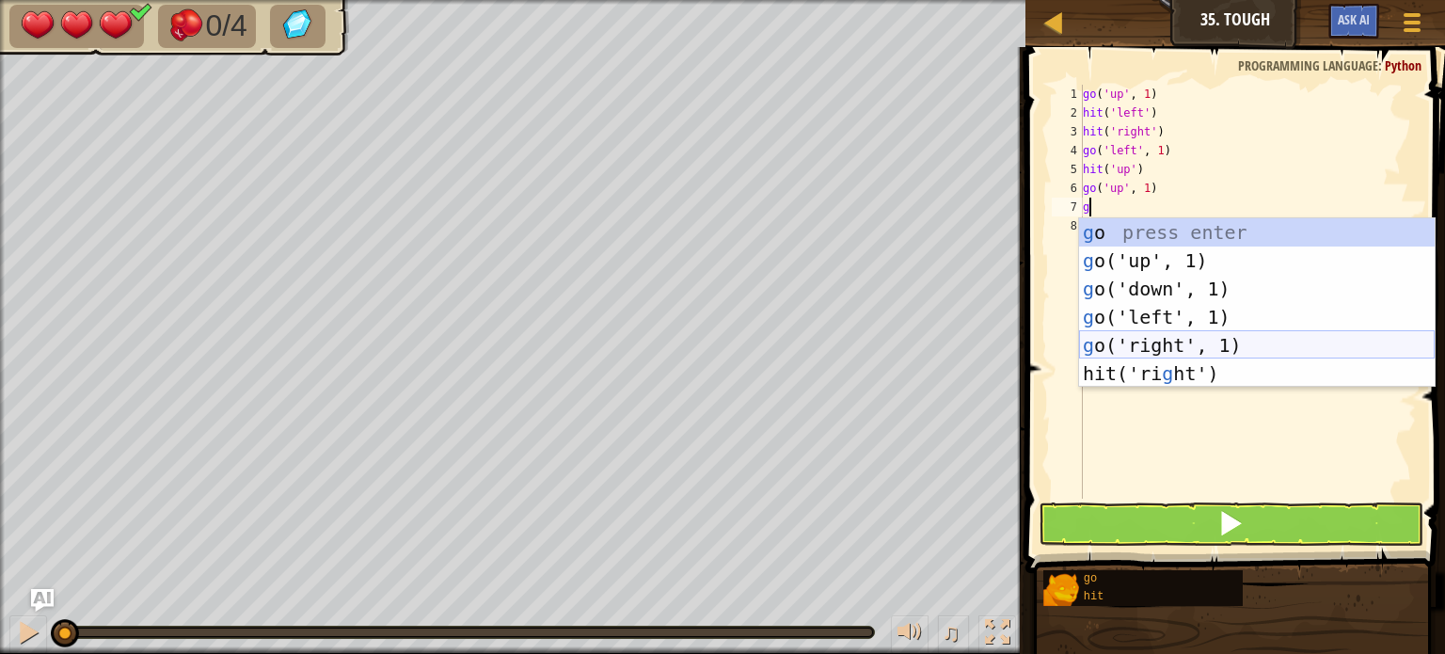
click at [1114, 354] on div "g o press enter g o('up', 1) press enter g o('down', 1) press enter g o('left',…" at bounding box center [1257, 331] width 356 height 226
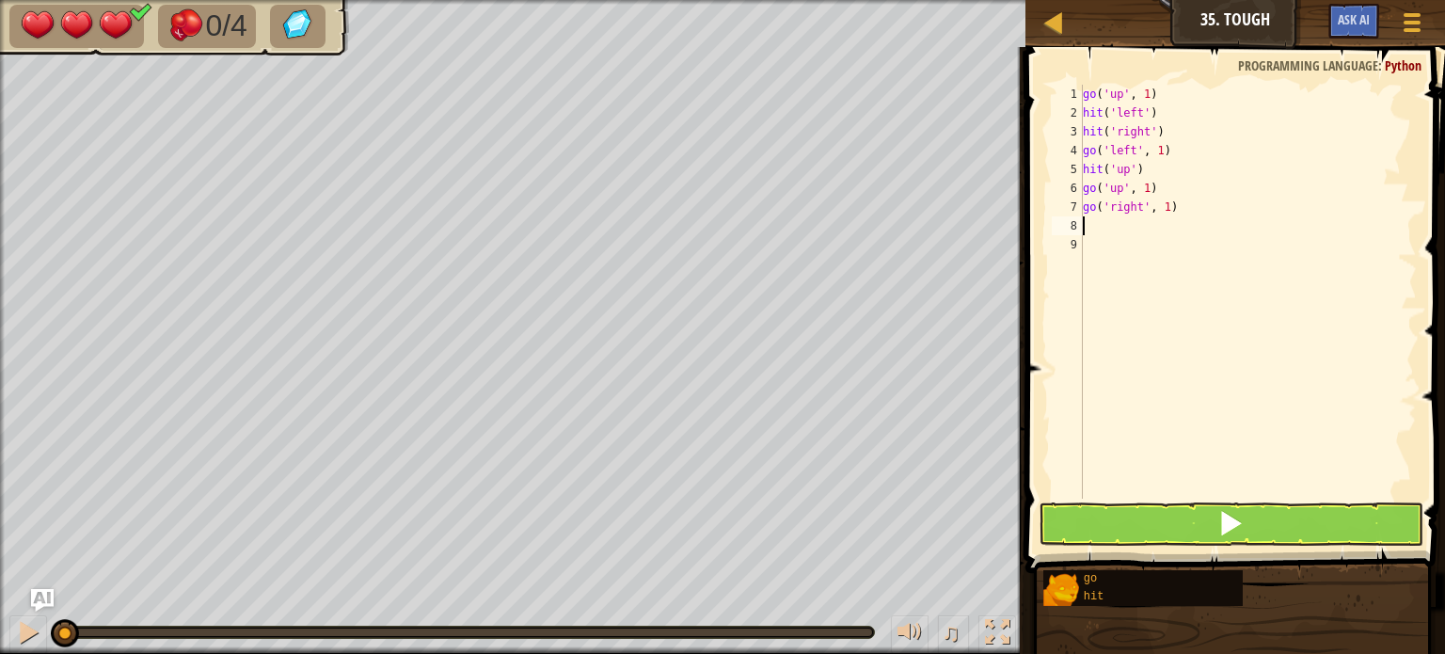
type textarea "h"
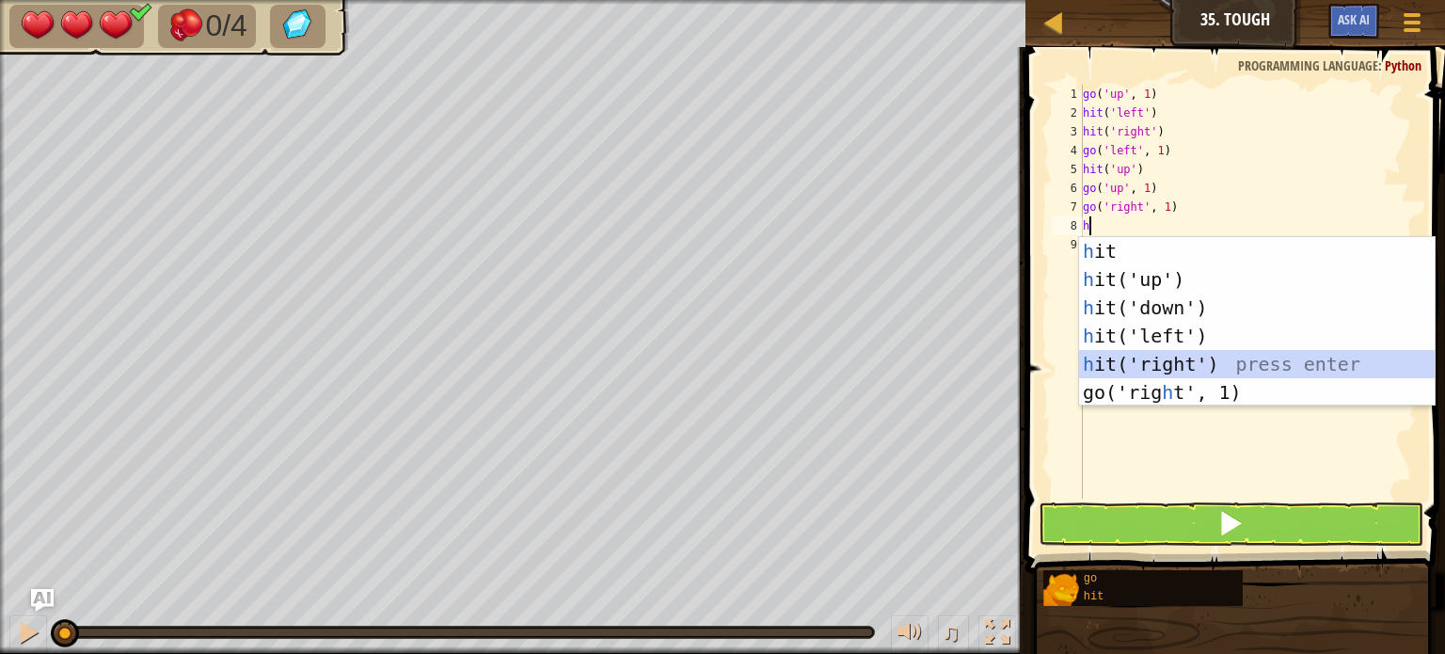
click at [1143, 369] on div "h it press enter h it('up') press enter h it('down') press enter h it('left') p…" at bounding box center [1257, 350] width 356 height 226
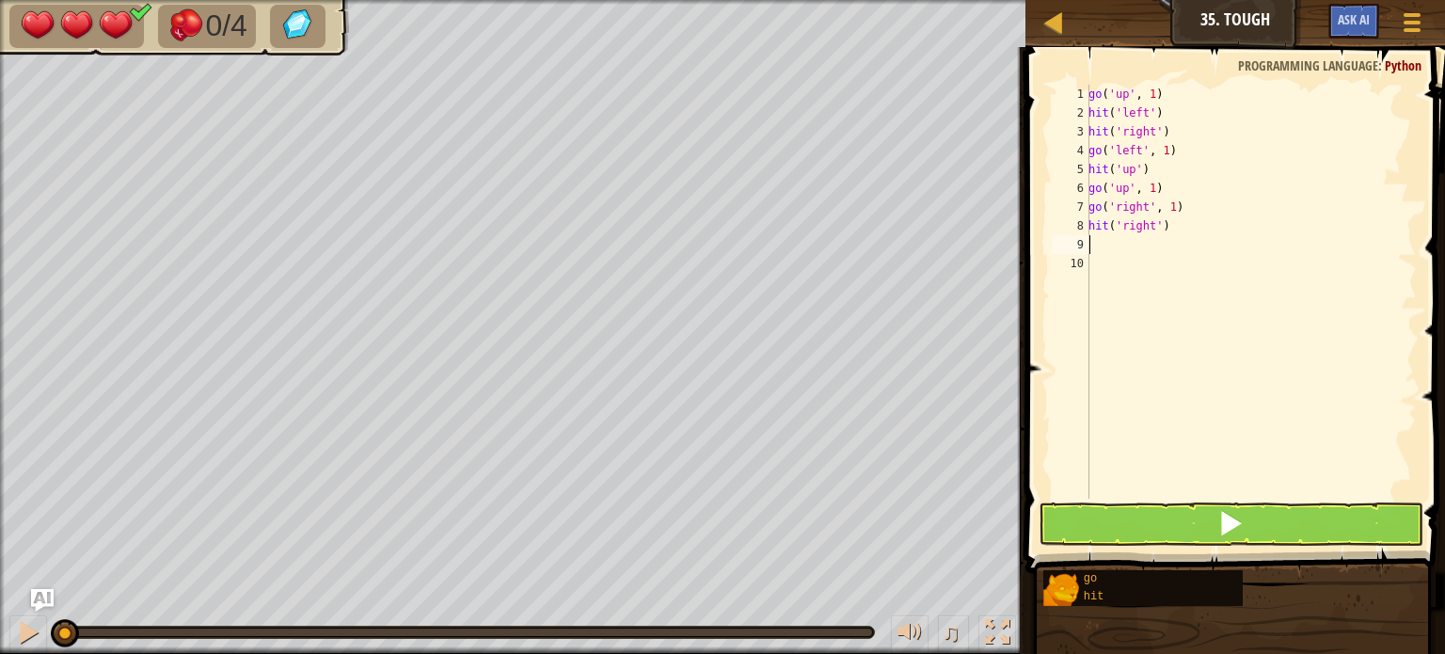
type textarea "g"
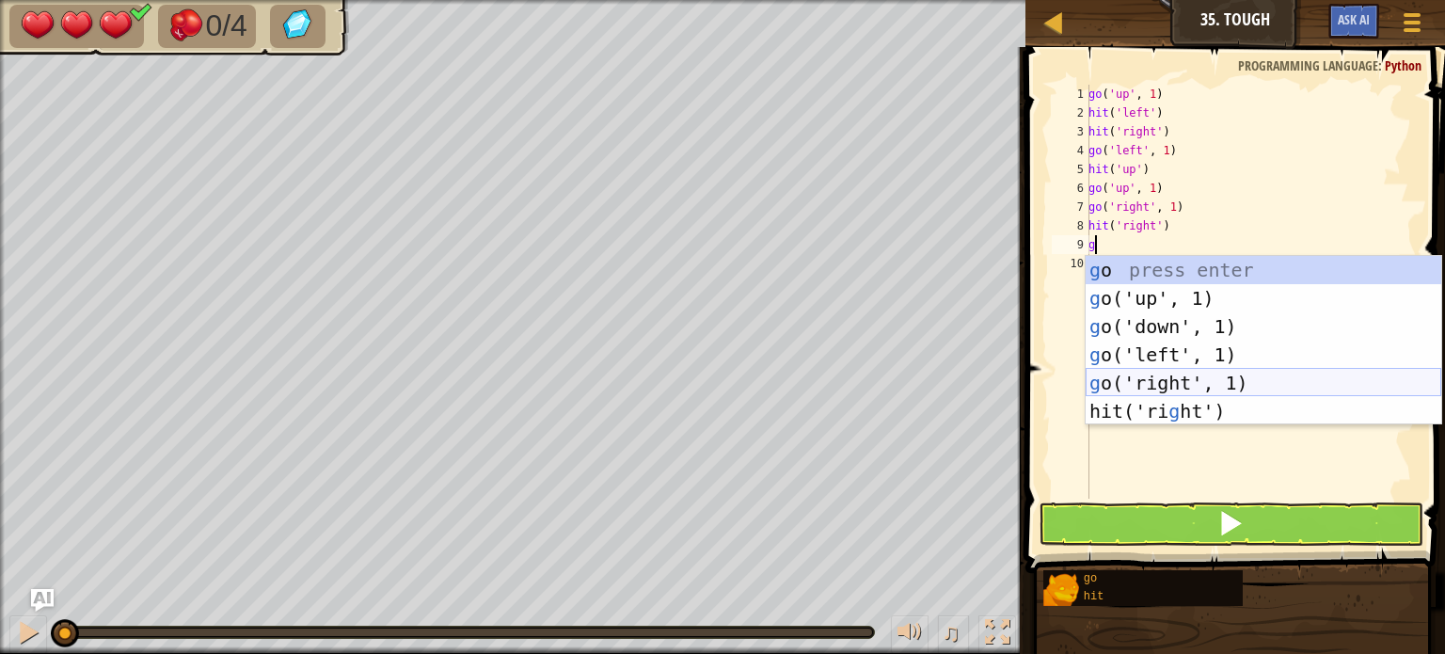
click at [1111, 383] on div "g o press enter g o('up', 1) press enter g o('down', 1) press enter g o('left',…" at bounding box center [1264, 369] width 356 height 226
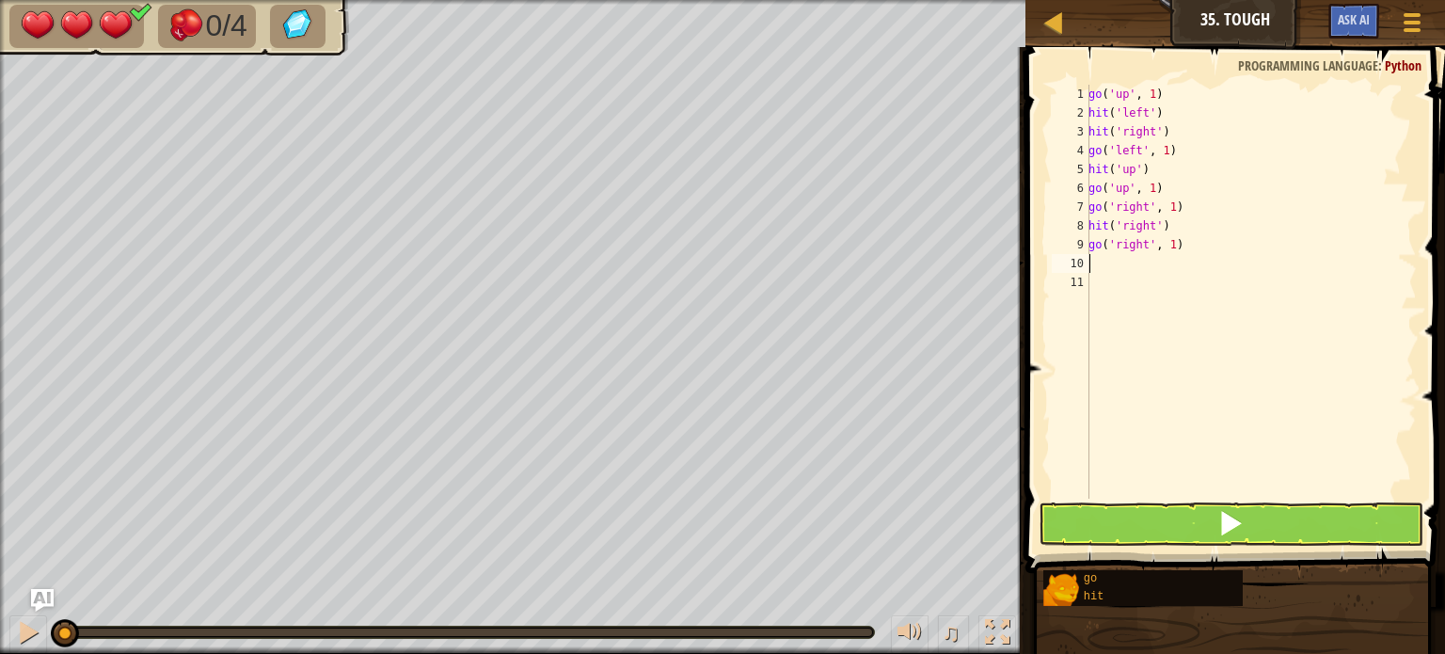
type textarea "h"
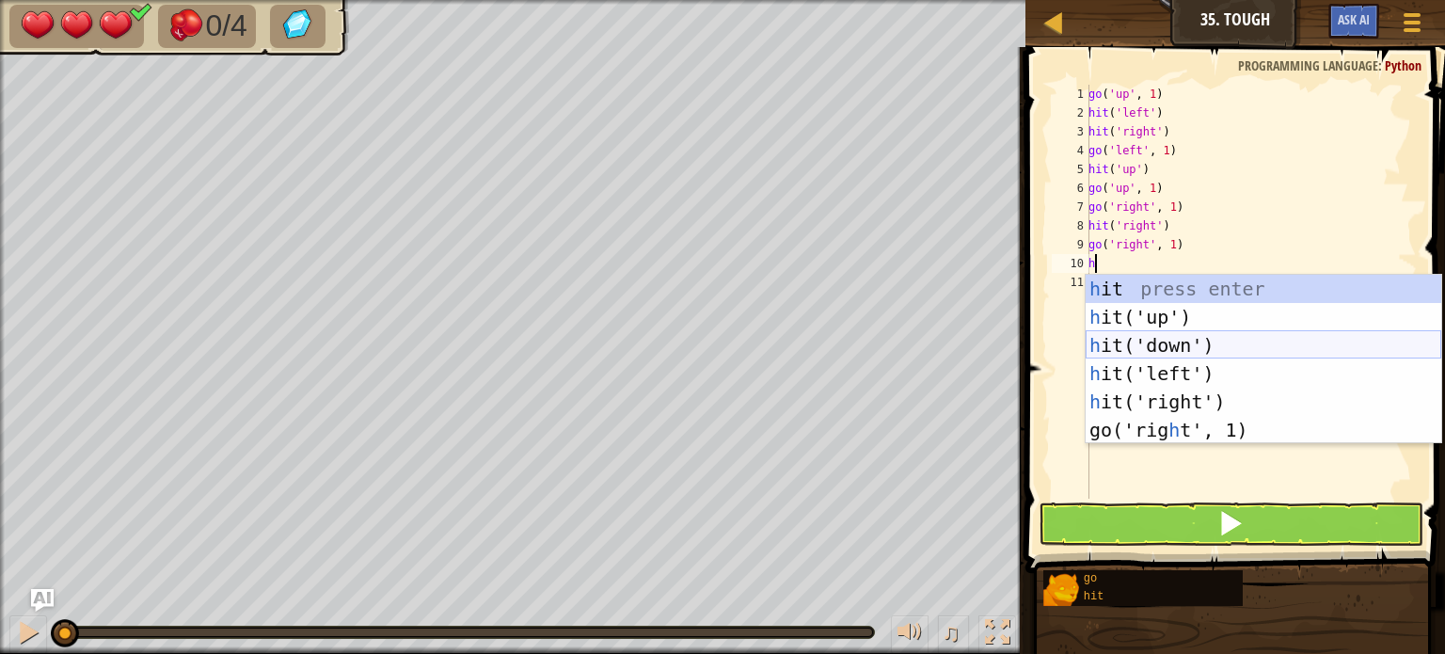
click at [1142, 349] on div "h it press enter h it('up') press enter h it('down') press enter h it('left') p…" at bounding box center [1264, 388] width 356 height 226
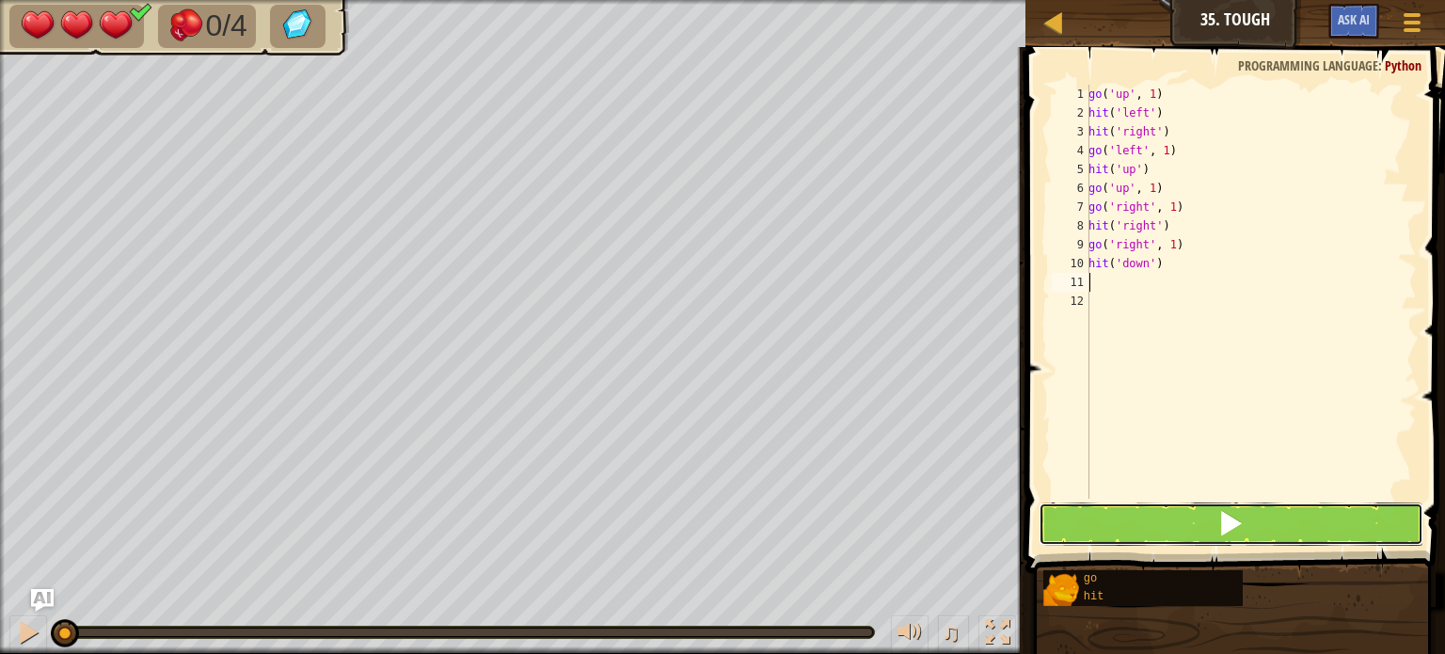
click at [1122, 522] on button at bounding box center [1231, 523] width 385 height 43
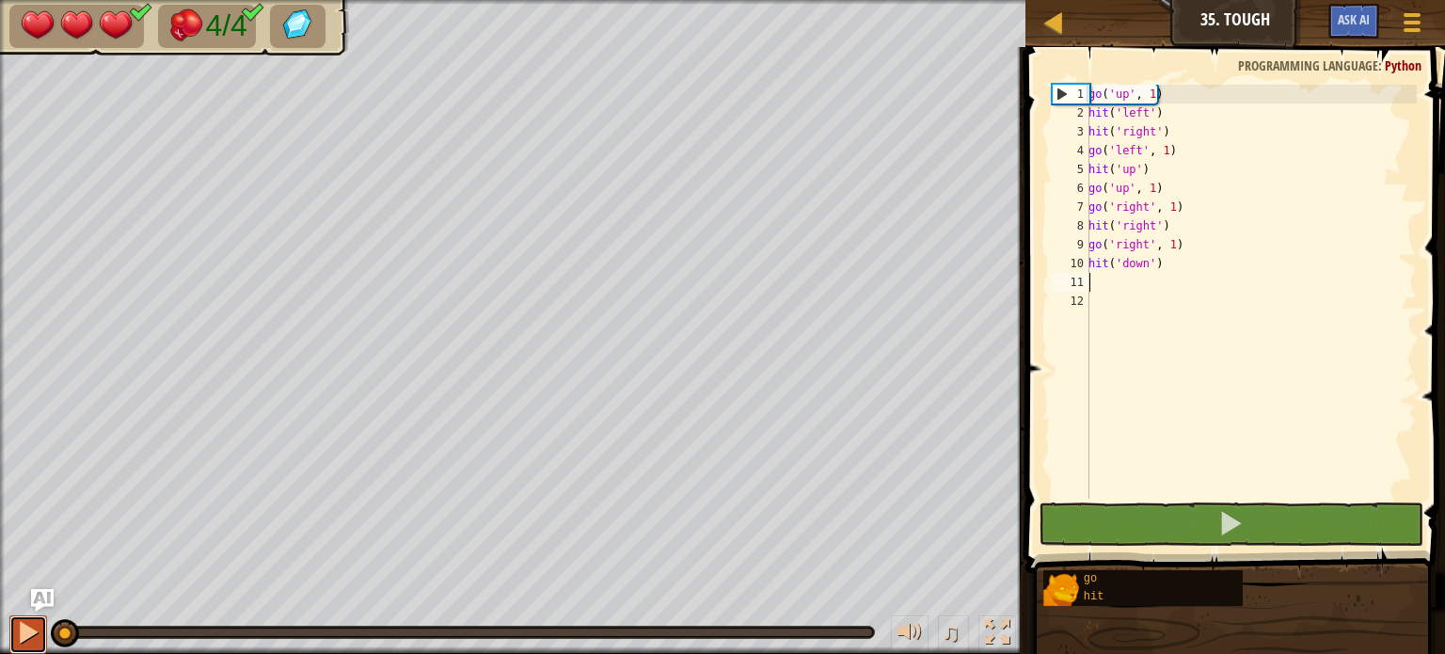
click at [25, 620] on div at bounding box center [28, 632] width 24 height 24
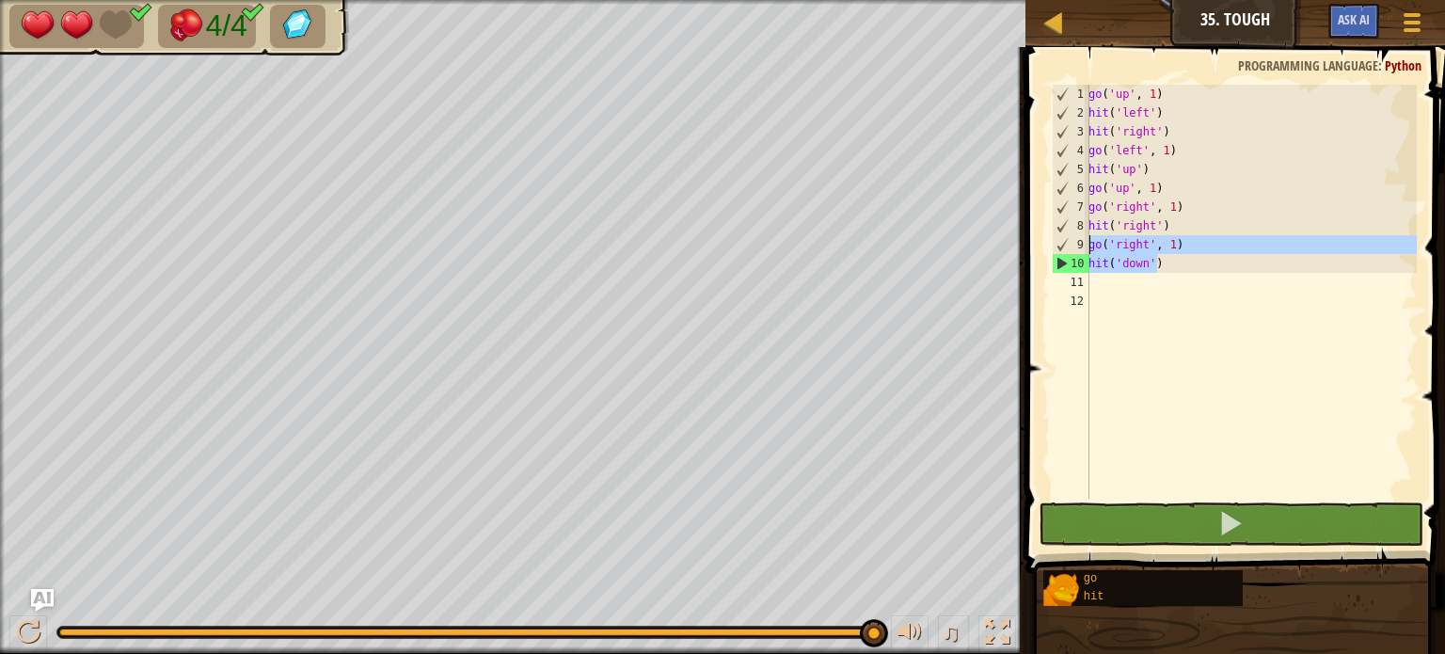
drag, startPoint x: 1173, startPoint y: 271, endPoint x: 1079, endPoint y: 246, distance: 97.5
click at [1079, 246] on div "1 2 3 4 5 6 7 8 9 10 11 12 go ( 'up' , 1 ) hit ( 'left' ) hit ( 'right' ) go ( …" at bounding box center [1232, 292] width 369 height 414
type textarea "go('right', 1) hit('down')"
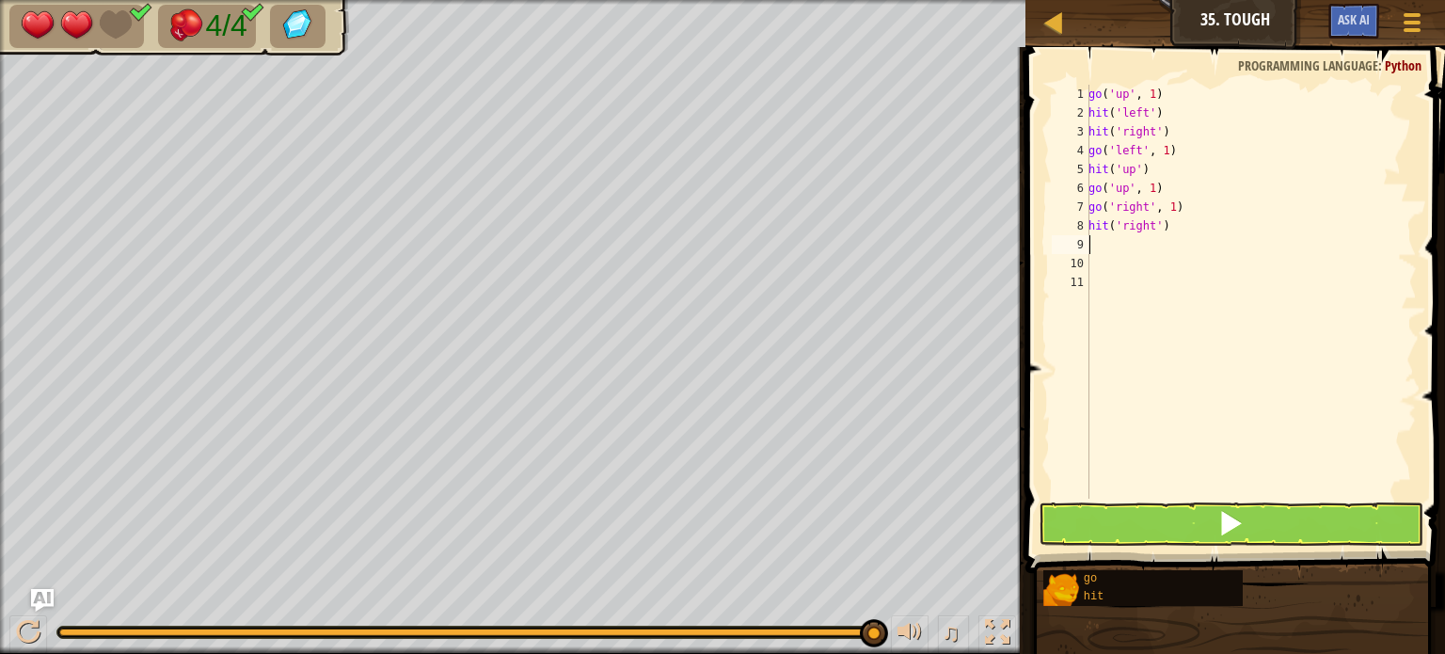
type textarea "g"
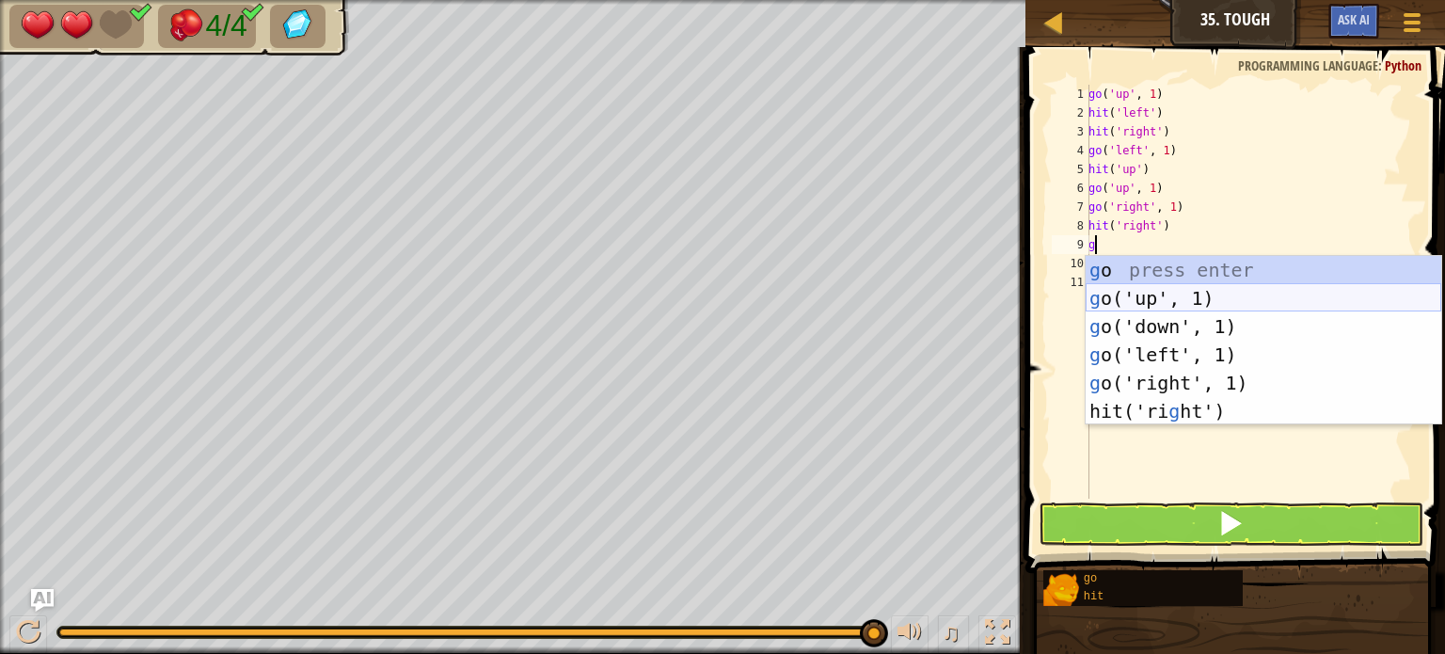
click at [1097, 296] on div "g o press enter g o('up', 1) press enter g o('down', 1) press enter g o('left',…" at bounding box center [1264, 369] width 356 height 226
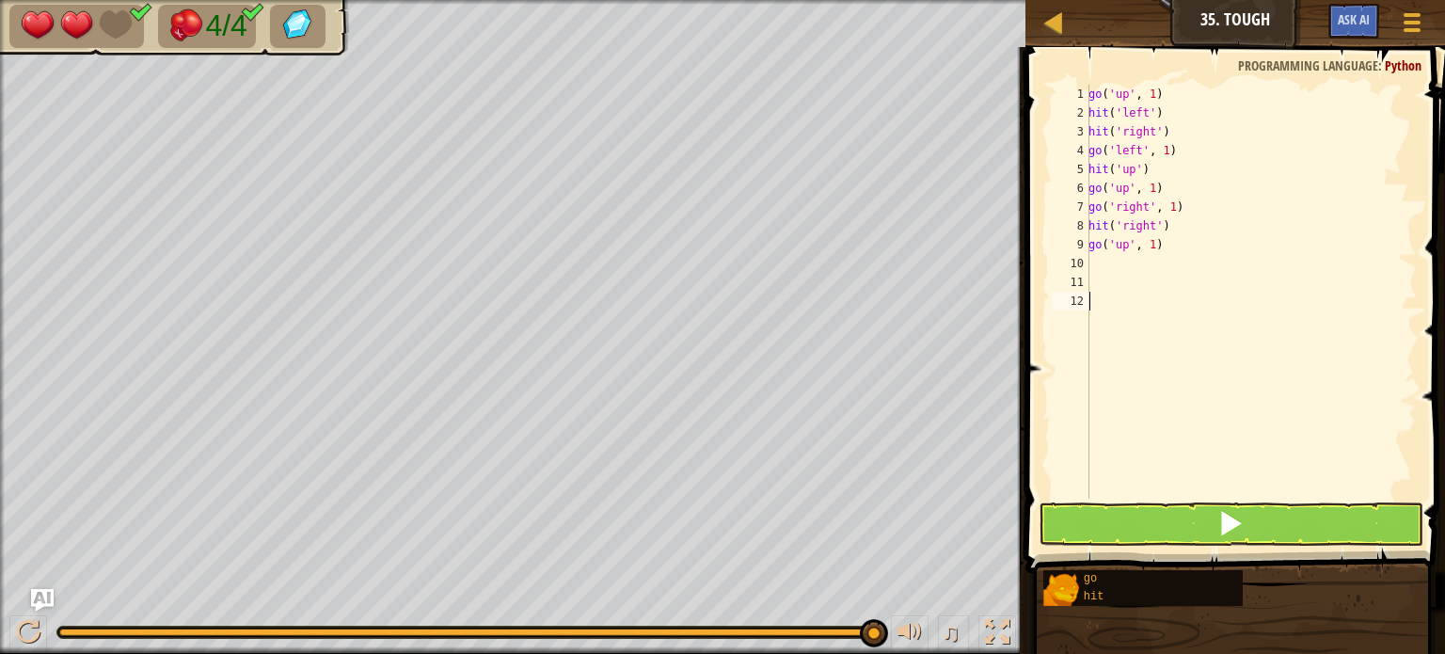
click at [1114, 495] on div "go ( 'up' , 1 ) hit ( 'left' ) hit ( 'right' ) go ( 'left' , 1 ) hit ( 'up' ) g…" at bounding box center [1251, 311] width 332 height 452
click at [1112, 533] on button at bounding box center [1231, 523] width 385 height 43
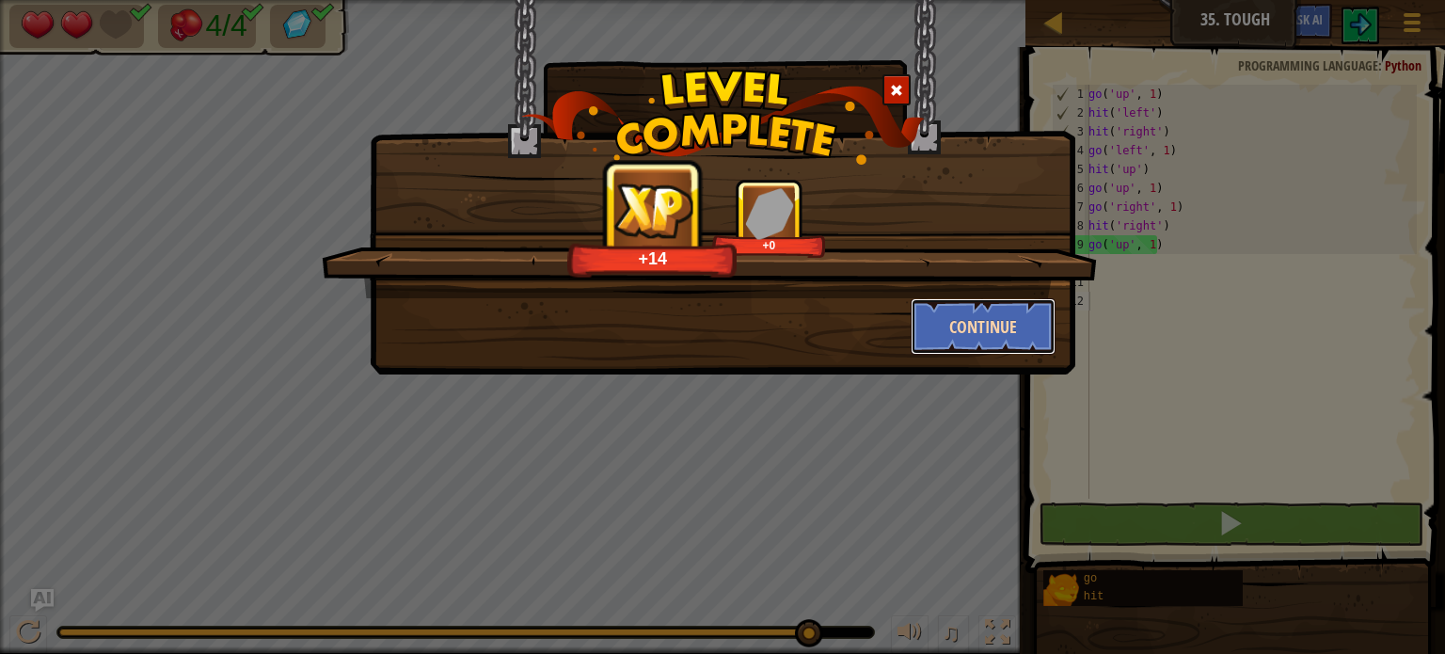
click at [982, 319] on button "Continue" at bounding box center [984, 326] width 146 height 56
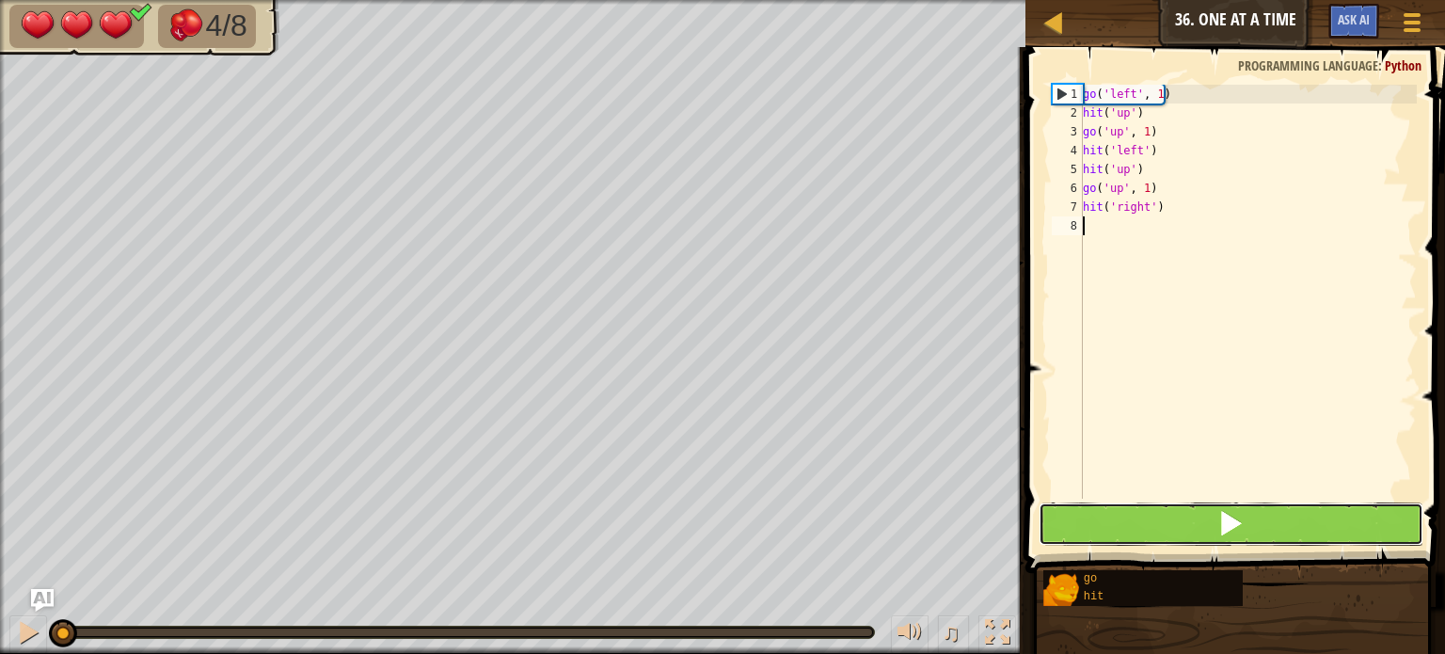
click at [1090, 530] on button at bounding box center [1231, 523] width 385 height 43
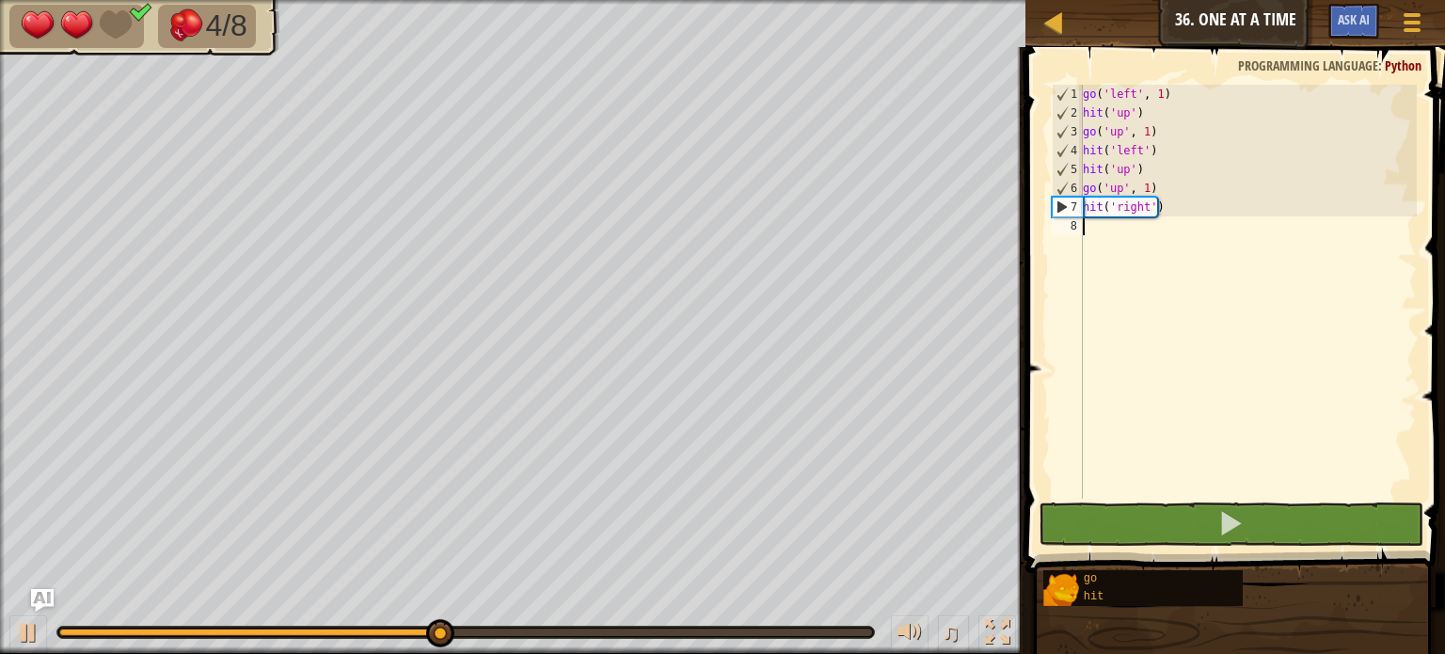
type textarea "g"
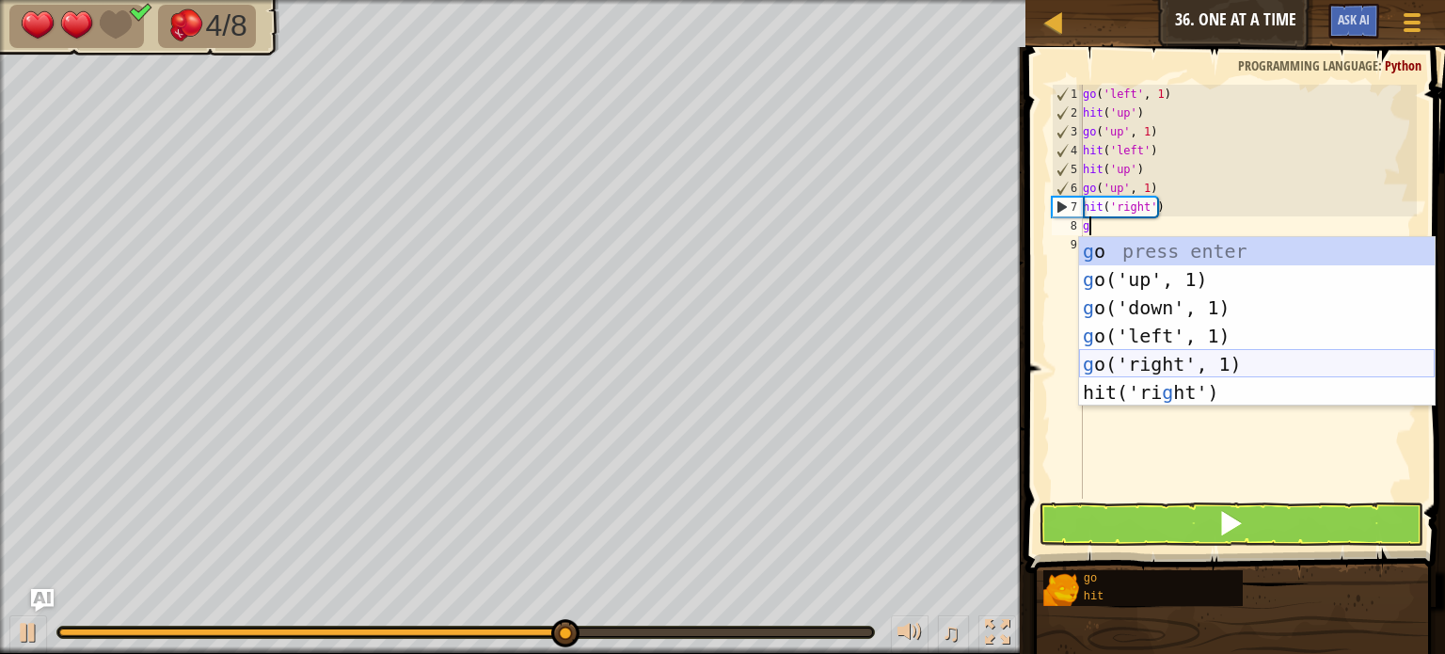
click at [1190, 368] on div "g o press enter g o('up', 1) press enter g o('down', 1) press enter g o('left',…" at bounding box center [1257, 350] width 356 height 226
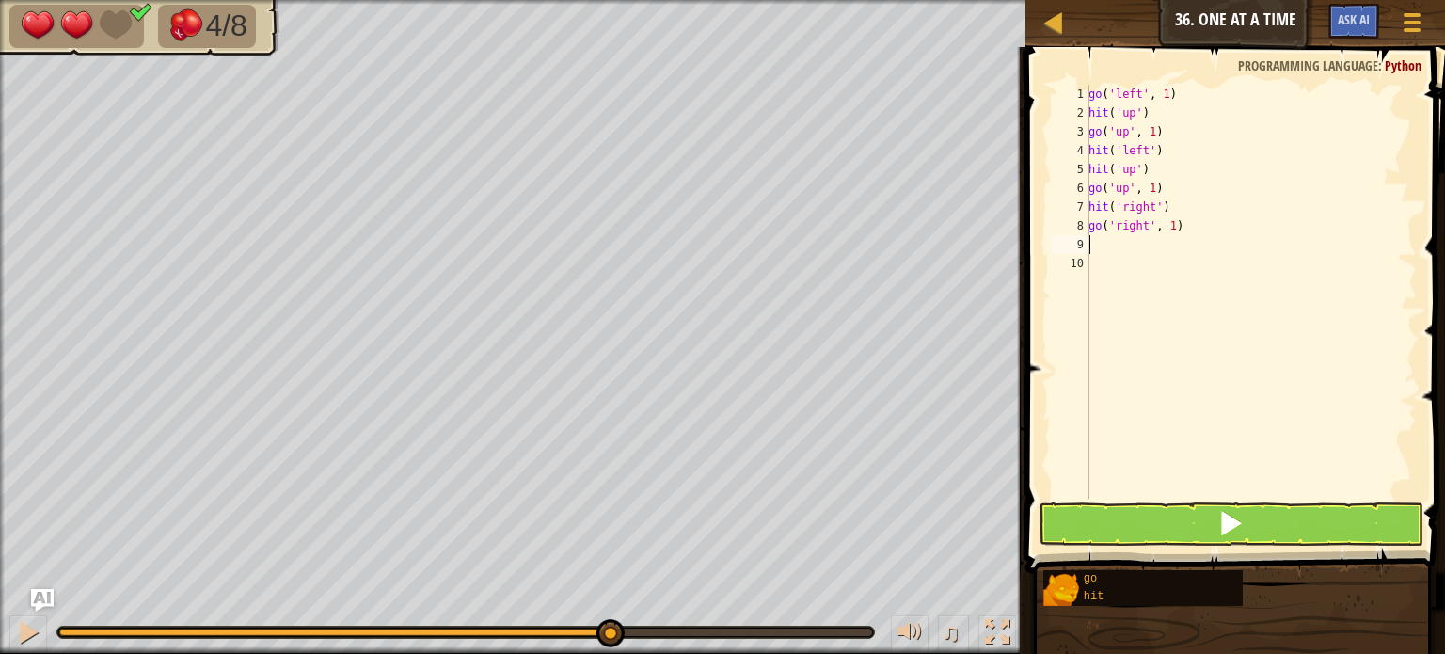
type textarea "h"
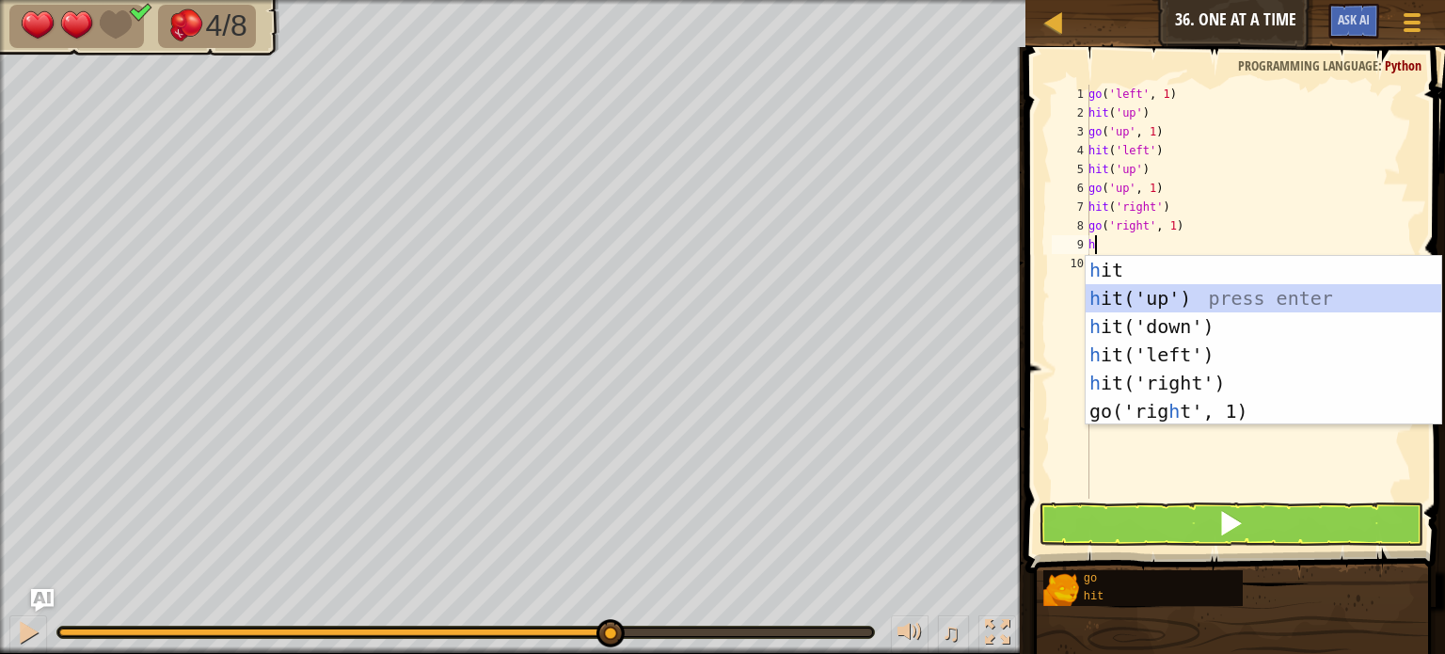
click at [1124, 290] on div "h it press enter h it('up') press enter h it('down') press enter h it('left') p…" at bounding box center [1264, 369] width 356 height 226
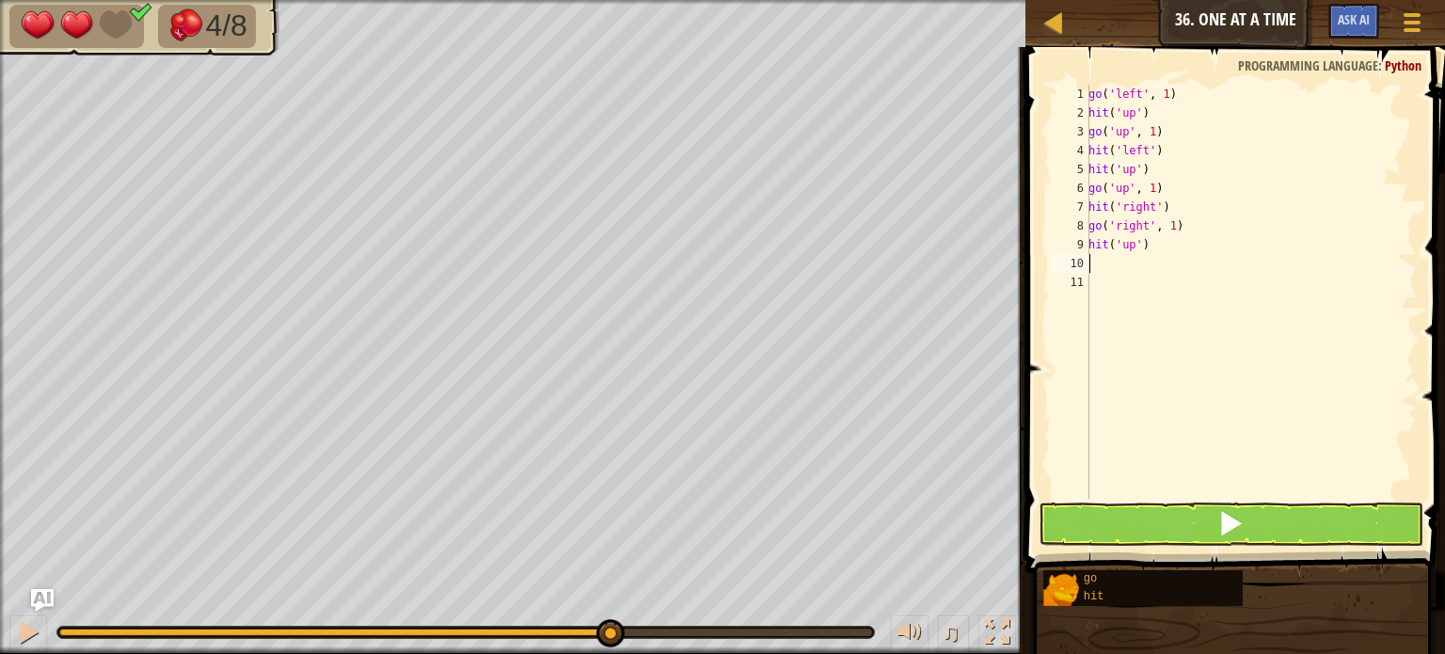
type textarea "h"
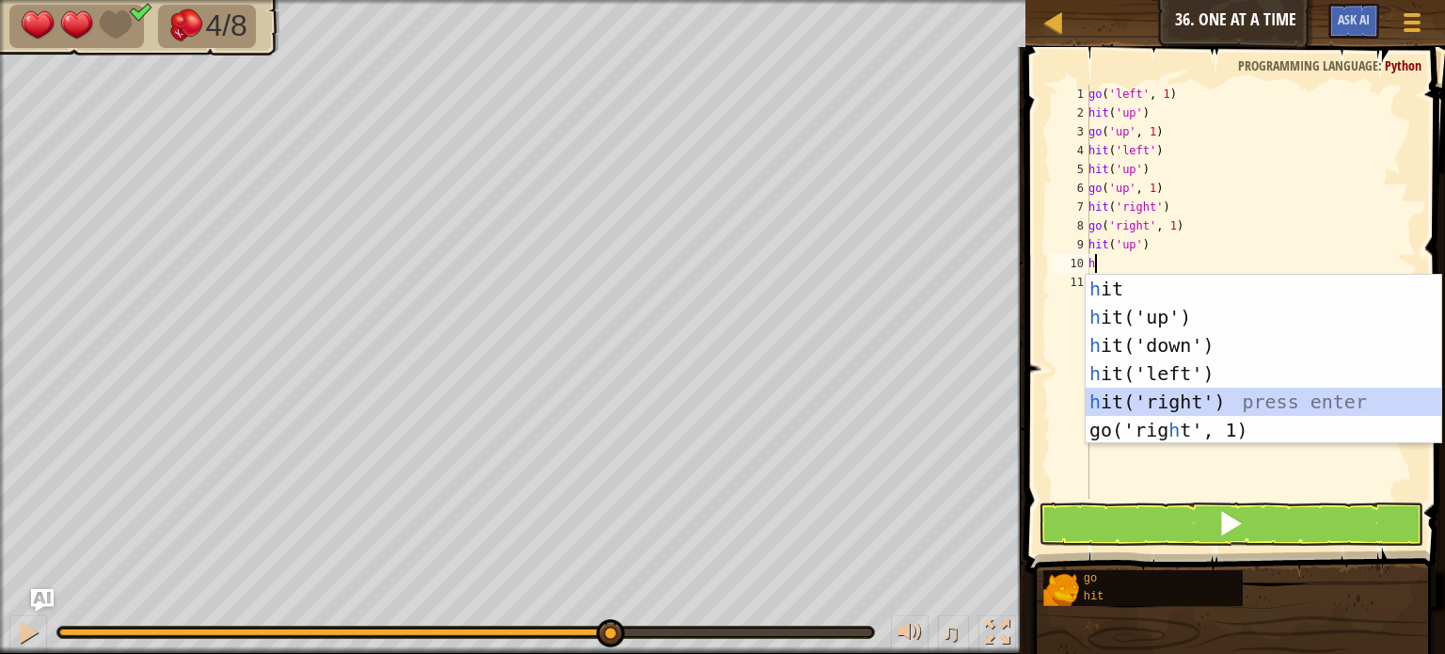
click at [1198, 398] on div "h it press enter h it('up') press enter h it('down') press enter h it('left') p…" at bounding box center [1264, 388] width 356 height 226
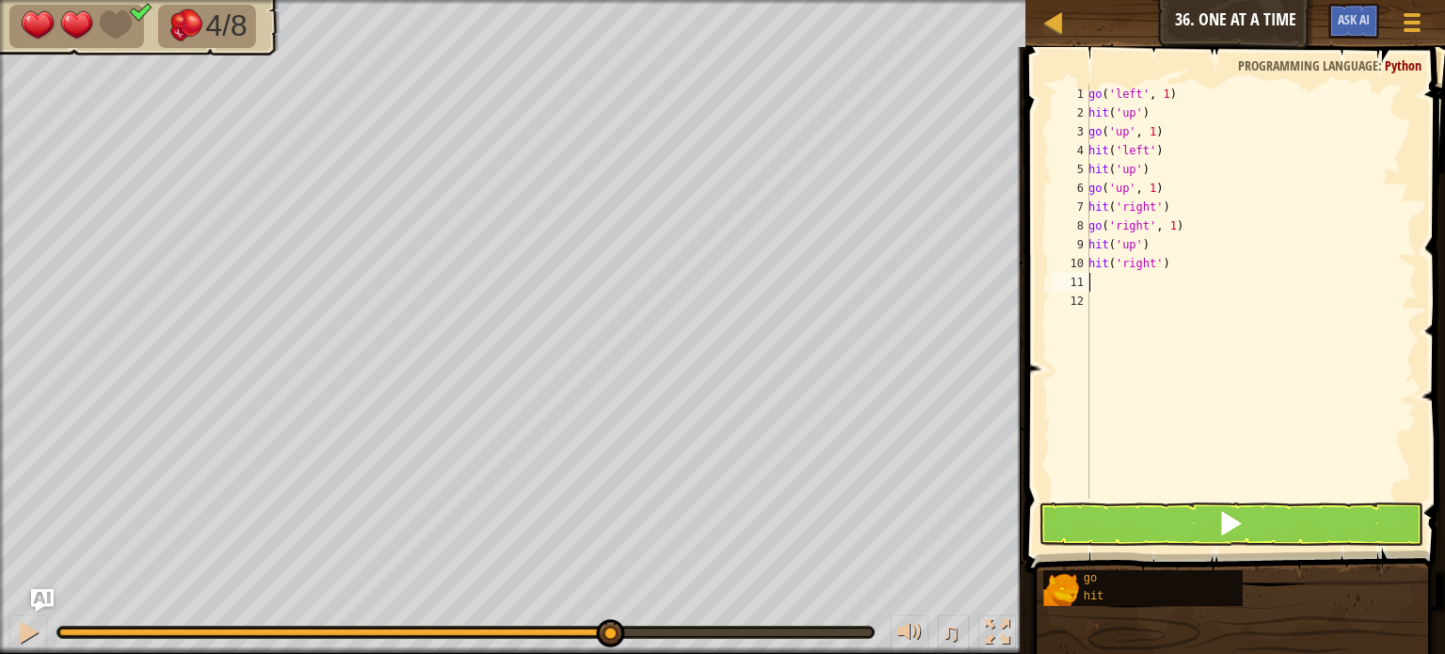
type textarea "g"
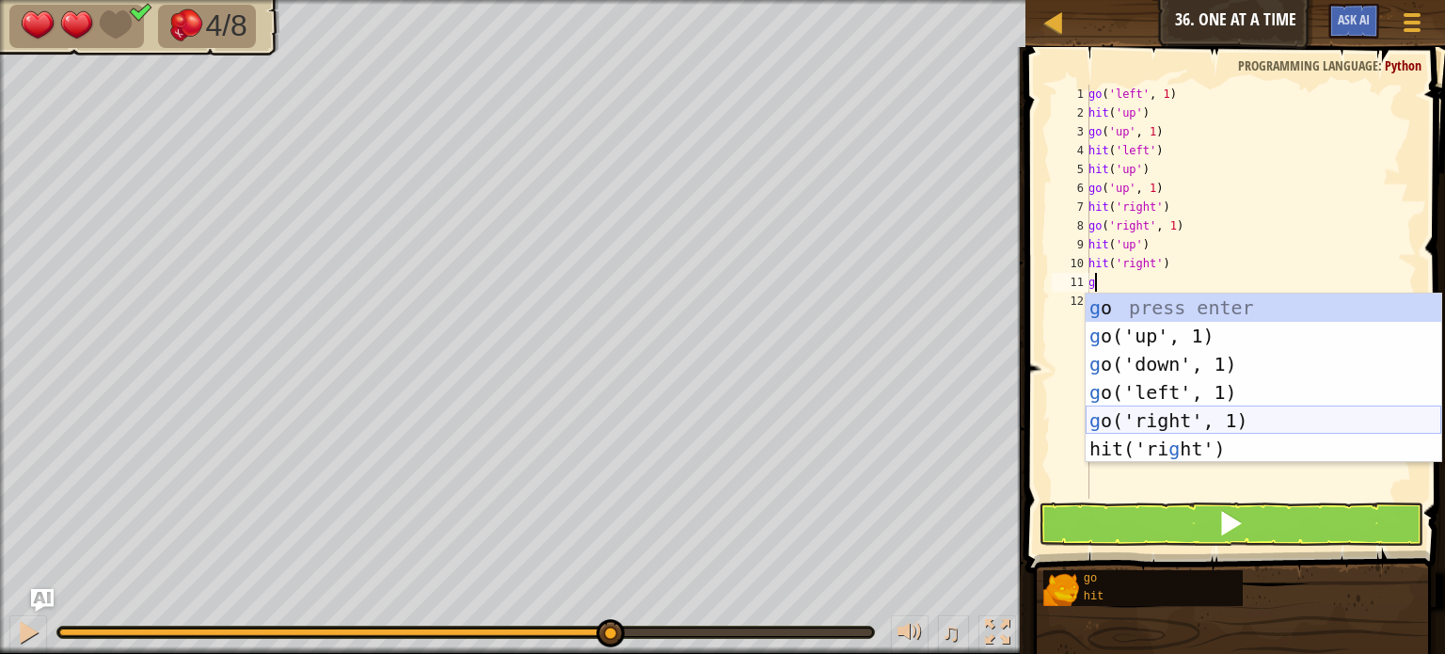
click at [1110, 426] on div "g o press enter g o('up', 1) press enter g o('down', 1) press enter g o('left',…" at bounding box center [1264, 407] width 356 height 226
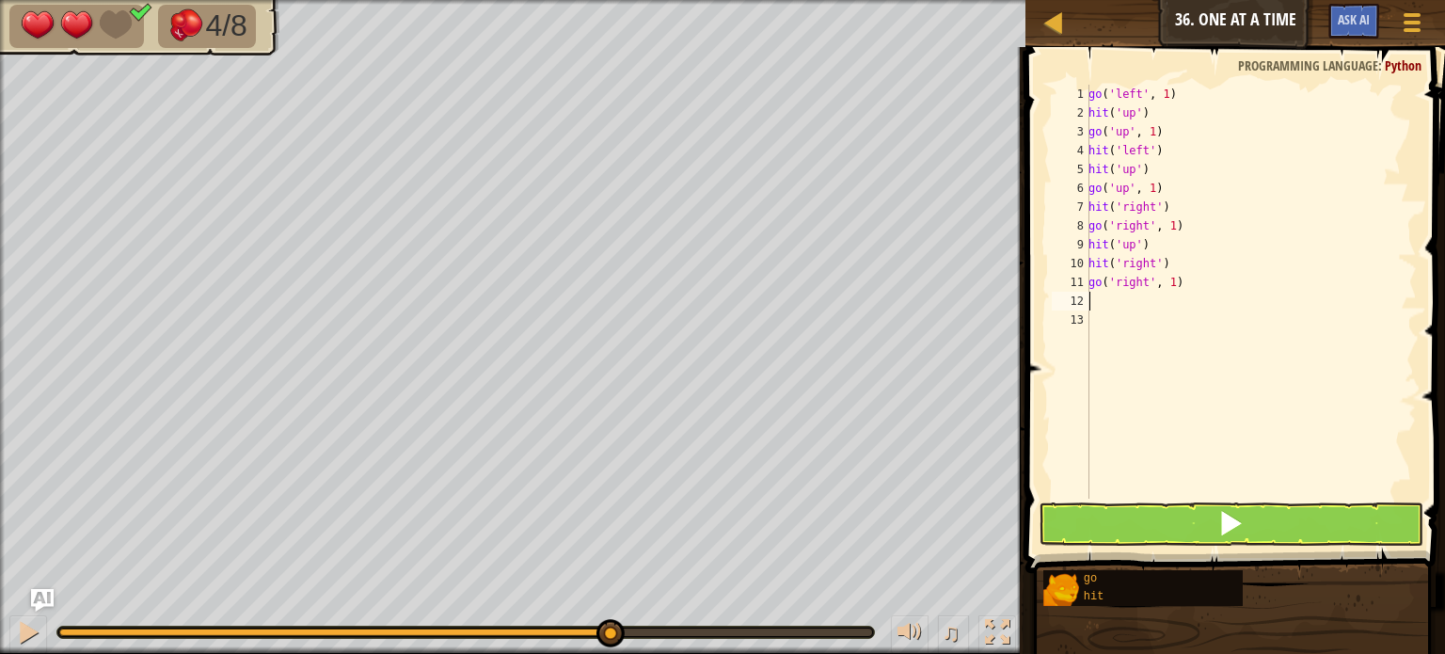
type textarea "h"
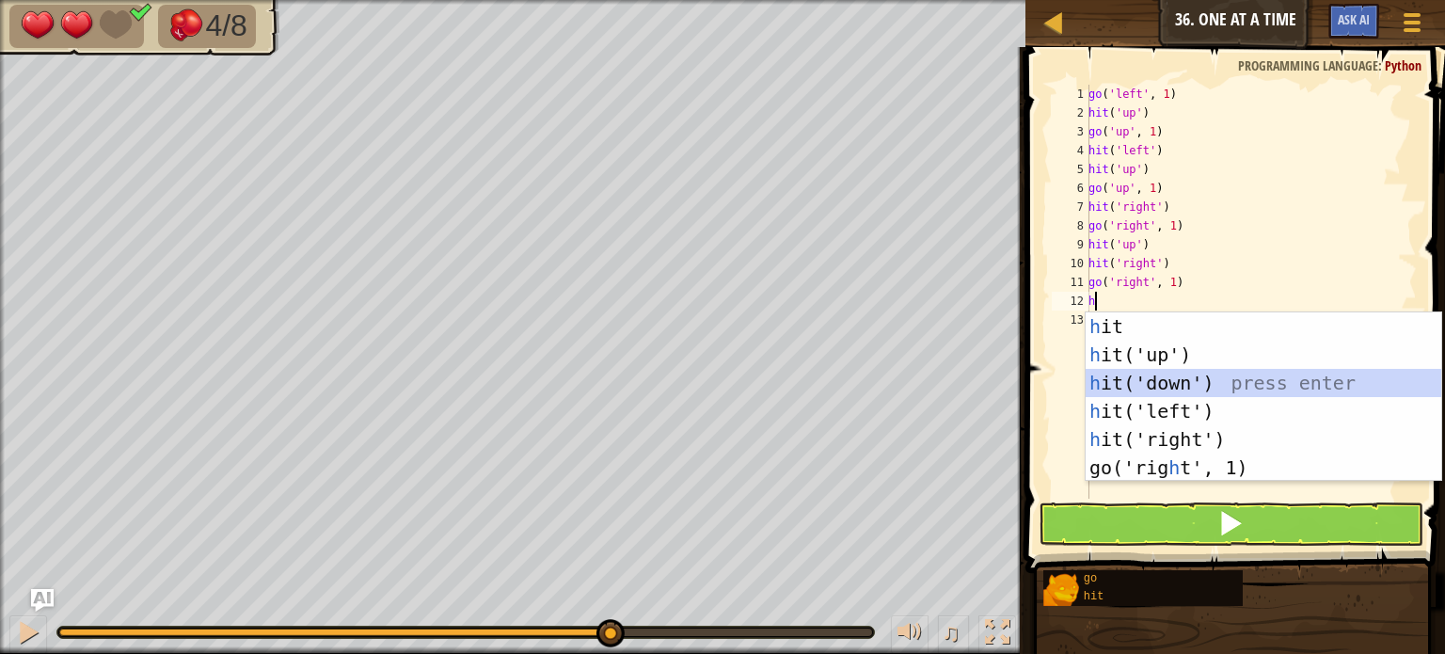
click at [1171, 387] on div "h it press enter h it('up') press enter h it('down') press enter h it('left') p…" at bounding box center [1264, 425] width 356 height 226
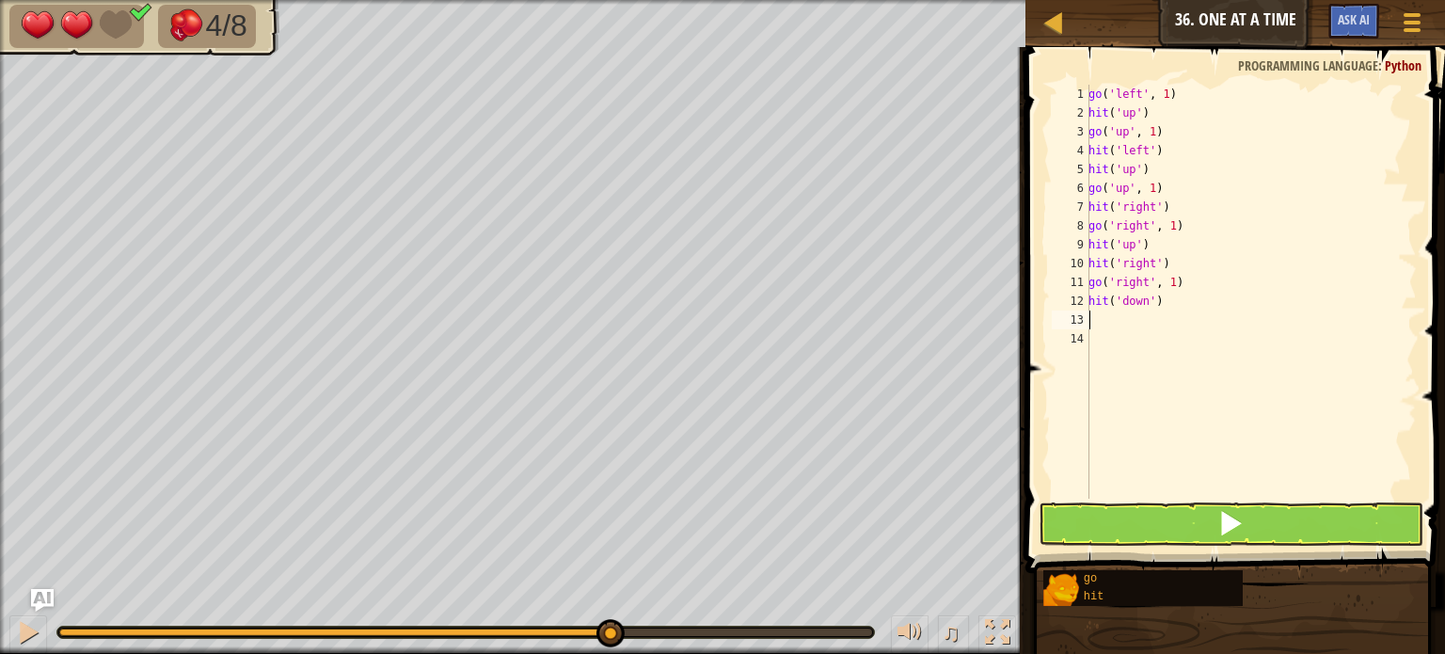
type textarea "g"
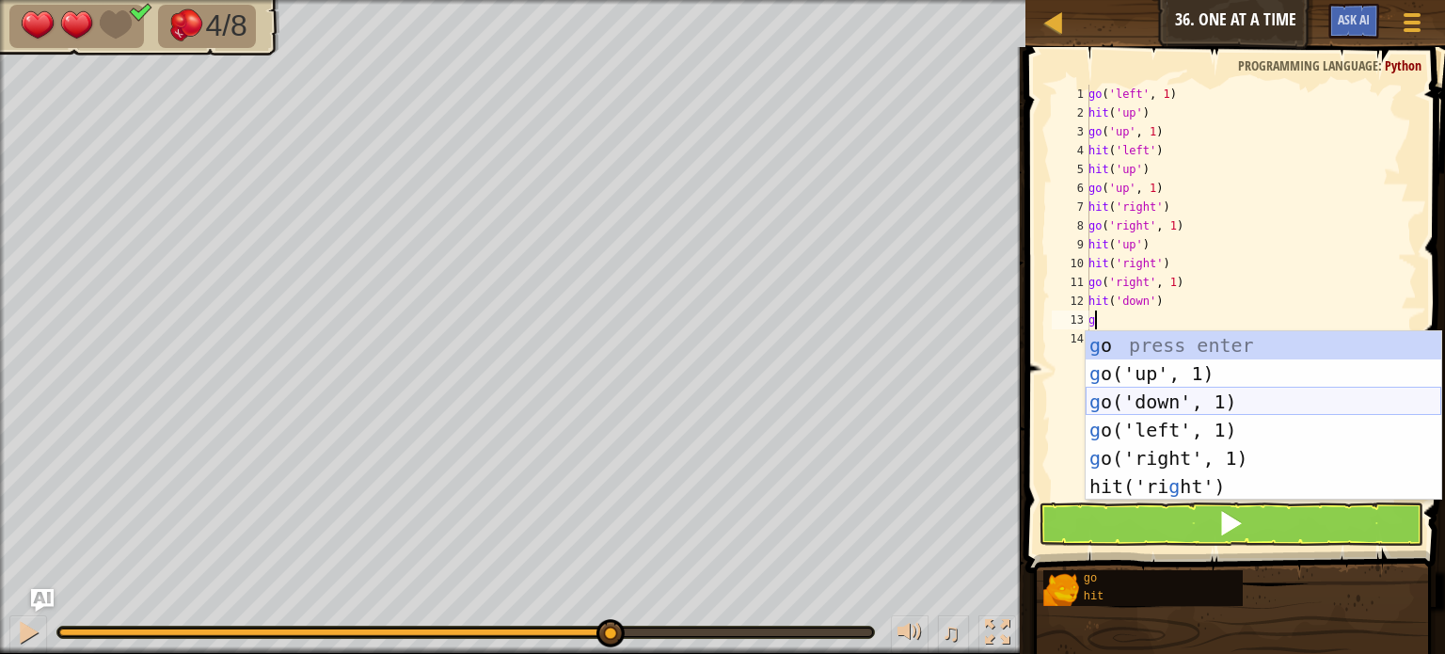
click at [1178, 406] on div "g o press enter g o('up', 1) press enter g o('down', 1) press enter g o('left',…" at bounding box center [1264, 444] width 356 height 226
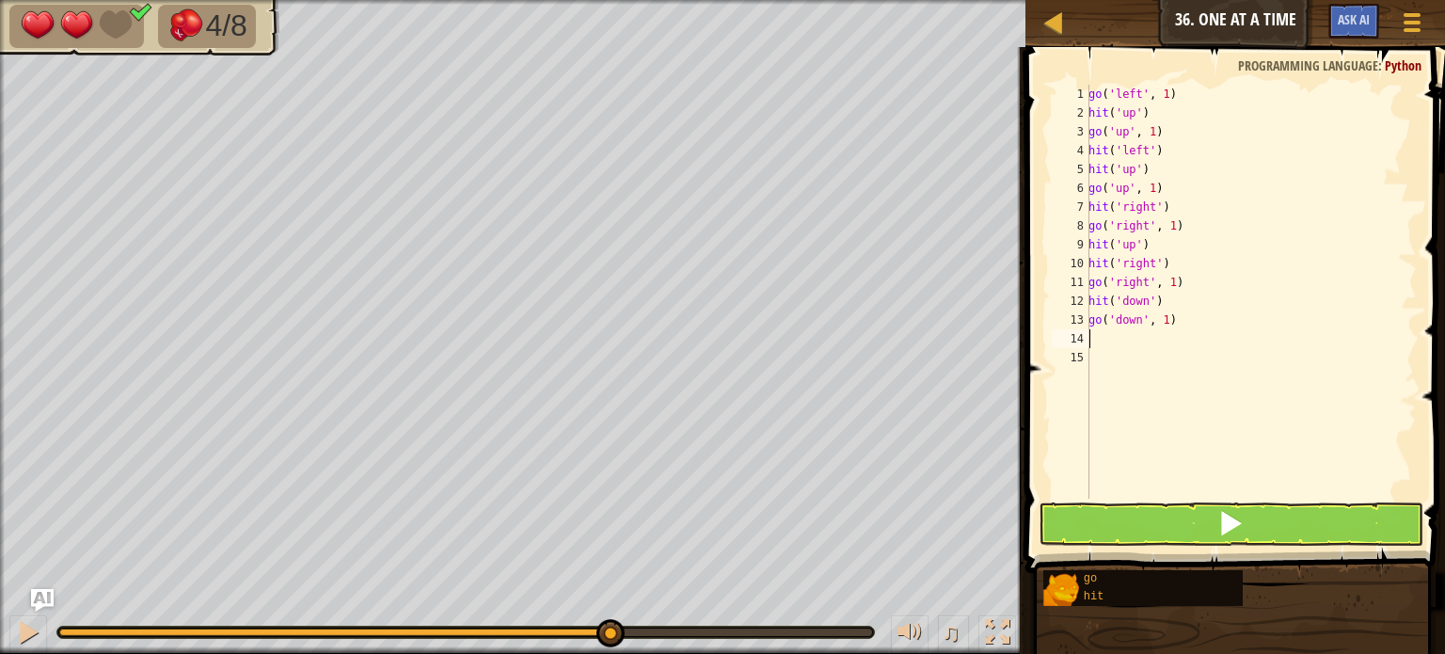
type textarea "h"
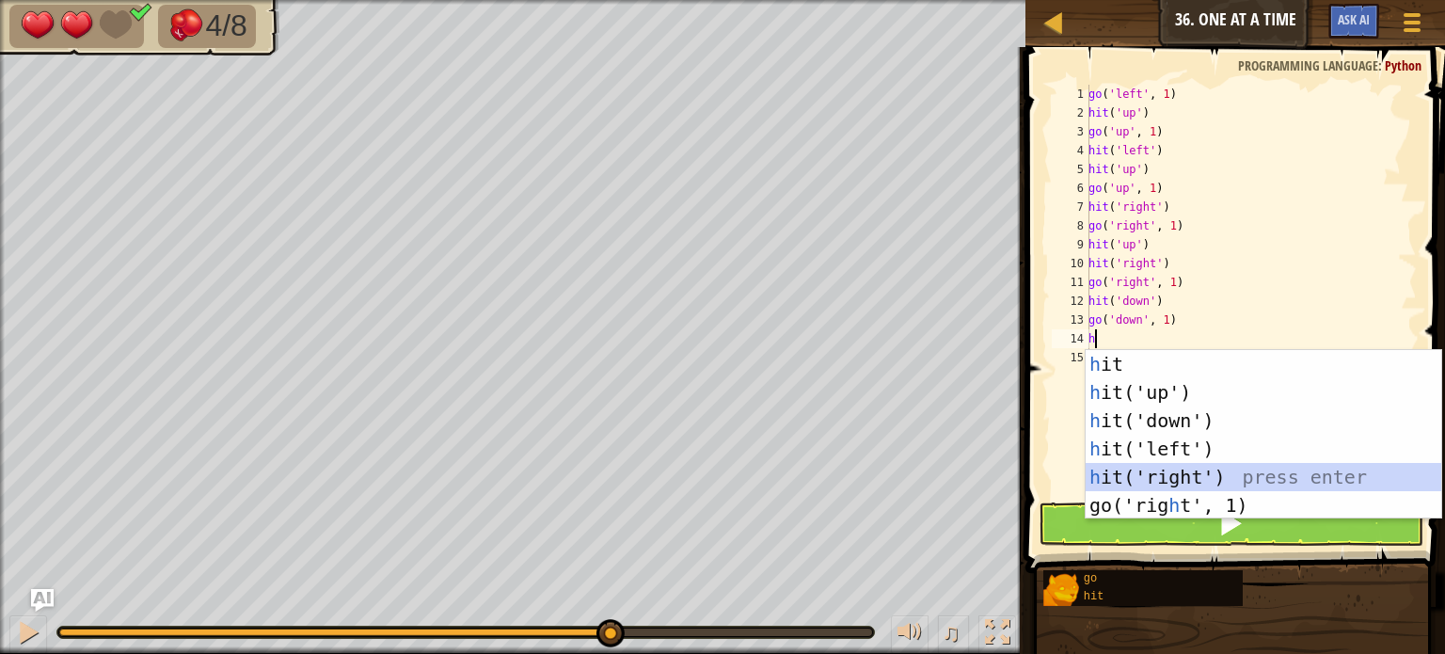
click at [1154, 475] on div "h it press enter h it('up') press enter h it('down') press enter h it('left') p…" at bounding box center [1264, 463] width 356 height 226
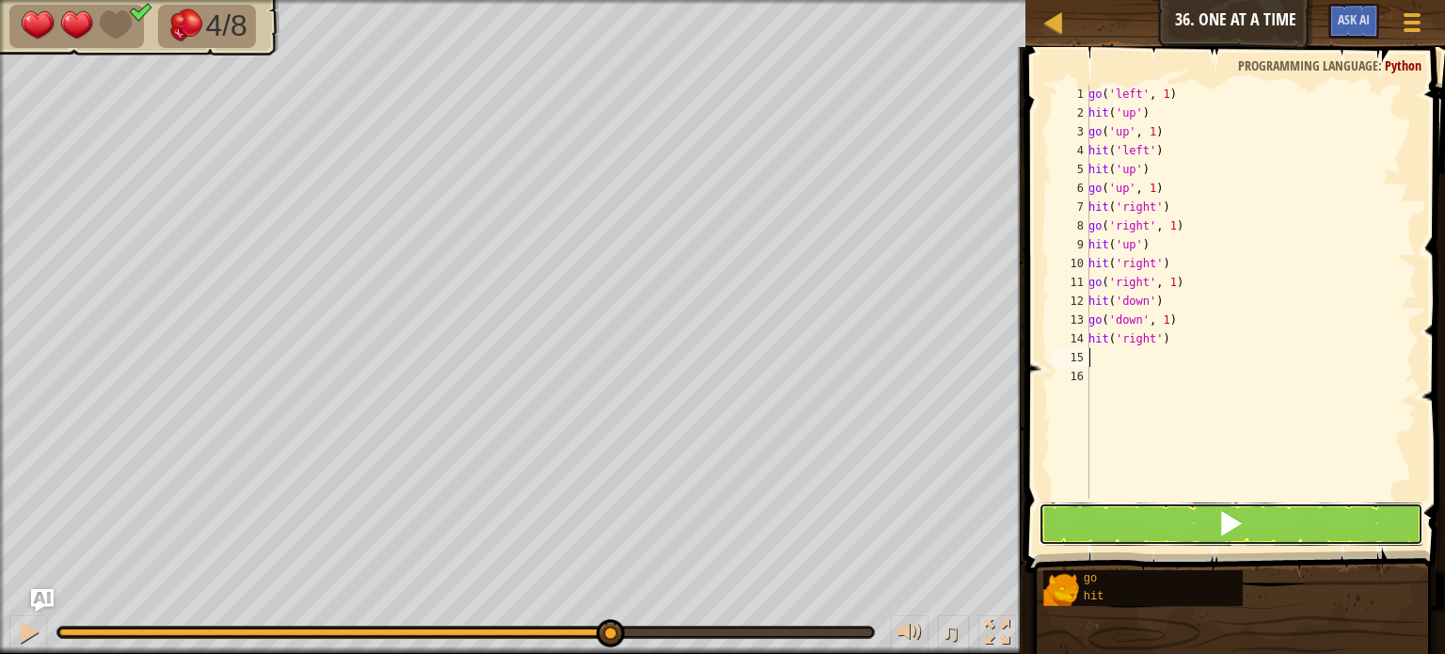
click at [1135, 517] on button at bounding box center [1231, 523] width 385 height 43
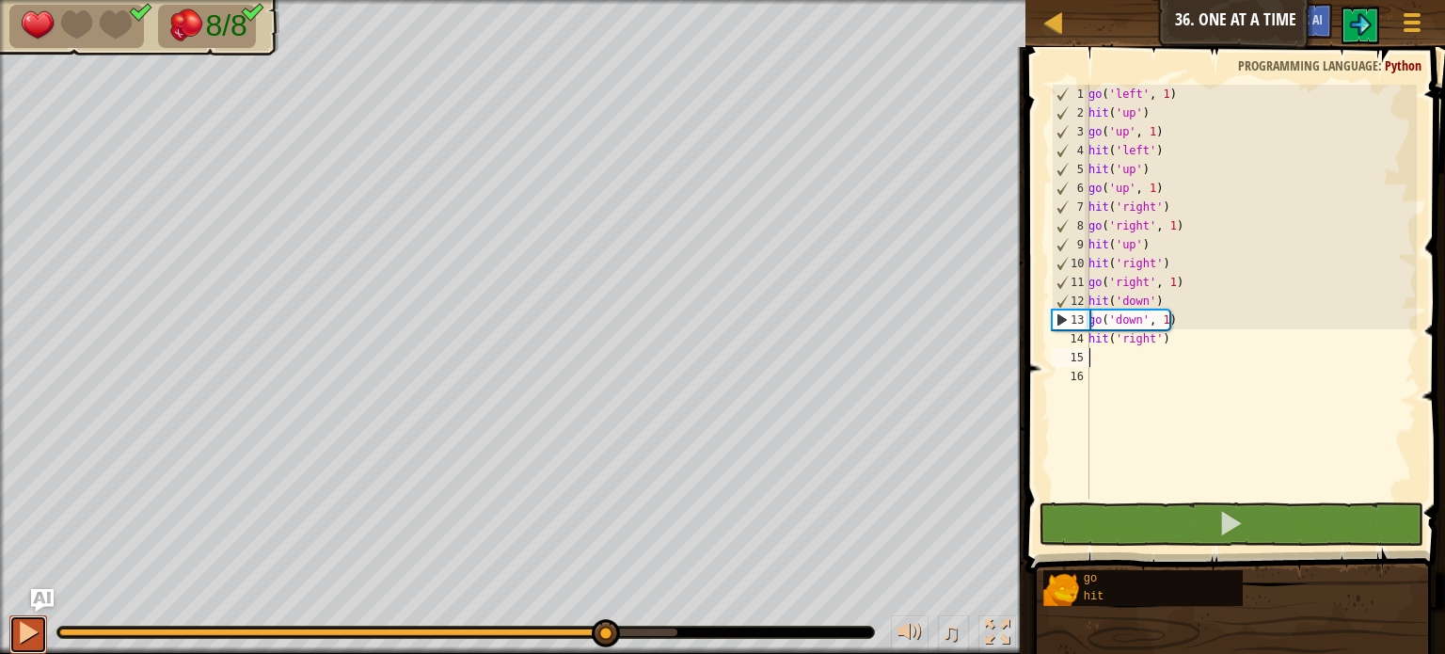
click at [34, 638] on div at bounding box center [28, 632] width 24 height 24
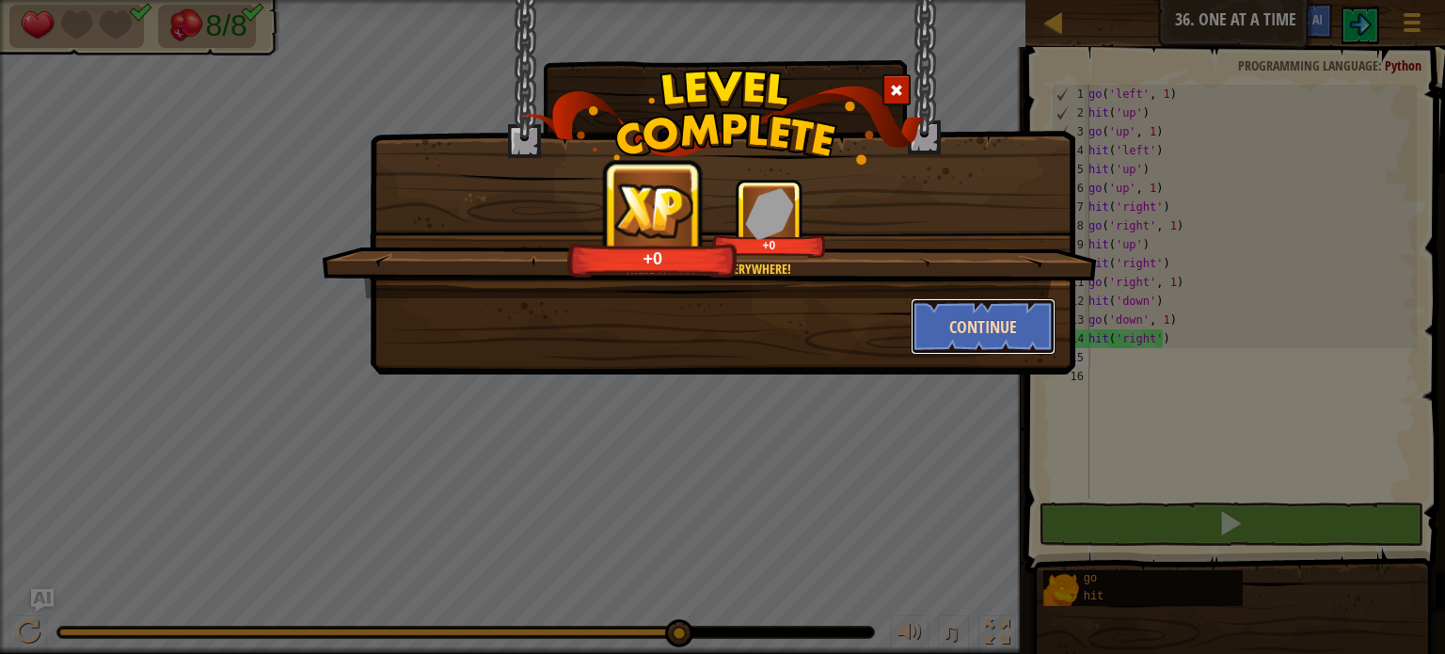
click at [972, 323] on button "Continue" at bounding box center [984, 326] width 146 height 56
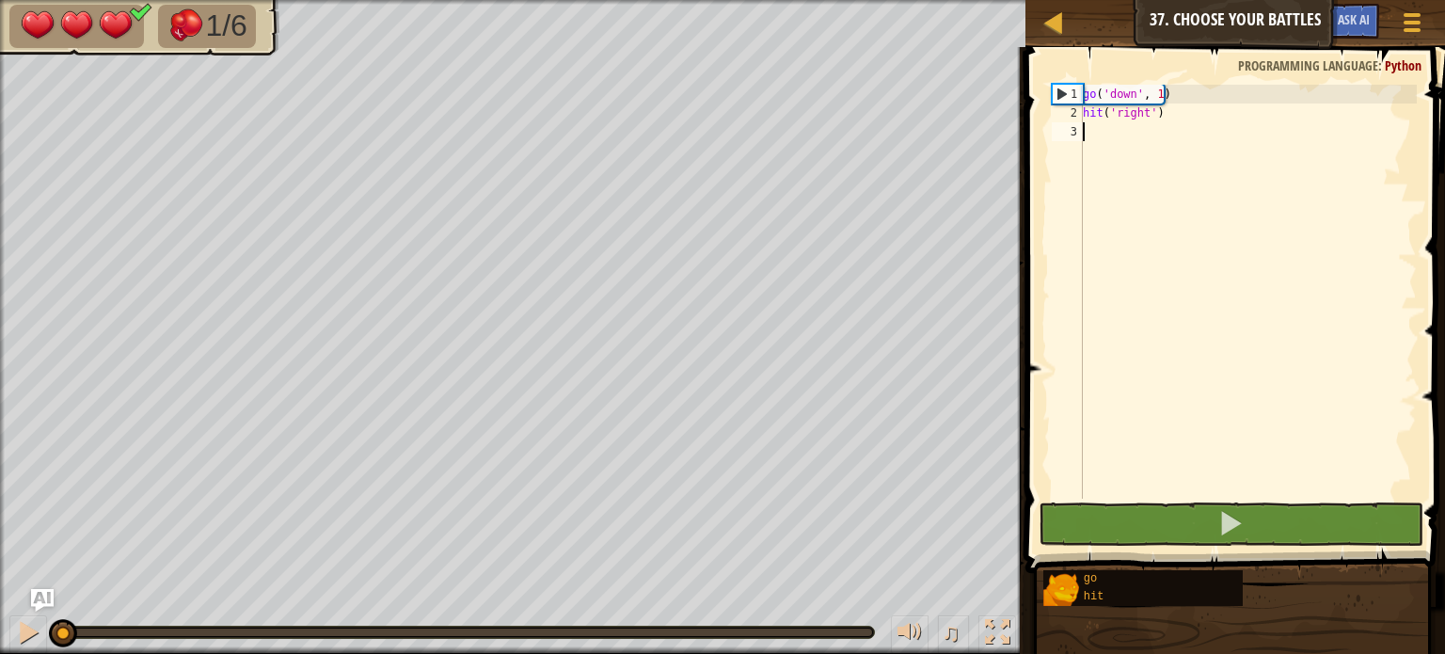
type textarea "g"
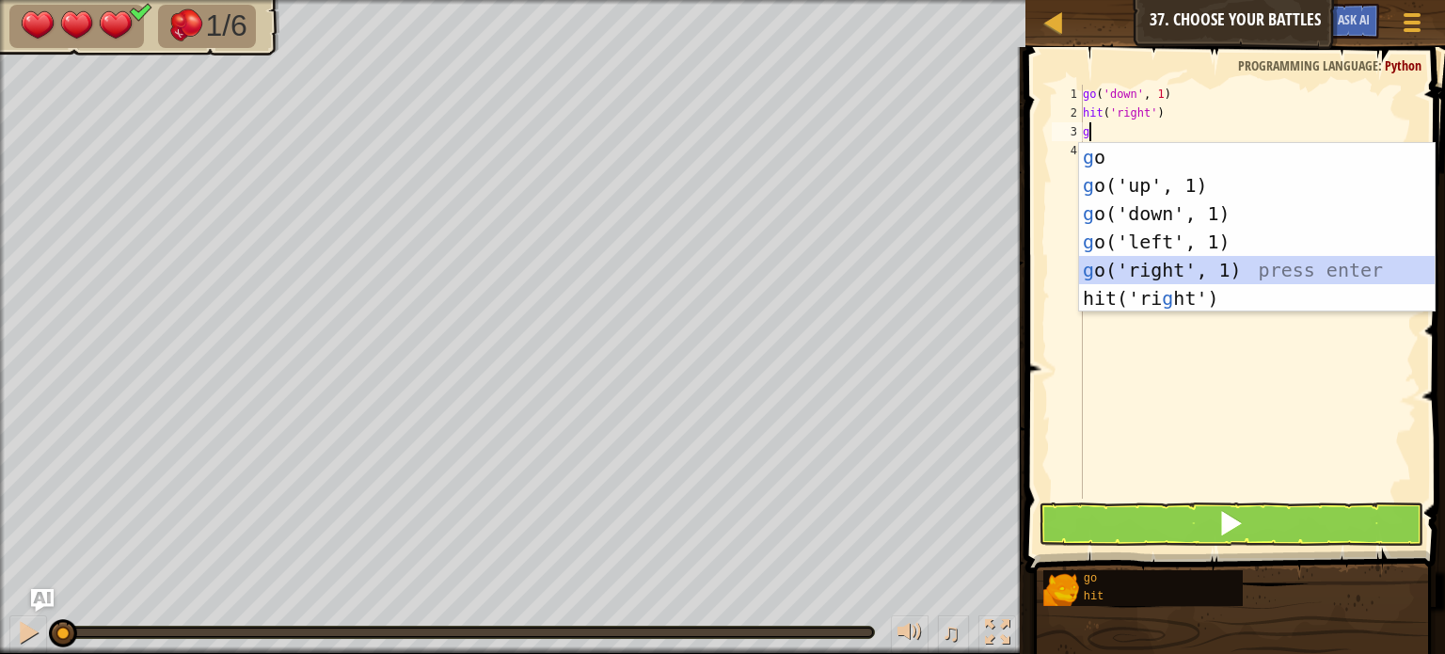
click at [1208, 266] on div "g o press enter g o('up', 1) press enter g o('down', 1) press enter g o('left',…" at bounding box center [1257, 256] width 356 height 226
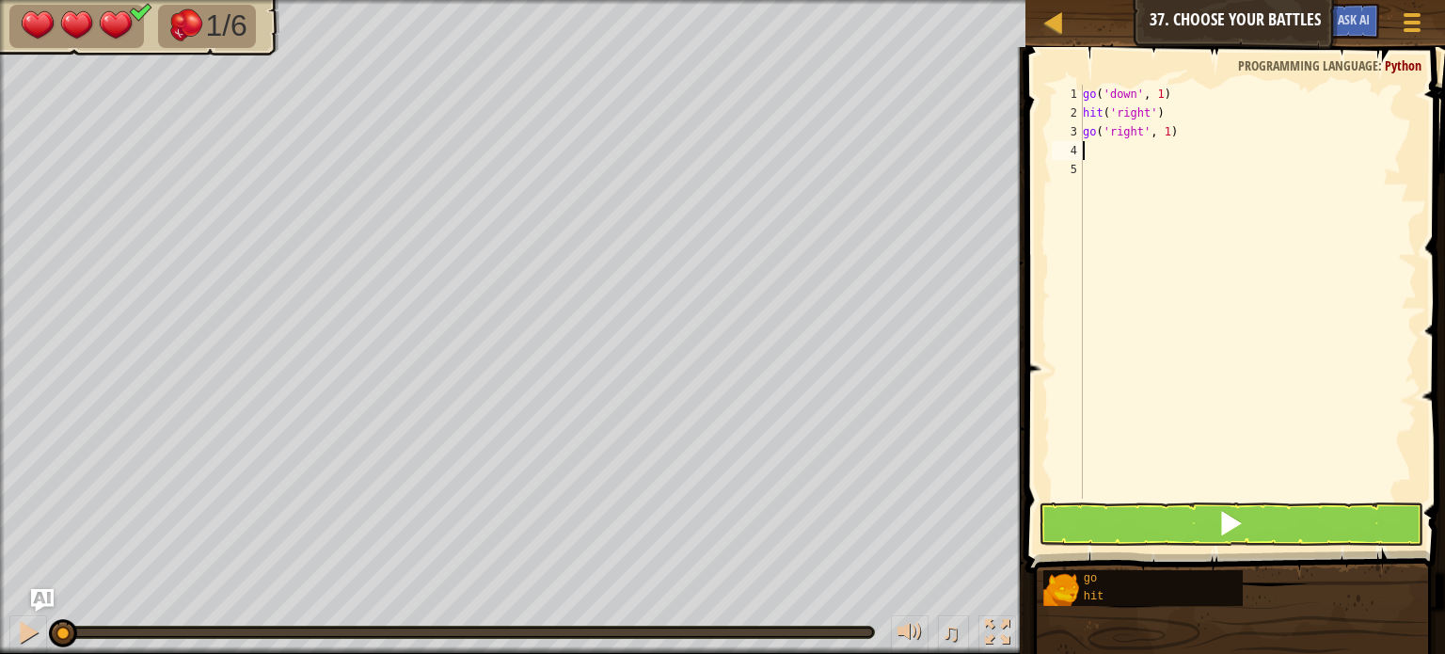
type textarea "h"
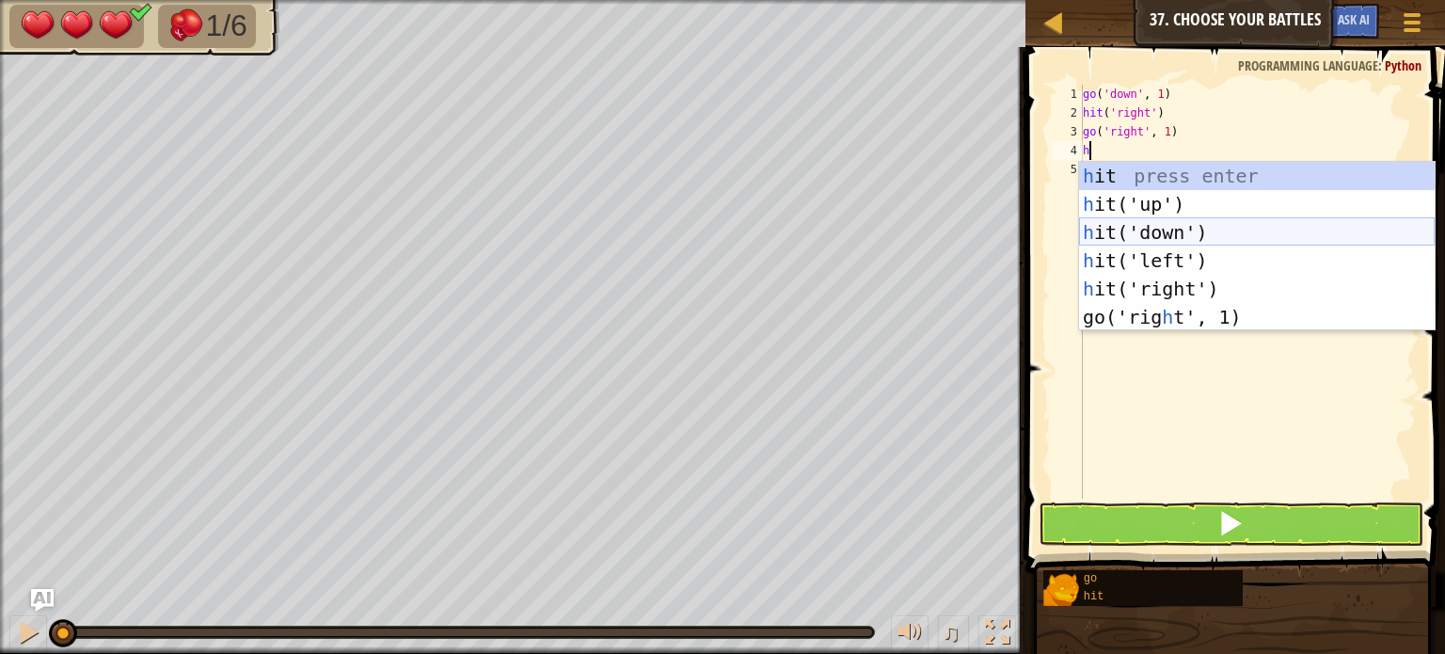
click at [1144, 236] on div "h it press enter h it('up') press enter h it('down') press enter h it('left') p…" at bounding box center [1257, 275] width 356 height 226
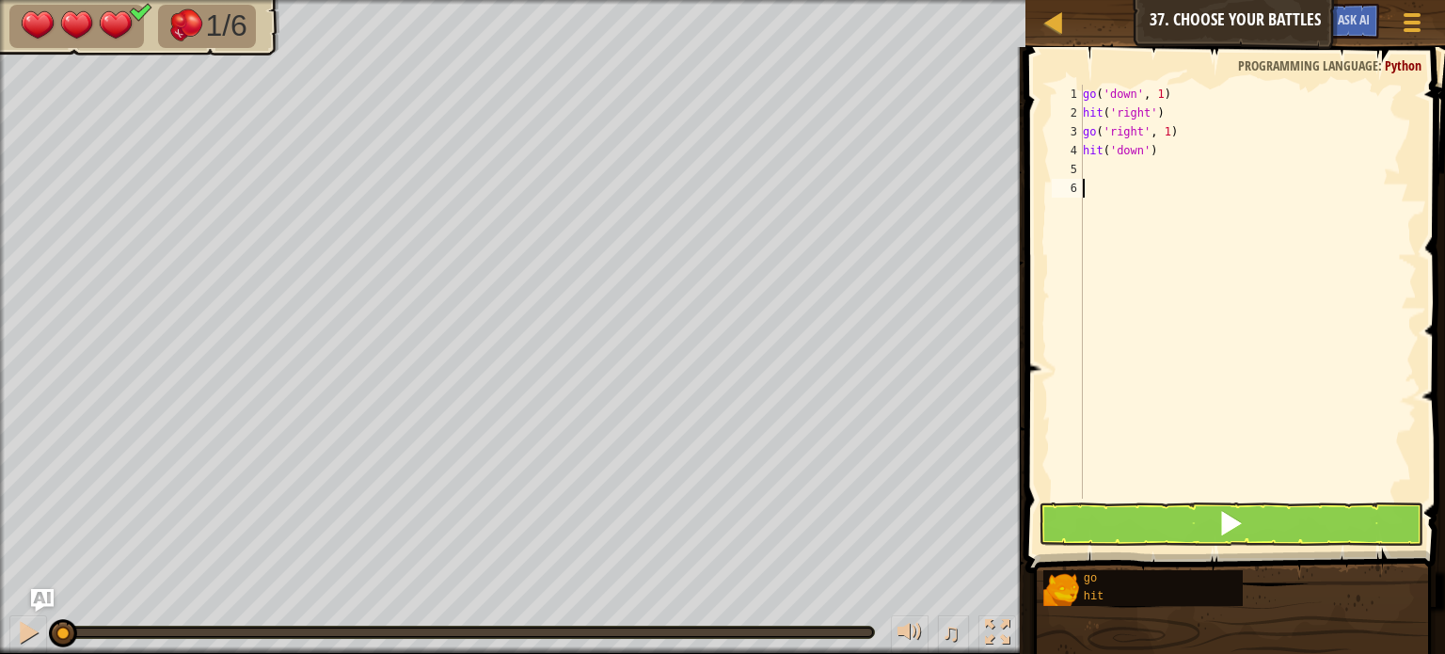
click at [1144, 236] on div "go ( 'down' , 1 ) hit ( 'right' ) go ( 'right' , 1 ) hit ( 'down' )" at bounding box center [1248, 311] width 338 height 452
type textarea "g"
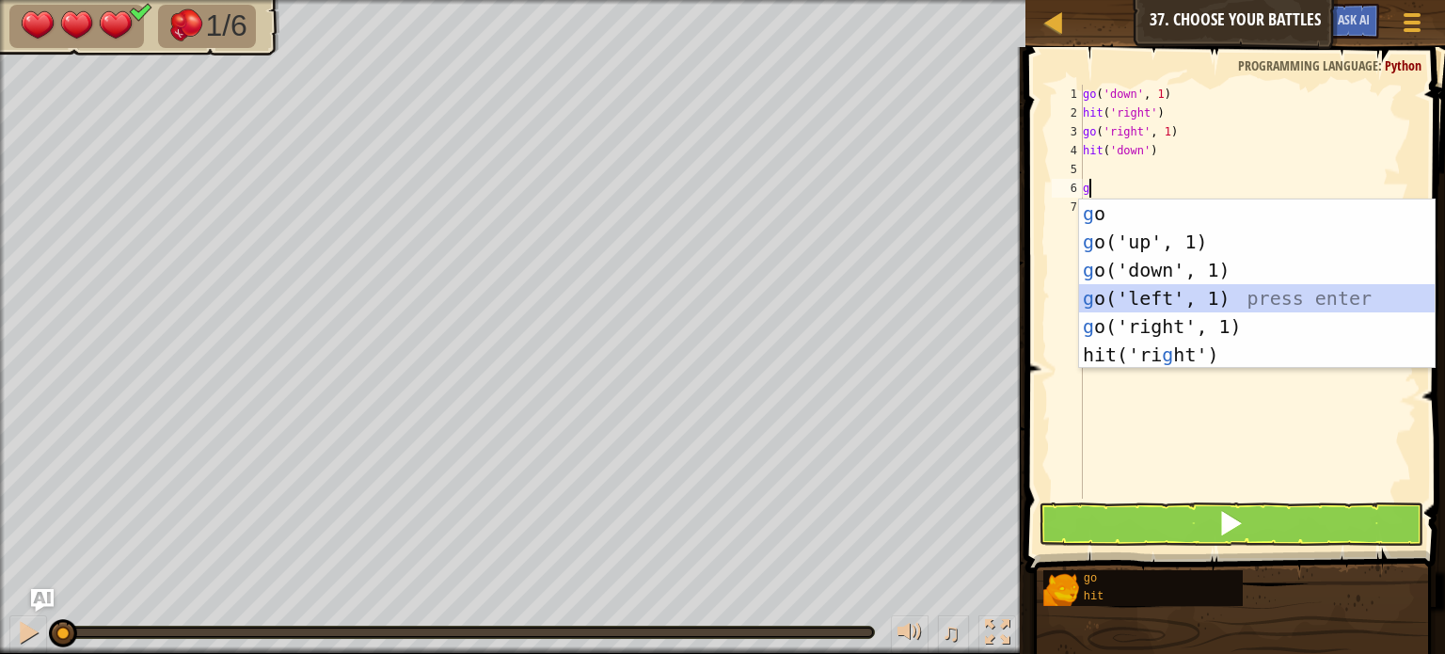
click at [1127, 302] on div "g o press enter g o('up', 1) press enter g o('down', 1) press enter g o('left',…" at bounding box center [1257, 312] width 356 height 226
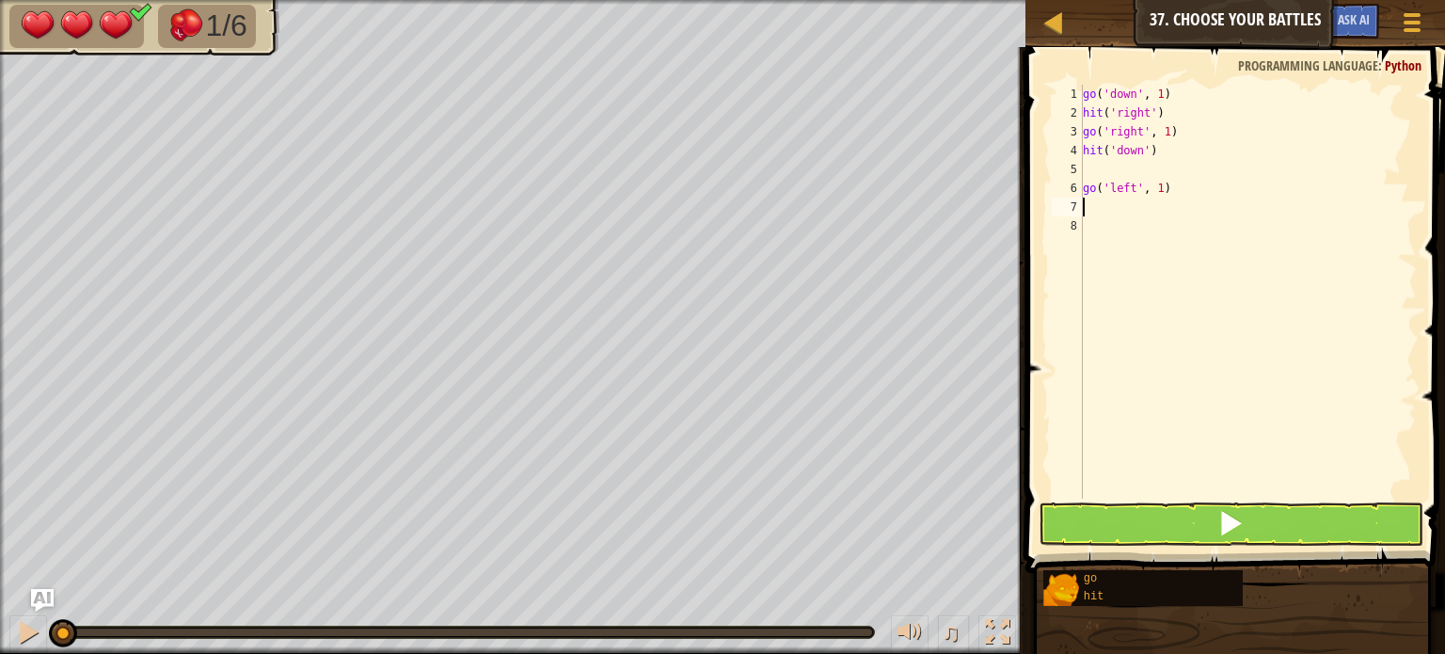
click at [1155, 199] on div "go ( 'down' , 1 ) hit ( 'right' ) go ( 'right' , 1 ) hit ( 'down' ) go ( 'left'…" at bounding box center [1248, 311] width 338 height 452
drag, startPoint x: 1170, startPoint y: 195, endPoint x: 1074, endPoint y: 183, distance: 97.6
click at [1074, 183] on div "1 2 3 4 5 6 7 8 go ( 'down' , 1 ) hit ( 'right' ) go ( 'right' , 1 ) hit ( 'dow…" at bounding box center [1232, 292] width 369 height 414
type textarea "go('left', 1)"
click at [1148, 154] on div "go ( 'down' , 1 ) hit ( 'right' ) go ( 'right' , 1 ) hit ( 'down' )" at bounding box center [1248, 311] width 338 height 452
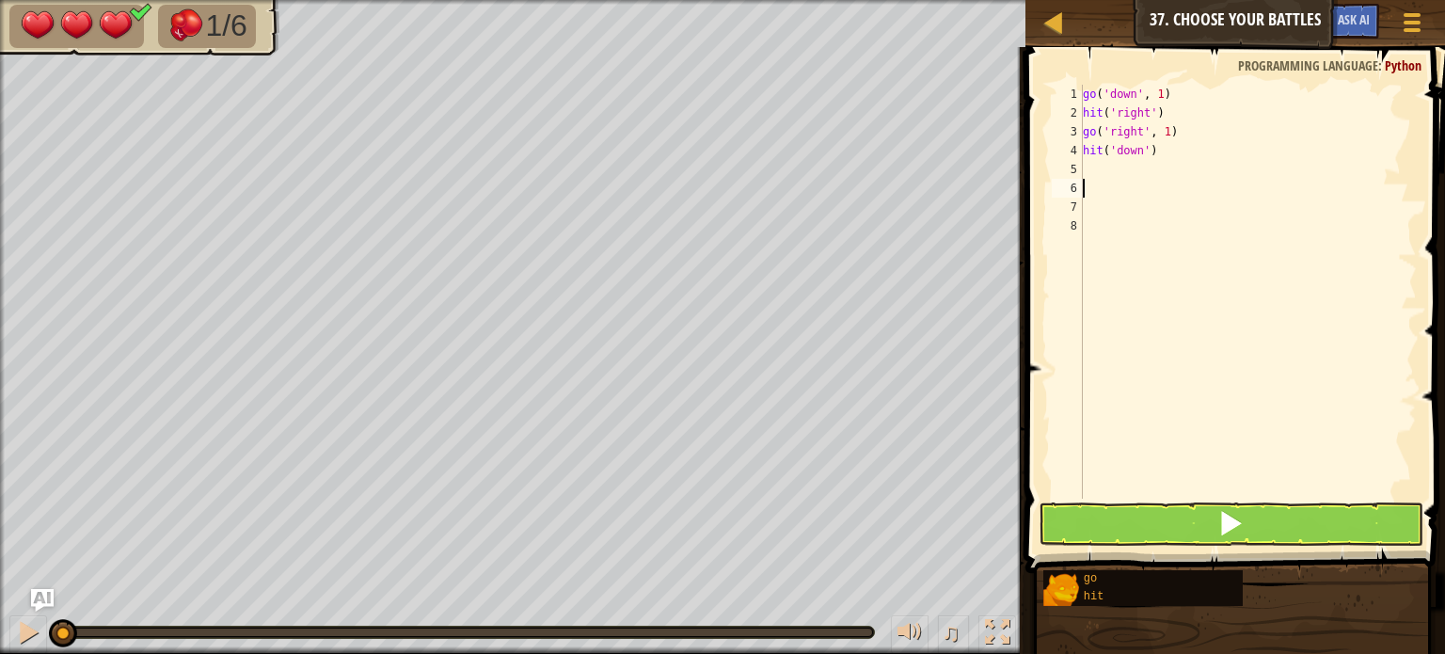
type textarea "hit('down')"
click at [1135, 161] on div "go ( 'down' , 1 ) hit ( 'right' ) go ( 'right' , 1 ) hit ( 'down' )" at bounding box center [1248, 311] width 338 height 452
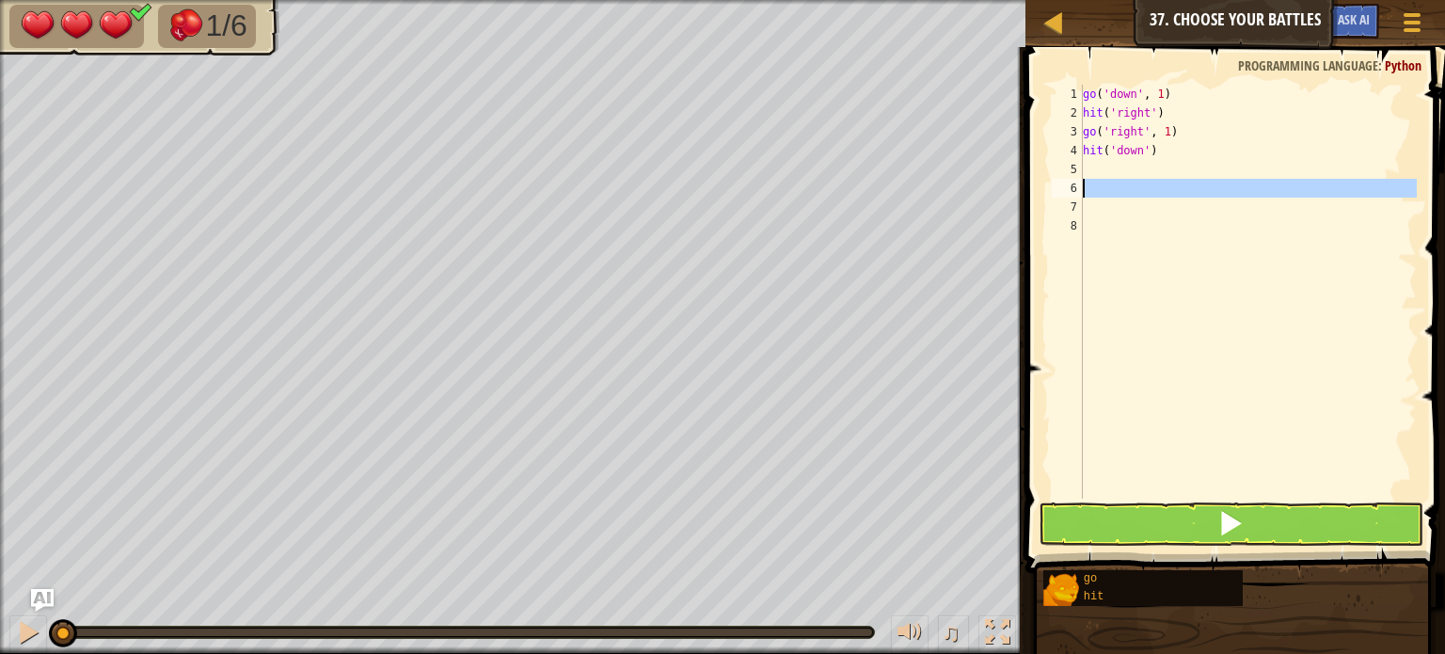
click at [1058, 195] on div "6" at bounding box center [1067, 188] width 31 height 19
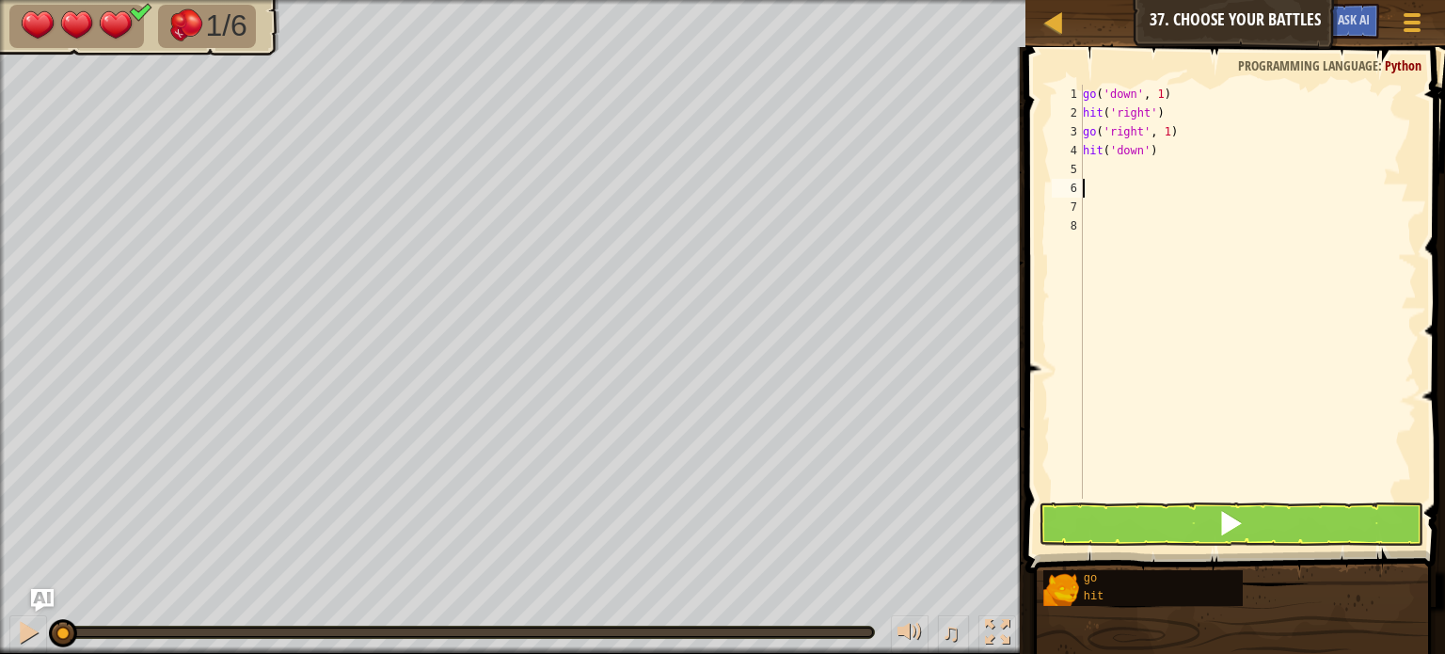
click at [1140, 169] on div "go ( 'down' , 1 ) hit ( 'right' ) go ( 'right' , 1 ) hit ( 'down' )" at bounding box center [1248, 311] width 338 height 452
type textarea "g"
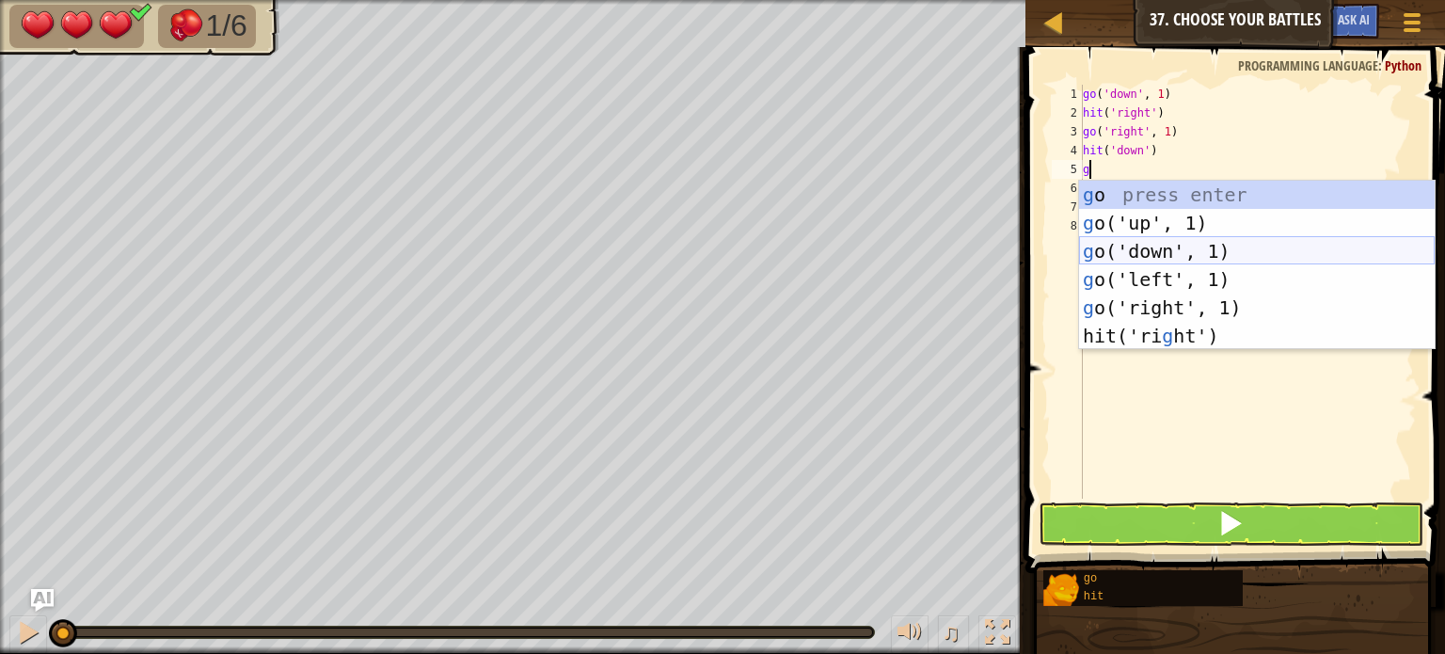
click at [1144, 247] on div "g o press enter g o('up', 1) press enter g o('down', 1) press enter g o('left',…" at bounding box center [1257, 294] width 356 height 226
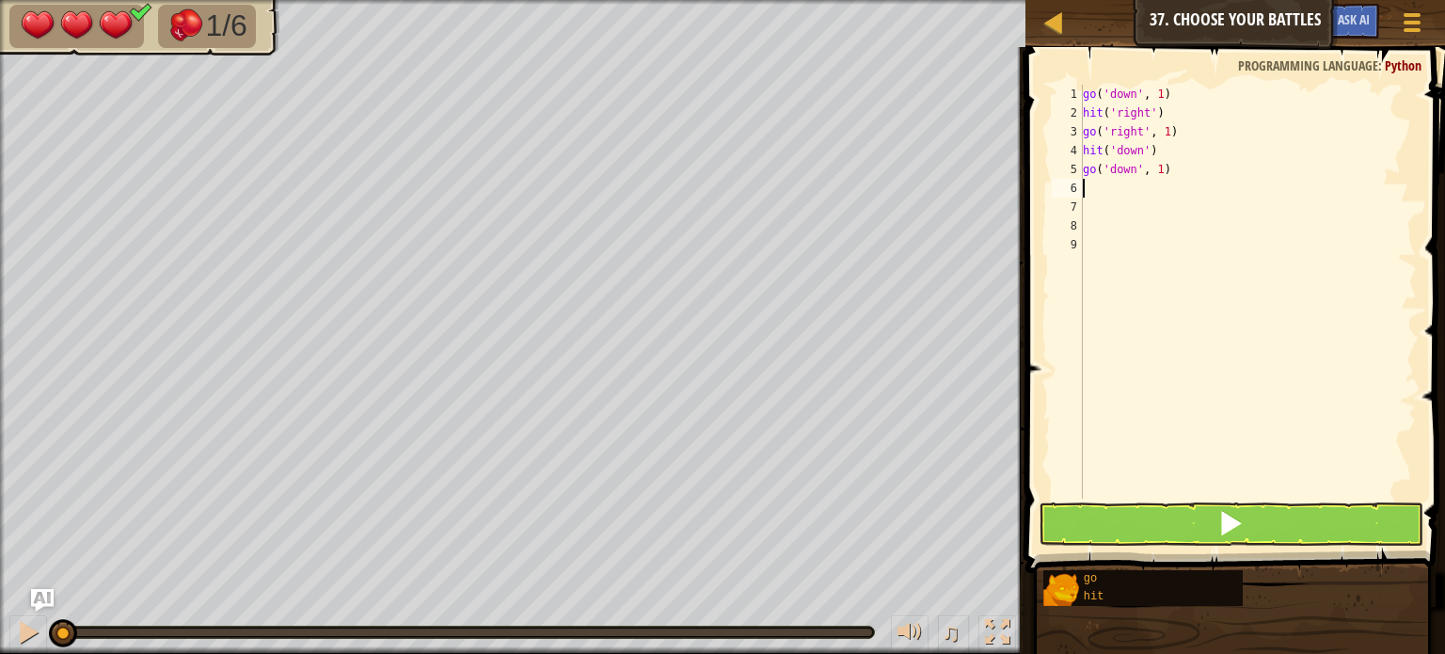
type textarea "h"
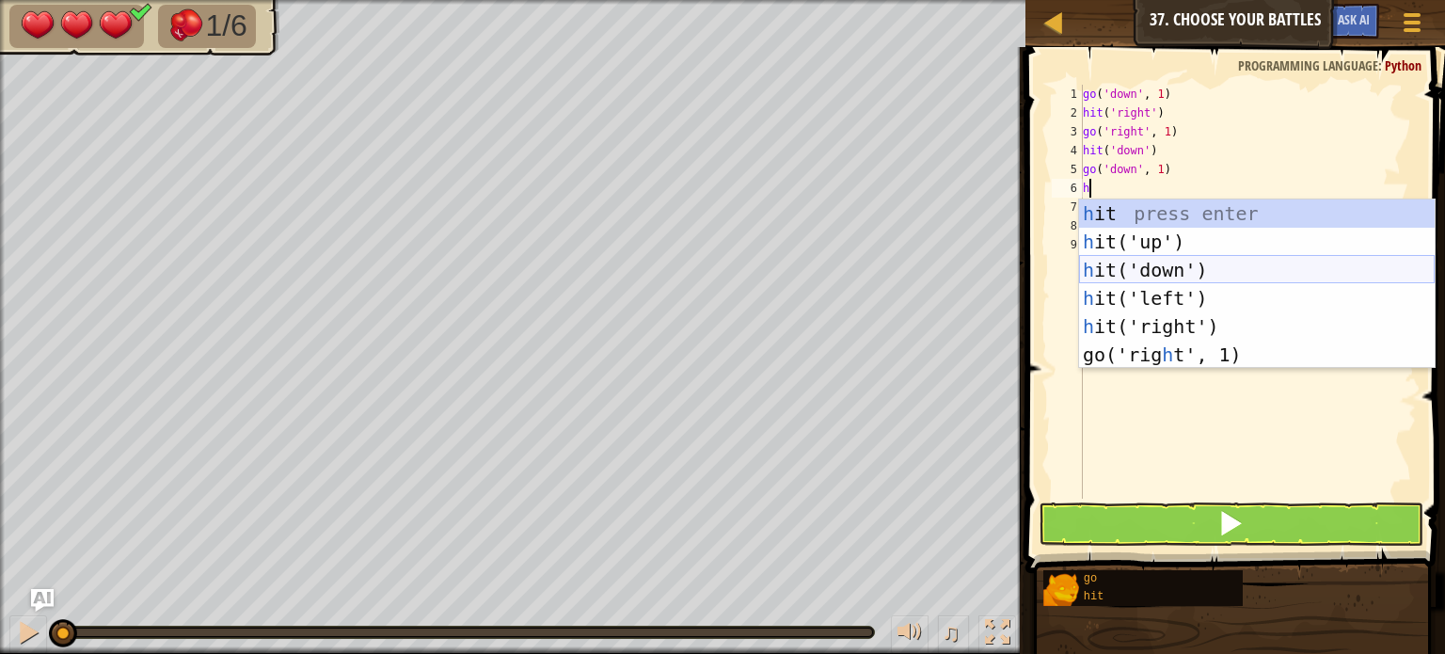
click at [1167, 275] on div "h it press enter h it('up') press enter h it('down') press enter h it('left') p…" at bounding box center [1257, 312] width 356 height 226
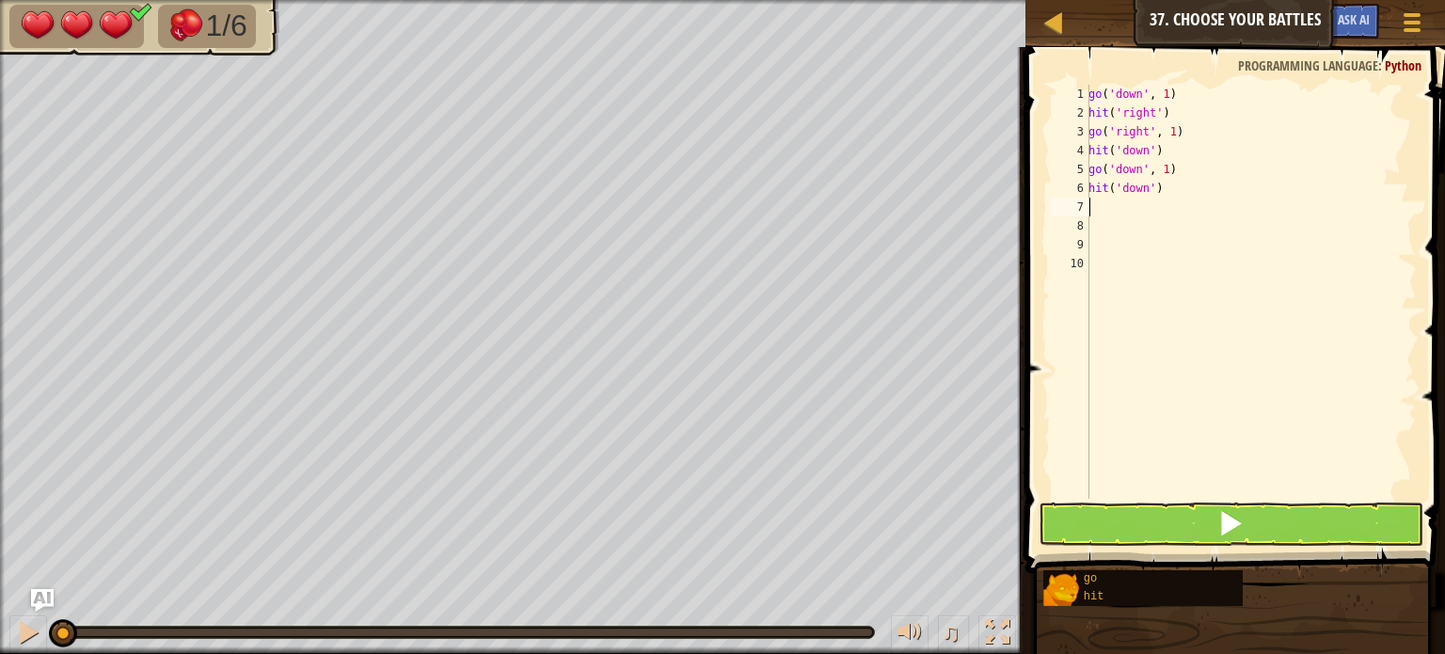
type textarea "g"
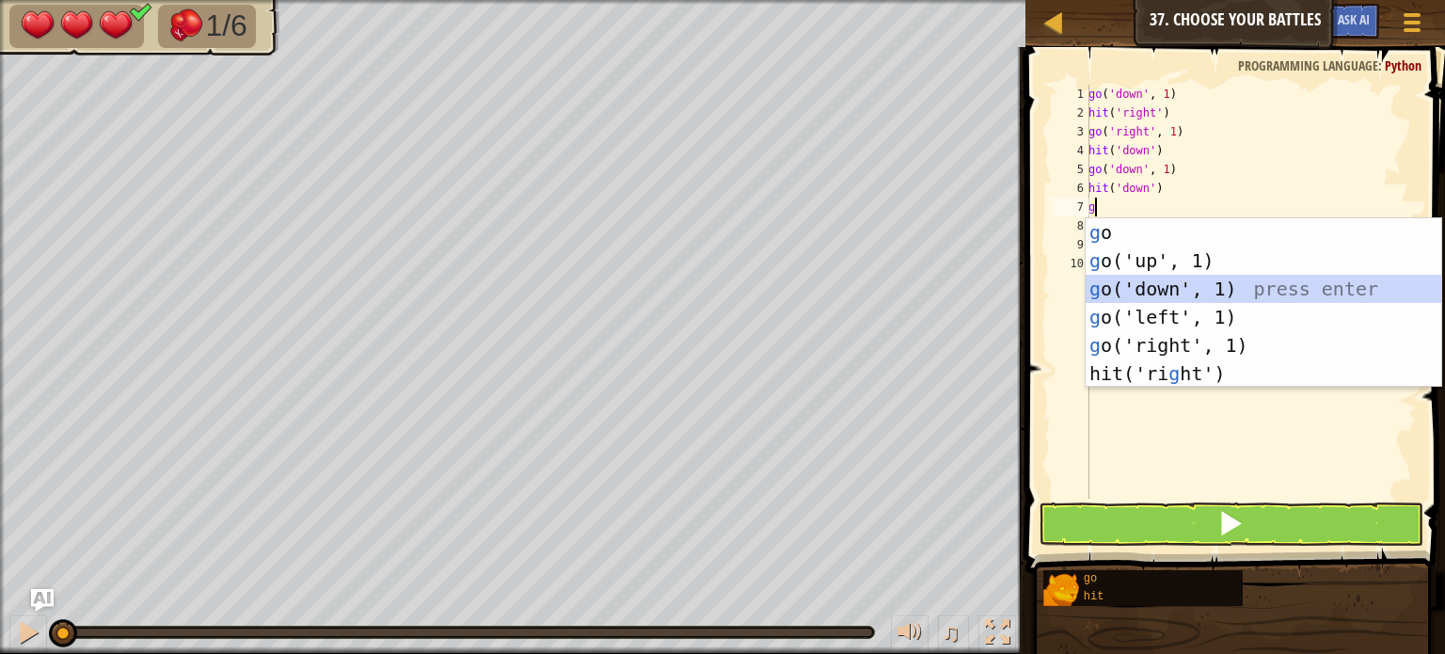
click at [1110, 287] on div "g o press enter g o('up', 1) press enter g o('down', 1) press enter g o('left',…" at bounding box center [1264, 331] width 356 height 226
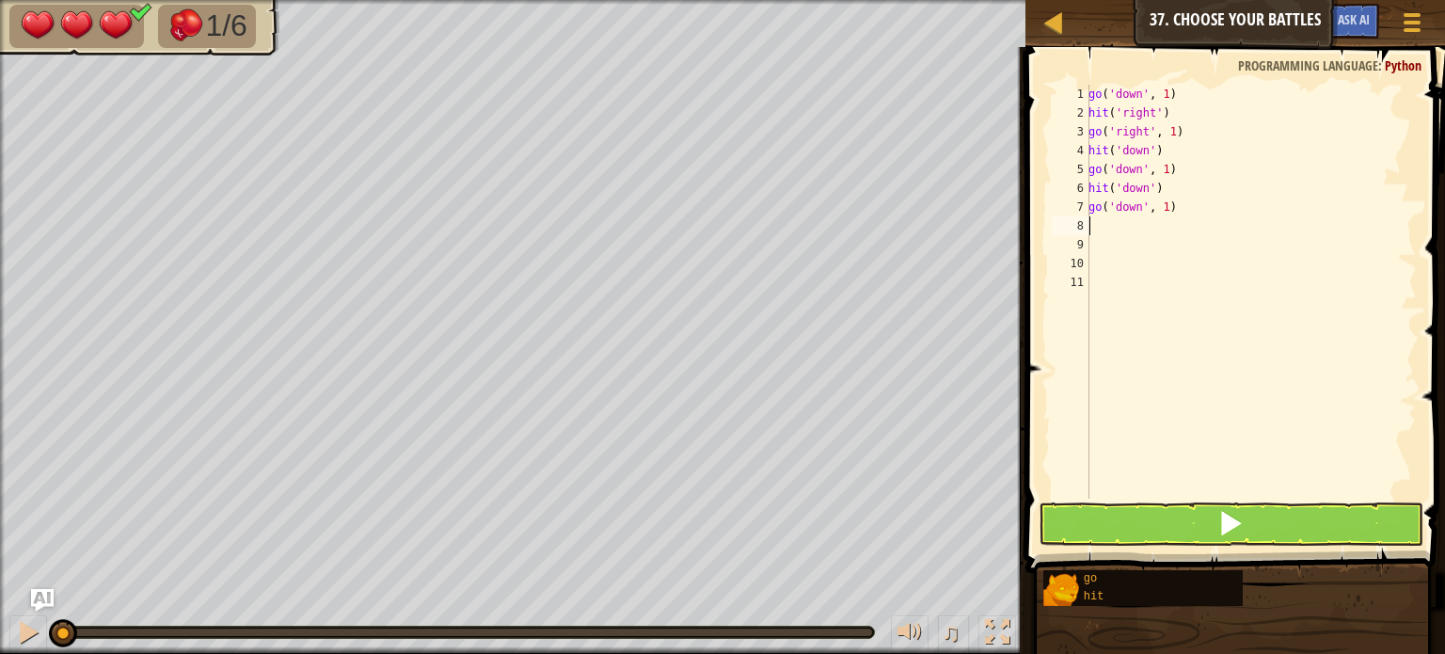
type textarea "h"
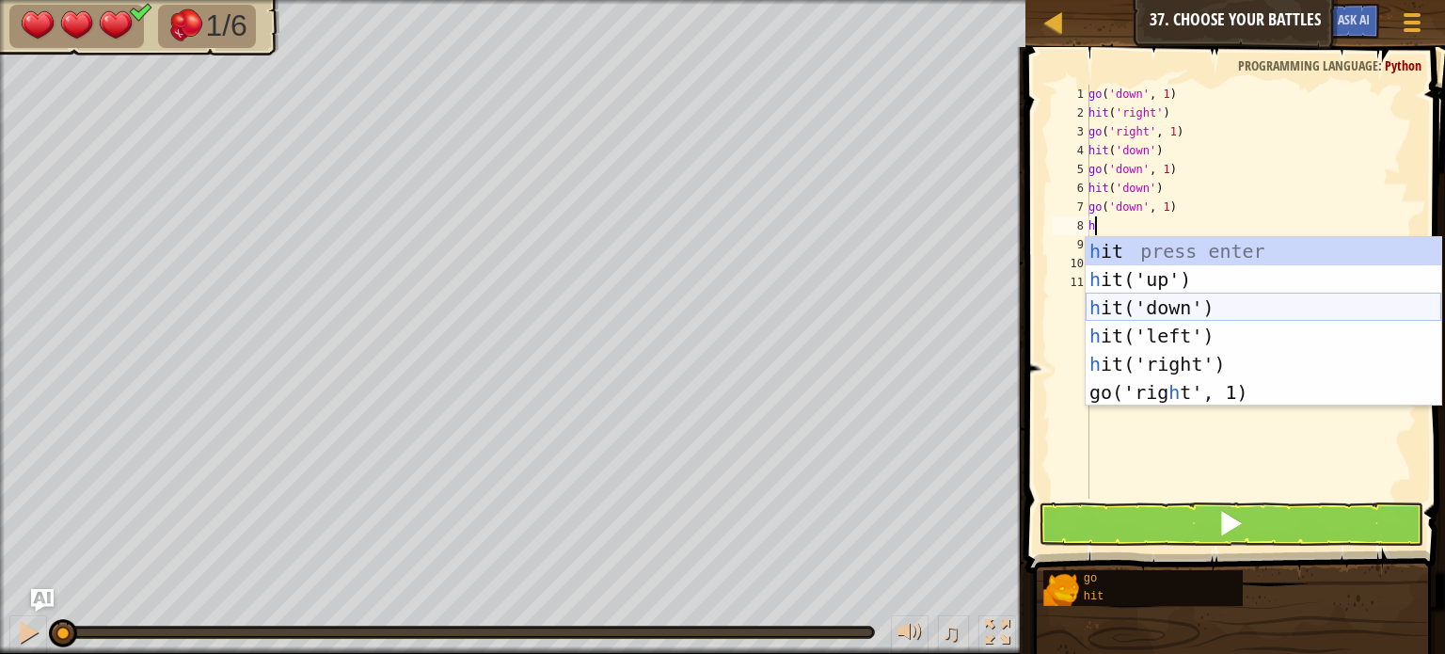
click at [1127, 303] on div "h it press enter h it('up') press enter h it('down') press enter h it('left') p…" at bounding box center [1264, 350] width 356 height 226
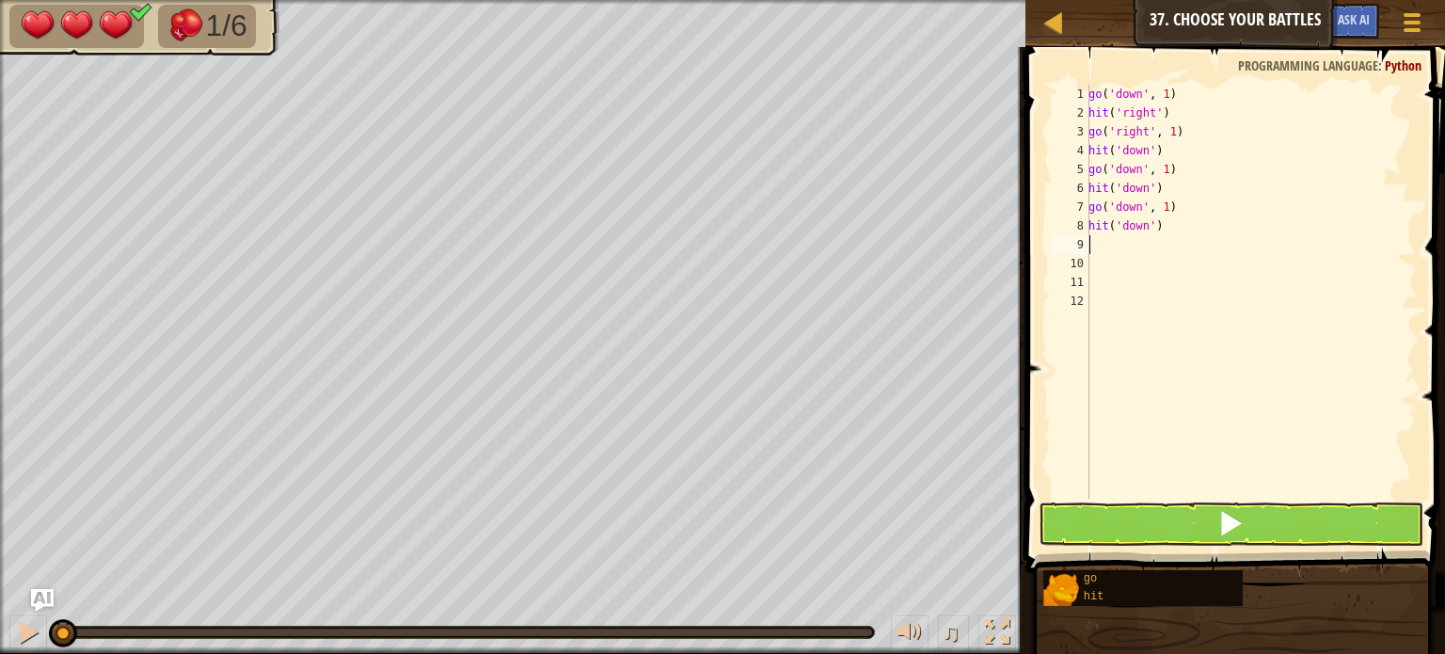
type textarea "g"
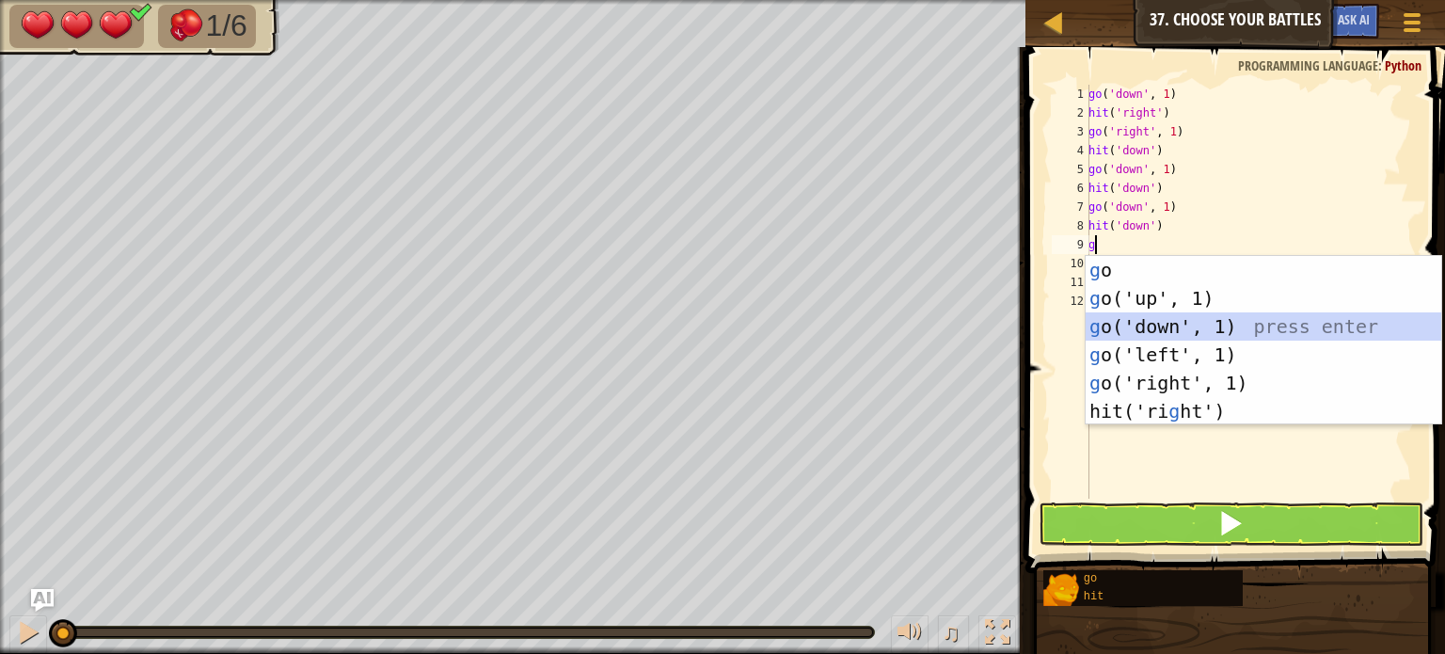
click at [1125, 320] on div "g o press enter g o('up', 1) press enter g o('down', 1) press enter g o('left',…" at bounding box center [1264, 369] width 356 height 226
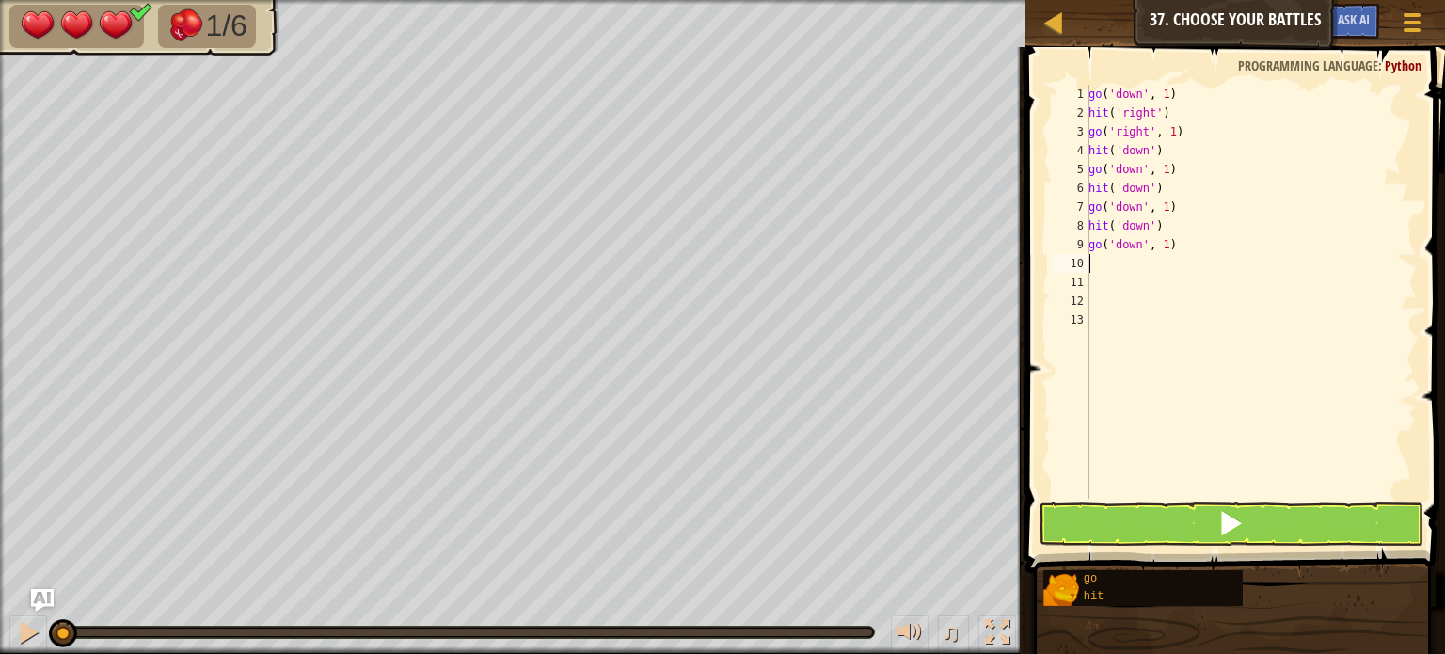
type textarea "g"
type textarea "h"
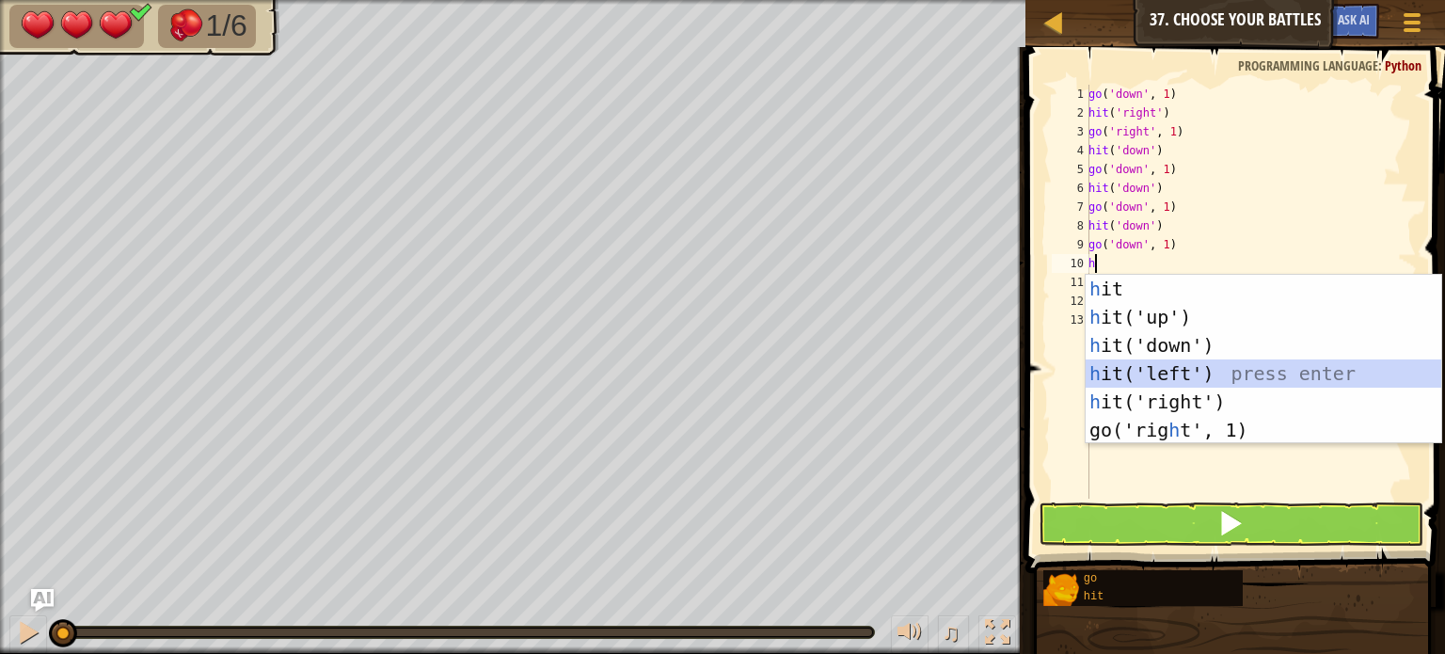
click at [1180, 372] on div "h it press enter h it('up') press enter h it('down') press enter h it('left') p…" at bounding box center [1264, 388] width 356 height 226
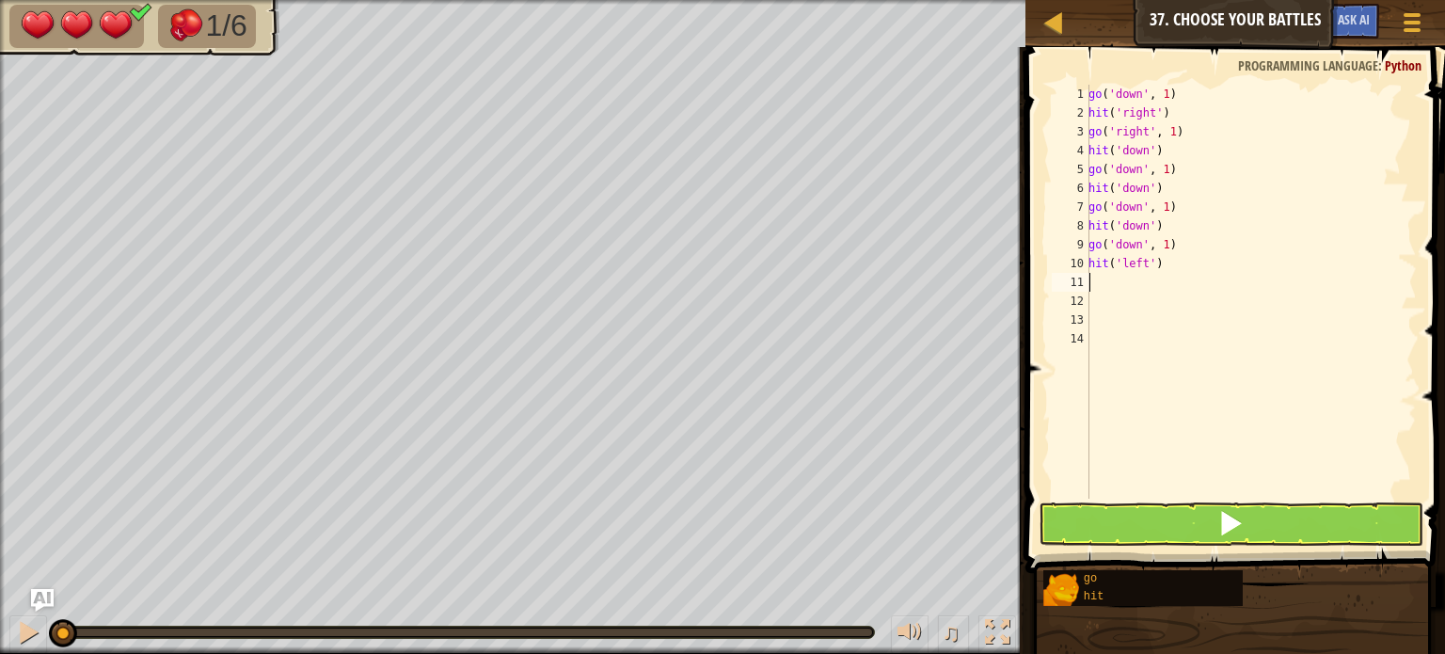
type textarea "g"
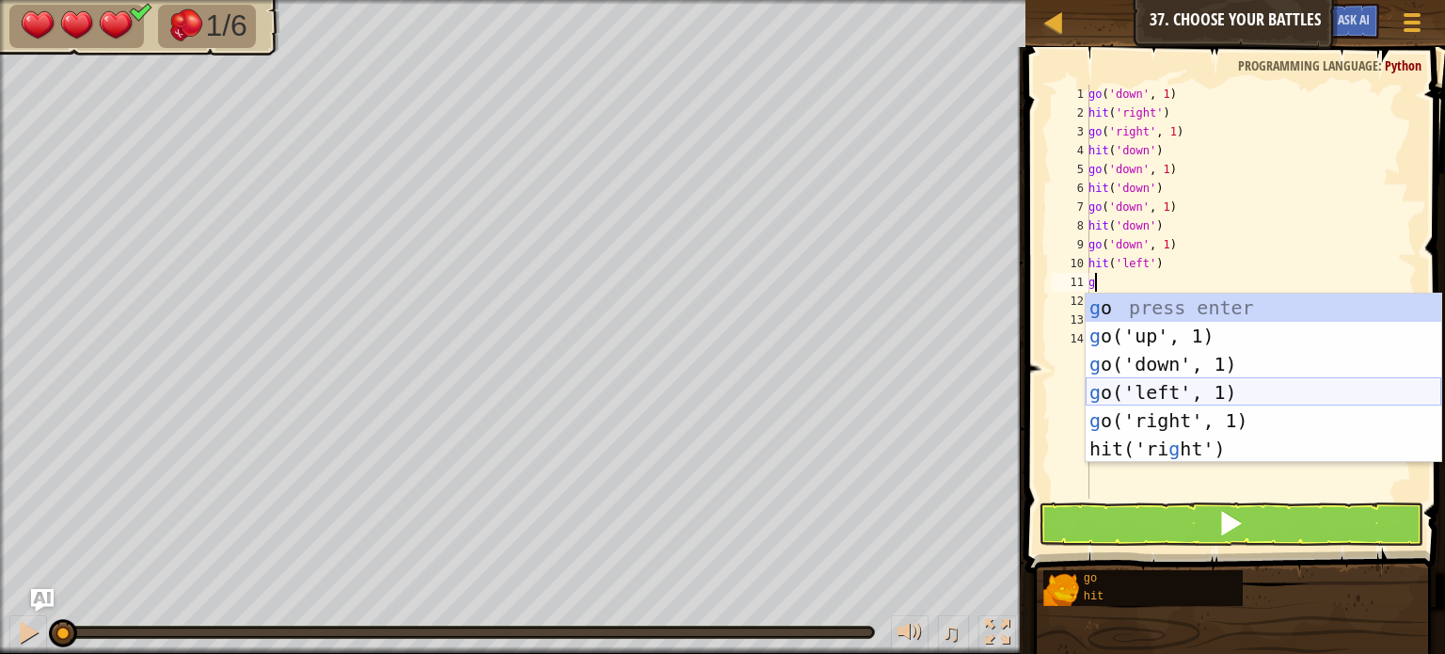
click at [1170, 397] on div "g o press enter g o('up', 1) press enter g o('down', 1) press enter g o('left',…" at bounding box center [1264, 407] width 356 height 226
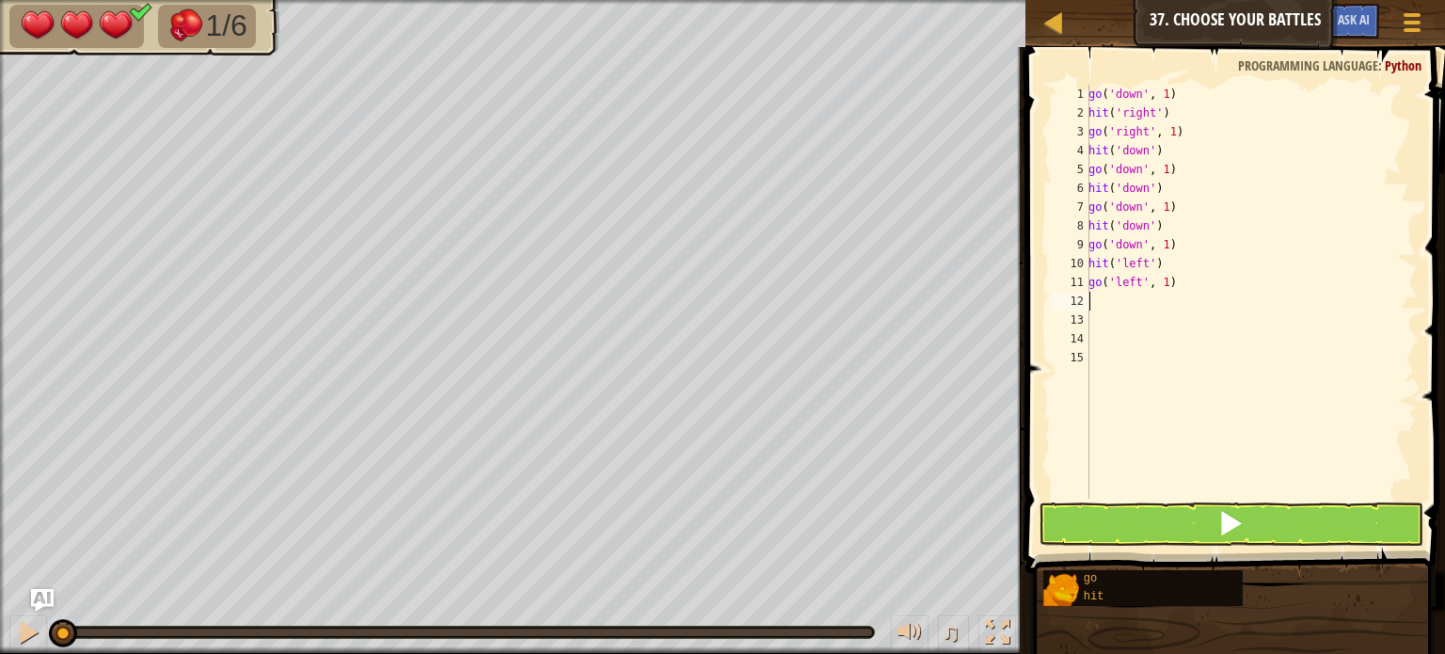
type textarea "h"
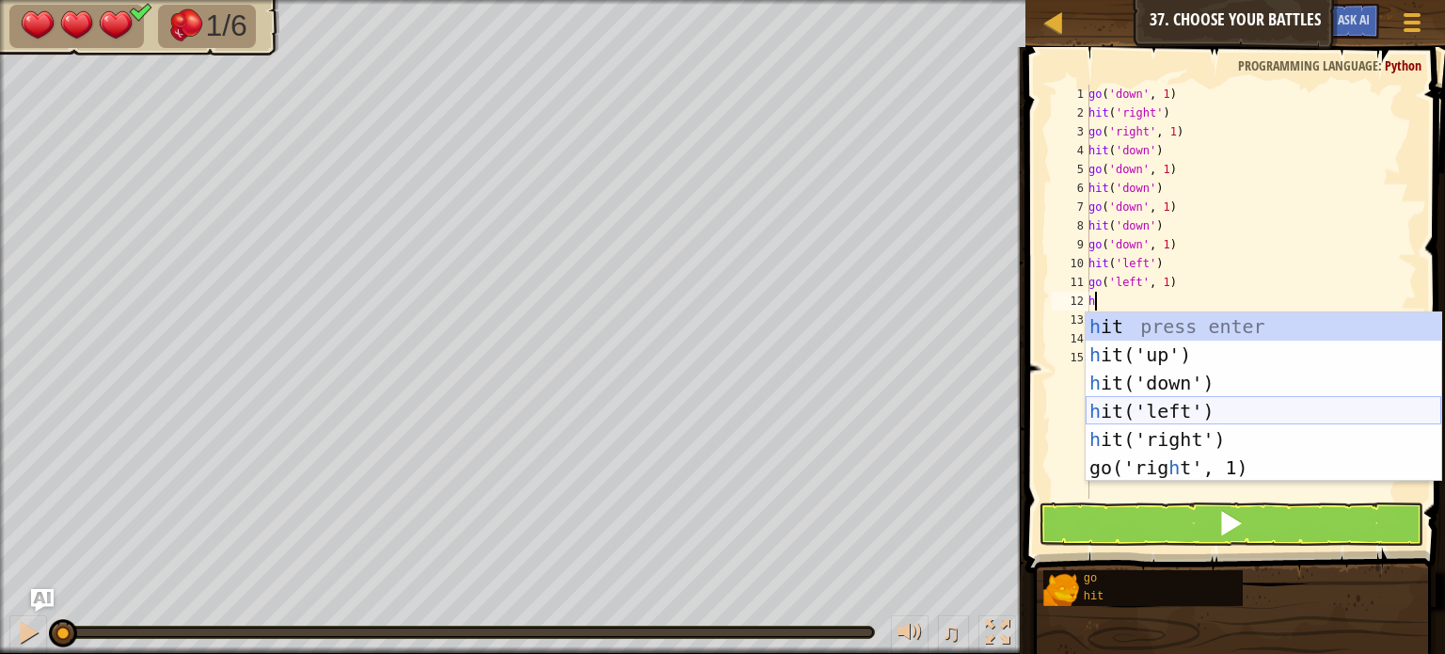
click at [1163, 416] on div "h it press enter h it('up') press enter h it('down') press enter h it('left') p…" at bounding box center [1264, 425] width 356 height 226
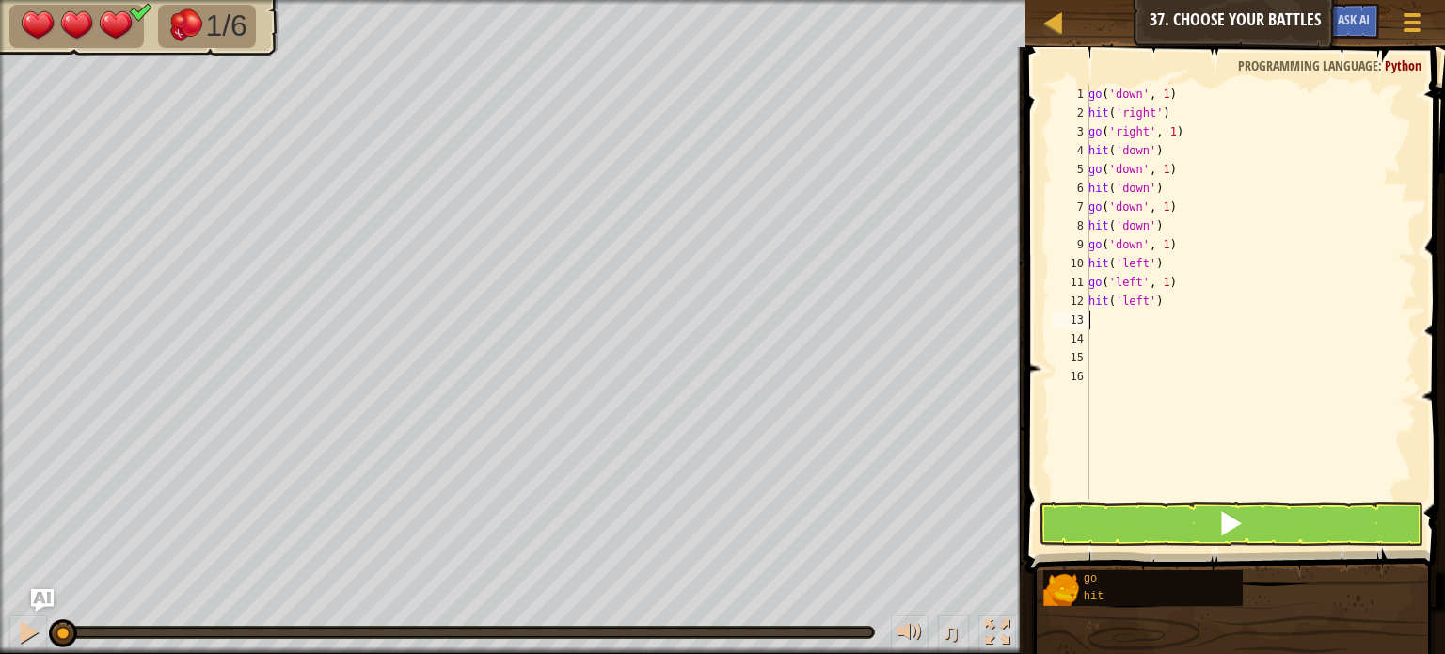
type textarea "g"
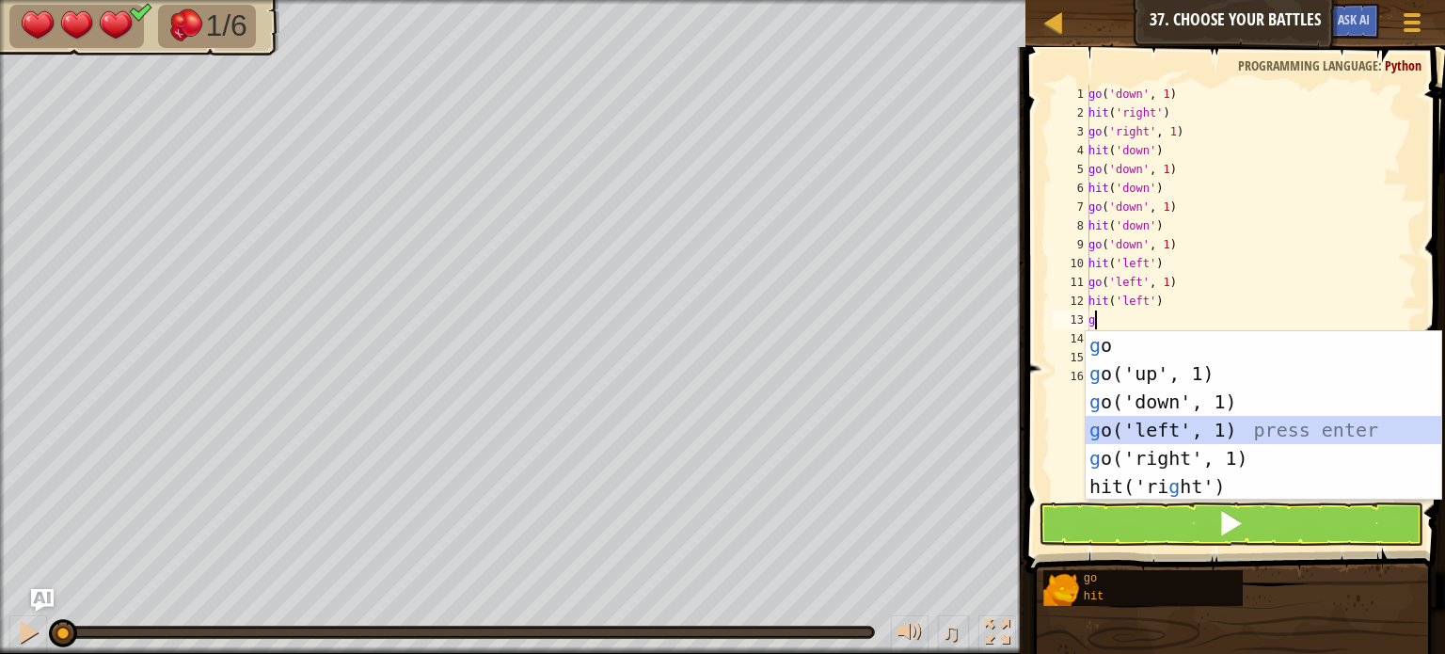
click at [1136, 426] on div "g o press enter g o('up', 1) press enter g o('down', 1) press enter g o('left',…" at bounding box center [1264, 444] width 356 height 226
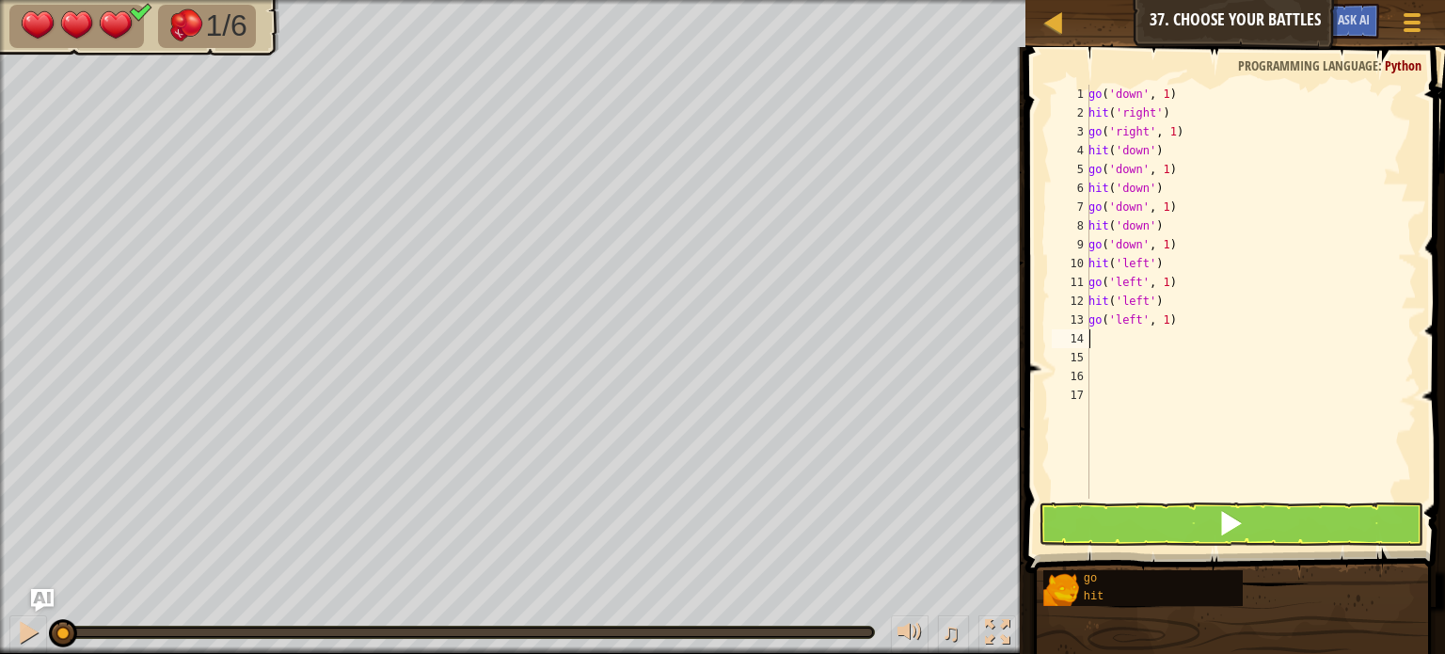
type textarea "h"
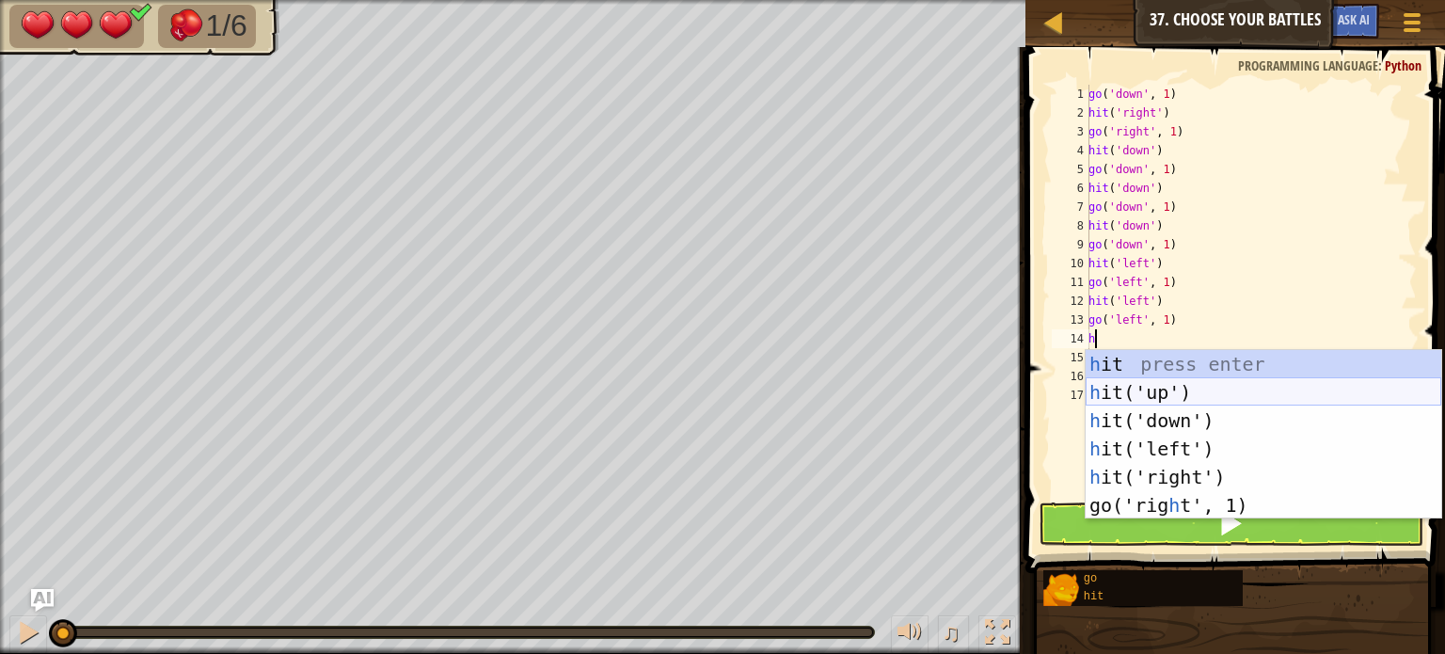
click at [1095, 390] on div "h it press enter h it('up') press enter h it('down') press enter h it('left') p…" at bounding box center [1264, 463] width 356 height 226
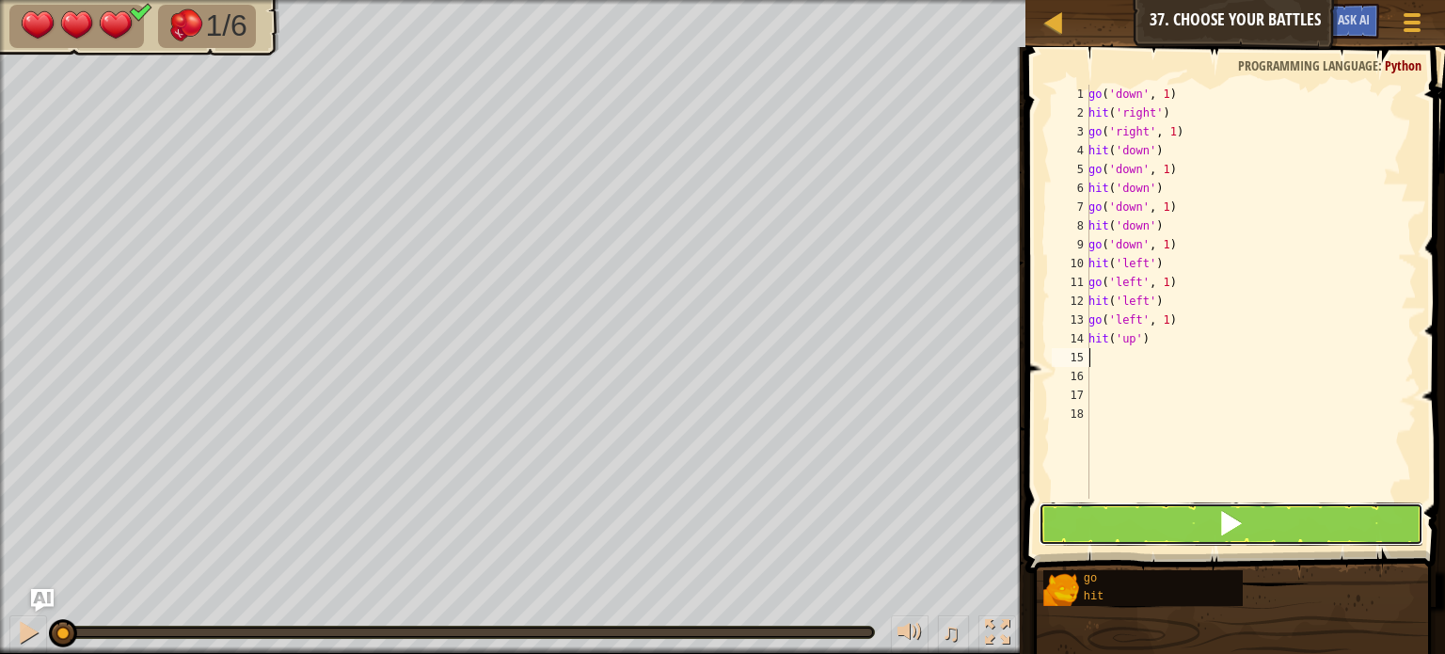
click at [1191, 511] on button at bounding box center [1231, 523] width 385 height 43
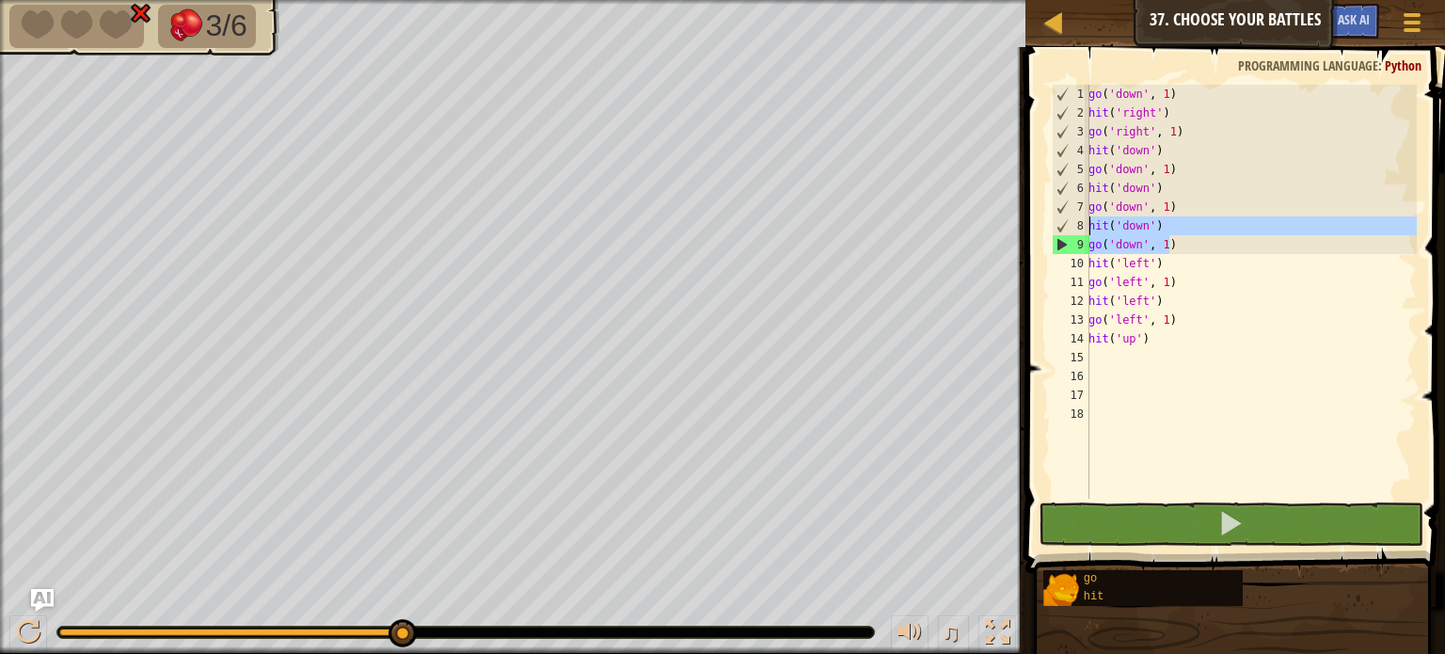
drag, startPoint x: 1180, startPoint y: 246, endPoint x: 1081, endPoint y: 222, distance: 101.6
click at [1081, 222] on div "1 2 3 4 5 6 7 8 9 10 11 12 13 14 15 16 17 18 go ( 'down' , 1 ) hit ( 'right' ) …" at bounding box center [1232, 292] width 369 height 414
type textarea "hit('down') go('down', 1)"
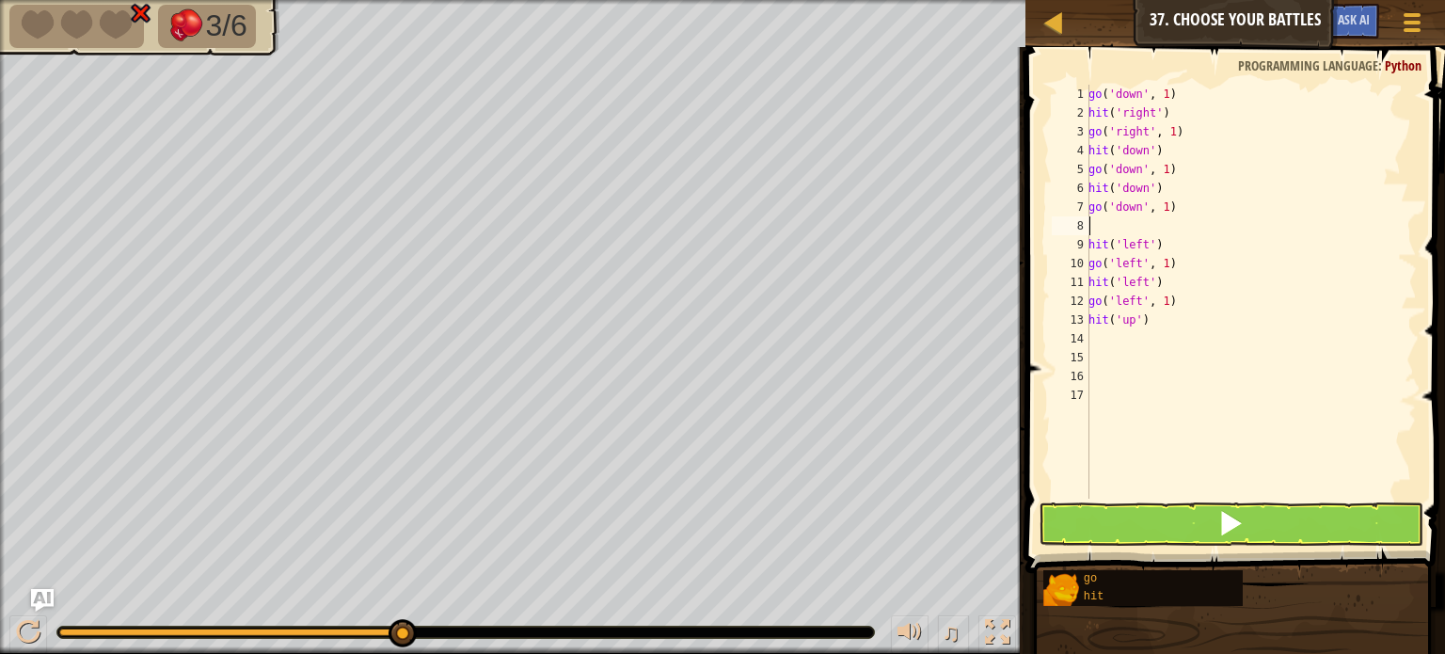
type textarea "go('down', 1)"
click at [1148, 527] on button at bounding box center [1231, 523] width 385 height 43
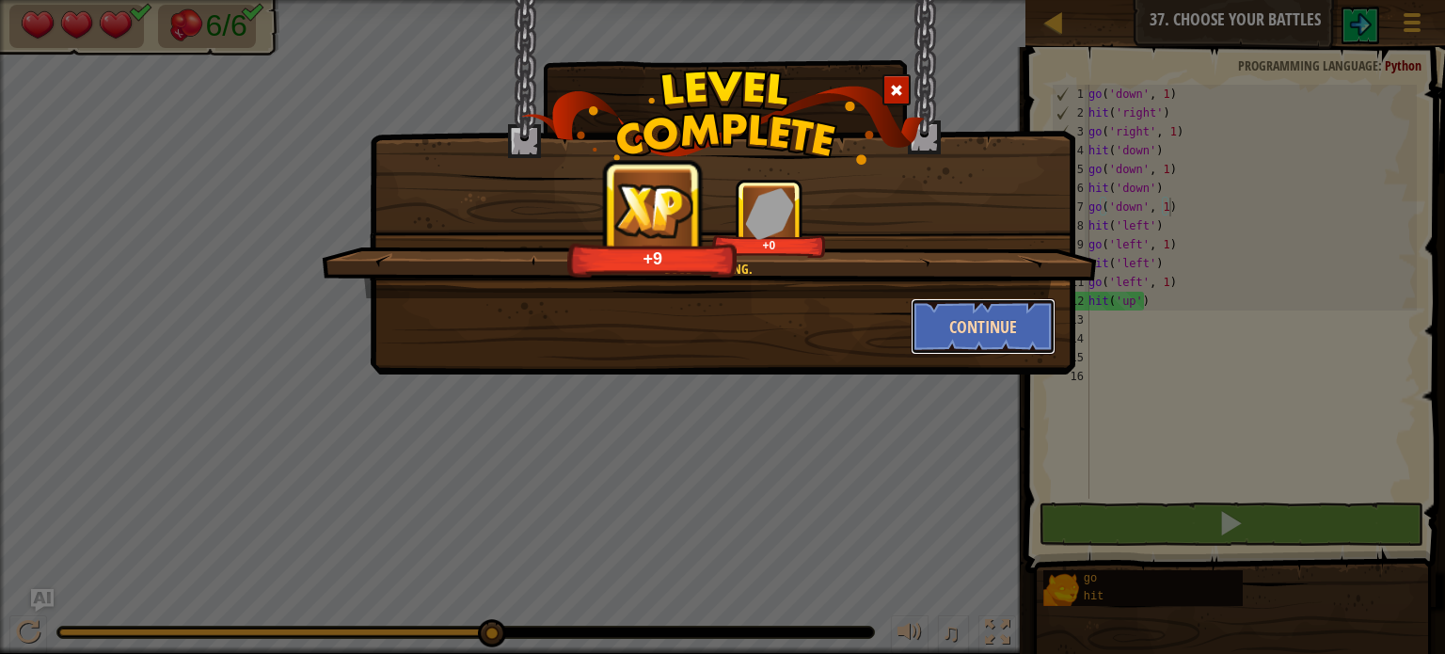
click at [1005, 326] on button "Continue" at bounding box center [984, 326] width 146 height 56
